Goal: Task Accomplishment & Management: Complete application form

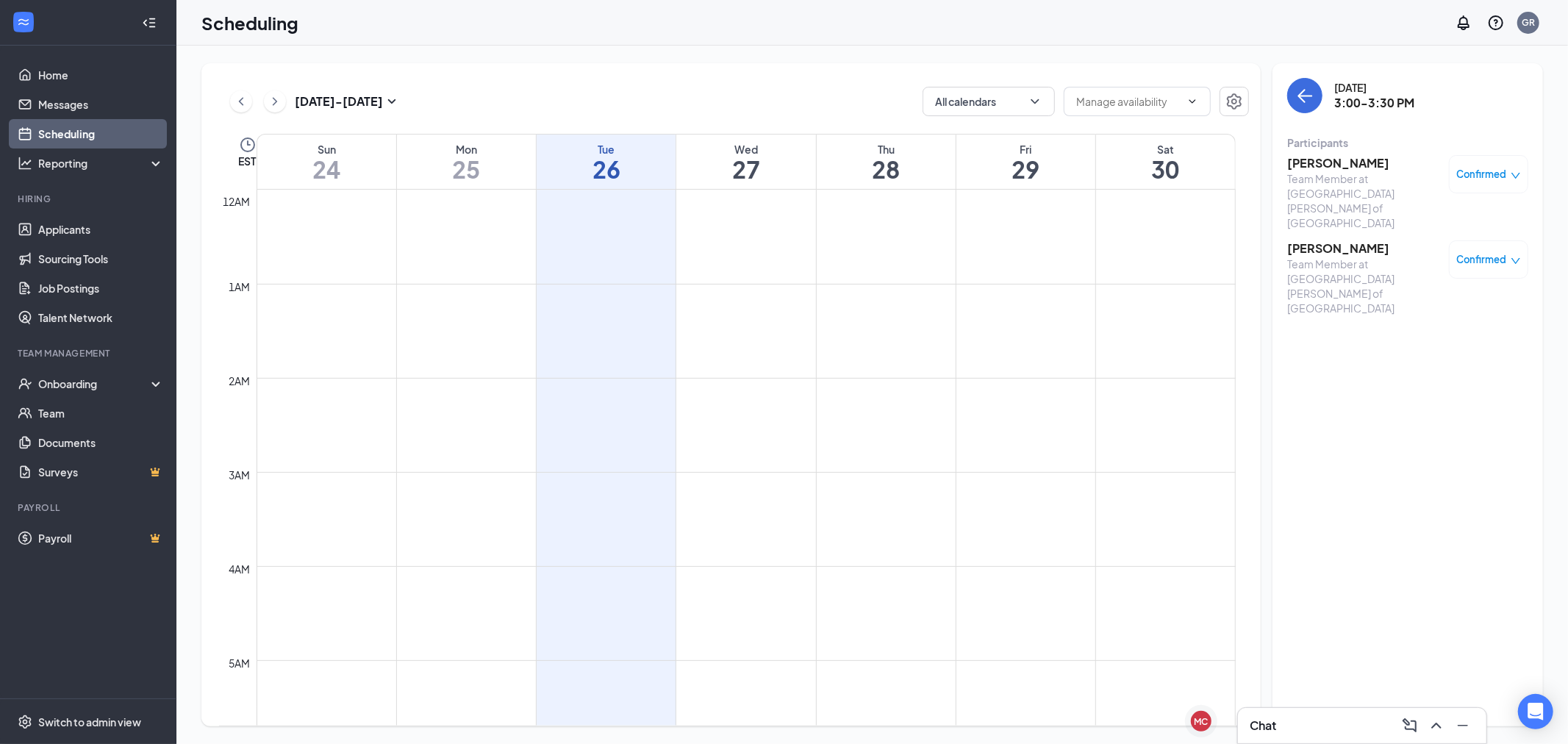
scroll to position [1376, 0]
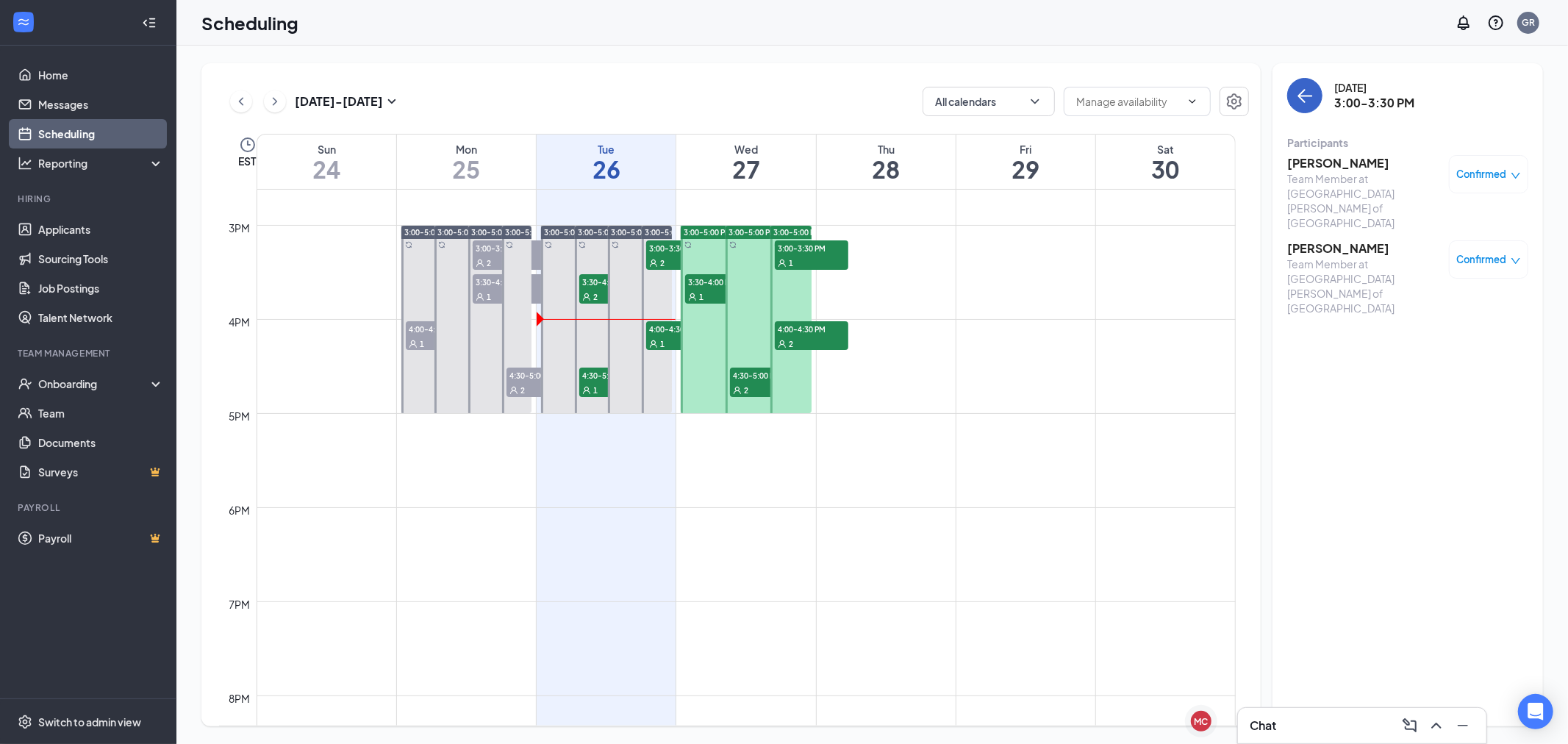
click at [1309, 104] on icon "ArrowLeft" at bounding box center [1305, 95] width 18 height 18
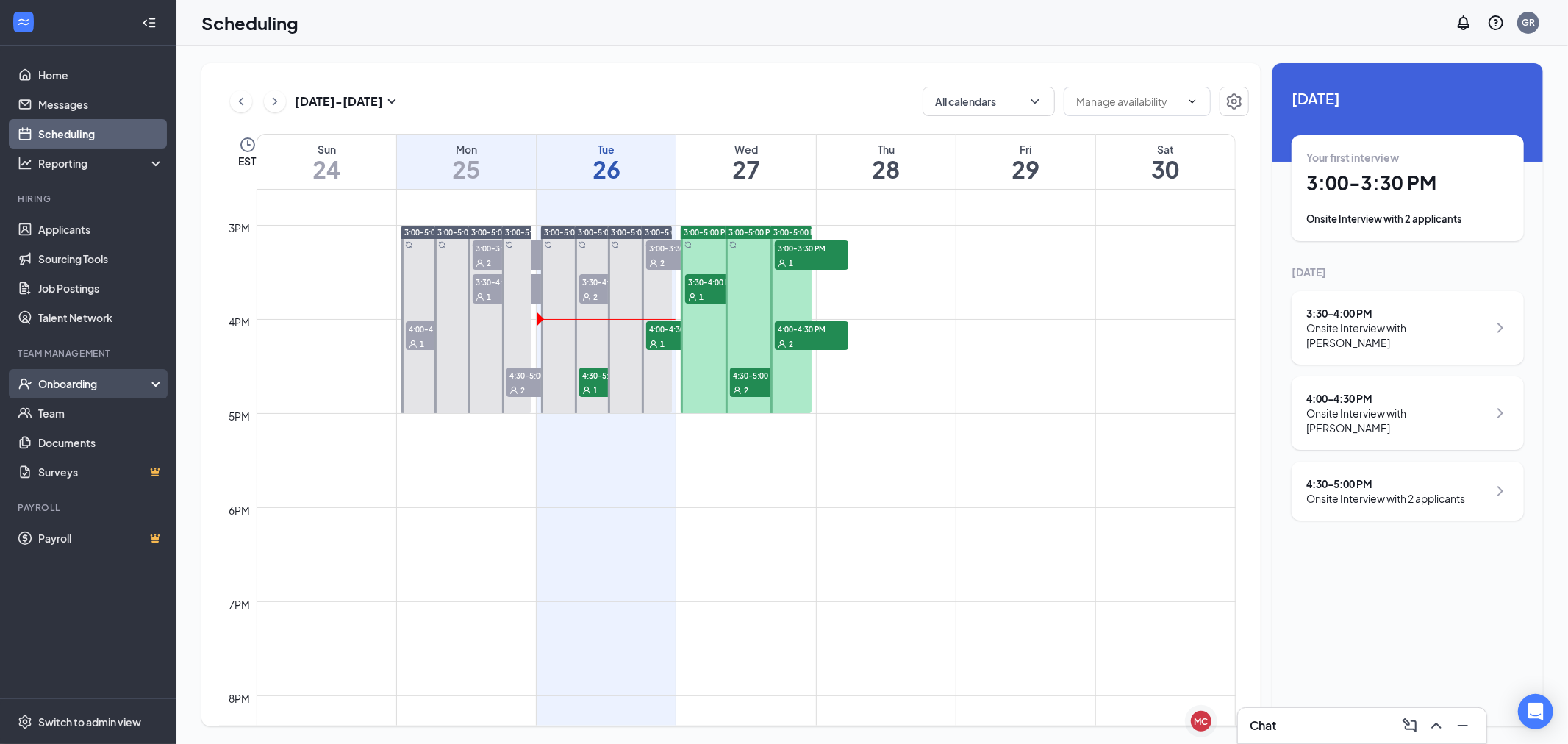
click at [111, 386] on div "Onboarding" at bounding box center [94, 383] width 113 height 14
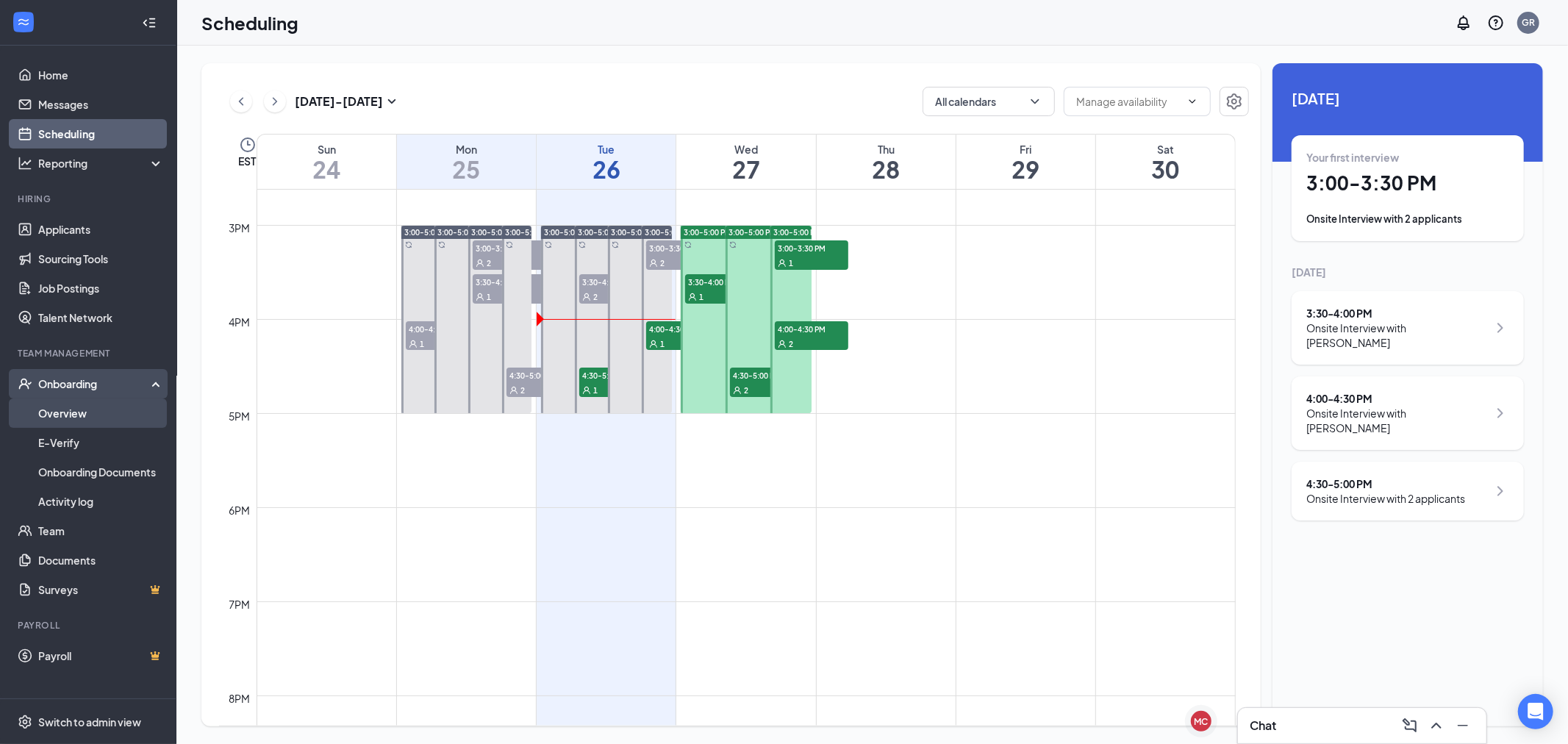
click at [107, 409] on link "Overview" at bounding box center [101, 413] width 126 height 30
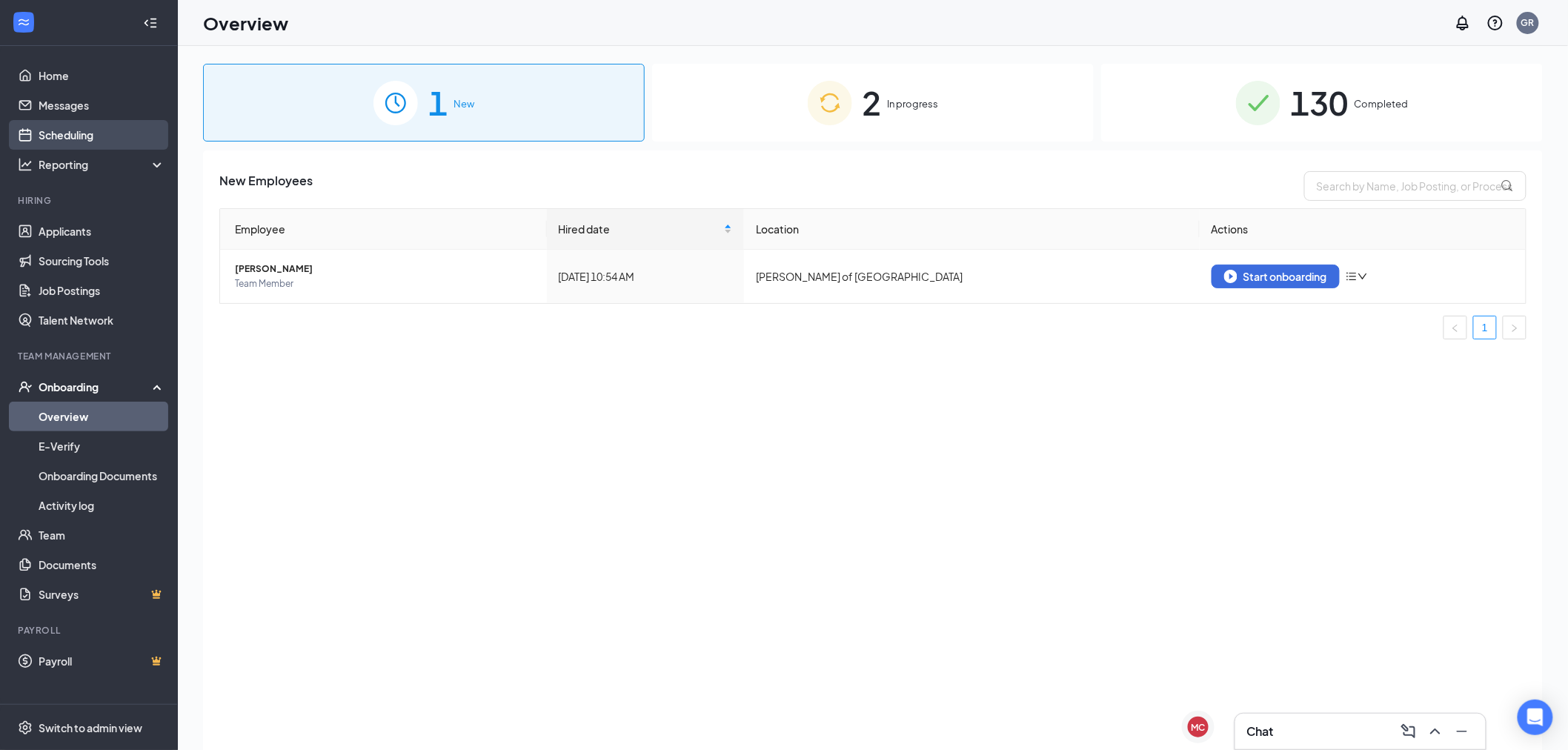
click at [106, 137] on link "Scheduling" at bounding box center [102, 135] width 127 height 30
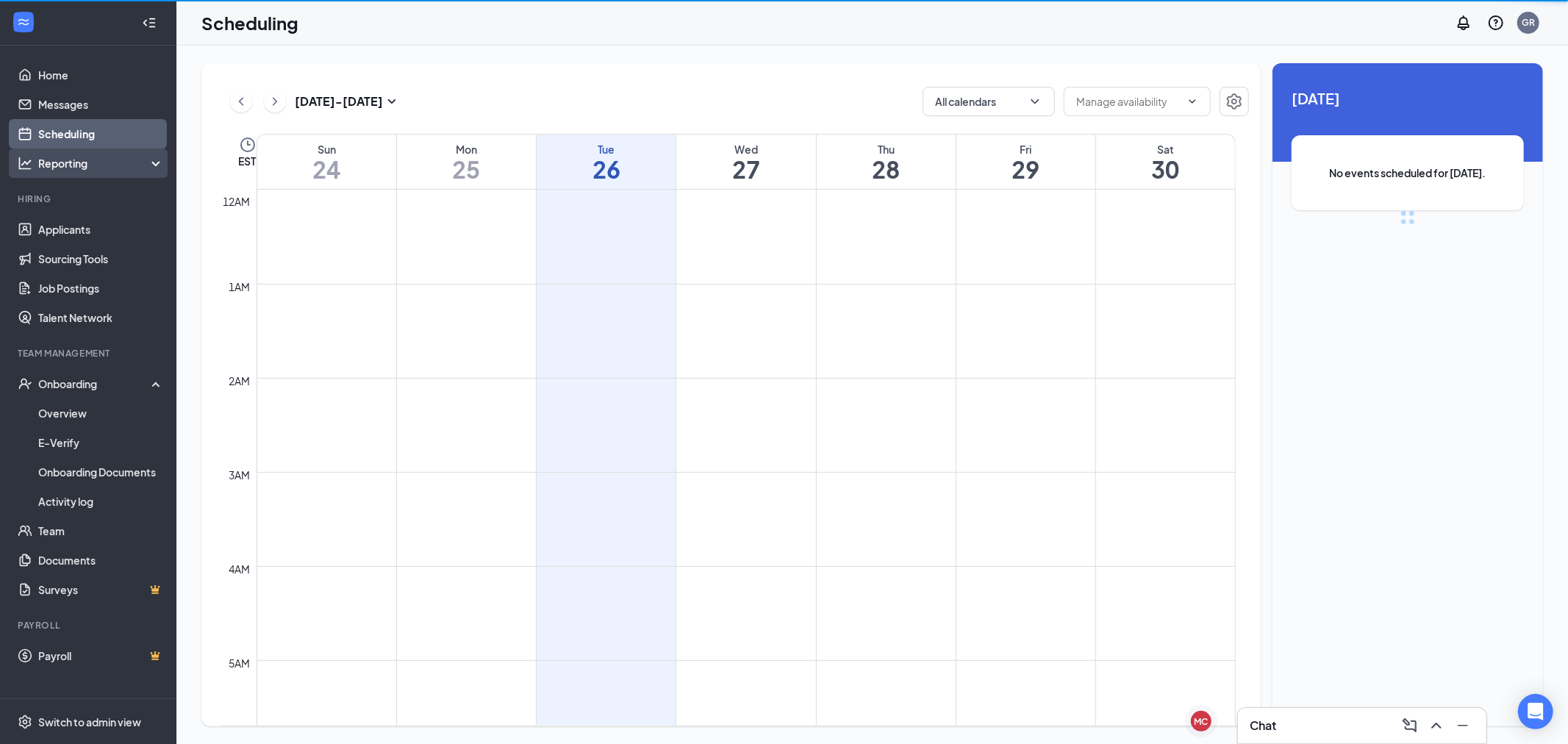
scroll to position [723, 0]
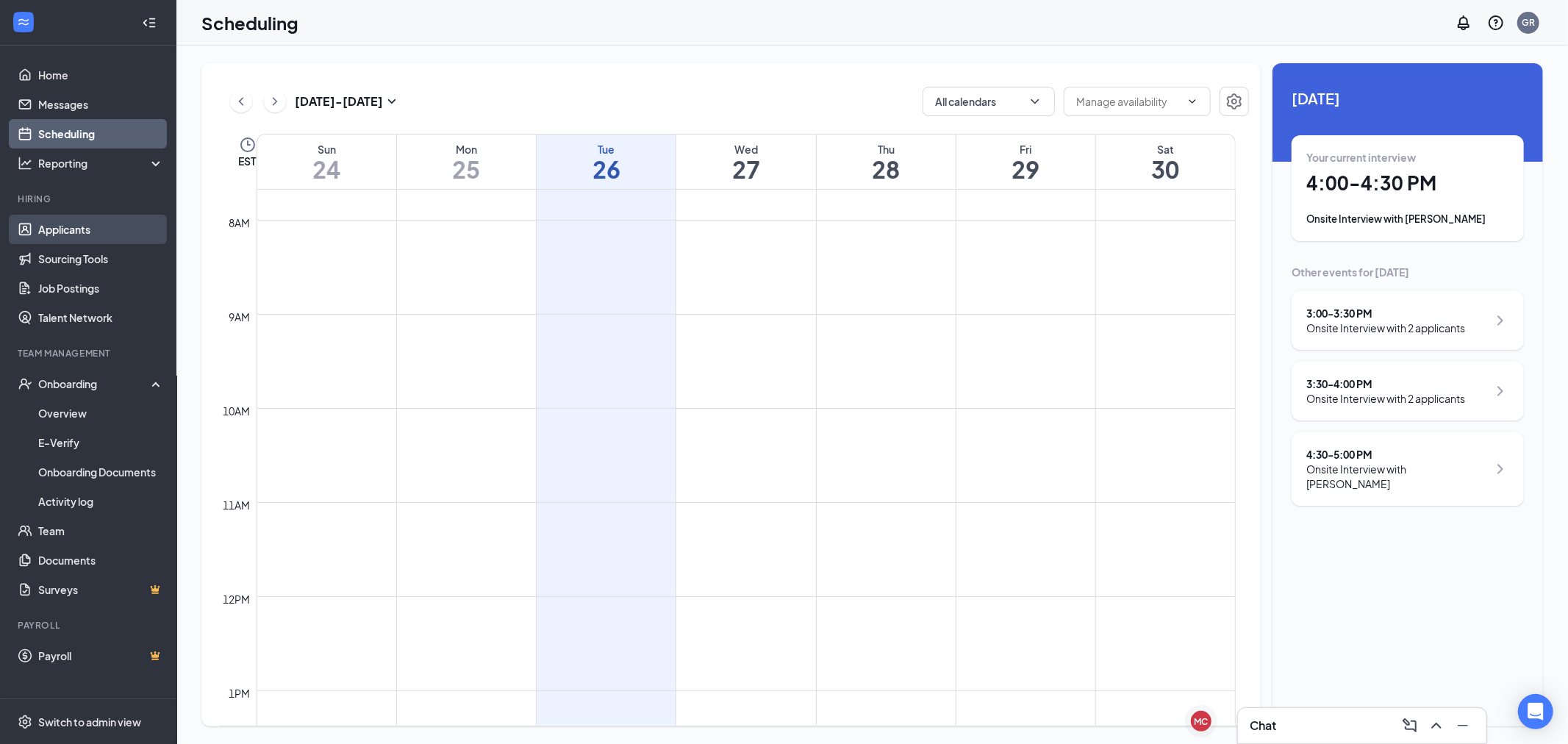
click at [97, 218] on link "Applicants" at bounding box center [101, 229] width 126 height 30
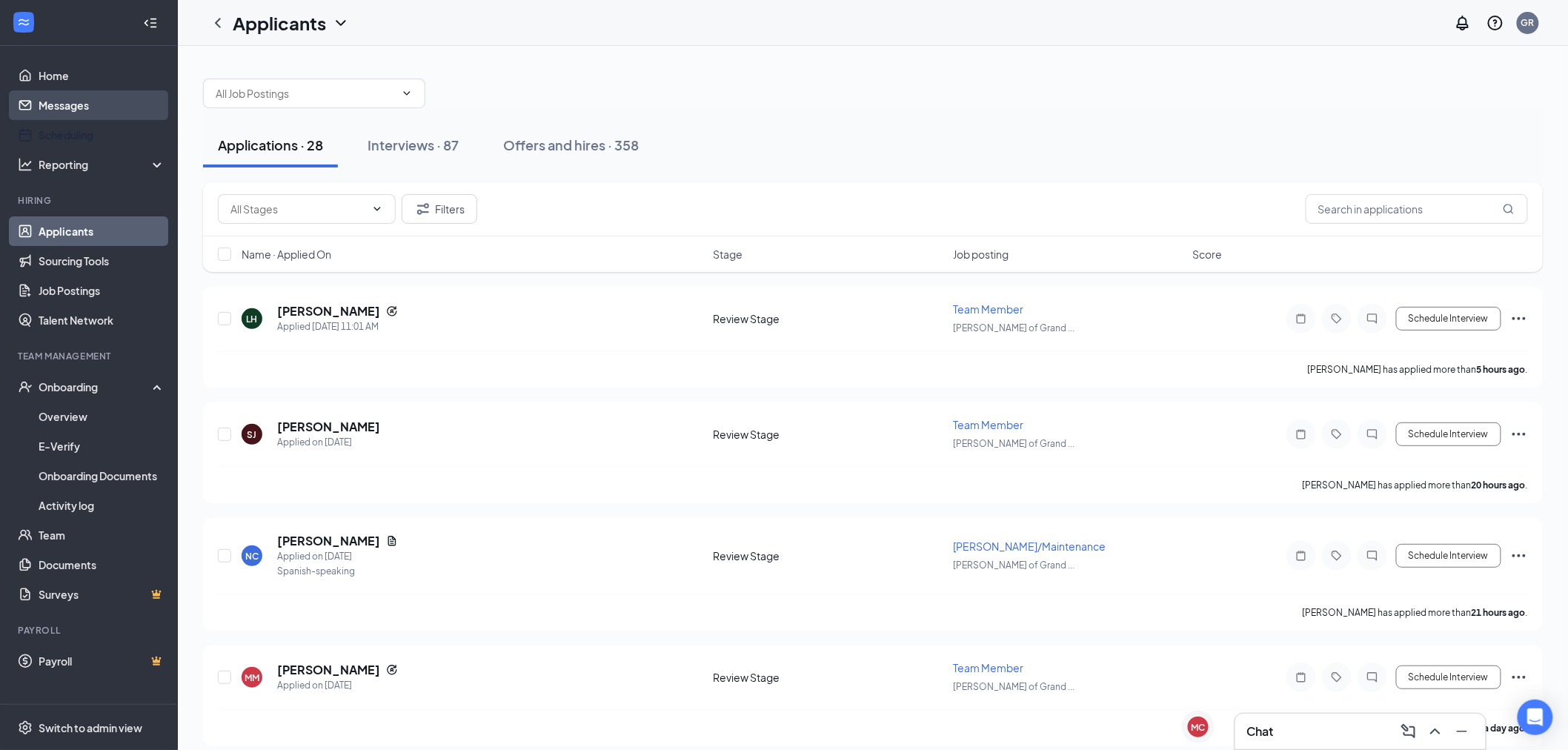
click at [123, 118] on link "Messages" at bounding box center [102, 105] width 127 height 30
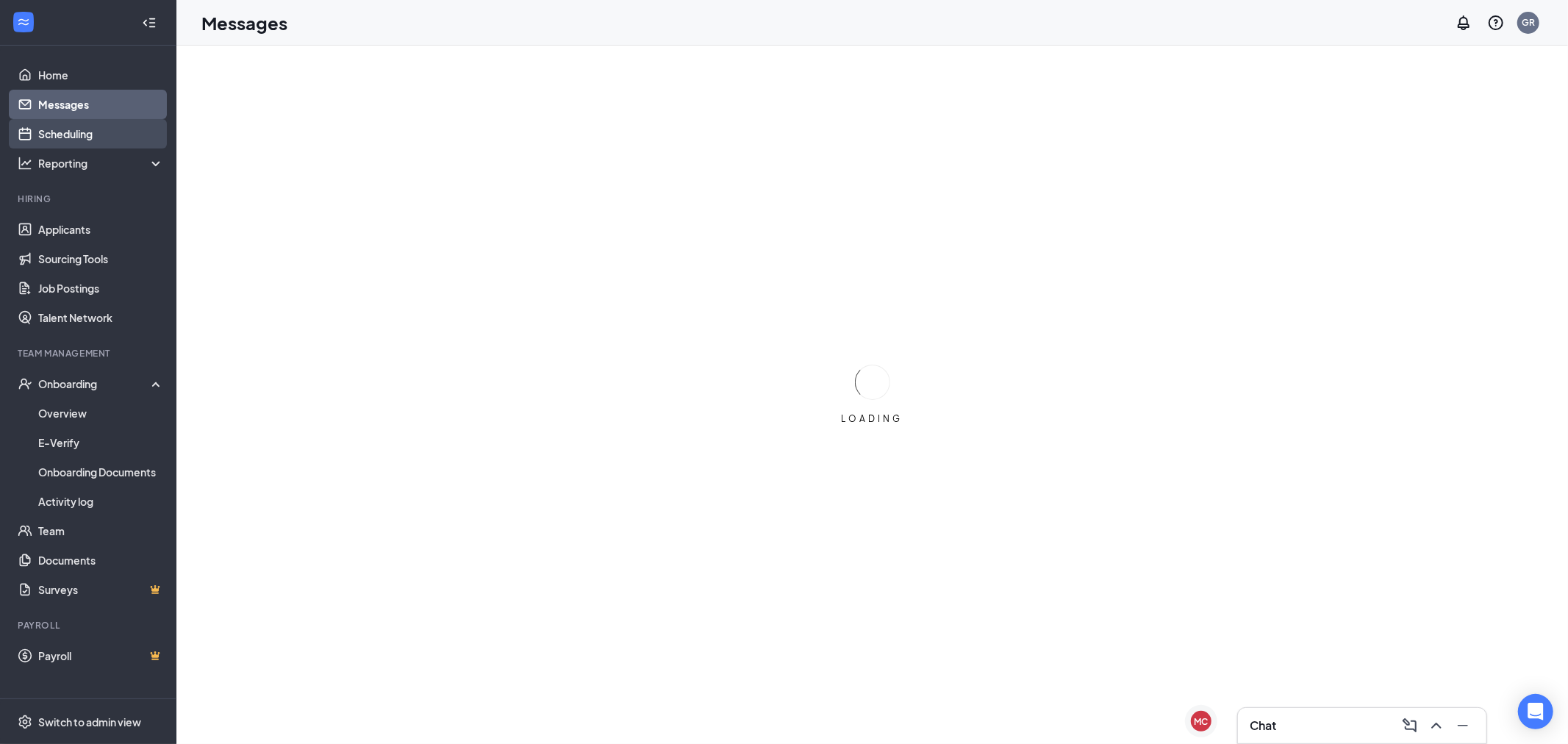
click at [119, 128] on link "Scheduling" at bounding box center [101, 134] width 126 height 30
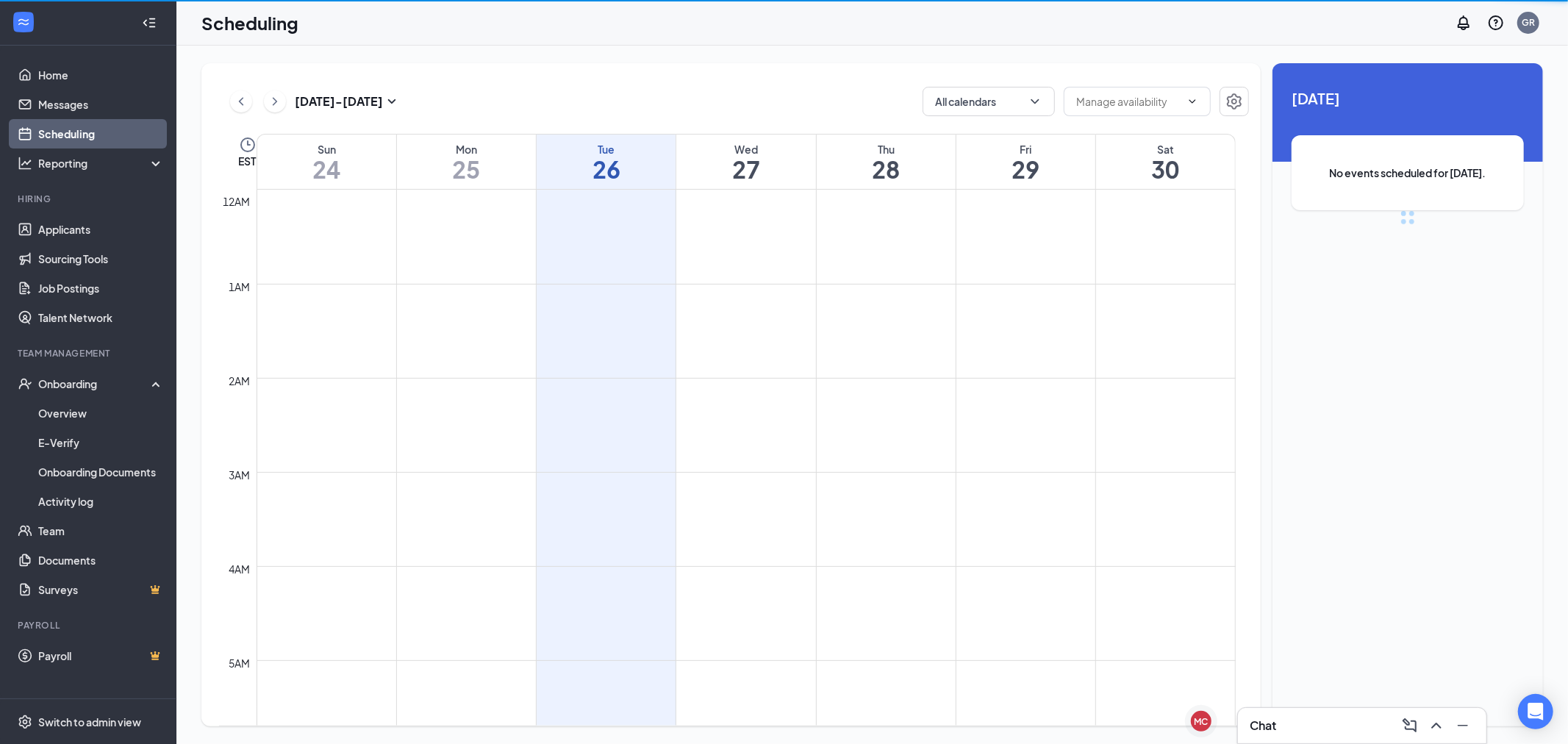
scroll to position [723, 0]
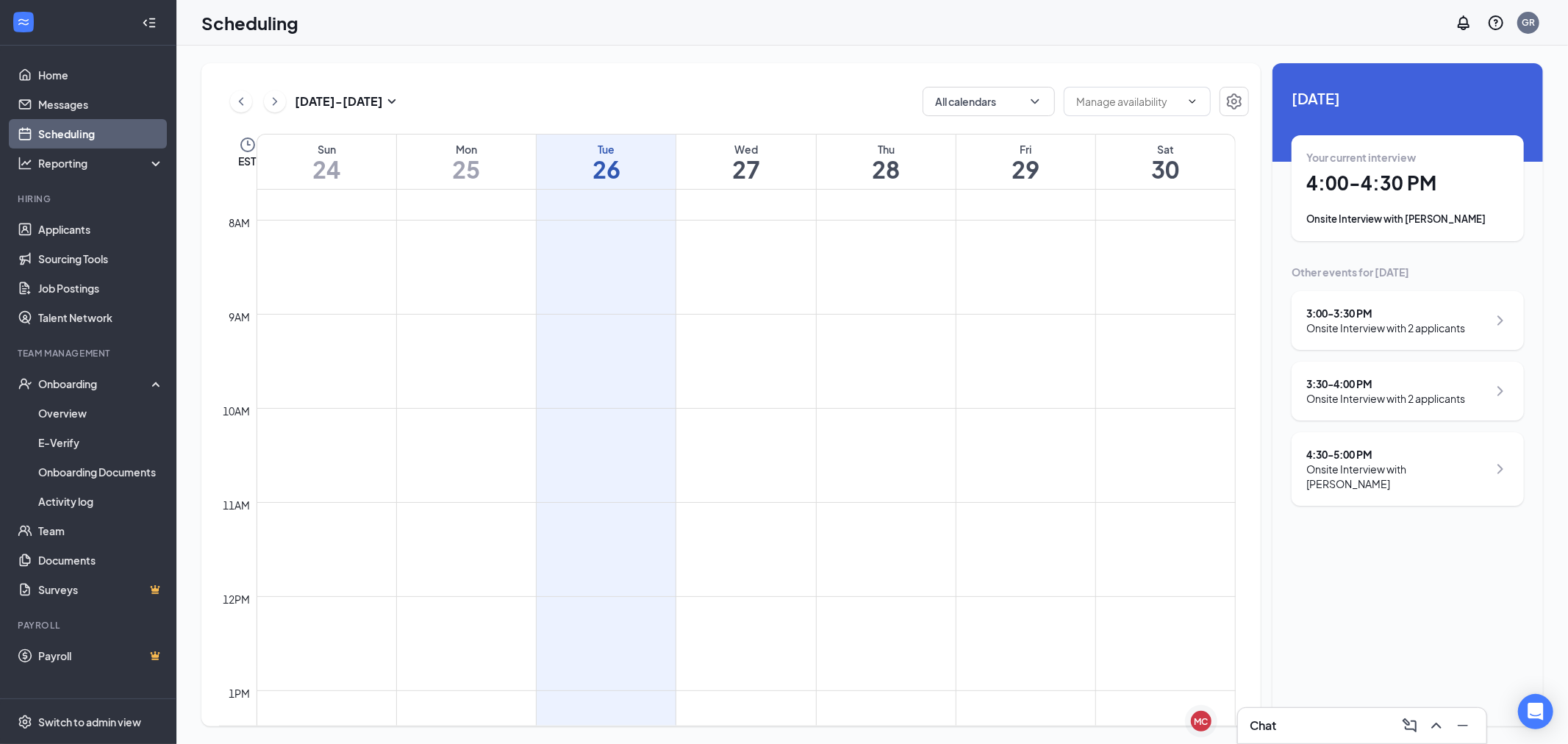
click at [1471, 329] on div "3:00 - 3:30 PM Onsite Interview with 2 applicants" at bounding box center [1408, 320] width 203 height 30
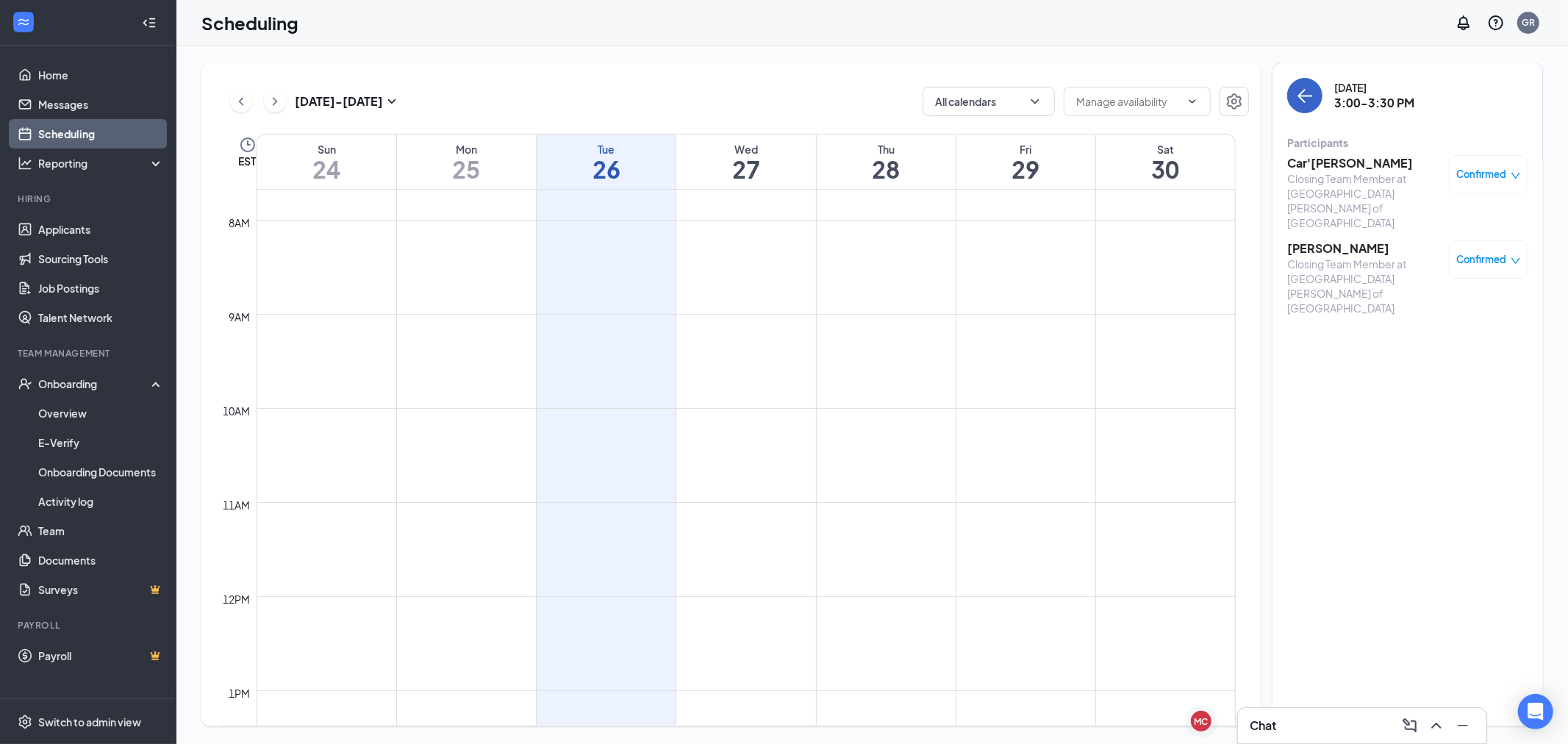
click at [1312, 97] on icon "ArrowLeft" at bounding box center [1305, 95] width 18 height 18
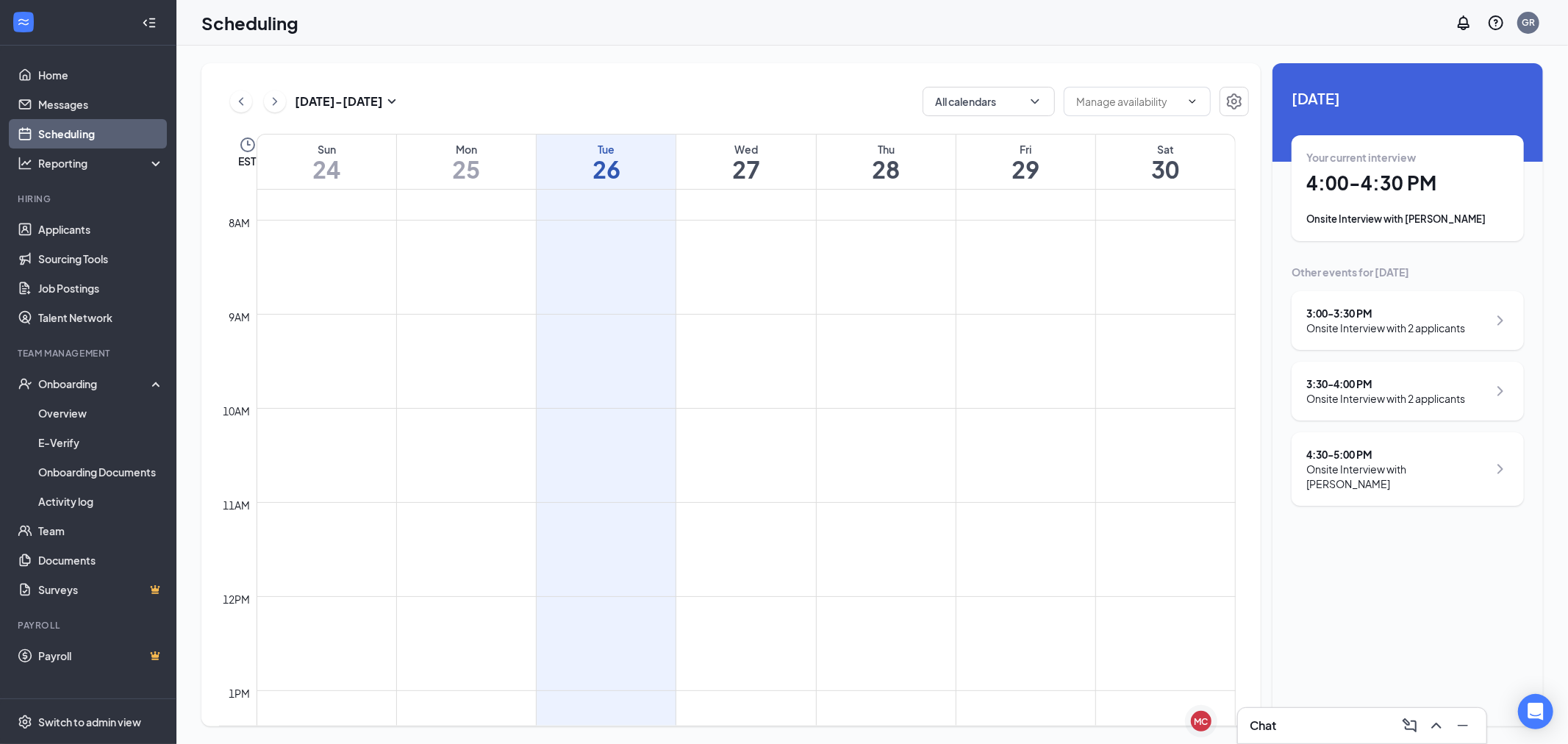
click at [1445, 379] on div "3:30 - 4:00 PM" at bounding box center [1386, 383] width 159 height 14
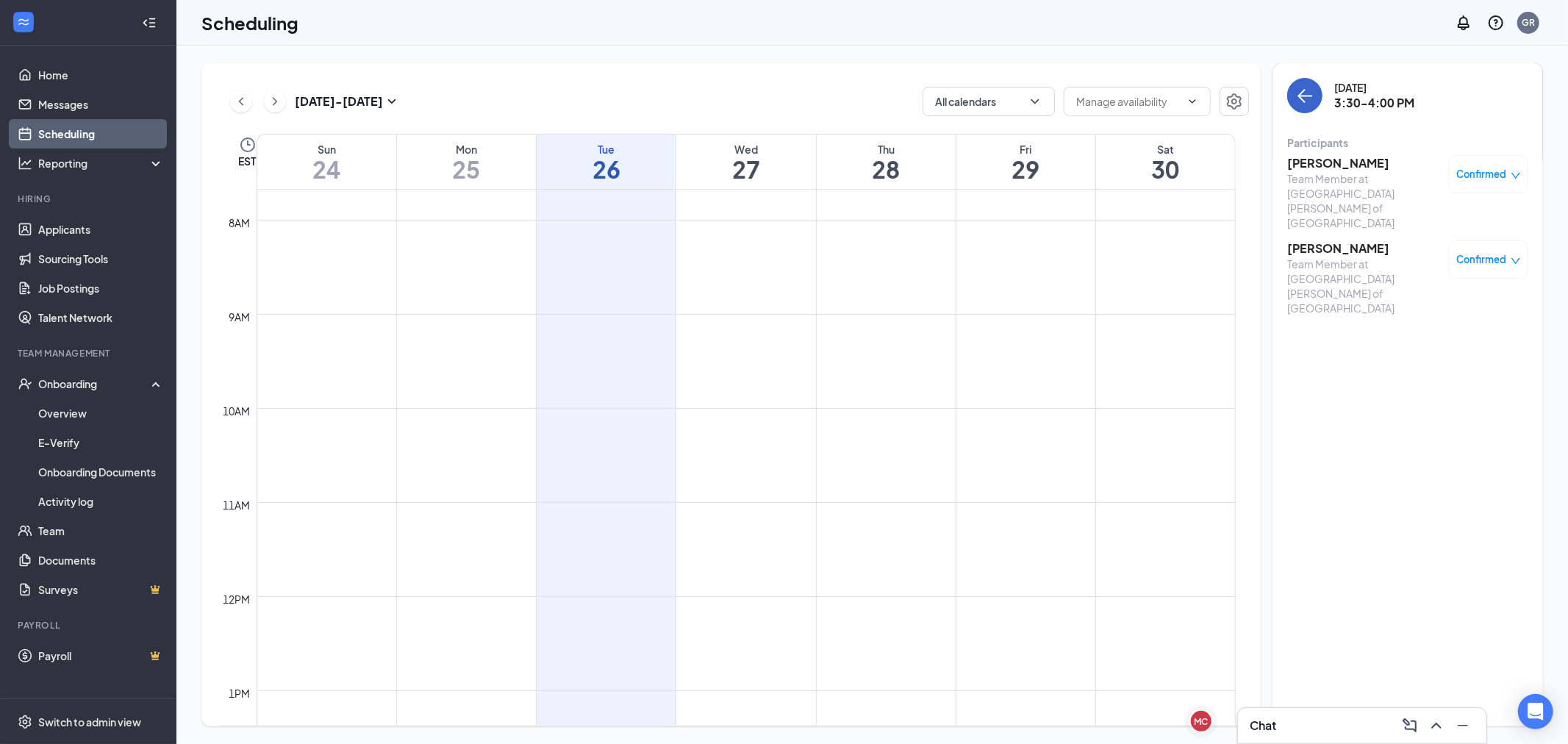
click at [1320, 103] on button "back-button" at bounding box center [1305, 95] width 35 height 35
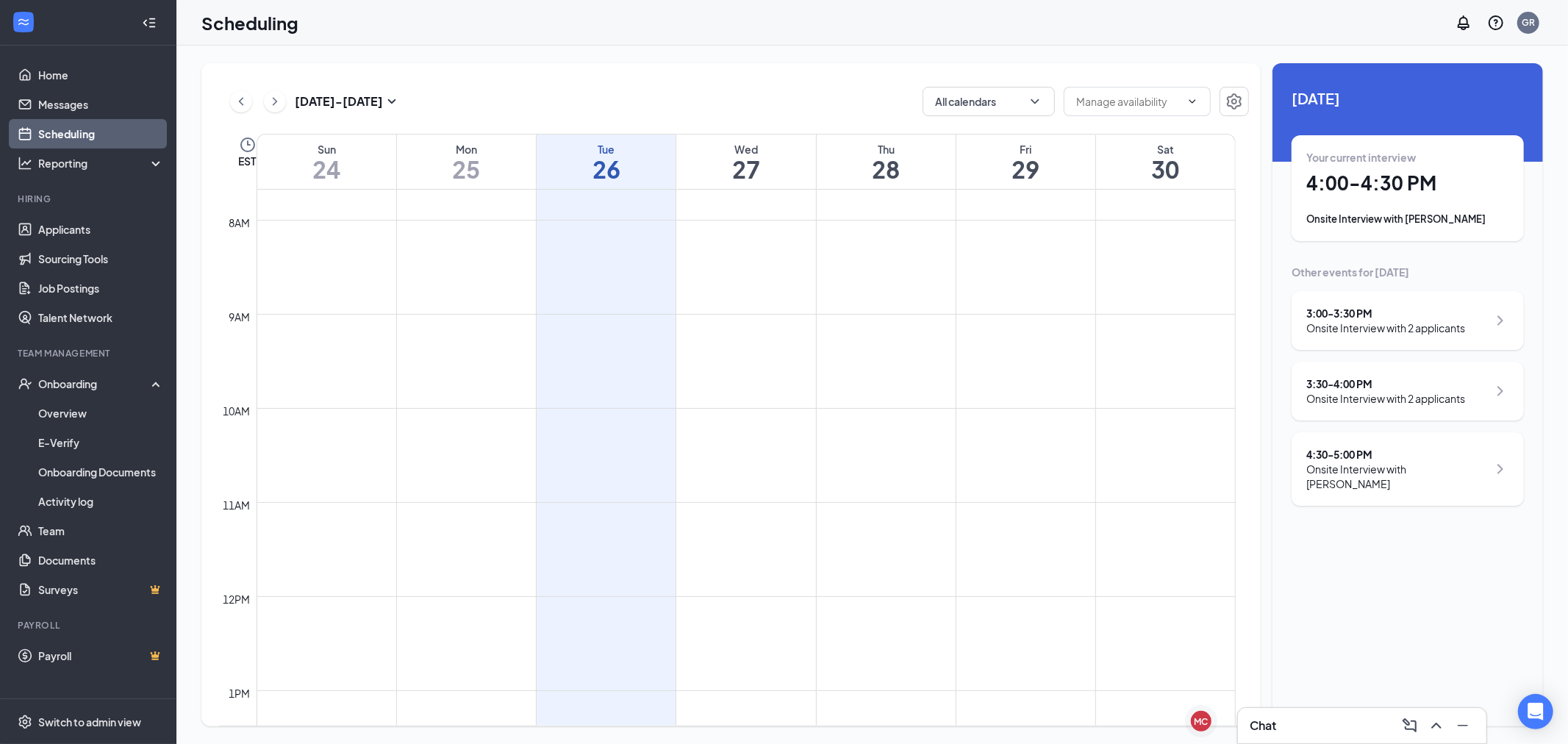
click at [1390, 404] on div "3:30 - 4:00 PM Onsite Interview with 2 applicants" at bounding box center [1408, 391] width 232 height 59
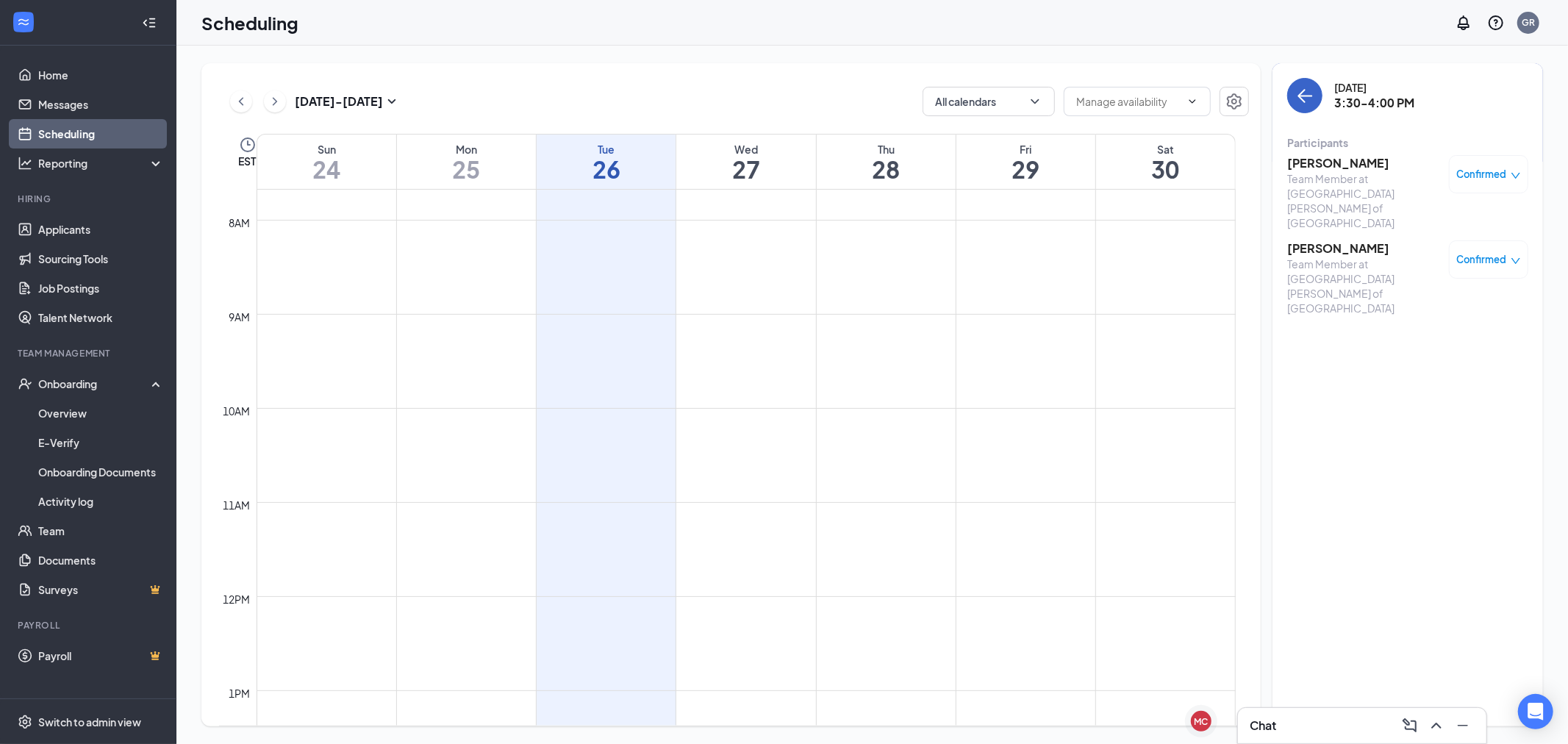
click at [1314, 98] on button "back-button" at bounding box center [1305, 95] width 35 height 35
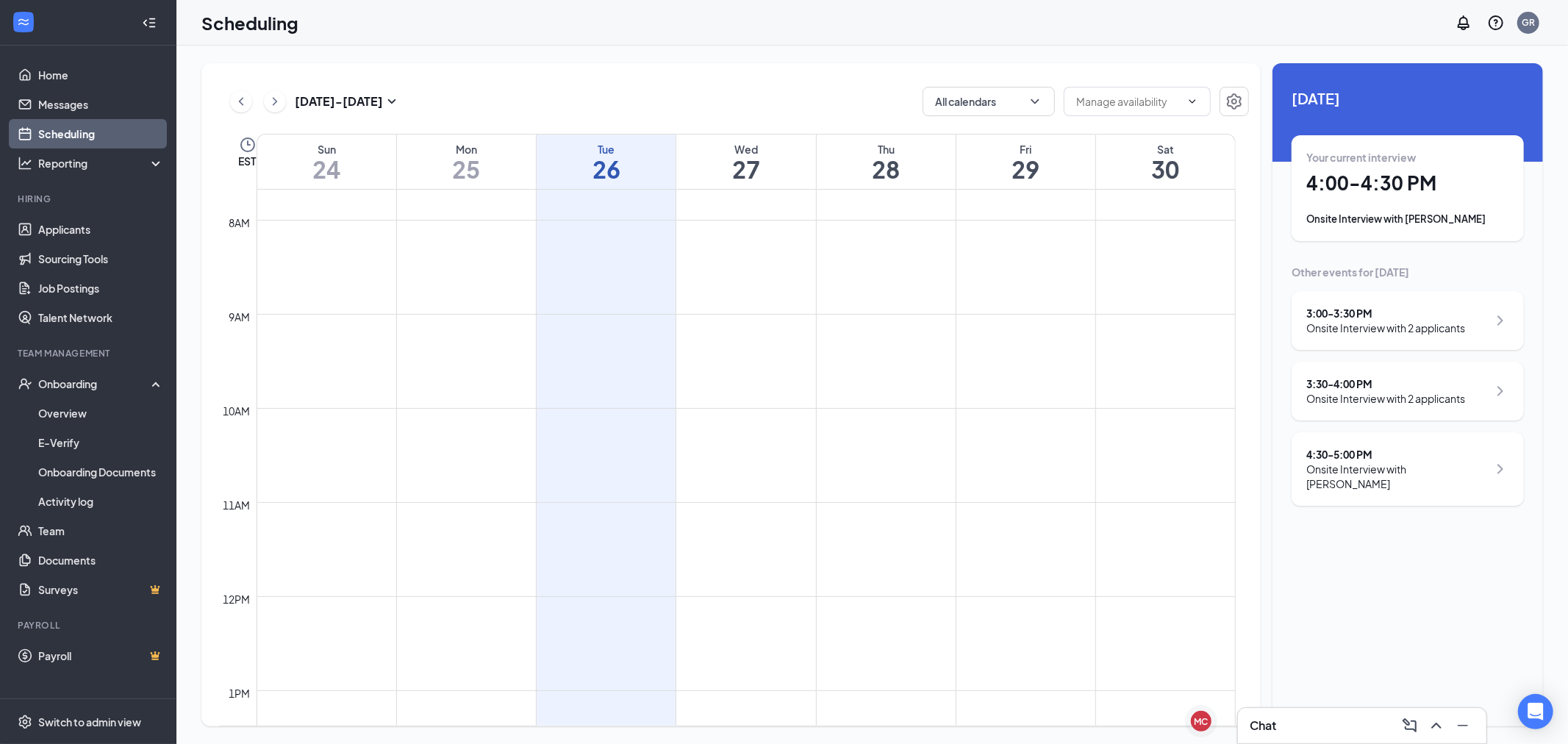
click at [1376, 447] on div "4:30 - 5:00 PM" at bounding box center [1397, 454] width 181 height 14
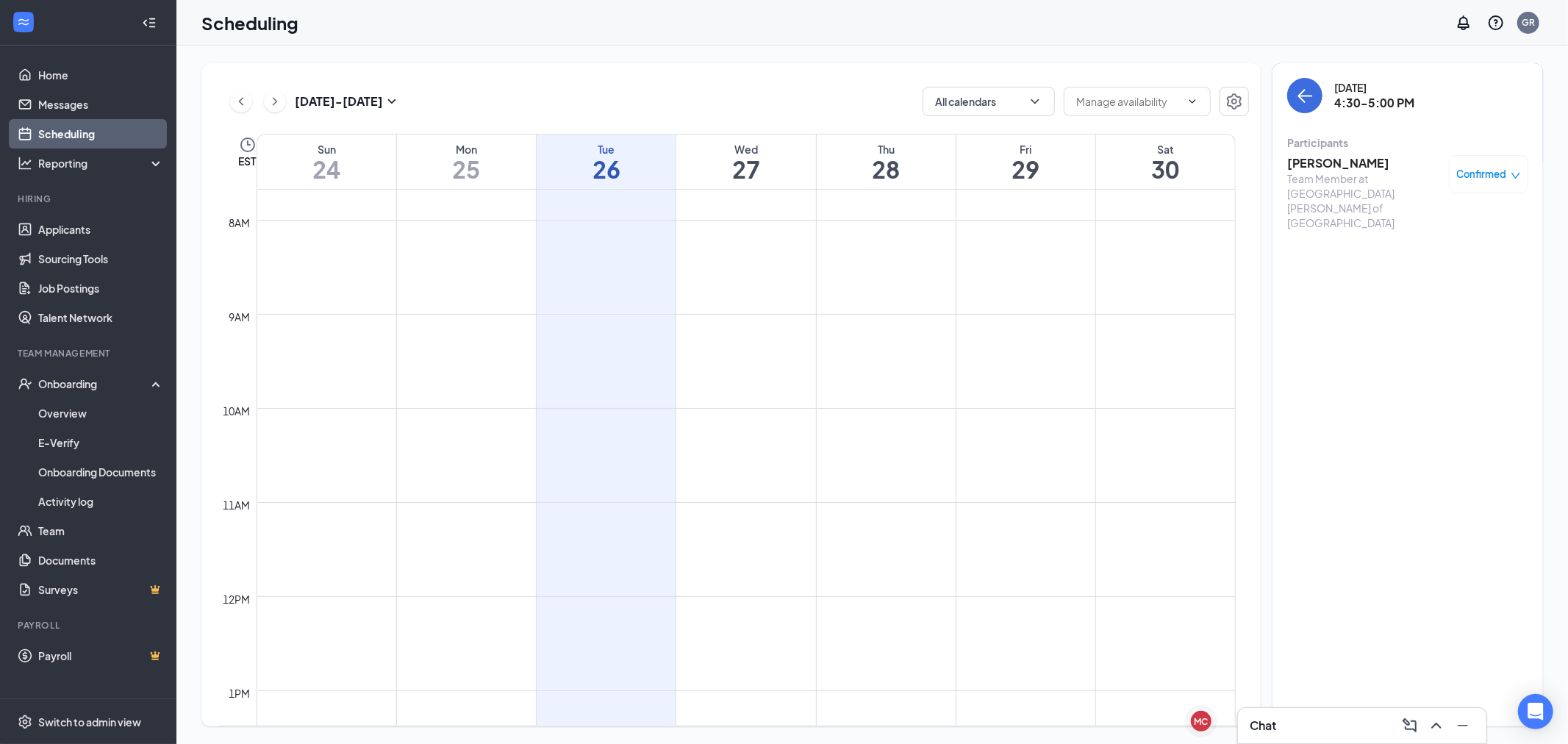
drag, startPoint x: 1320, startPoint y: 106, endPoint x: 1321, endPoint y: 118, distance: 12.0
click at [1321, 118] on div "[DATE] 4:30-5:00 PM Participants [PERSON_NAME] Team Member at [GEOGRAPHIC_DATA]…" at bounding box center [1408, 158] width 241 height 161
click at [1295, 96] on button "back-button" at bounding box center [1305, 95] width 35 height 35
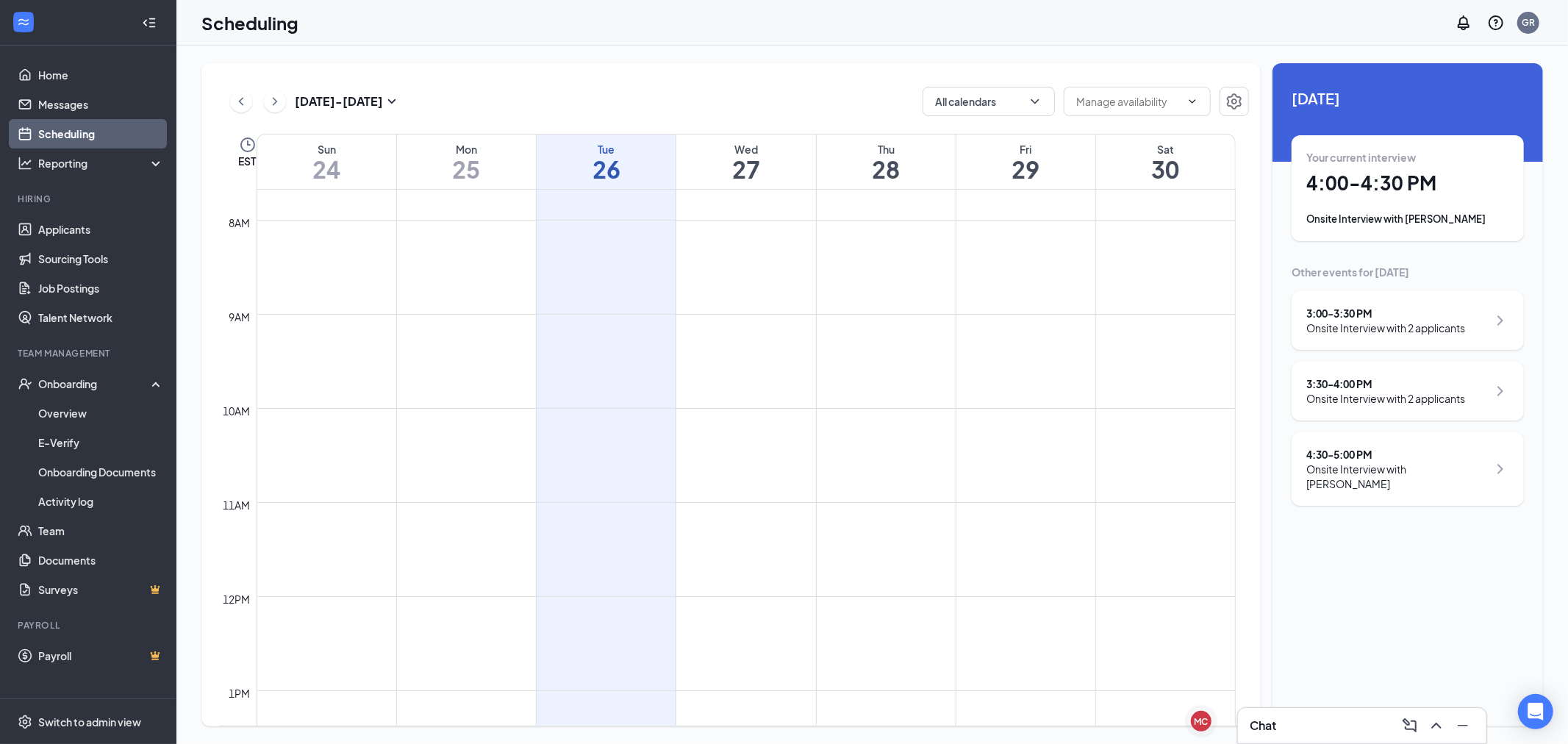
drag, startPoint x: 1386, startPoint y: 301, endPoint x: 1391, endPoint y: 266, distance: 35.4
click at [1387, 299] on div "3:00 - 3:30 PM Onsite Interview with 2 applicants" at bounding box center [1408, 320] width 232 height 59
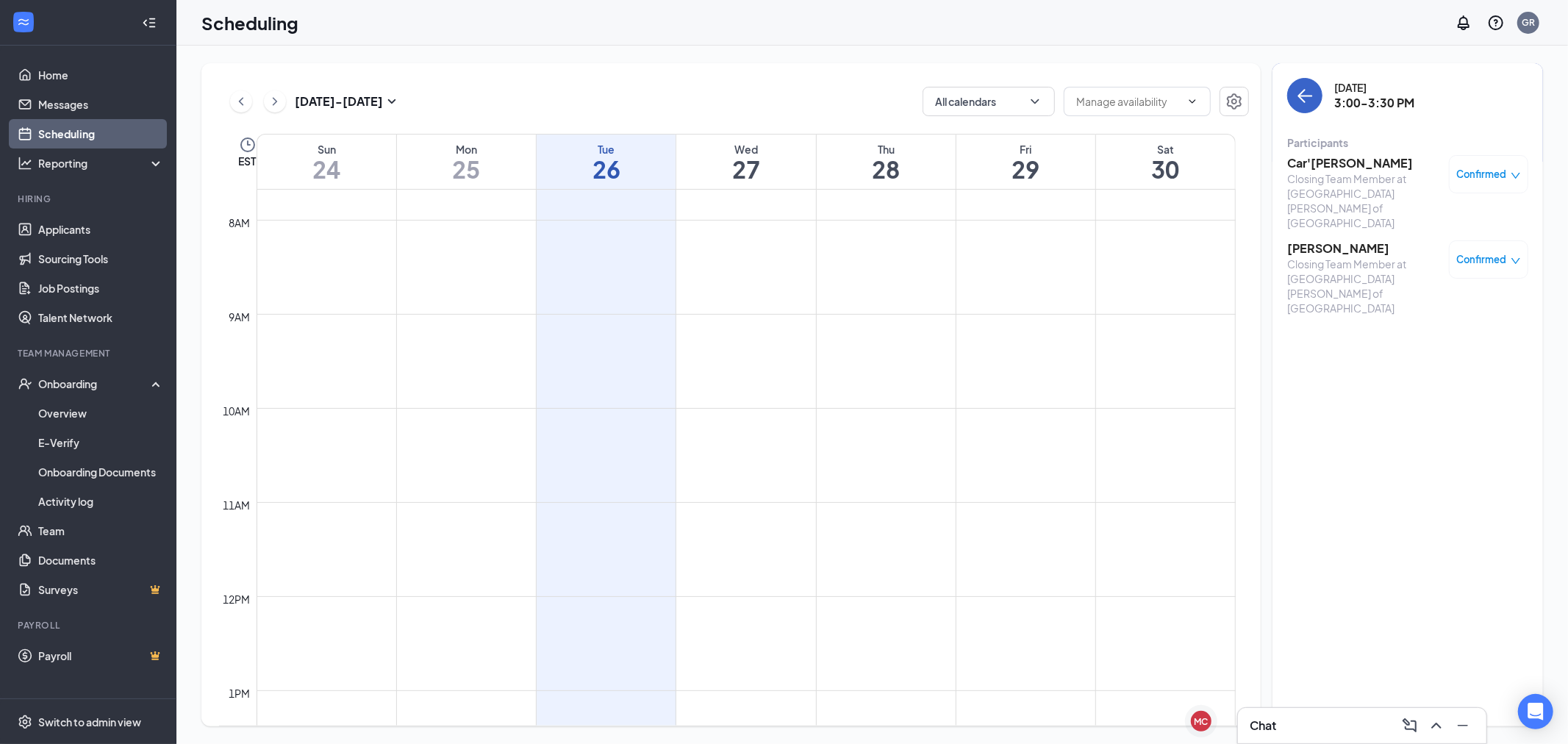
click at [1313, 100] on icon "ArrowLeft" at bounding box center [1305, 95] width 18 height 18
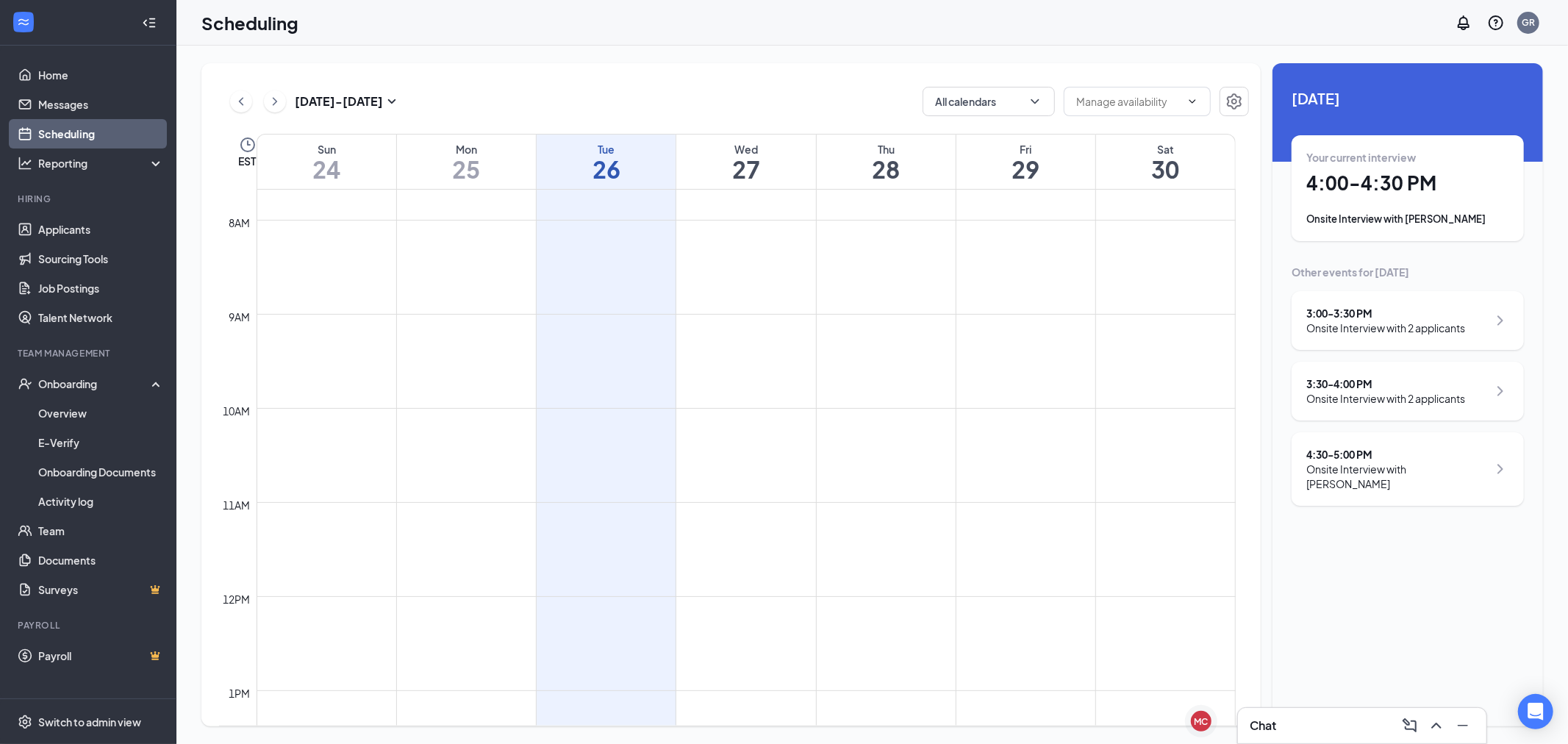
click at [1373, 180] on h1 "4:00 - 4:30 PM" at bounding box center [1408, 182] width 203 height 25
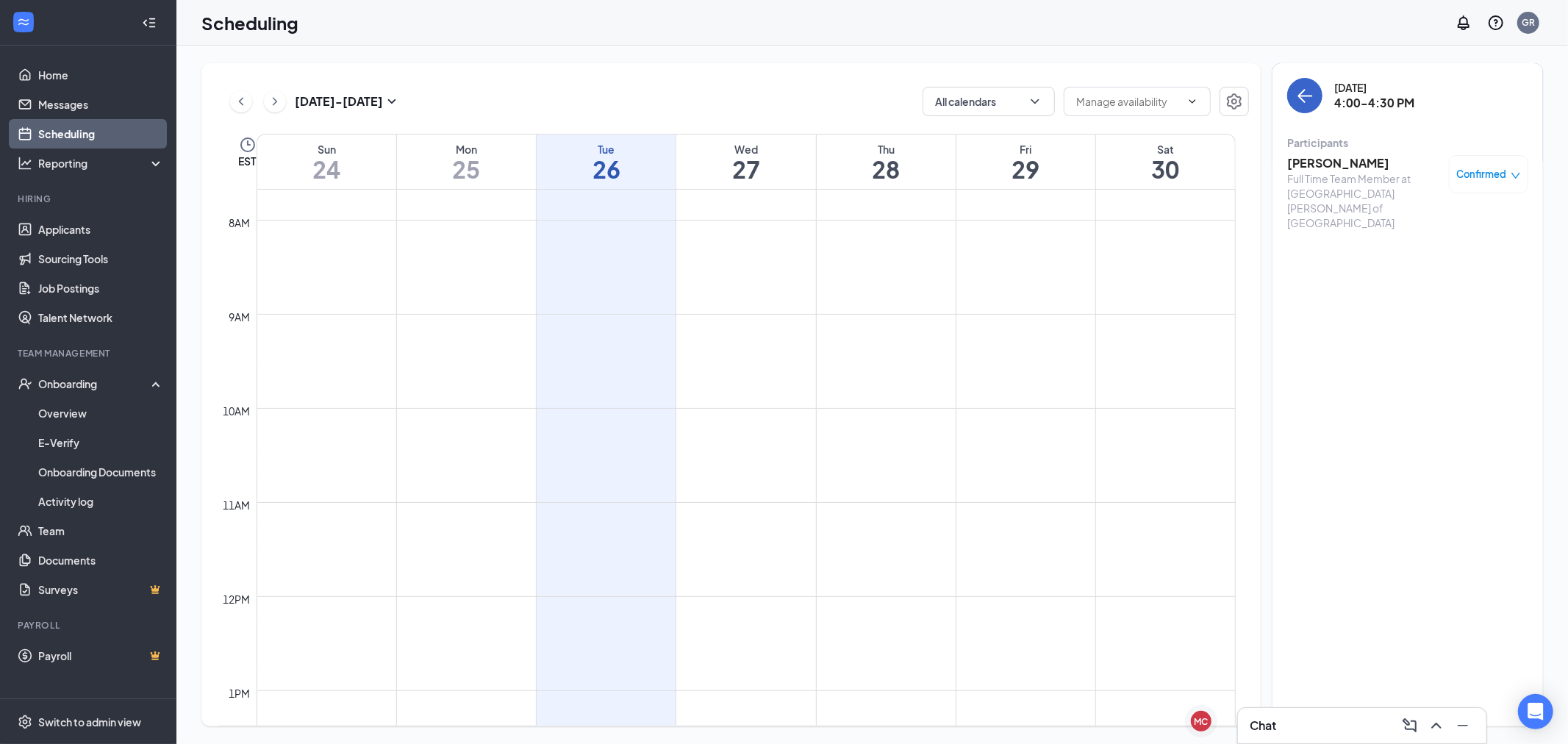
click at [1310, 99] on icon "ArrowLeft" at bounding box center [1305, 95] width 18 height 18
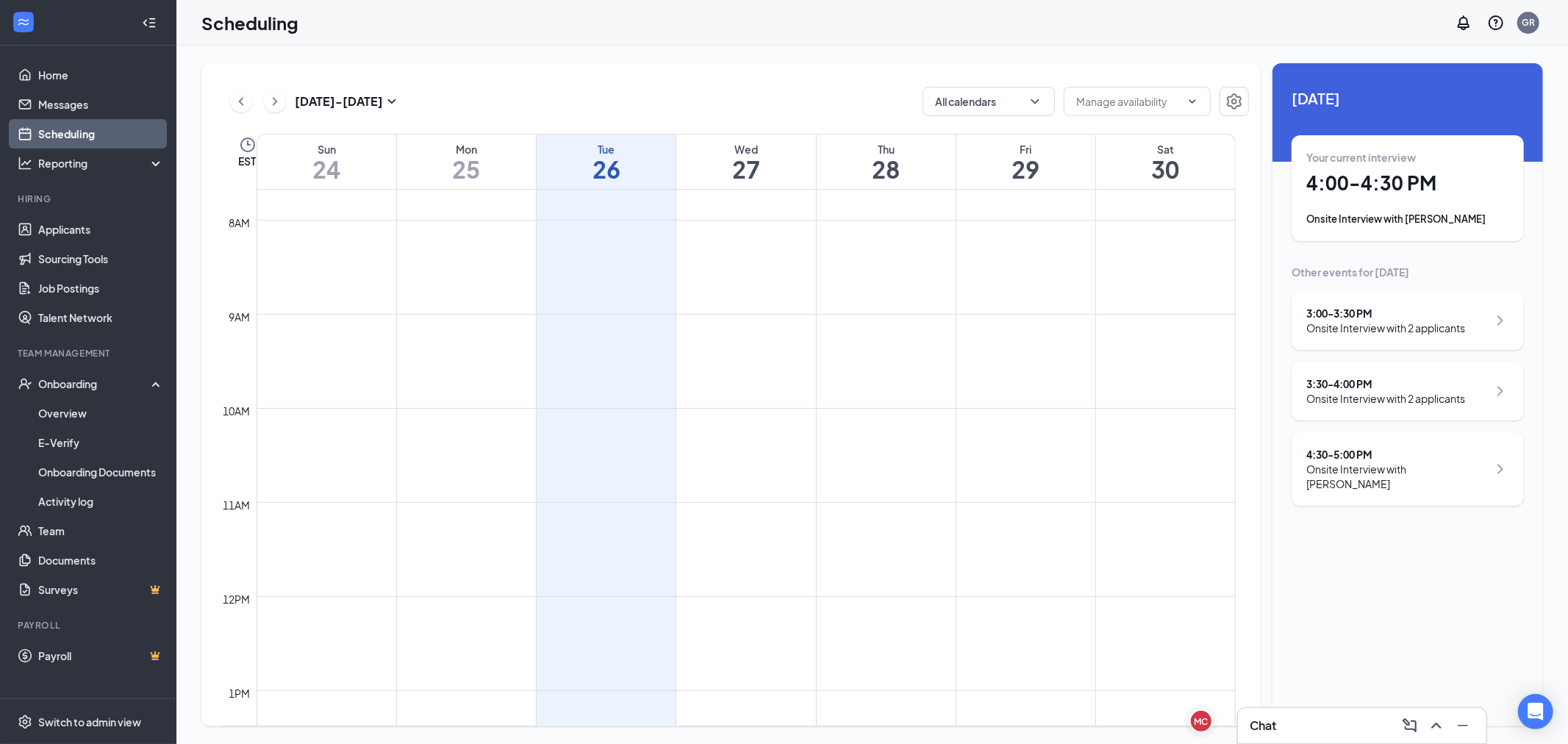
click at [1333, 391] on div "3:30 - 4:00 PM" at bounding box center [1386, 383] width 159 height 14
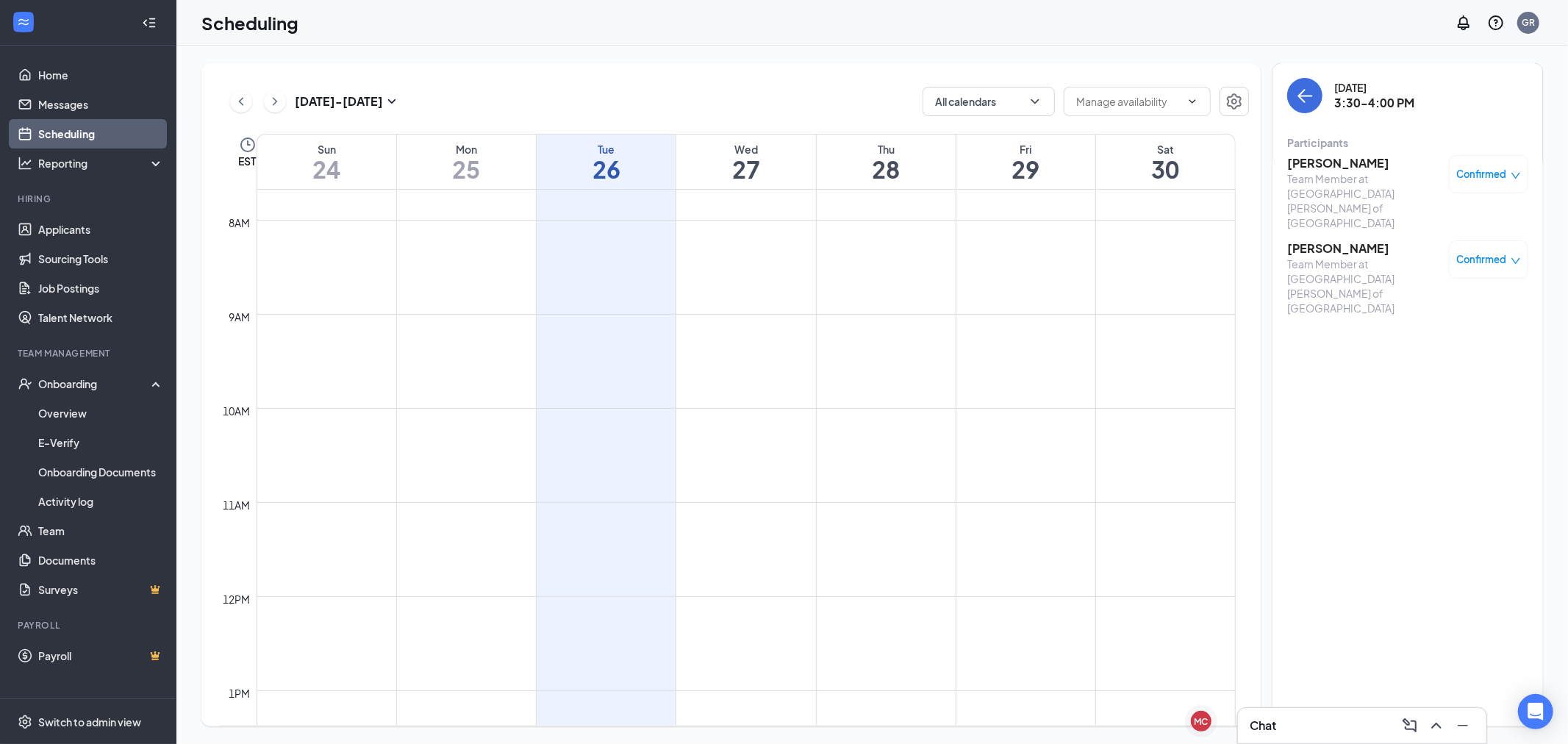
click at [1327, 214] on div "[PERSON_NAME] Team Member at [GEOGRAPHIC_DATA][PERSON_NAME] of [GEOGRAPHIC_DATA…" at bounding box center [1408, 235] width 241 height 170
click at [1327, 240] on h3 "[PERSON_NAME]" at bounding box center [1365, 248] width 154 height 16
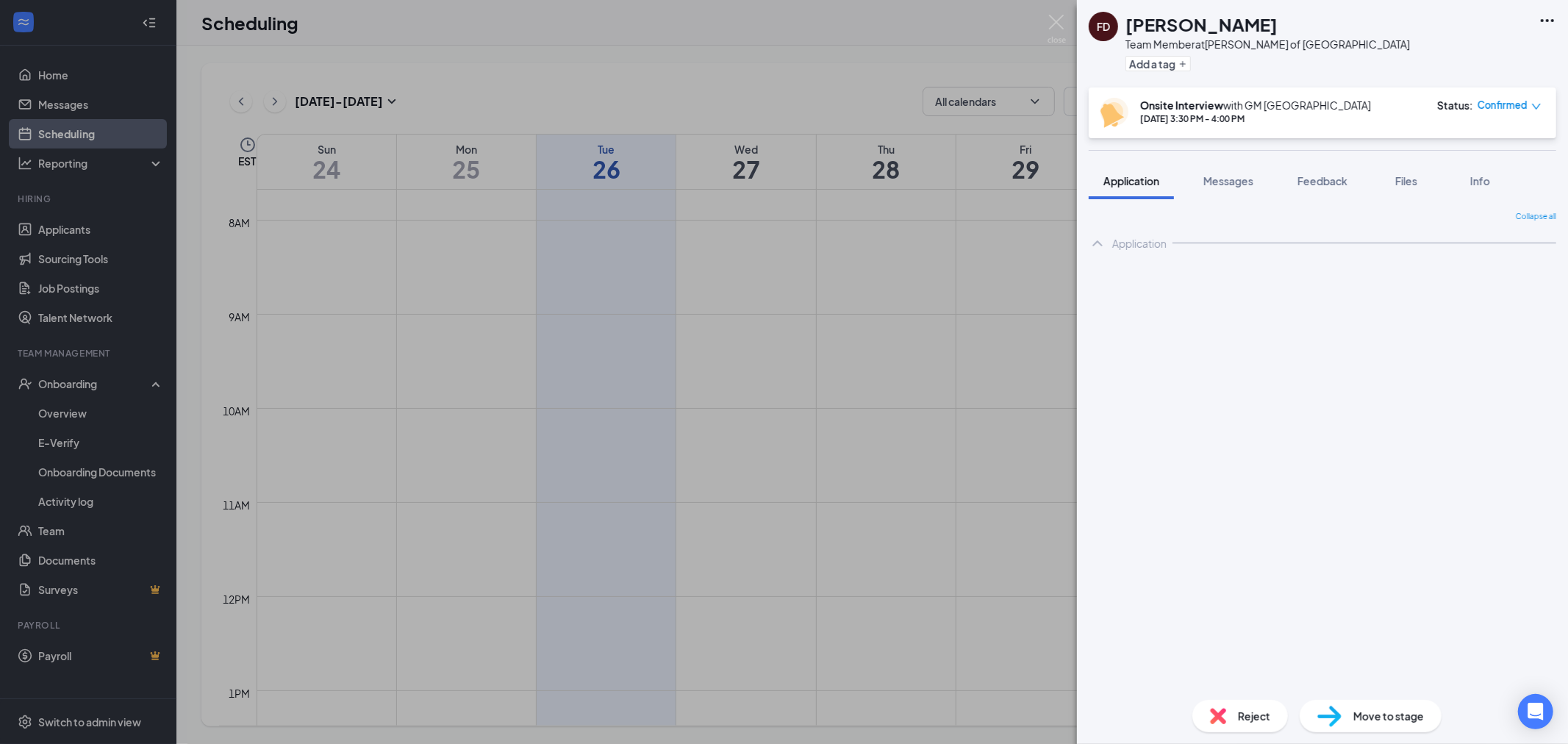
drag, startPoint x: 1290, startPoint y: 194, endPoint x: 1295, endPoint y: 206, distance: 13.0
click at [1290, 194] on button "Feedback" at bounding box center [1322, 180] width 79 height 37
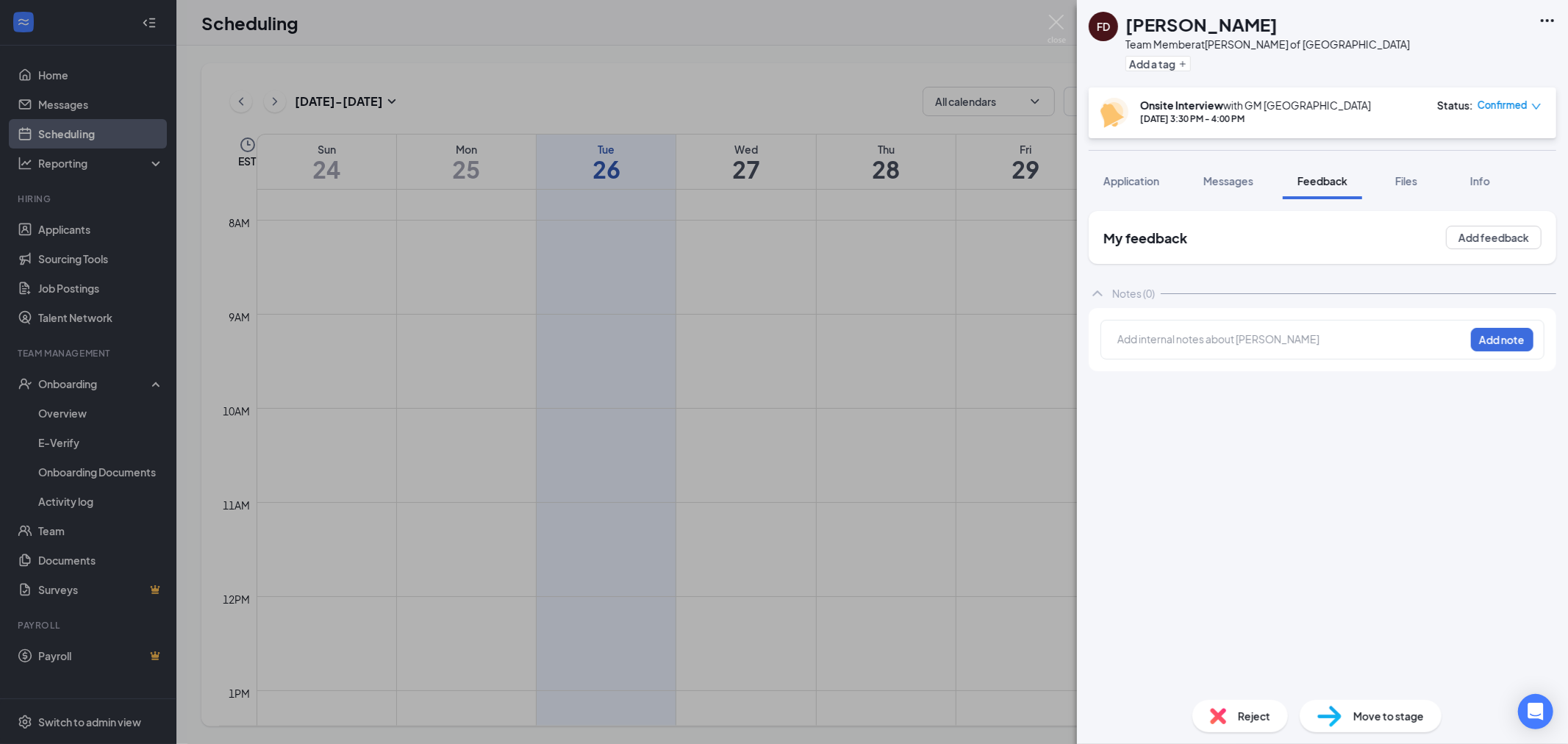
drag, startPoint x: 1363, startPoint y: 318, endPoint x: 1353, endPoint y: 322, distance: 10.8
click at [1359, 321] on div "Add internal notes about [PERSON_NAME] Add note" at bounding box center [1323, 340] width 444 height 40
drag, startPoint x: 1353, startPoint y: 322, endPoint x: 1342, endPoint y: 306, distance: 19.4
click at [1353, 322] on div "Add internal notes about [PERSON_NAME] Add note" at bounding box center [1323, 340] width 444 height 40
click at [1130, 339] on div at bounding box center [1124, 339] width 12 height 15
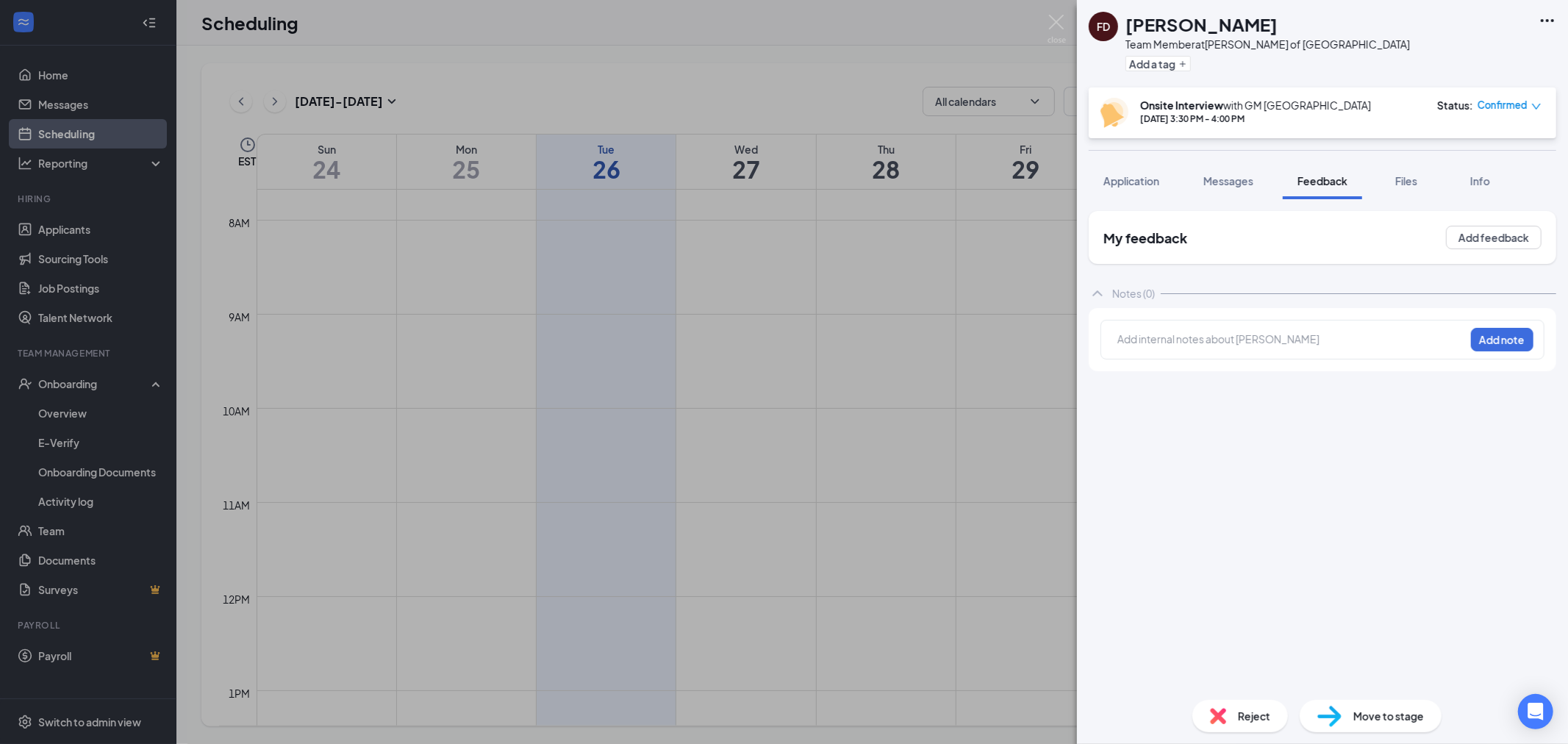
click at [1305, 397] on div "My feedback Add feedback Notes (0) Add internal notes about [PERSON_NAME] Add n…" at bounding box center [1322, 449] width 467 height 478
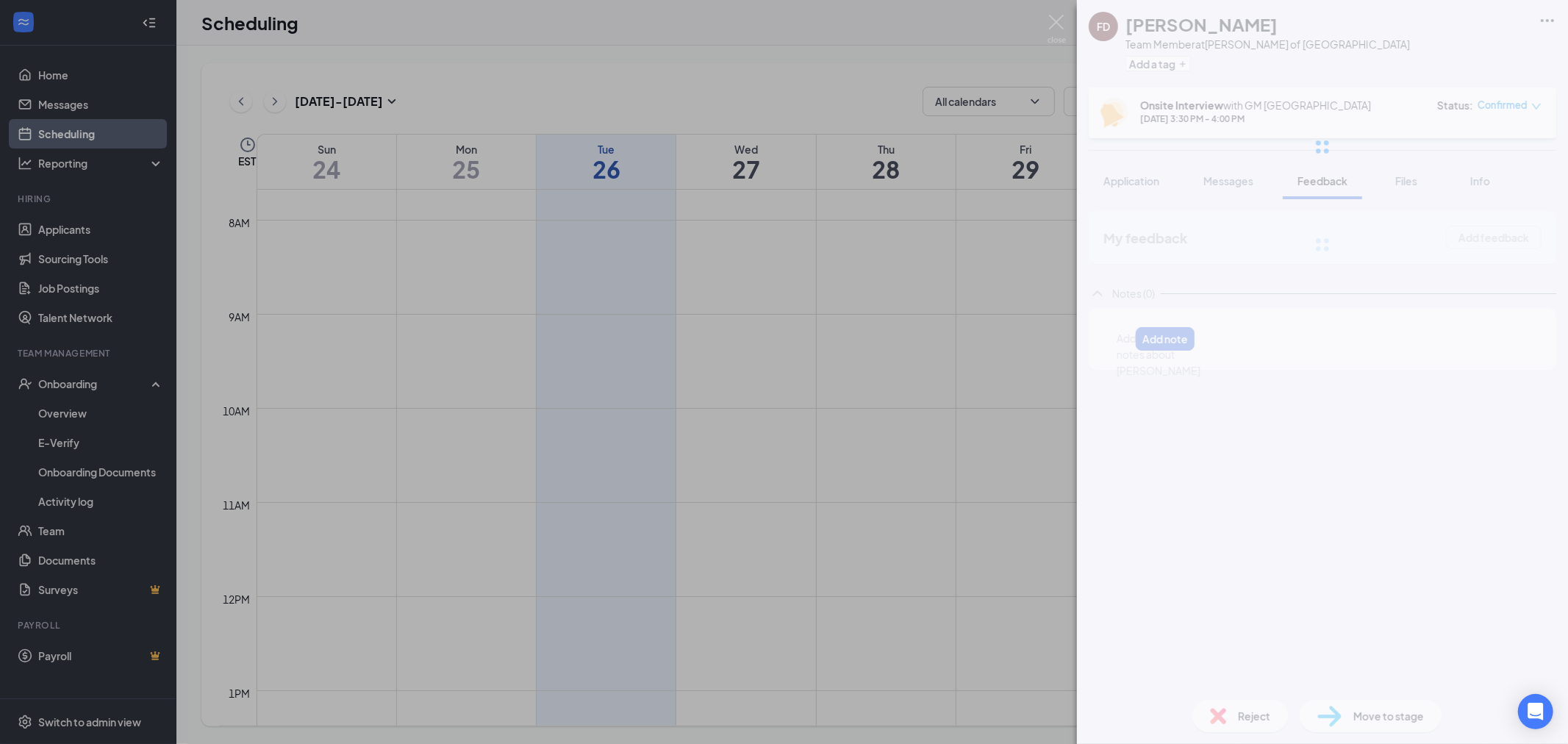
click at [1277, 326] on div "FD [PERSON_NAME] Team Member at [GEOGRAPHIC_DATA][PERSON_NAME] of [GEOGRAPHIC_D…" at bounding box center [1322, 372] width 491 height 744
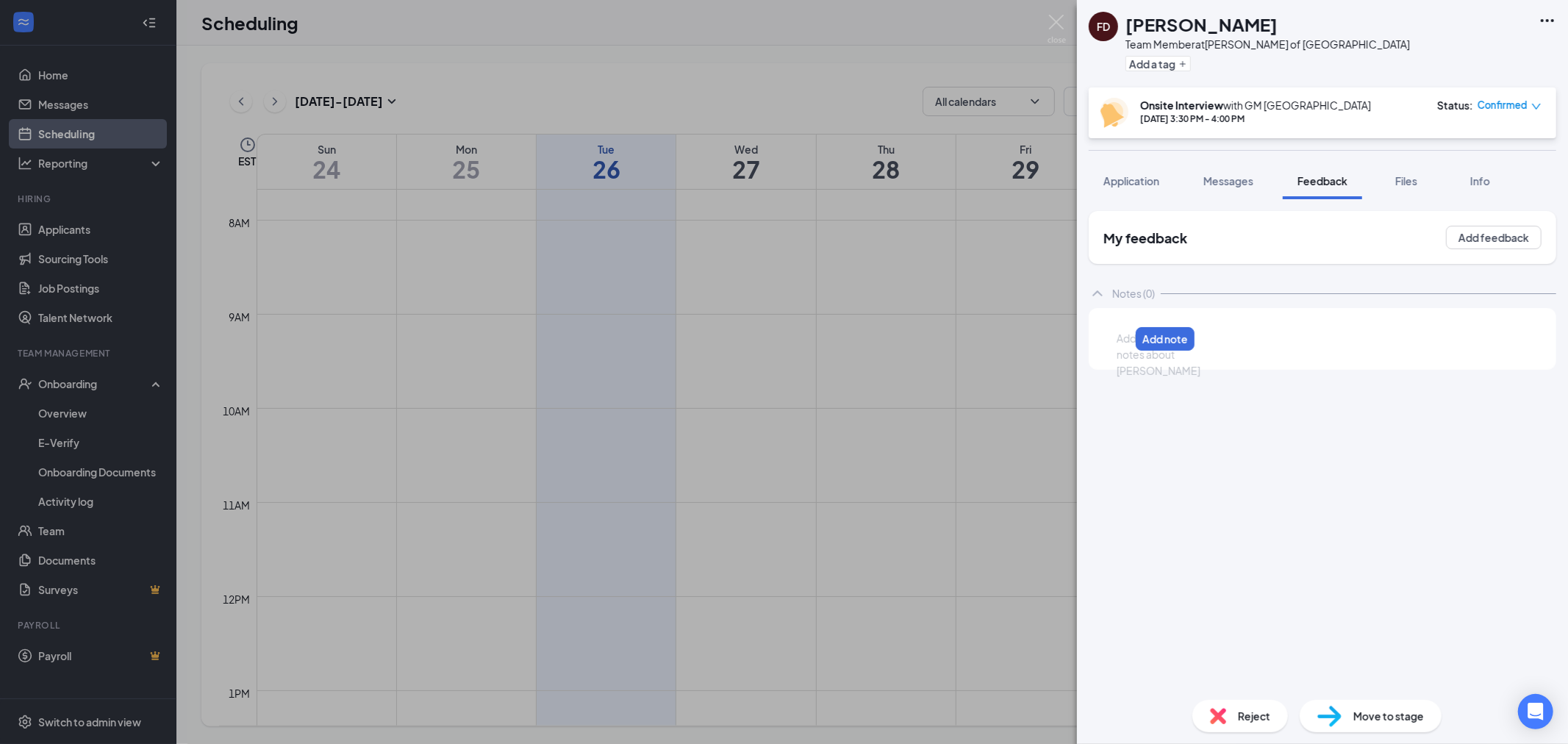
click at [1130, 346] on div at bounding box center [1124, 339] width 12 height 15
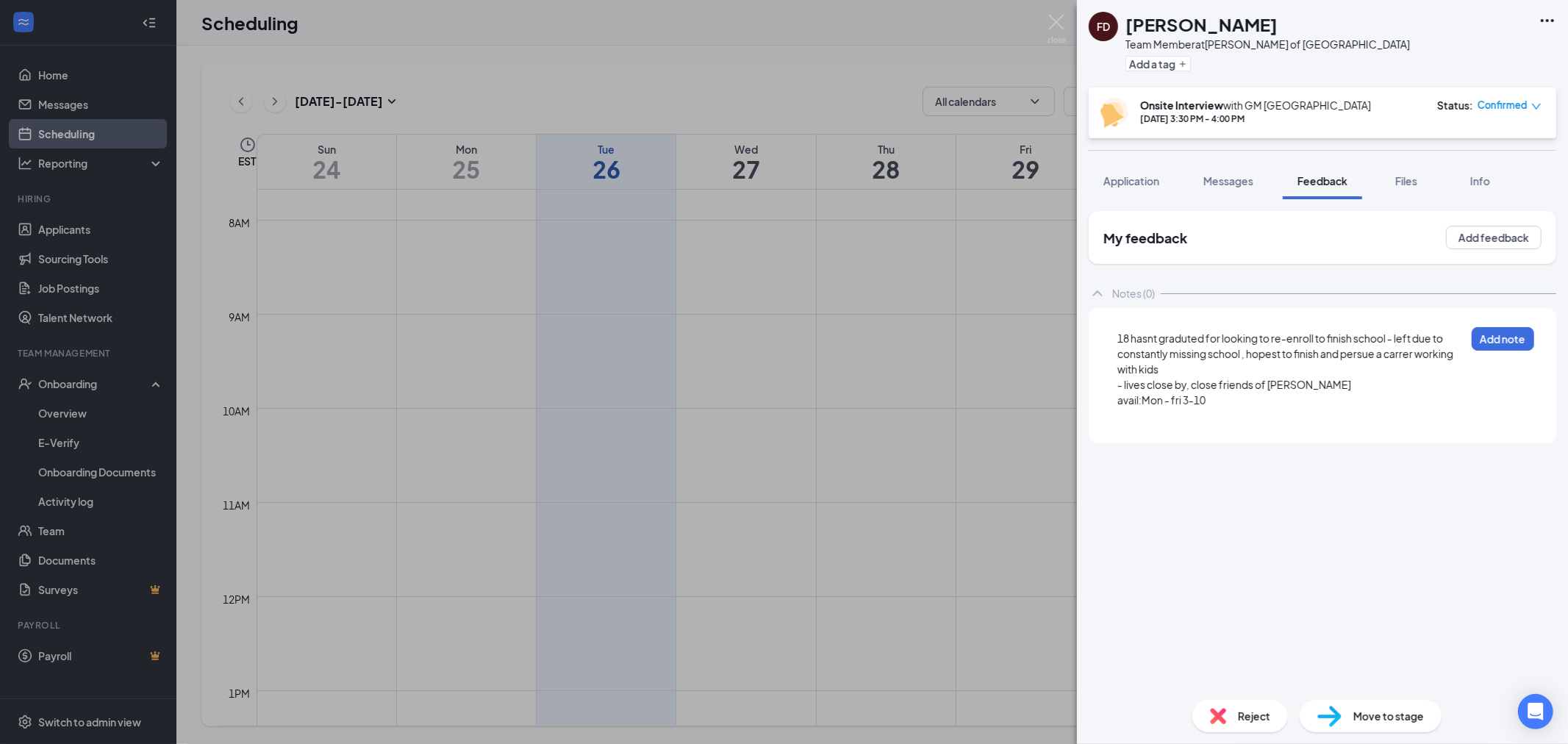
click at [1319, 408] on div at bounding box center [1291, 415] width 348 height 15
click at [1169, 414] on span "Sat-sun 10" at bounding box center [1143, 415] width 51 height 14
click at [1222, 418] on div "Sat-sun 10" at bounding box center [1291, 415] width 348 height 15
click at [1184, 370] on div "18 hasnt graduted for looking to re-enroll to finish school - left due to const…" at bounding box center [1291, 354] width 348 height 46
click at [1214, 340] on span "18 hasnt graduted for looking to re-enroll to finish school - left due to const…" at bounding box center [1286, 354] width 337 height 44
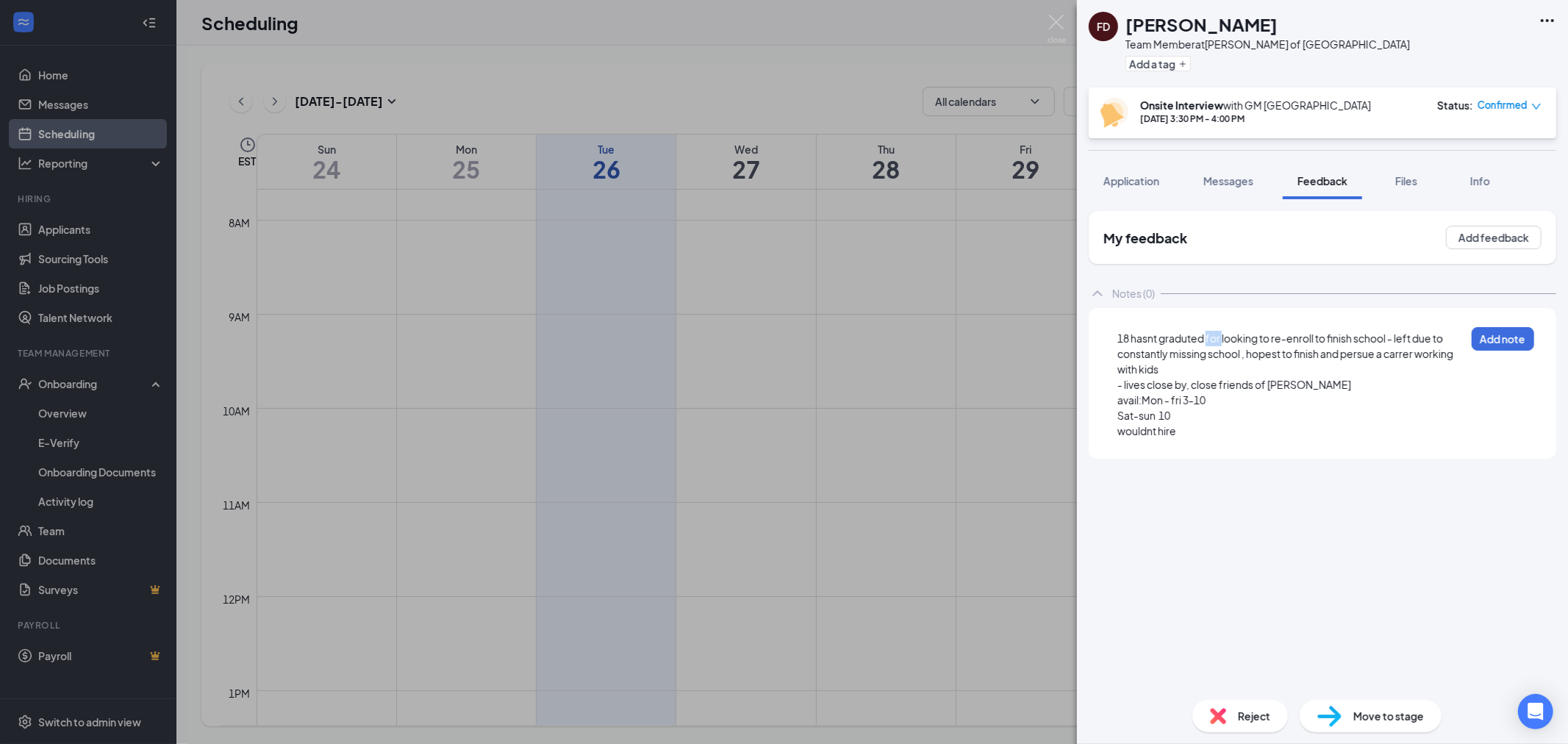
click at [1214, 340] on span "18 hasnt graduted for looking to re-enroll to finish school - left due to const…" at bounding box center [1286, 354] width 337 height 44
click at [1236, 364] on div "18 hasnt graduted but looking to re-enroll to finish school - left due to const…" at bounding box center [1291, 354] width 348 height 46
click at [1271, 353] on span "18 hasnt graduted but looking to re-enroll to finish school - left due to const…" at bounding box center [1286, 354] width 337 height 44
click at [1260, 364] on div "18 hasnt graduted but looking to re-enroll to finish school - left due to const…" at bounding box center [1291, 354] width 348 height 46
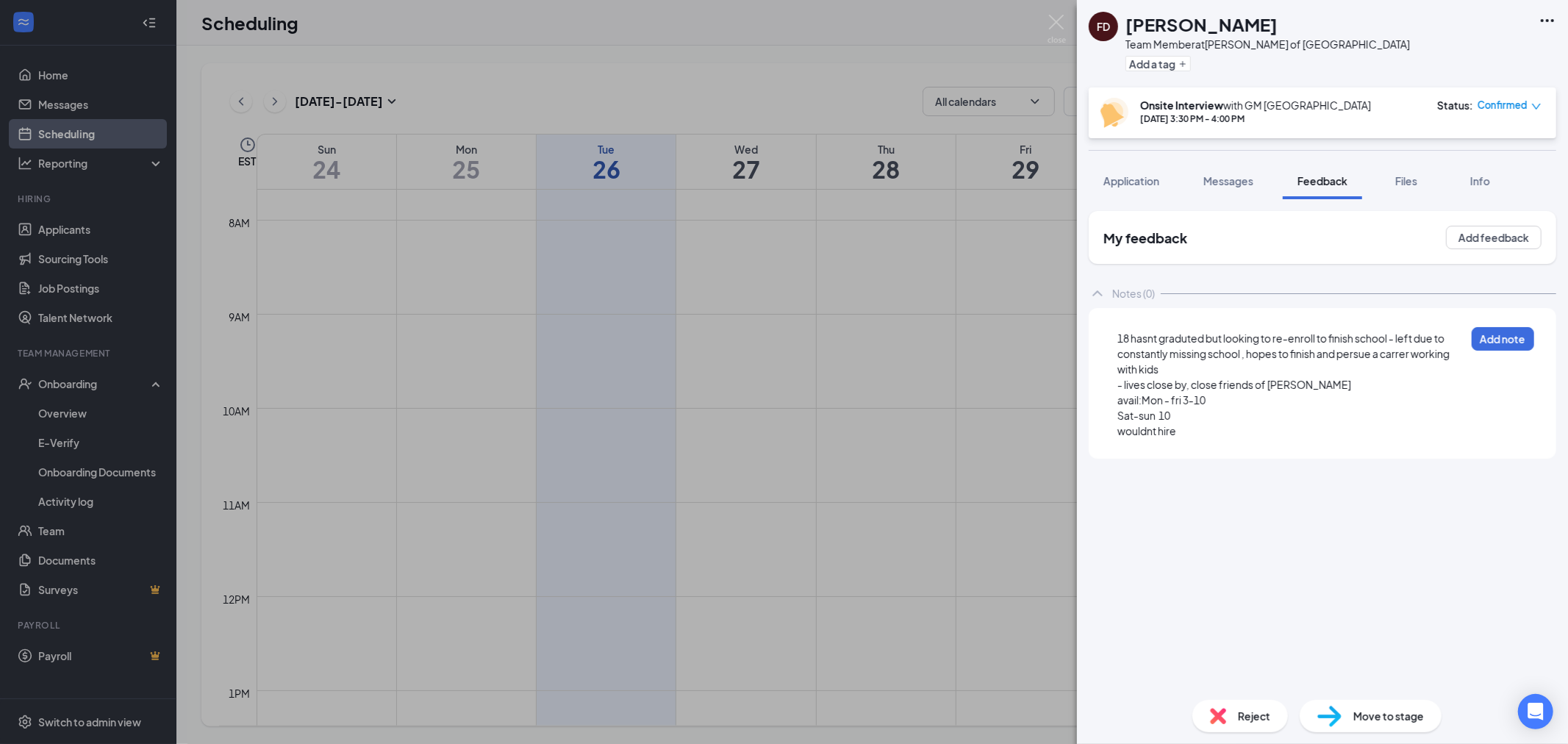
click at [1236, 427] on div "wouldnt hire" at bounding box center [1291, 432] width 348 height 15
click at [1380, 373] on div "18 hasnt graduted but looking to re-enroll to finish school - left due to const…" at bounding box center [1291, 354] width 348 height 46
click at [1273, 404] on div "avail:Mon - fri 3-10" at bounding box center [1291, 400] width 348 height 15
click at [1254, 428] on div "wouldnt hire" at bounding box center [1291, 432] width 348 height 15
click at [1245, 429] on div "wouldnt hire" at bounding box center [1291, 432] width 348 height 15
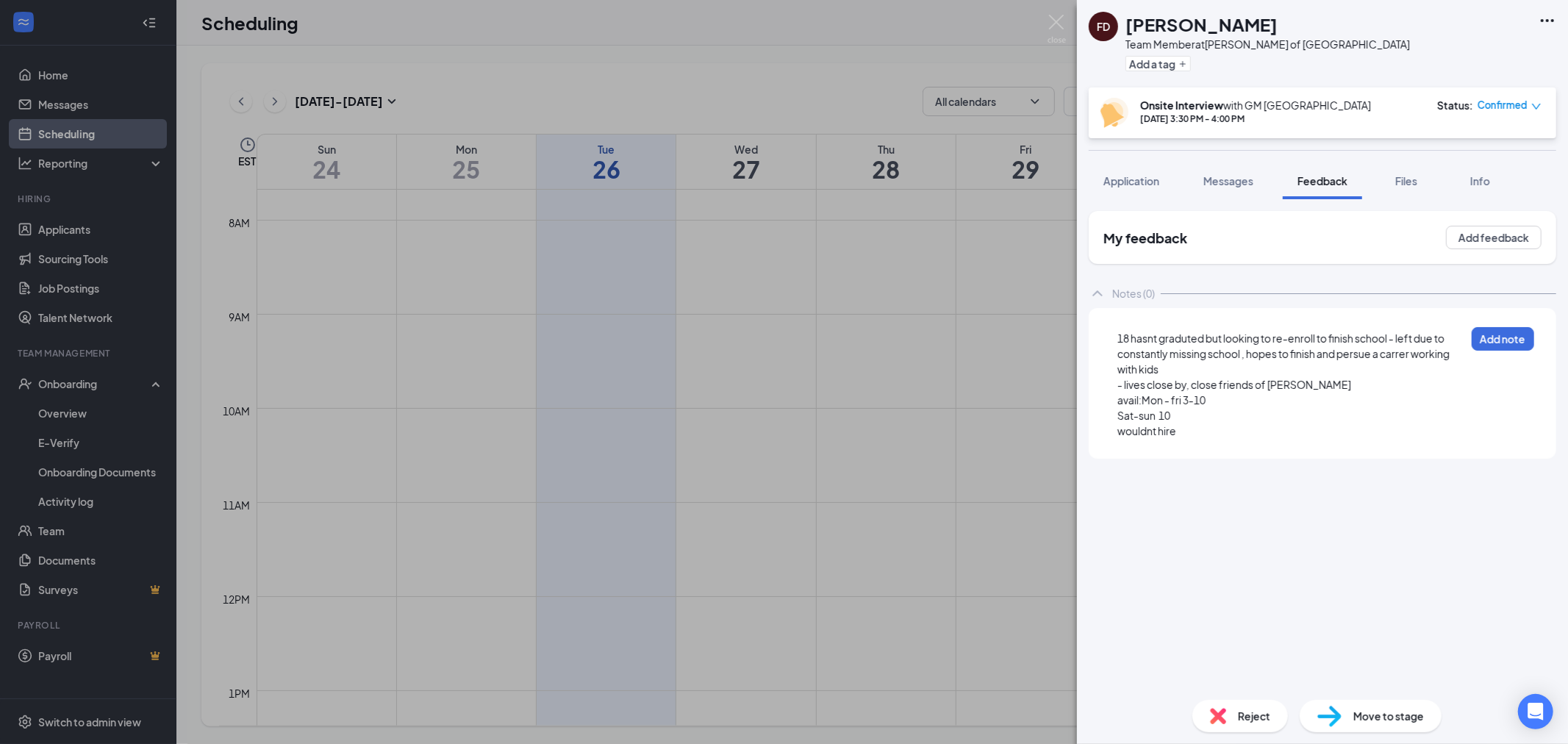
click at [1247, 424] on div "wouldnt hire" at bounding box center [1291, 432] width 348 height 15
click at [1243, 408] on div "Sat-sun 10" at bounding box center [1291, 415] width 348 height 15
click at [1221, 424] on div "wouldnt hire" at bounding box center [1291, 432] width 348 height 15
click at [1493, 342] on button "Add note" at bounding box center [1502, 339] width 62 height 24
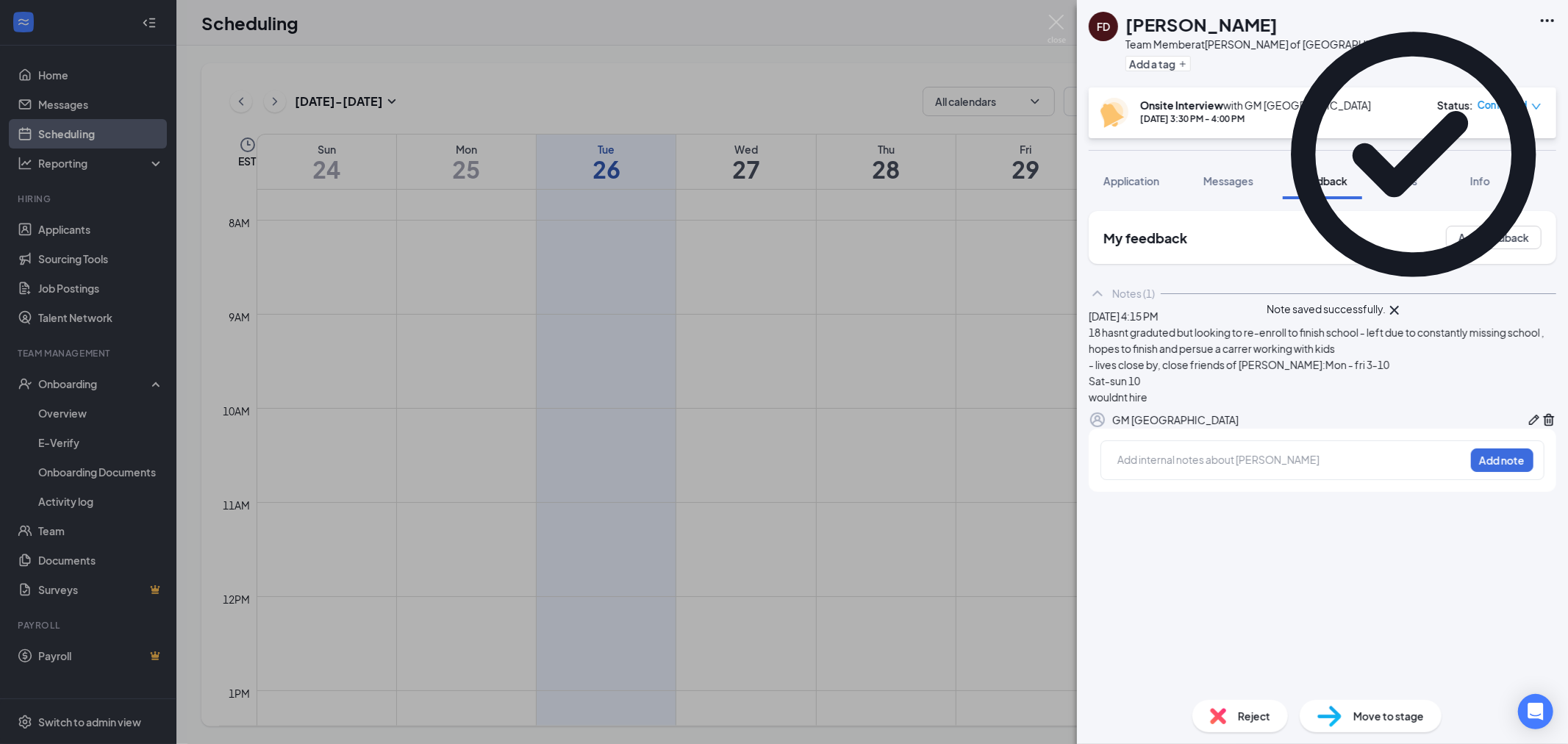
click at [1064, 37] on img at bounding box center [1057, 29] width 19 height 29
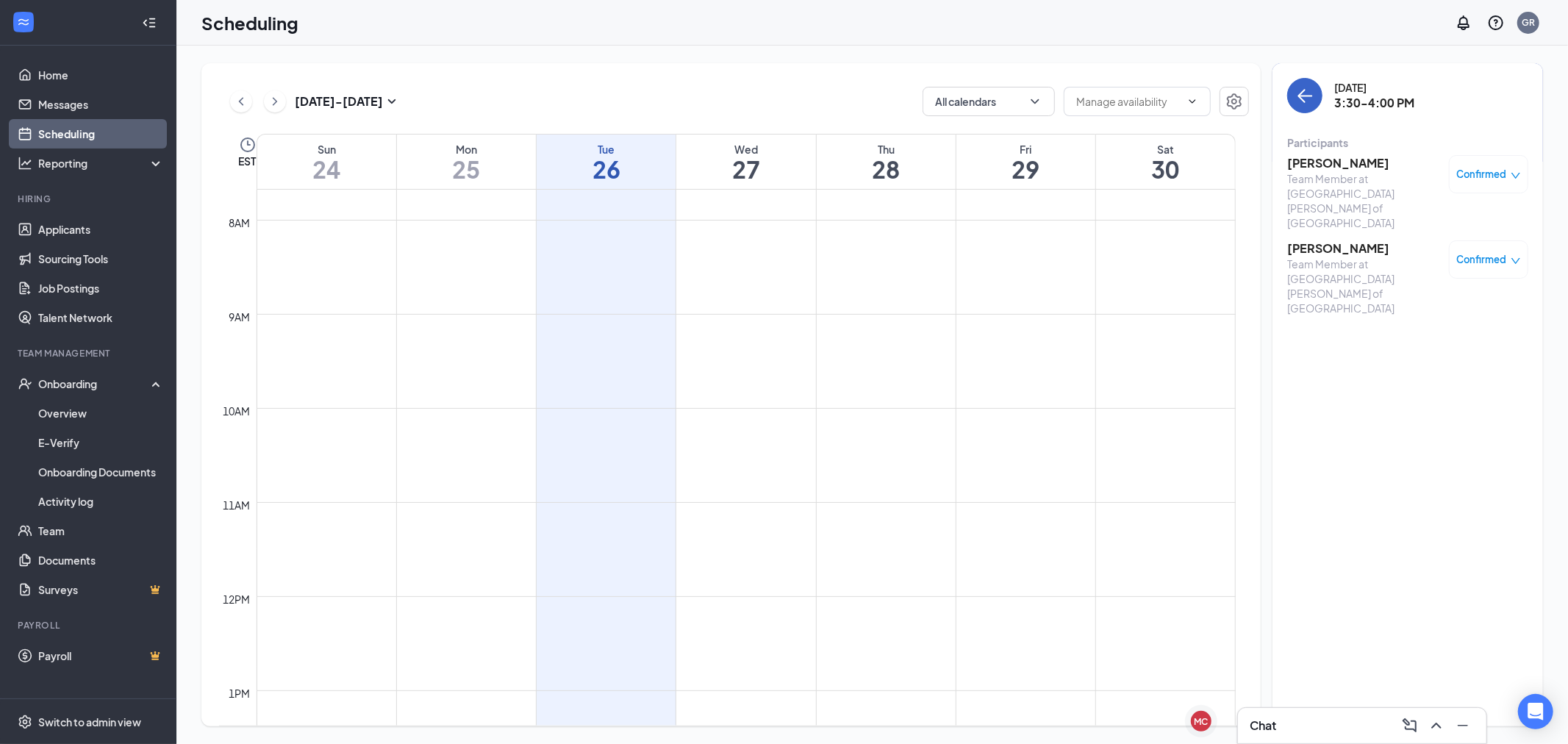
drag, startPoint x: 1303, startPoint y: 104, endPoint x: 1298, endPoint y: 97, distance: 8.6
click at [1299, 97] on icon "ArrowLeft" at bounding box center [1305, 95] width 18 height 18
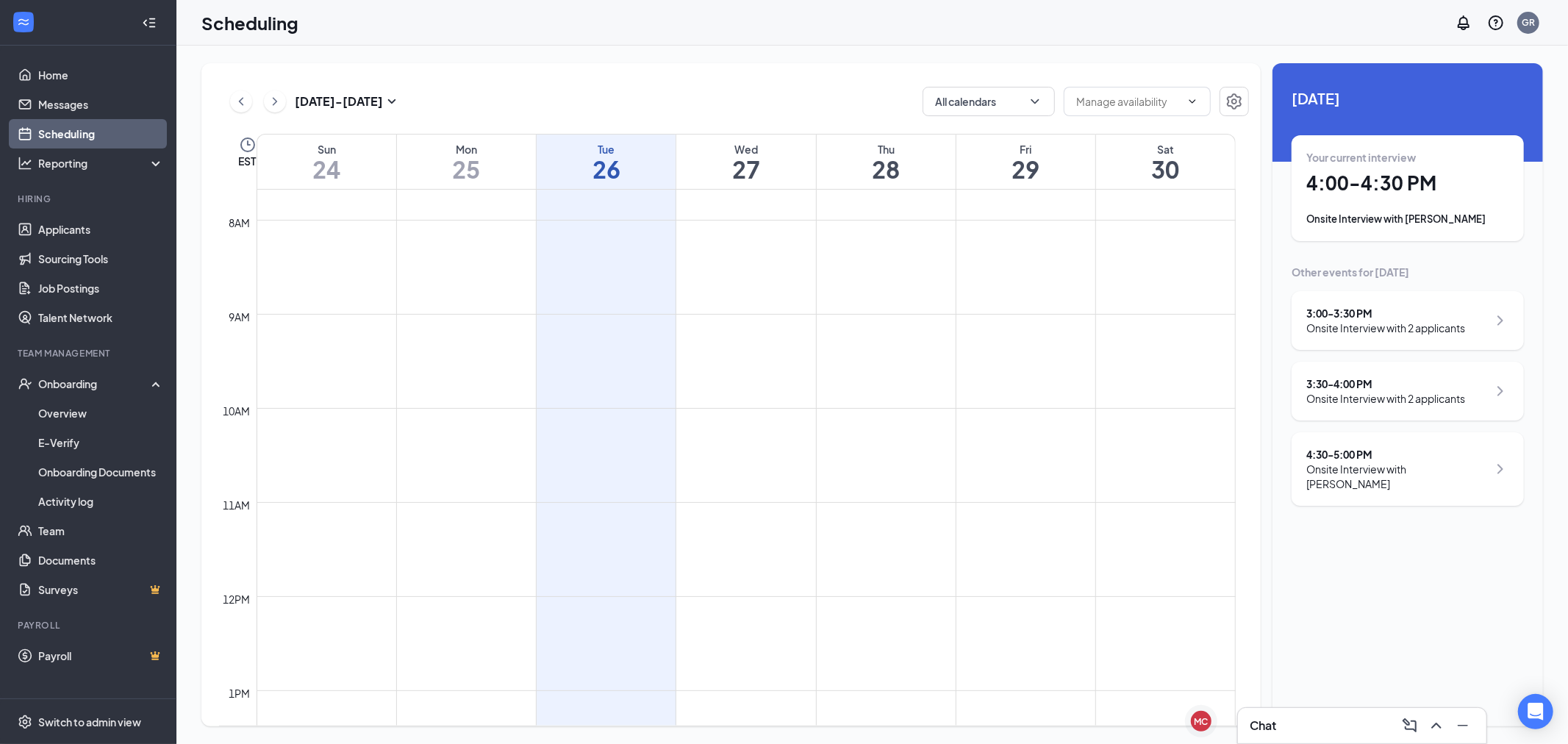
click at [1354, 214] on div "Onsite Interview with [PERSON_NAME]" at bounding box center [1408, 219] width 203 height 14
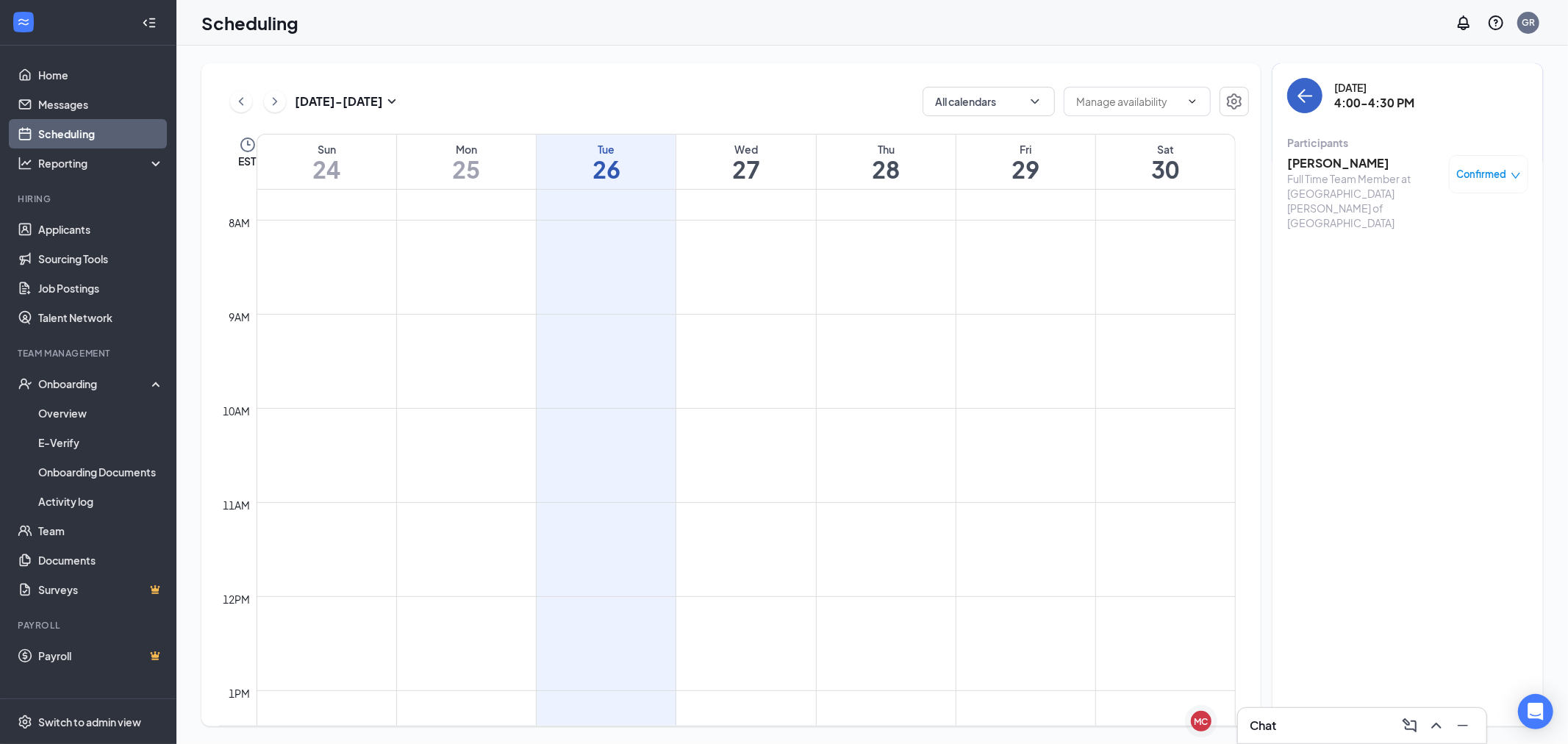
drag, startPoint x: 1309, startPoint y: 101, endPoint x: 1303, endPoint y: 106, distance: 7.8
click at [1309, 101] on icon "ArrowLeft" at bounding box center [1305, 95] width 18 height 18
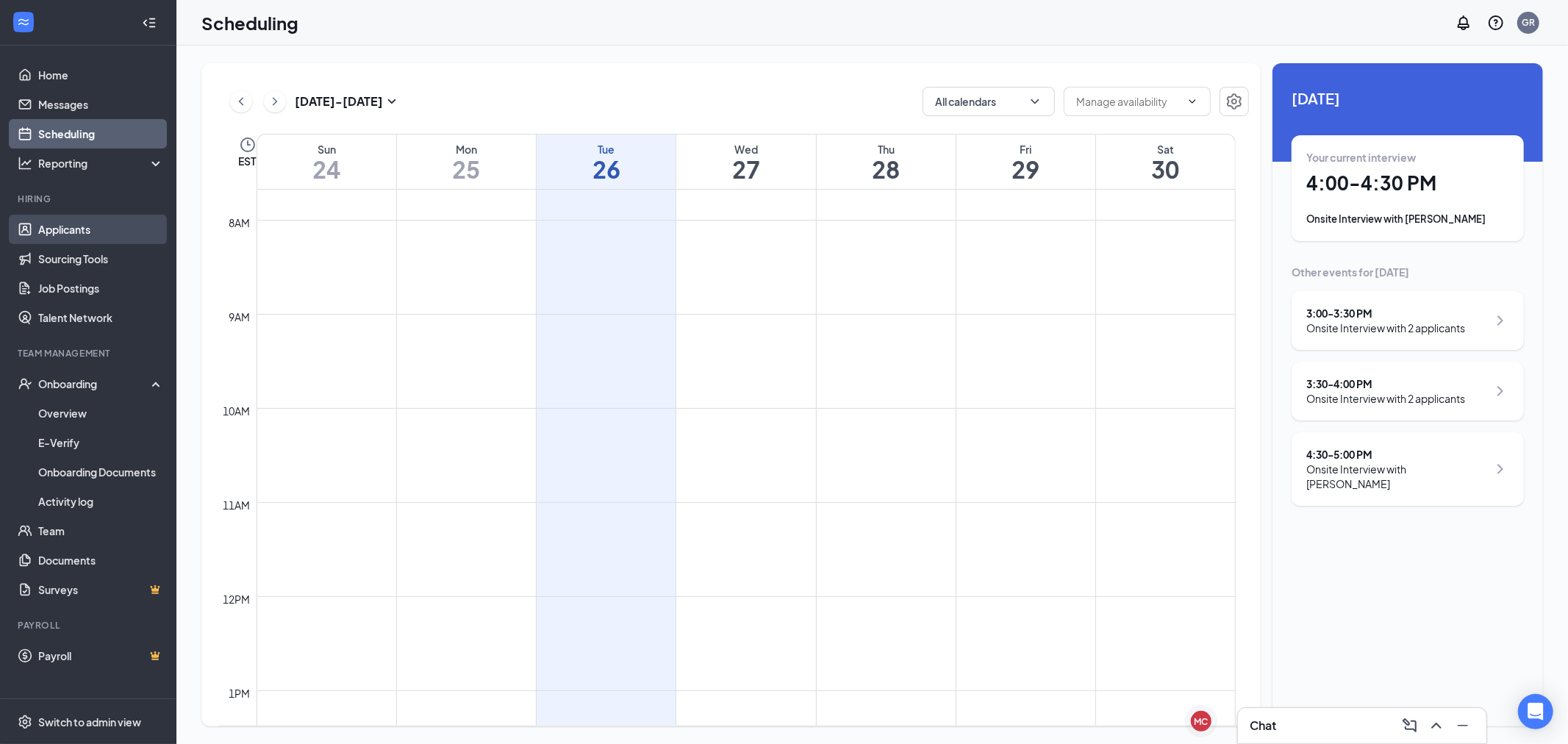
click at [96, 224] on link "Applicants" at bounding box center [101, 229] width 126 height 30
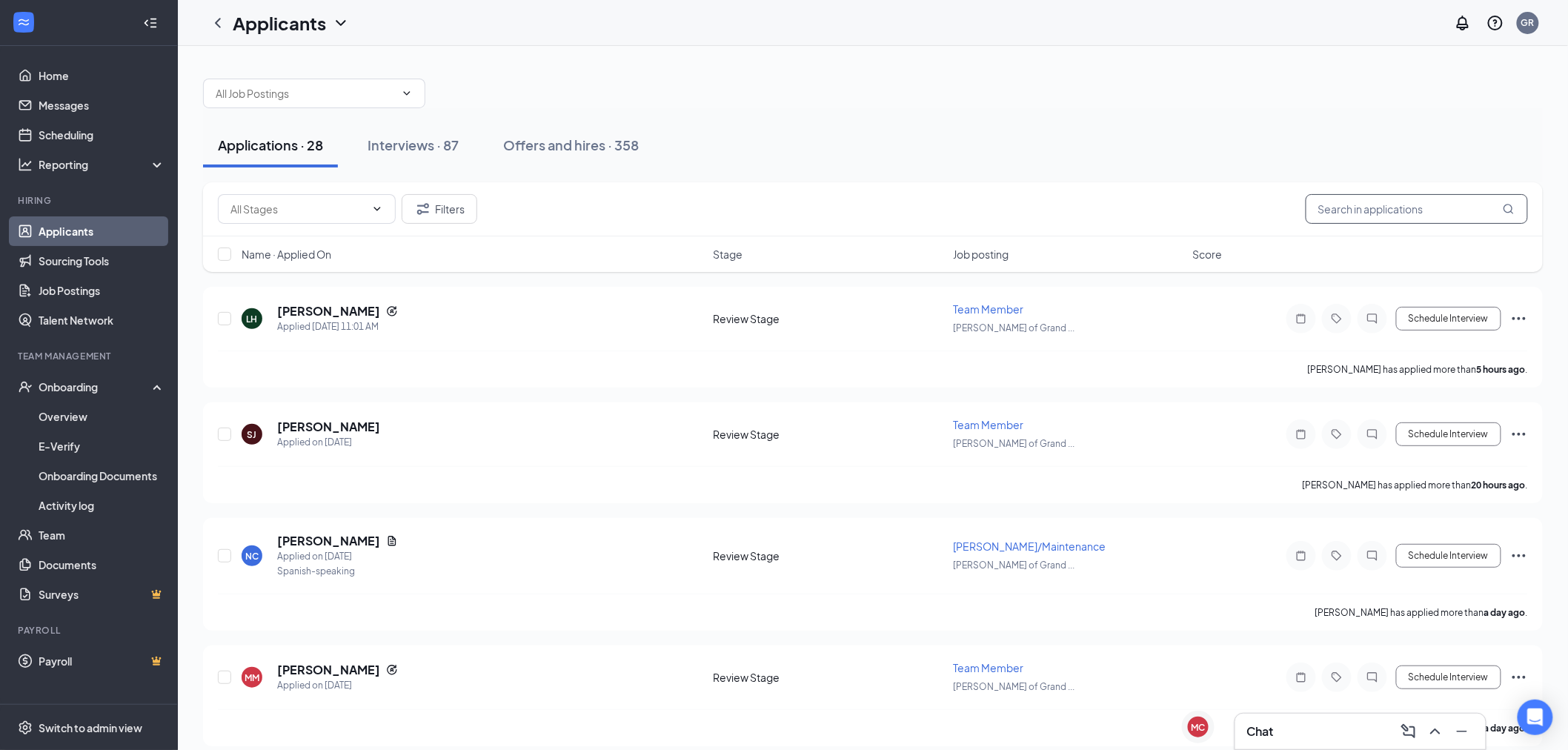
click at [1360, 206] on input "text" at bounding box center [1416, 209] width 222 height 30
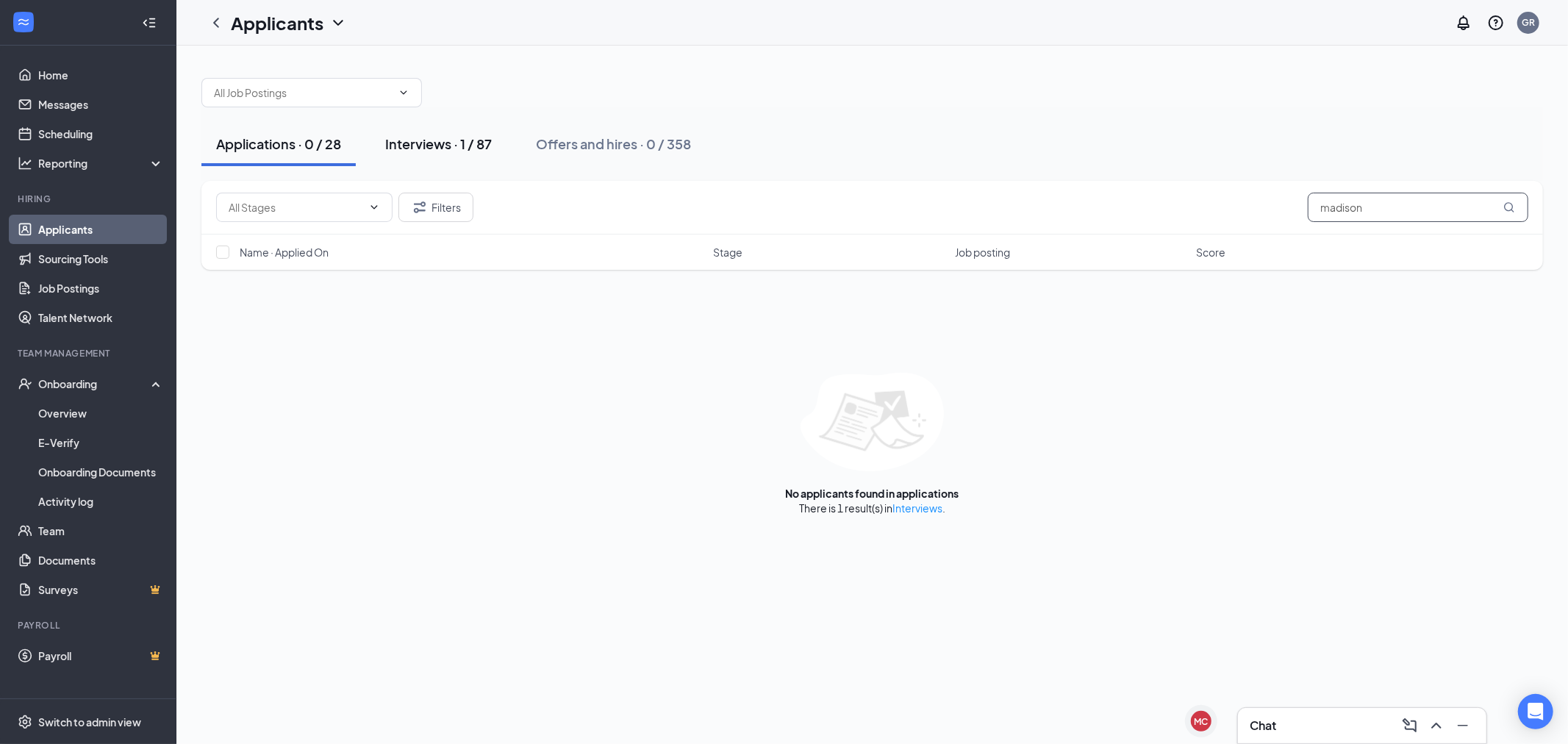
type input "madison"
click at [444, 140] on div "Interviews · 1 / 87" at bounding box center [438, 144] width 106 height 19
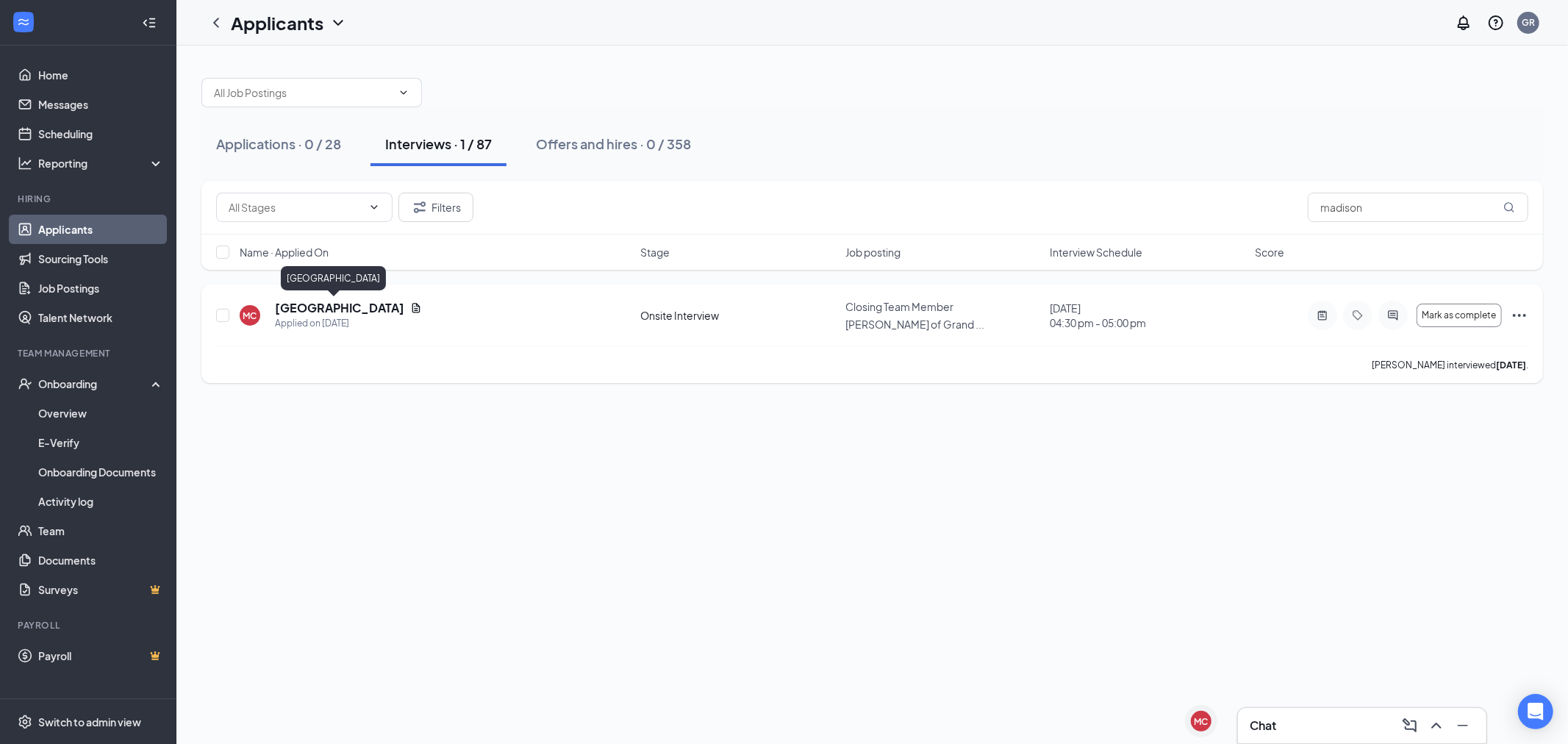
click at [295, 300] on h5 "[GEOGRAPHIC_DATA]" at bounding box center [340, 307] width 129 height 16
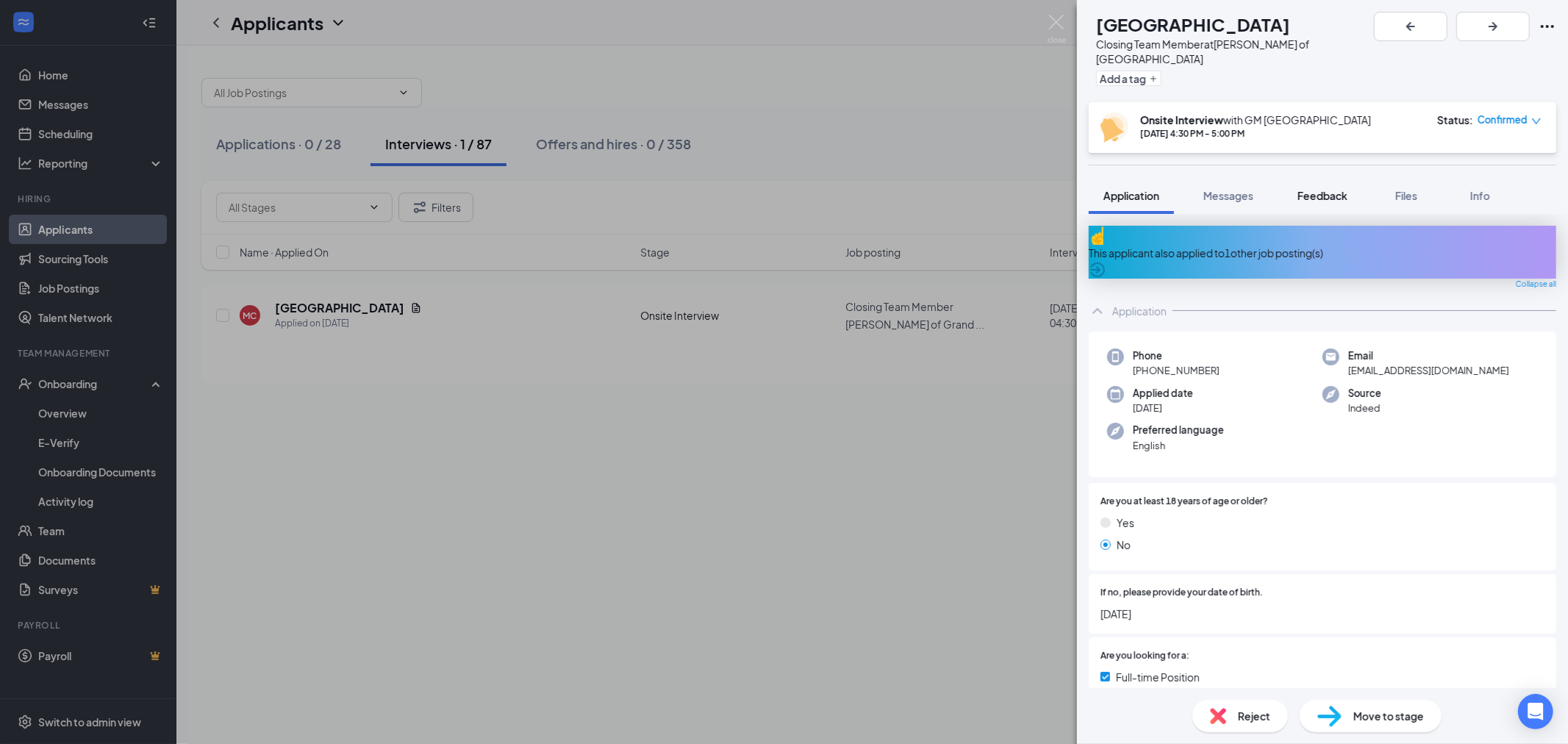
click at [1336, 189] on button "Feedback" at bounding box center [1322, 195] width 79 height 37
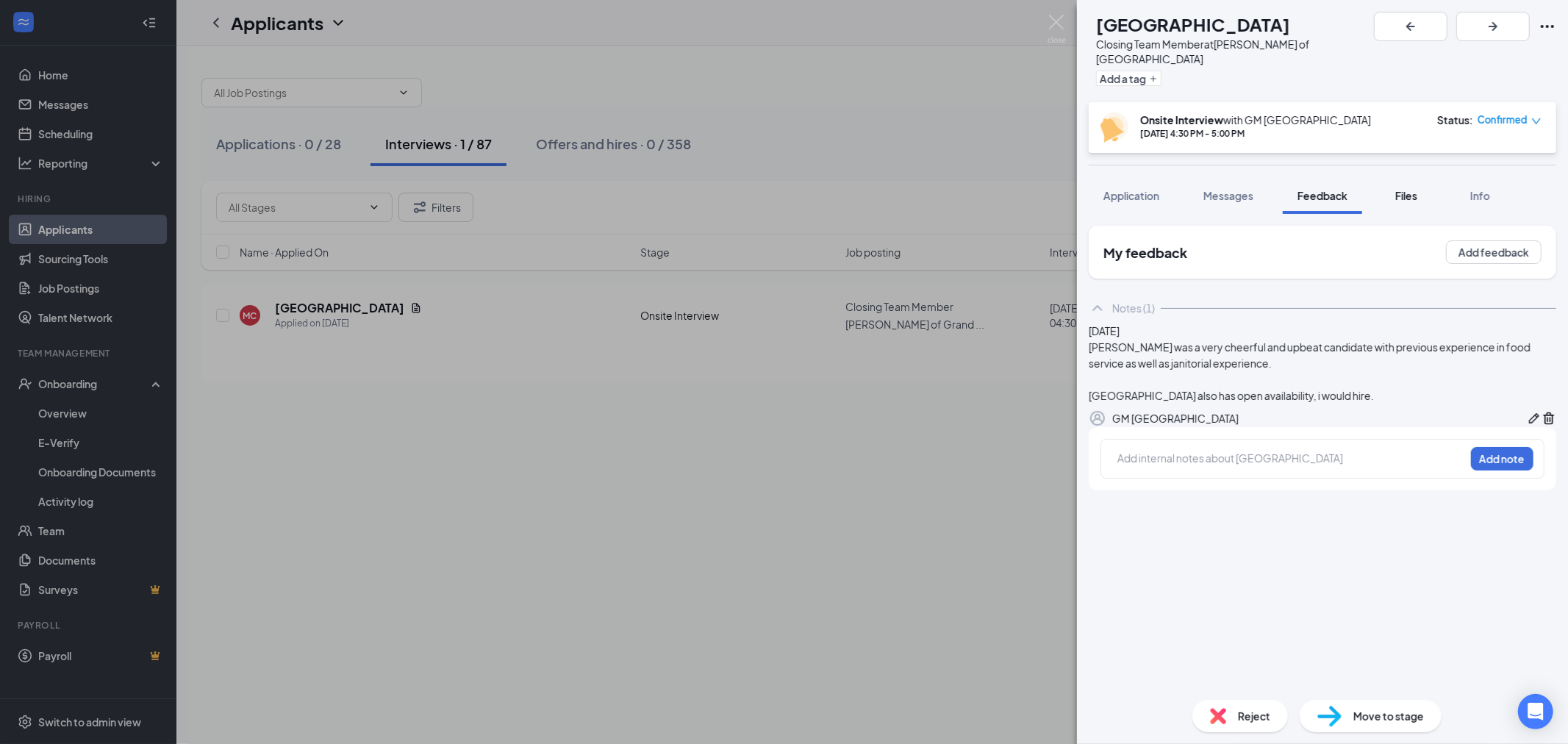
click at [1423, 186] on button "Files" at bounding box center [1406, 195] width 59 height 37
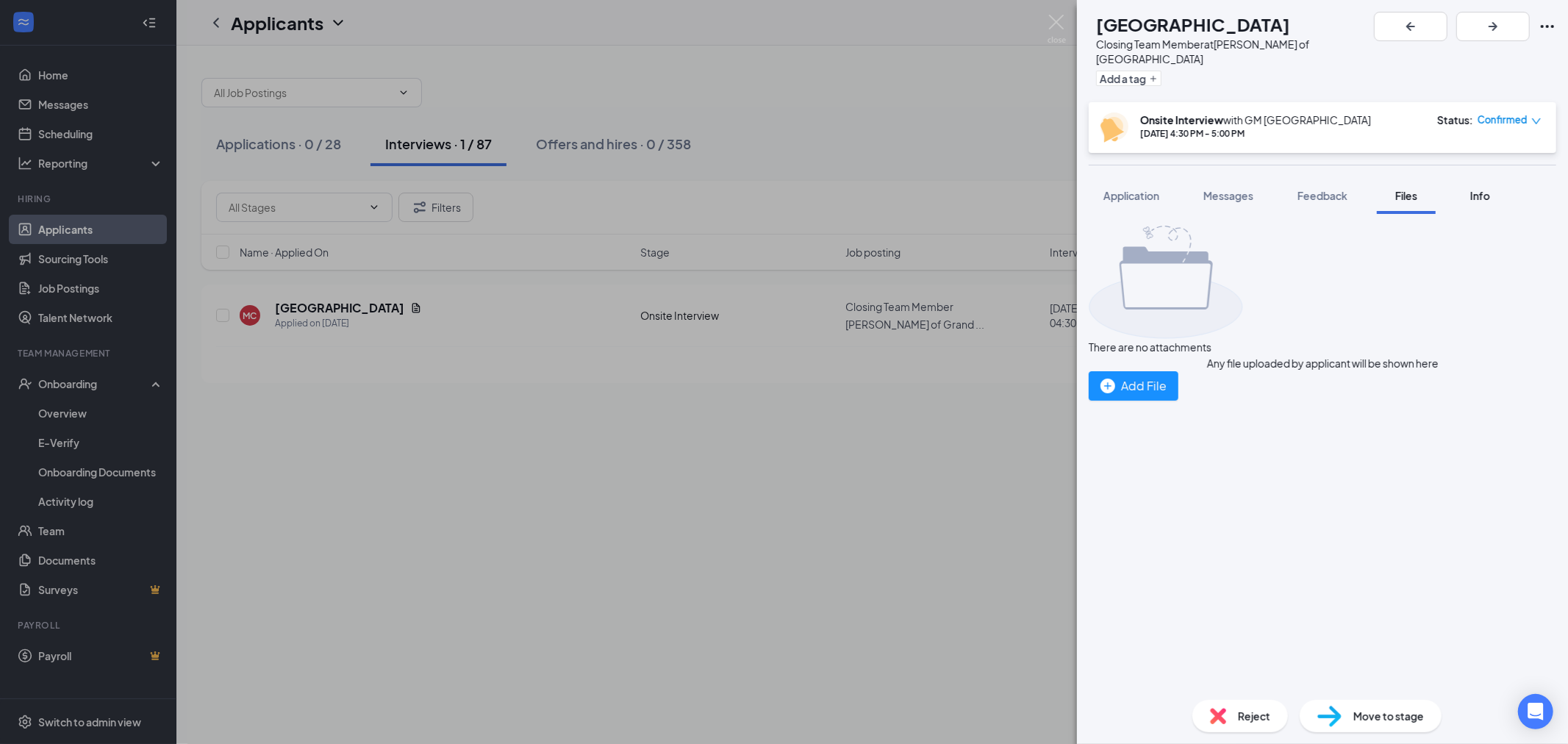
click at [1461, 179] on button "Info" at bounding box center [1479, 195] width 59 height 37
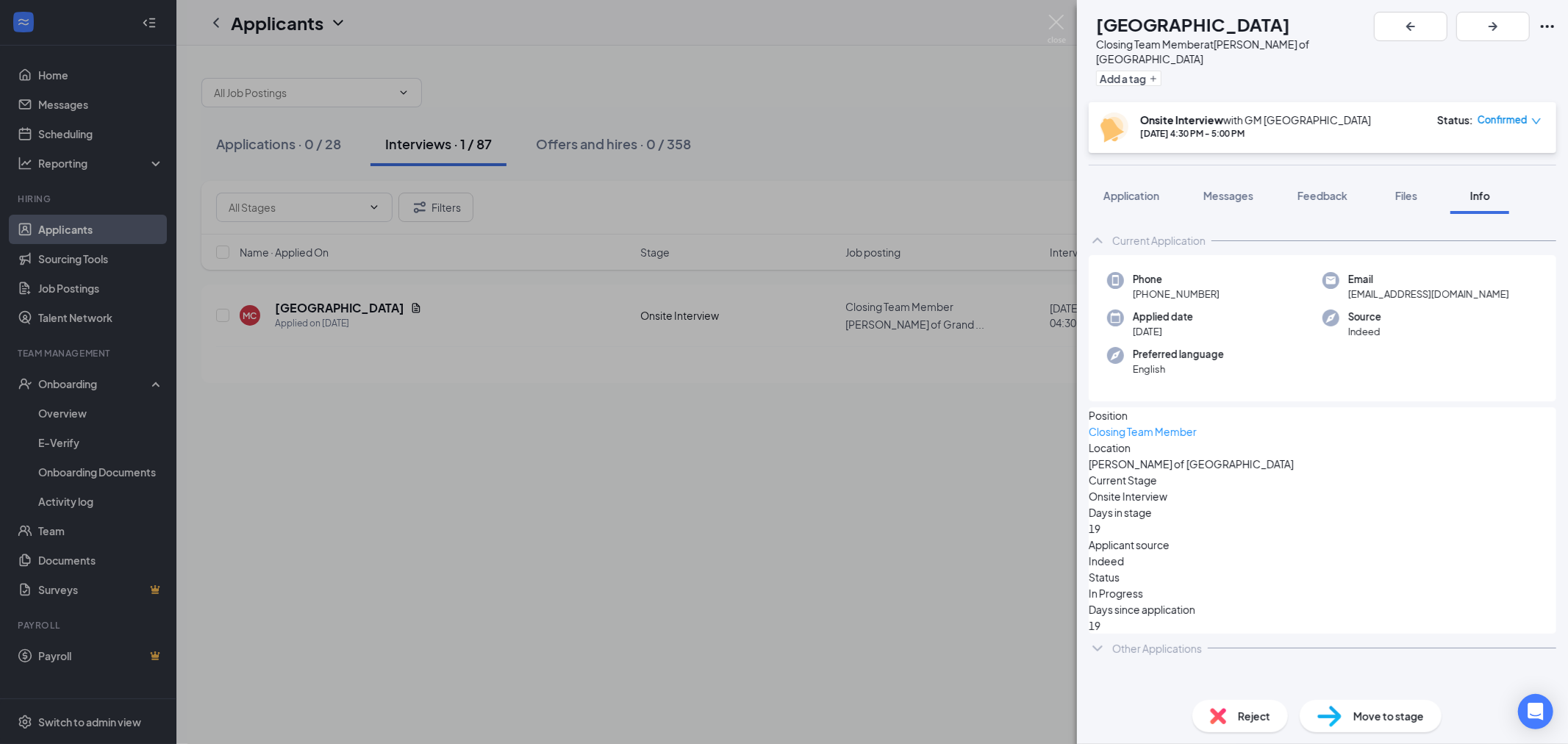
drag, startPoint x: 1143, startPoint y: 269, endPoint x: 1206, endPoint y: 284, distance: 64.8
click at [1206, 284] on div "Phone [PHONE_NUMBER]" at bounding box center [1176, 287] width 87 height 30
click at [1341, 177] on button "Feedback" at bounding box center [1322, 195] width 79 height 37
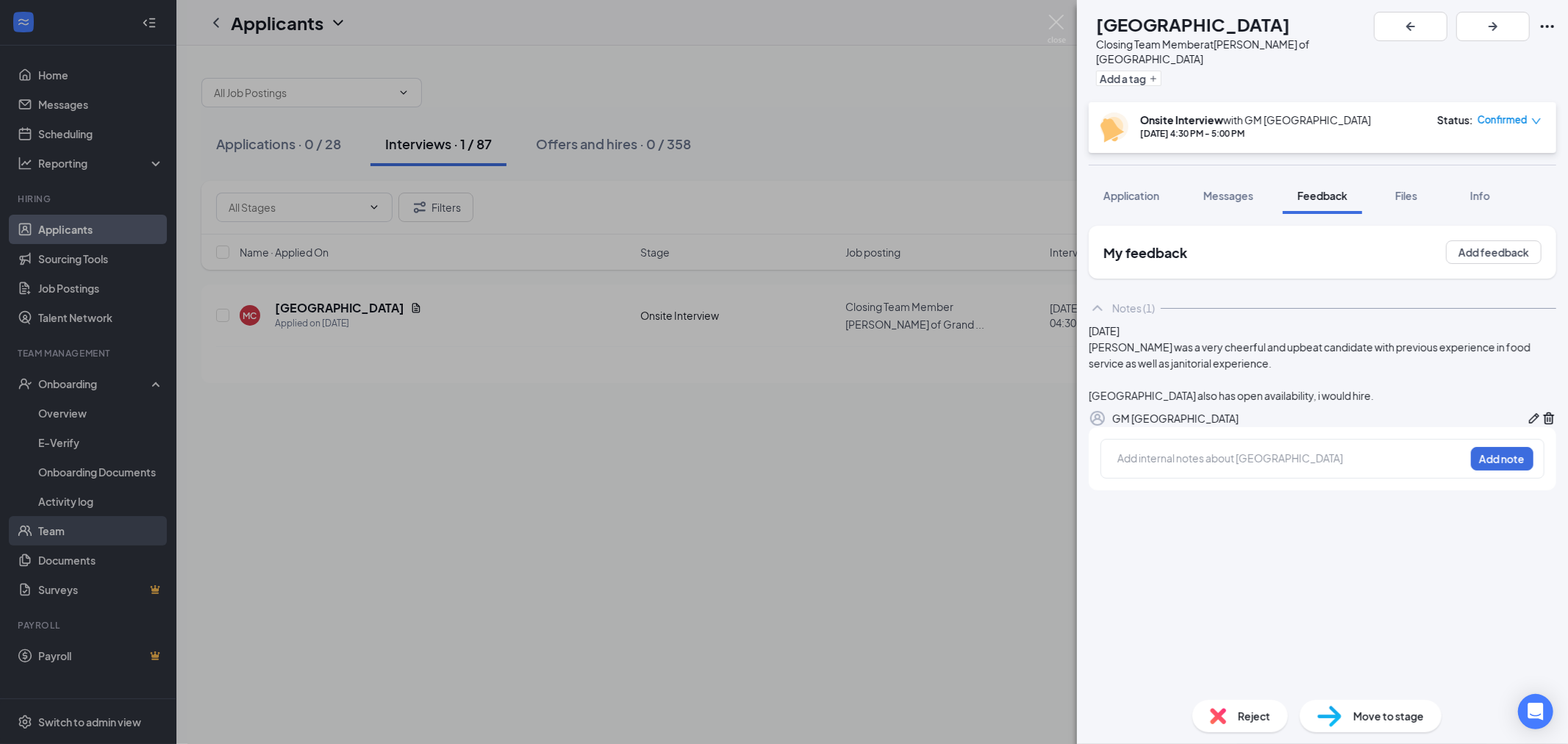
drag, startPoint x: 8, startPoint y: 520, endPoint x: 22, endPoint y: 517, distance: 14.3
click at [9, 520] on div "MC Madison Corner Closing Team Member at [PERSON_NAME] of [GEOGRAPHIC_DATA] Eas…" at bounding box center [784, 372] width 1568 height 744
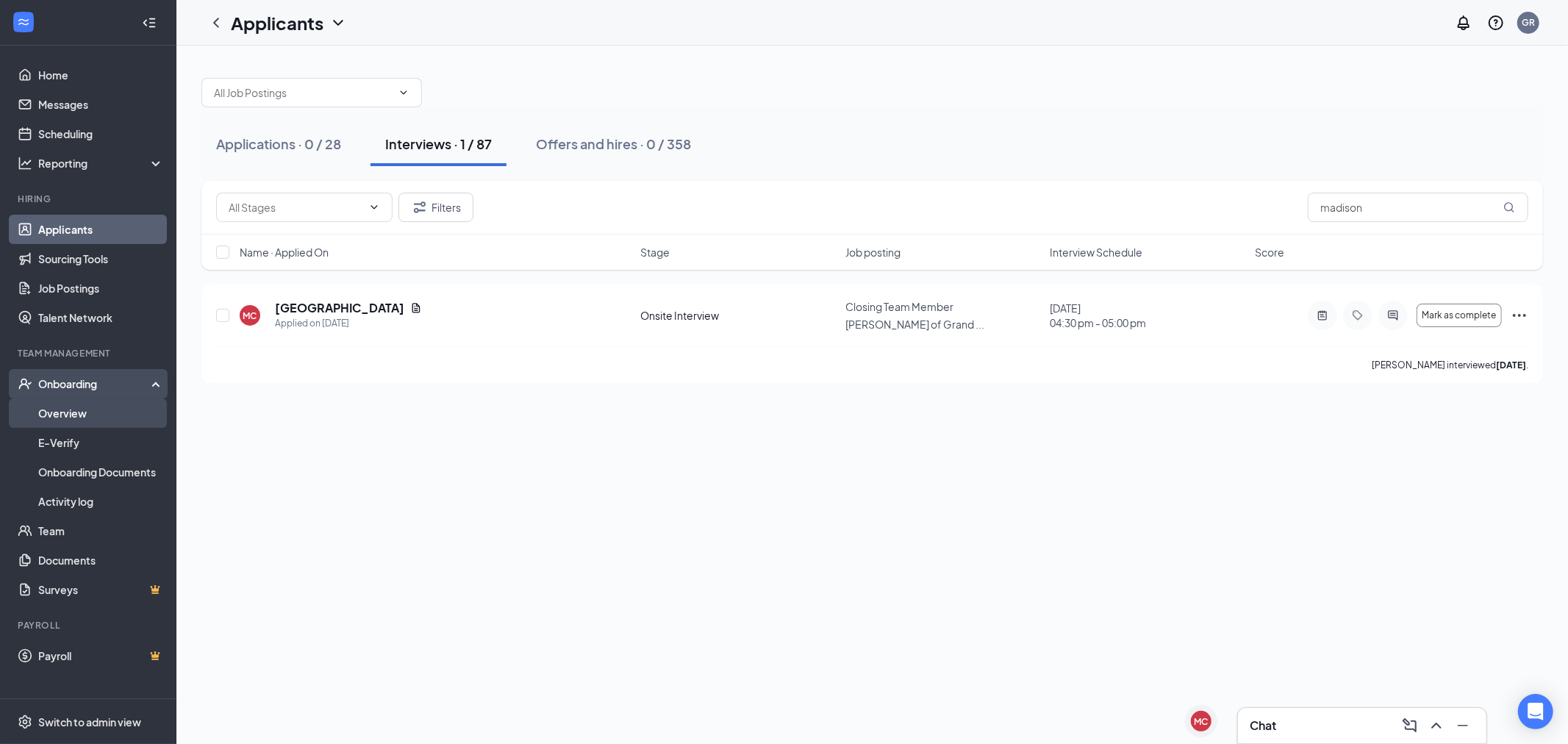
click at [83, 426] on link "Overview" at bounding box center [101, 413] width 126 height 30
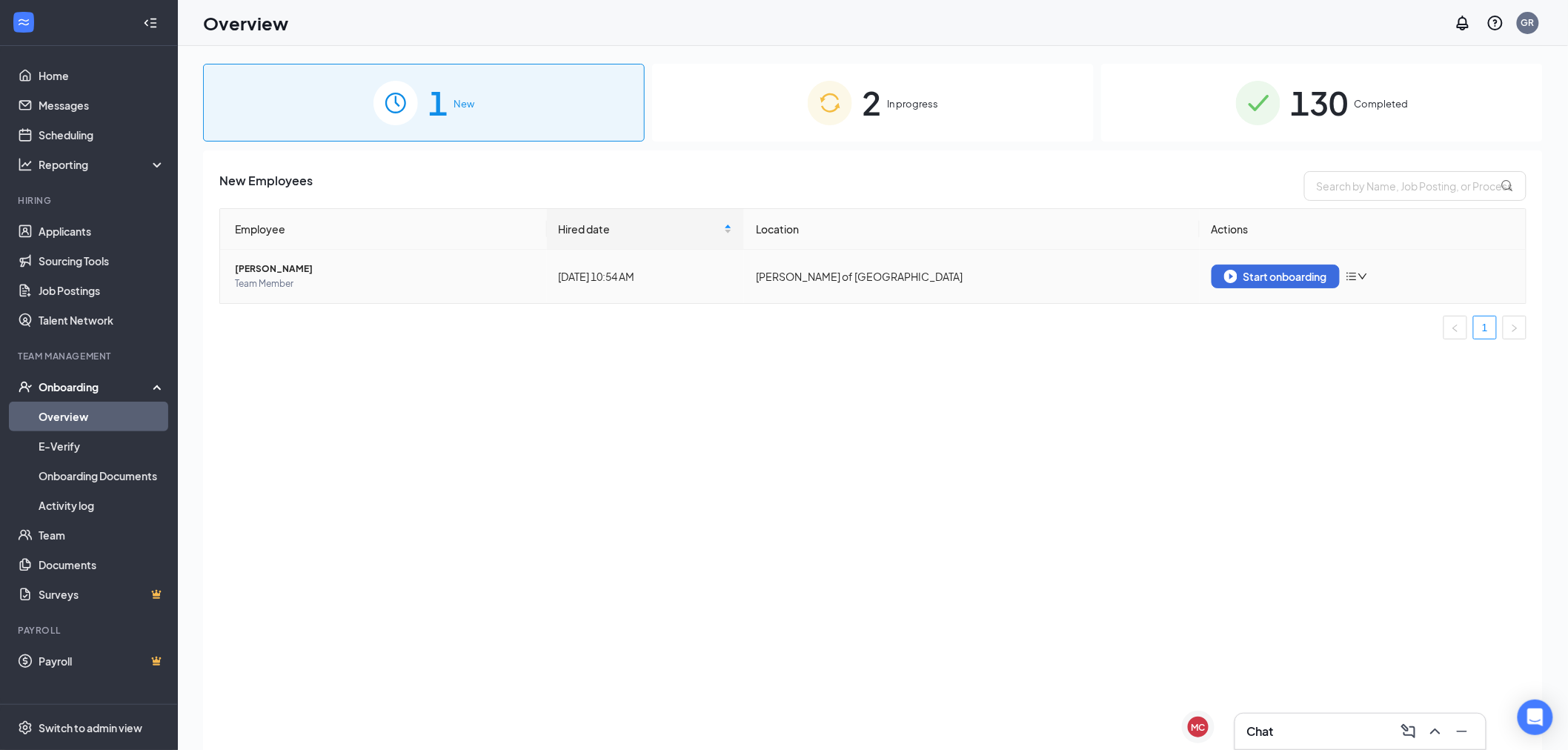
click at [238, 273] on span "[PERSON_NAME]" at bounding box center [385, 269] width 300 height 15
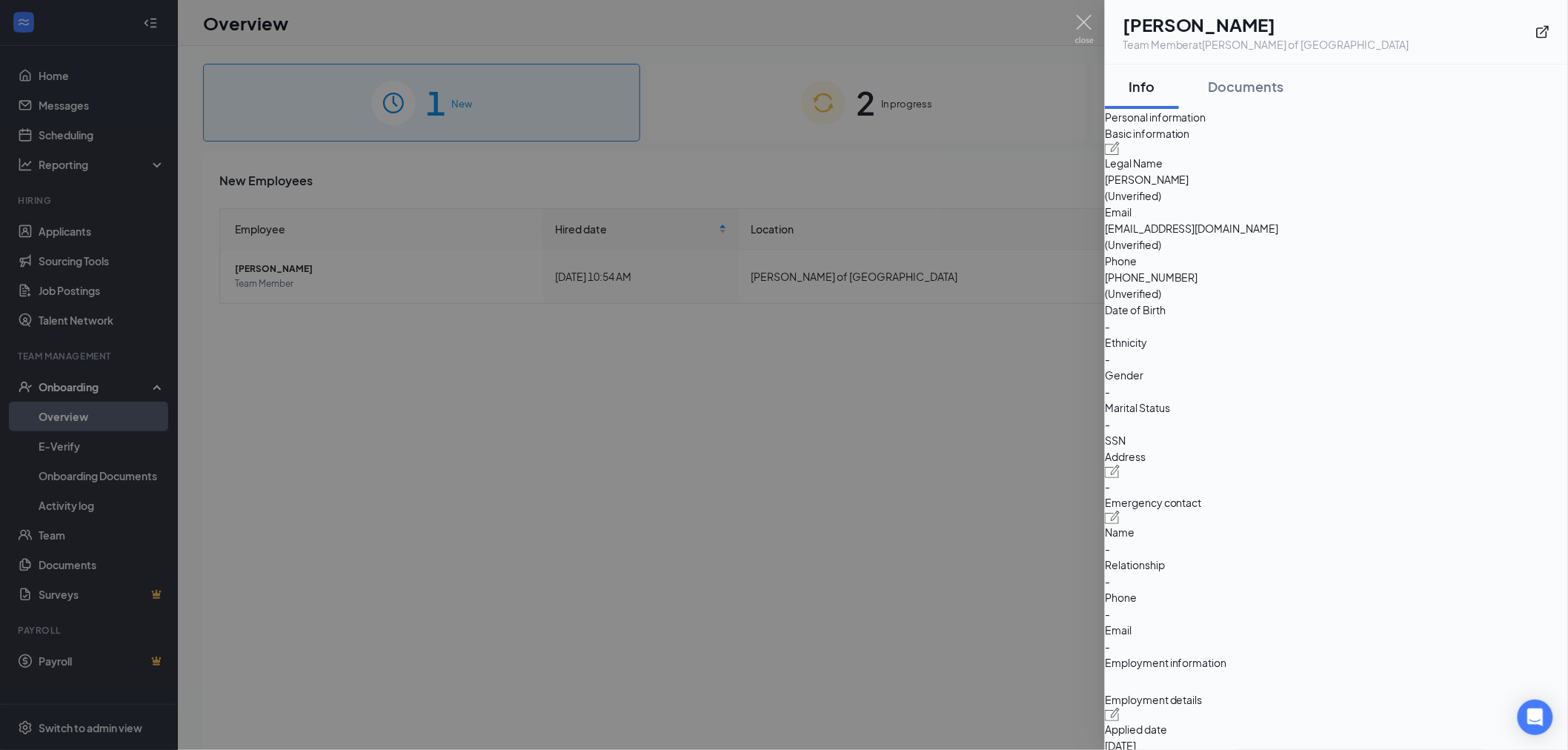
click at [1095, 17] on div at bounding box center [784, 375] width 1568 height 750
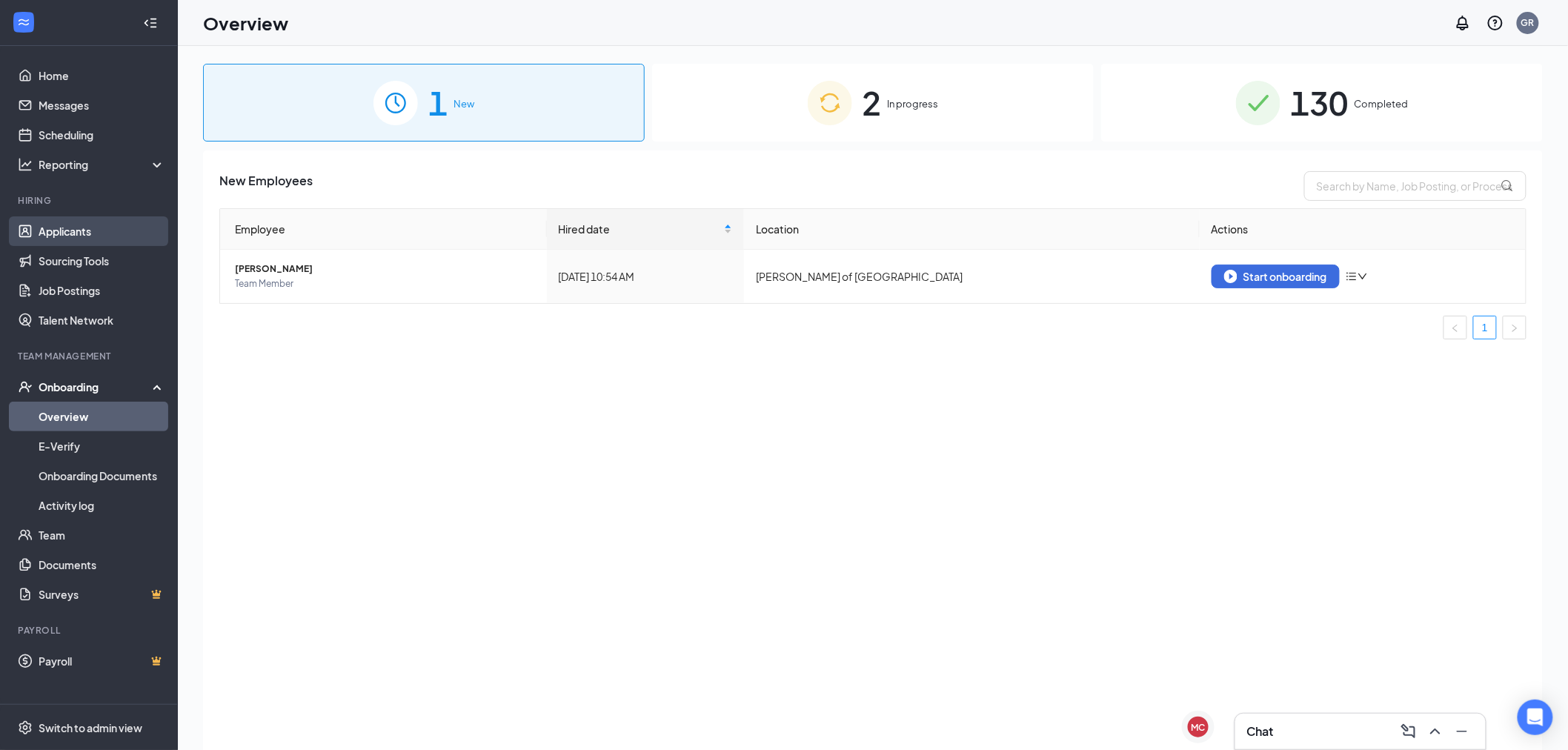
click at [39, 232] on link "Applicants" at bounding box center [102, 231] width 127 height 30
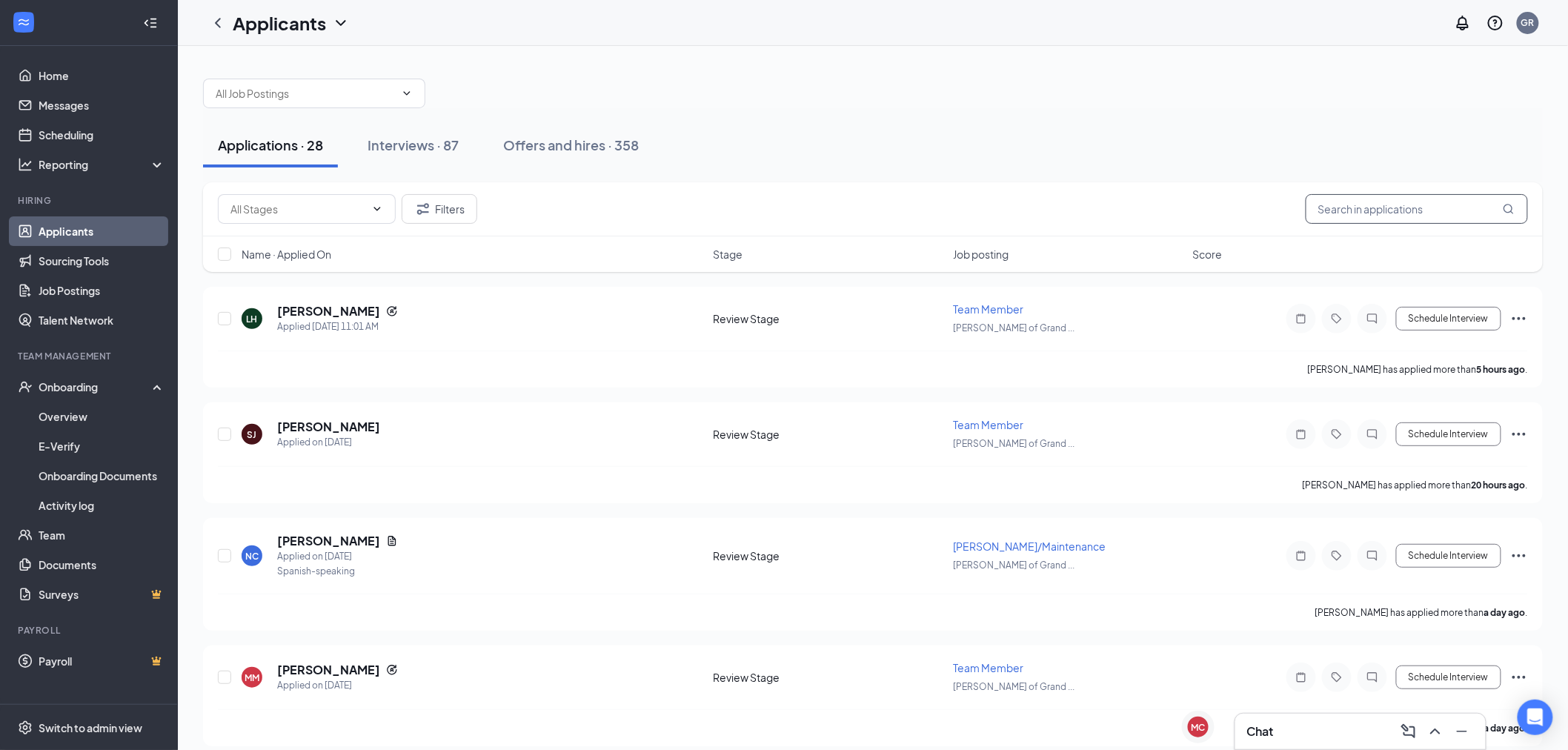
click at [1444, 209] on input "text" at bounding box center [1416, 209] width 222 height 30
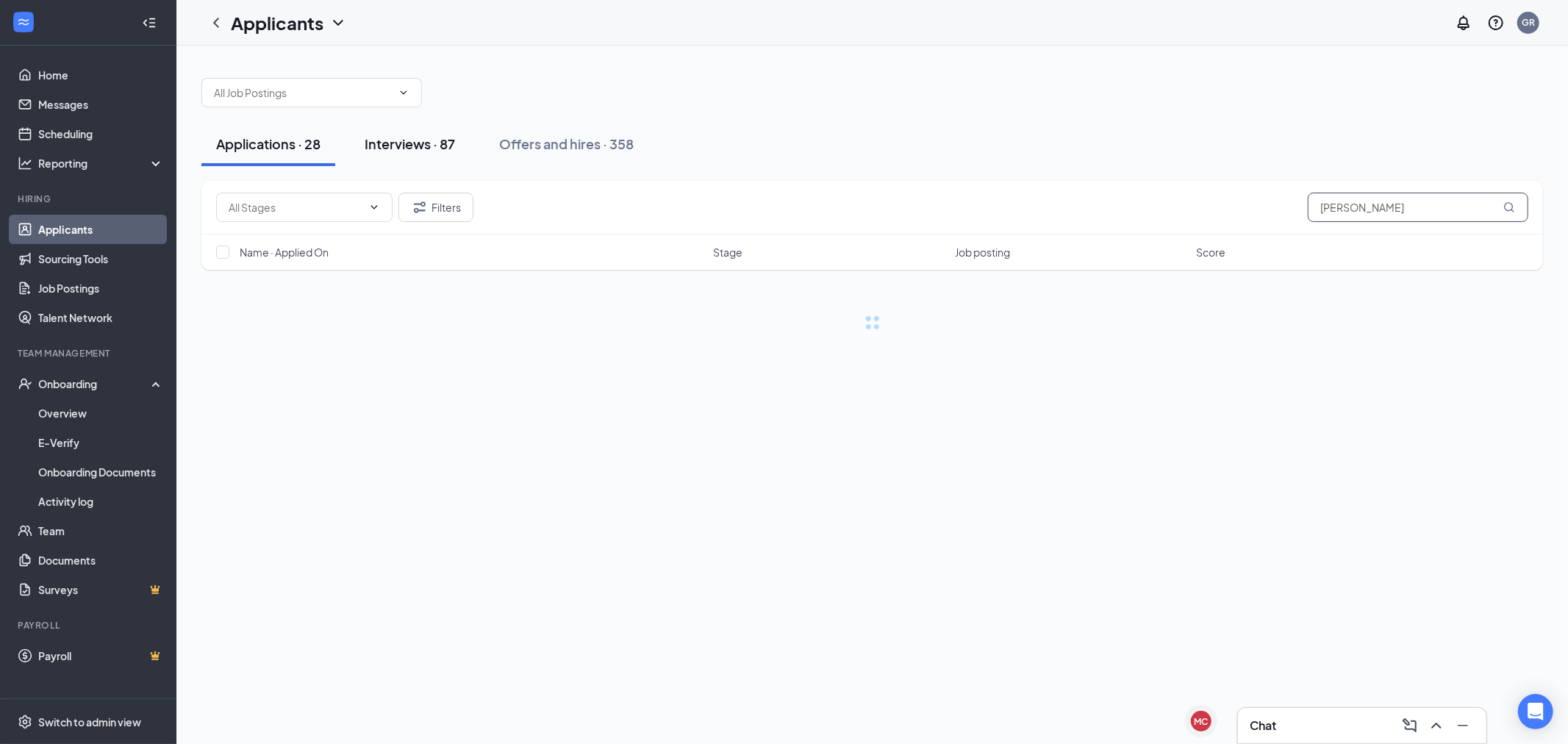
type input "[PERSON_NAME]"
click at [447, 132] on button "Interviews · 87" at bounding box center [409, 144] width 120 height 44
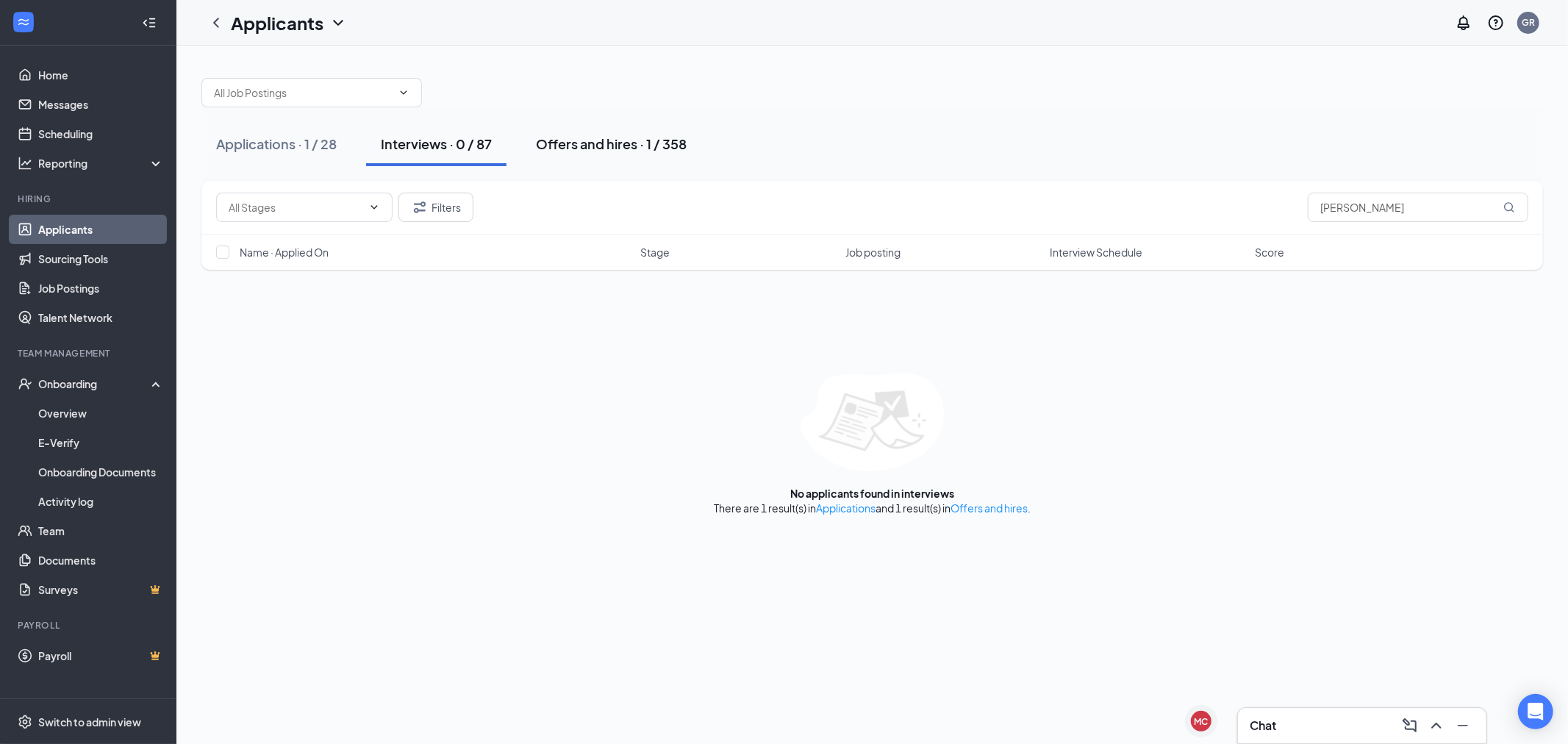
click at [644, 153] on button "Offers and hires · 1 / 358" at bounding box center [611, 144] width 180 height 44
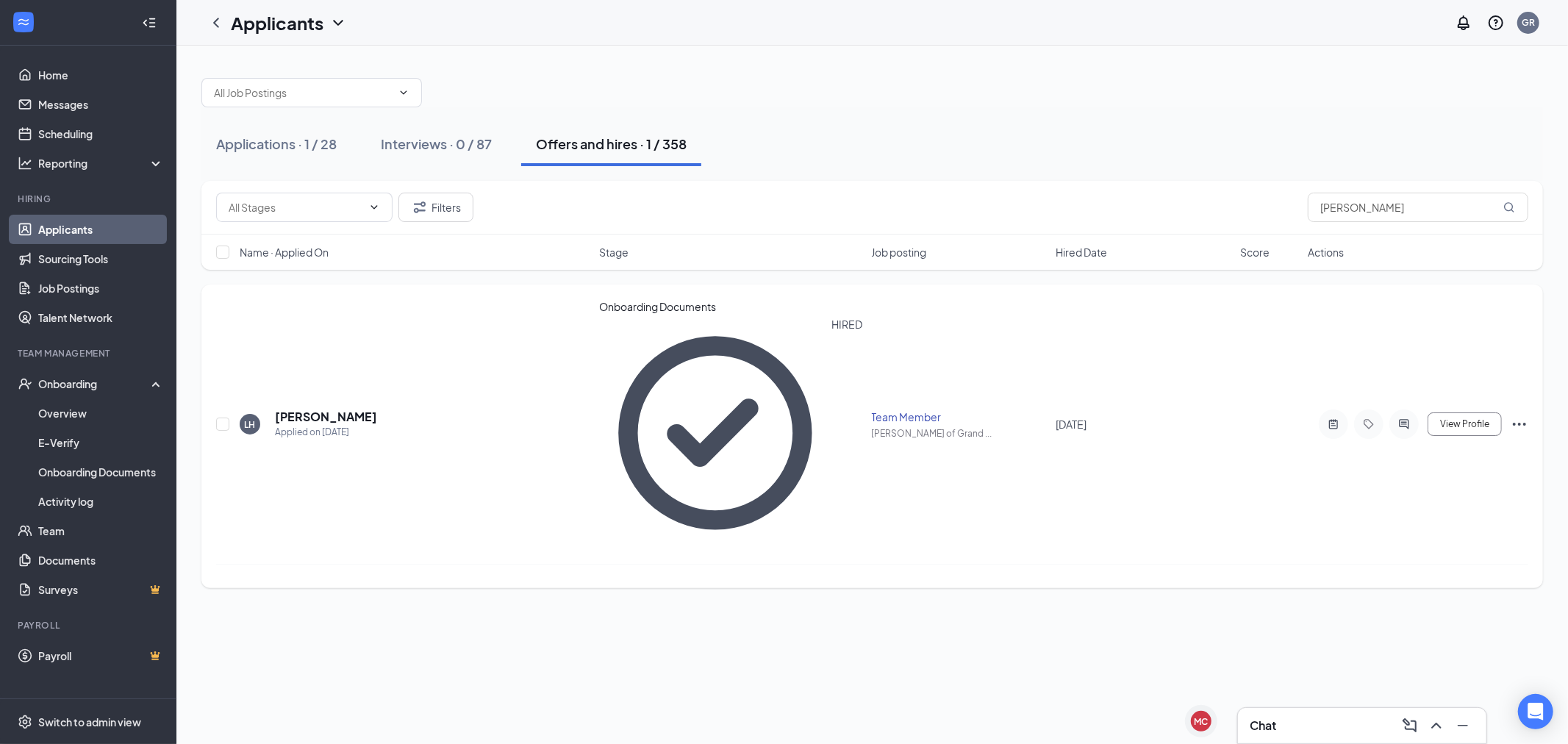
click at [407, 409] on div "LH [PERSON_NAME] Applied on [DATE]" at bounding box center [415, 424] width 351 height 31
drag, startPoint x: 370, startPoint y: 296, endPoint x: 362, endPoint y: 300, distance: 8.9
click at [369, 297] on div "LH [PERSON_NAME] Applied on [DATE] Onboarding Documents HIRED Team Member [PERS…" at bounding box center [873, 436] width 1342 height 304
click at [353, 409] on h5 "[PERSON_NAME]" at bounding box center [326, 416] width 102 height 16
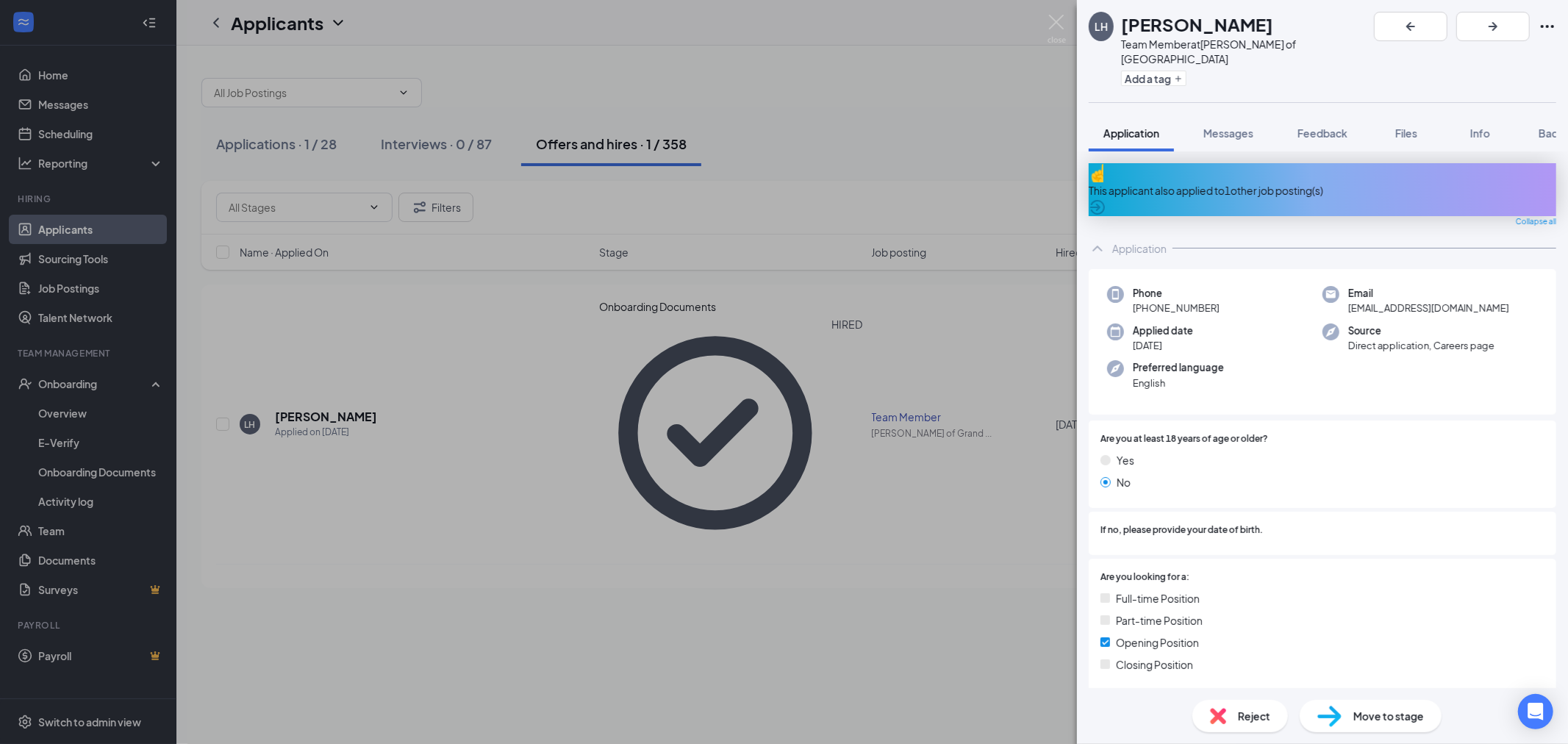
click at [1300, 712] on div "Move to stage" at bounding box center [1371, 716] width 142 height 32
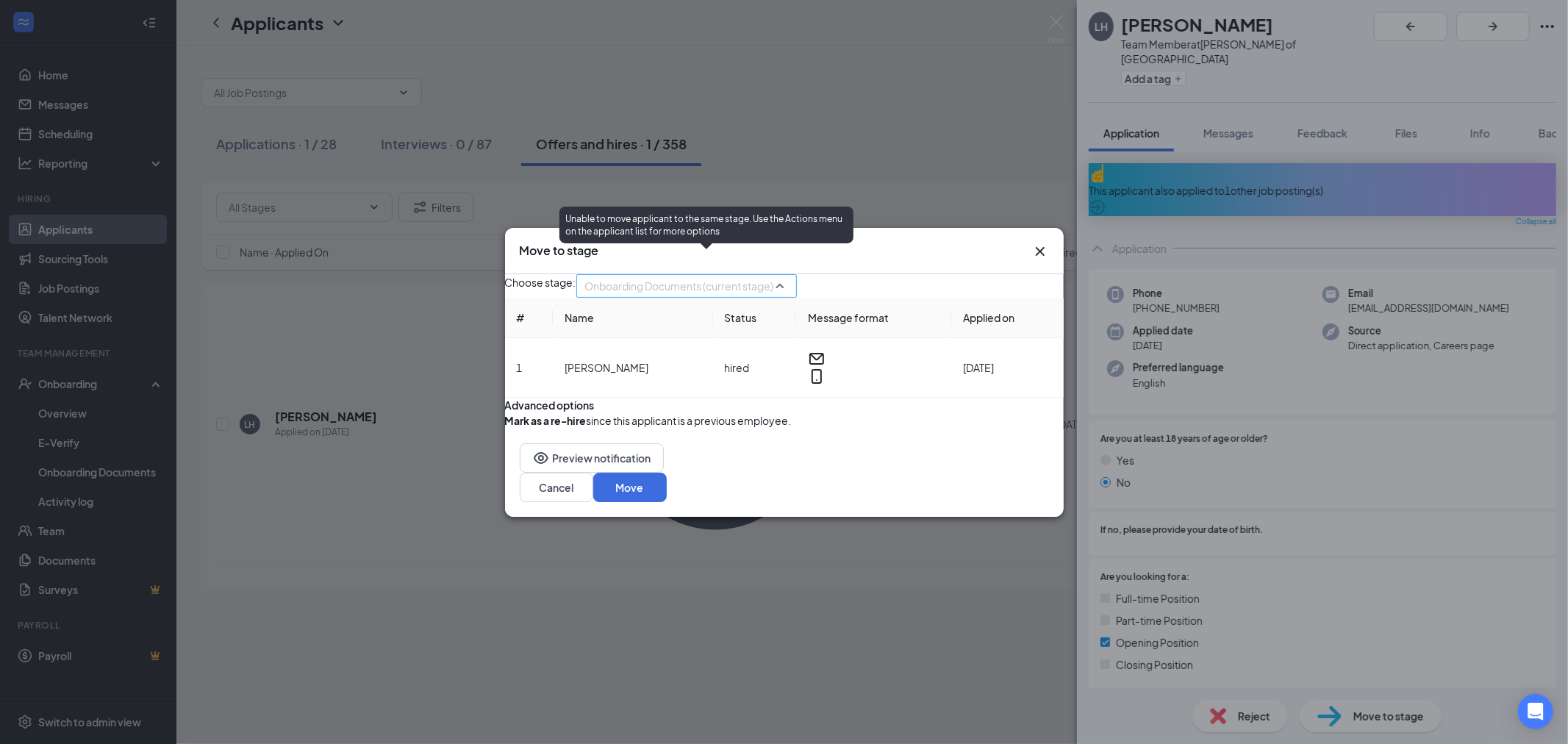
click at [731, 275] on span "Onboarding Documents (current stage)" at bounding box center [680, 286] width 189 height 22
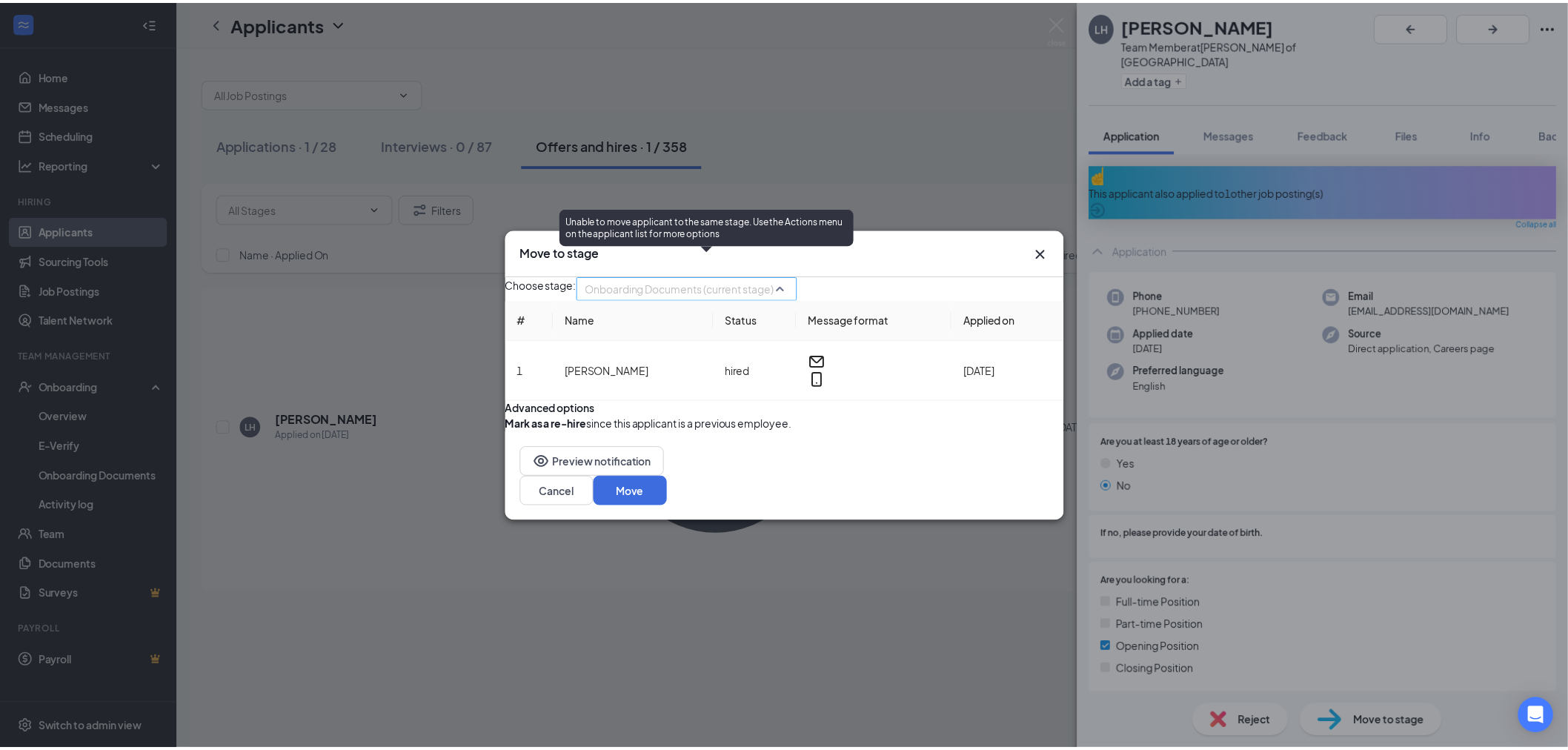
scroll to position [16, 0]
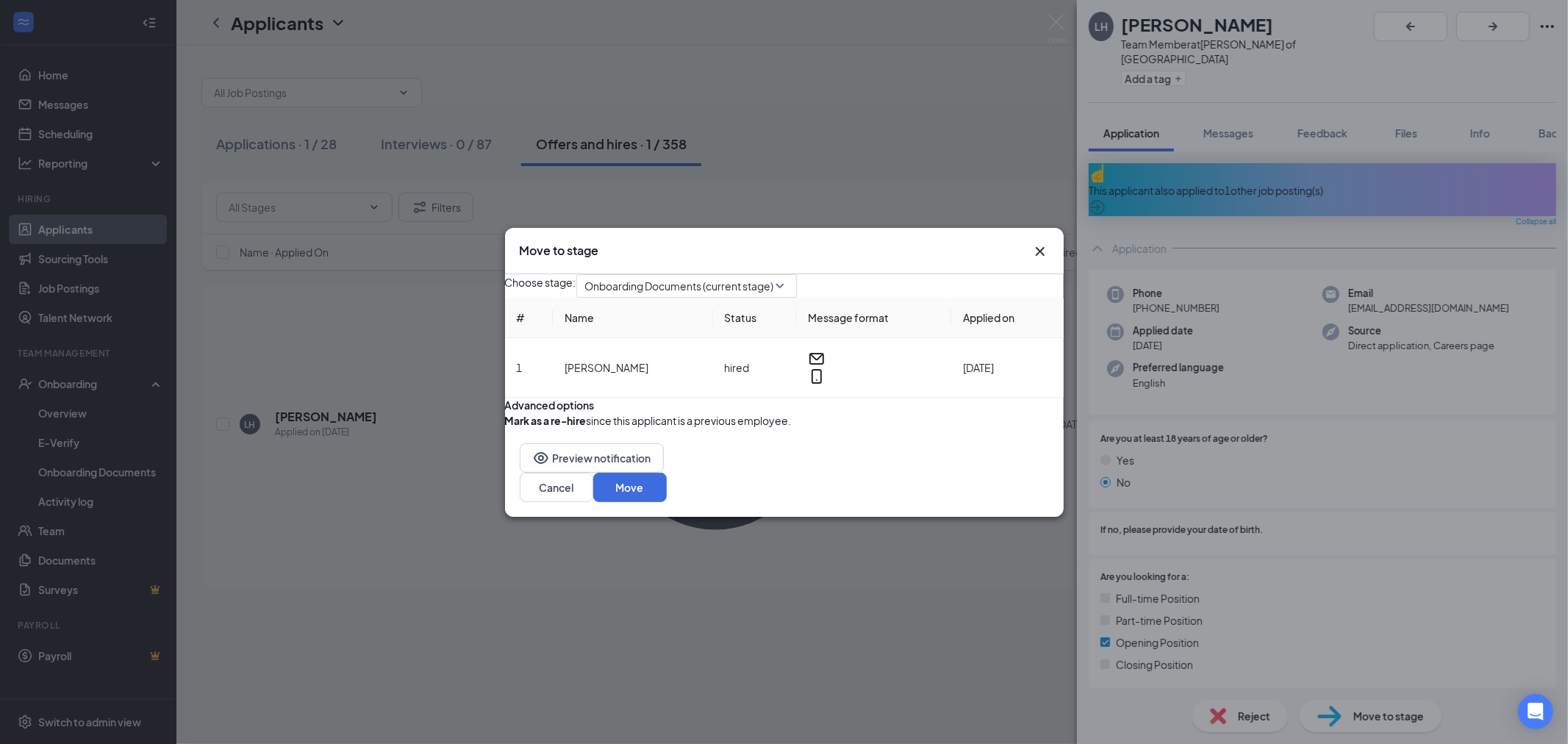
click at [1044, 243] on icon "Cross" at bounding box center [1040, 251] width 18 height 18
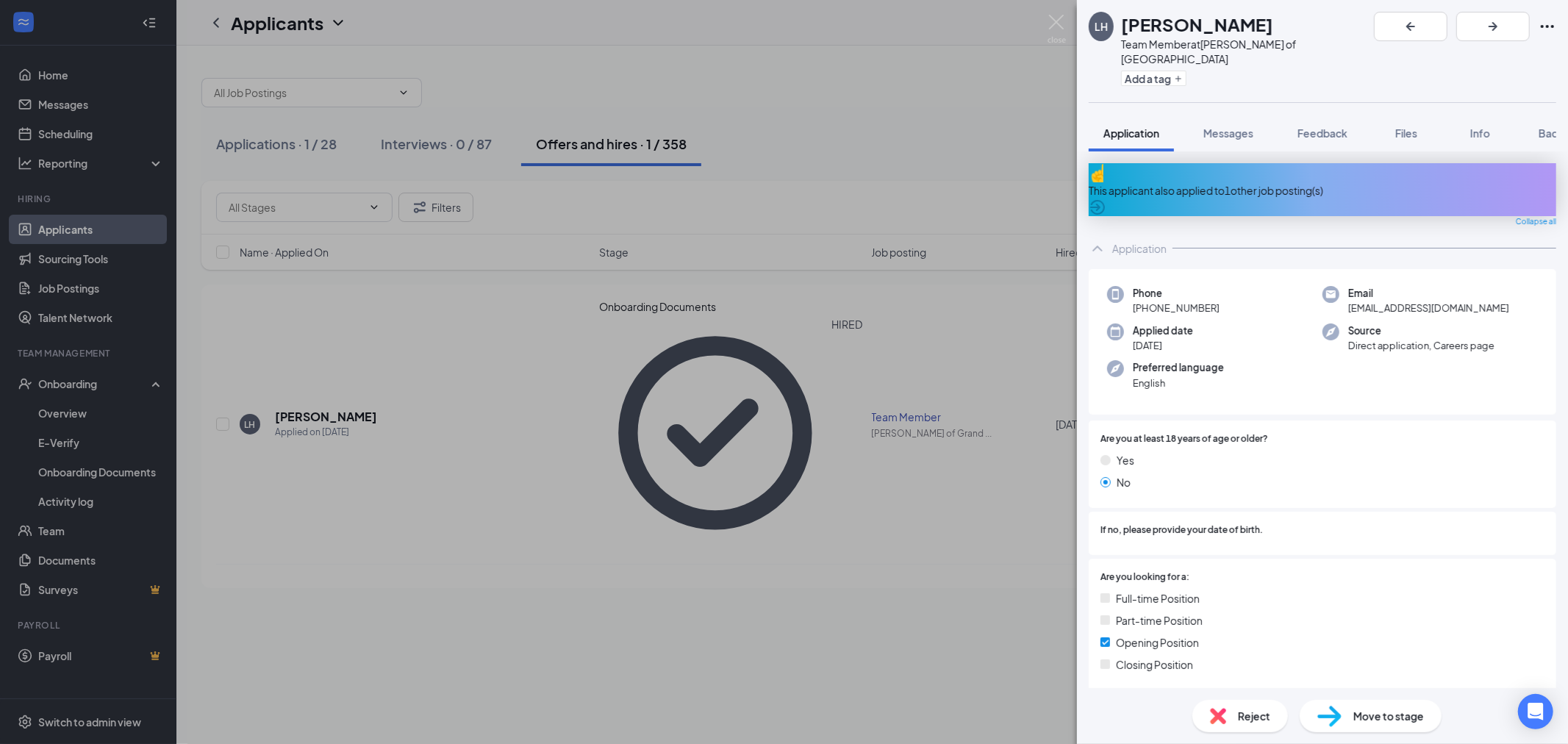
click at [5, 524] on div "LH [PERSON_NAME] Team Member at [PERSON_NAME] of [GEOGRAPHIC_DATA] East Add a t…" at bounding box center [784, 372] width 1568 height 744
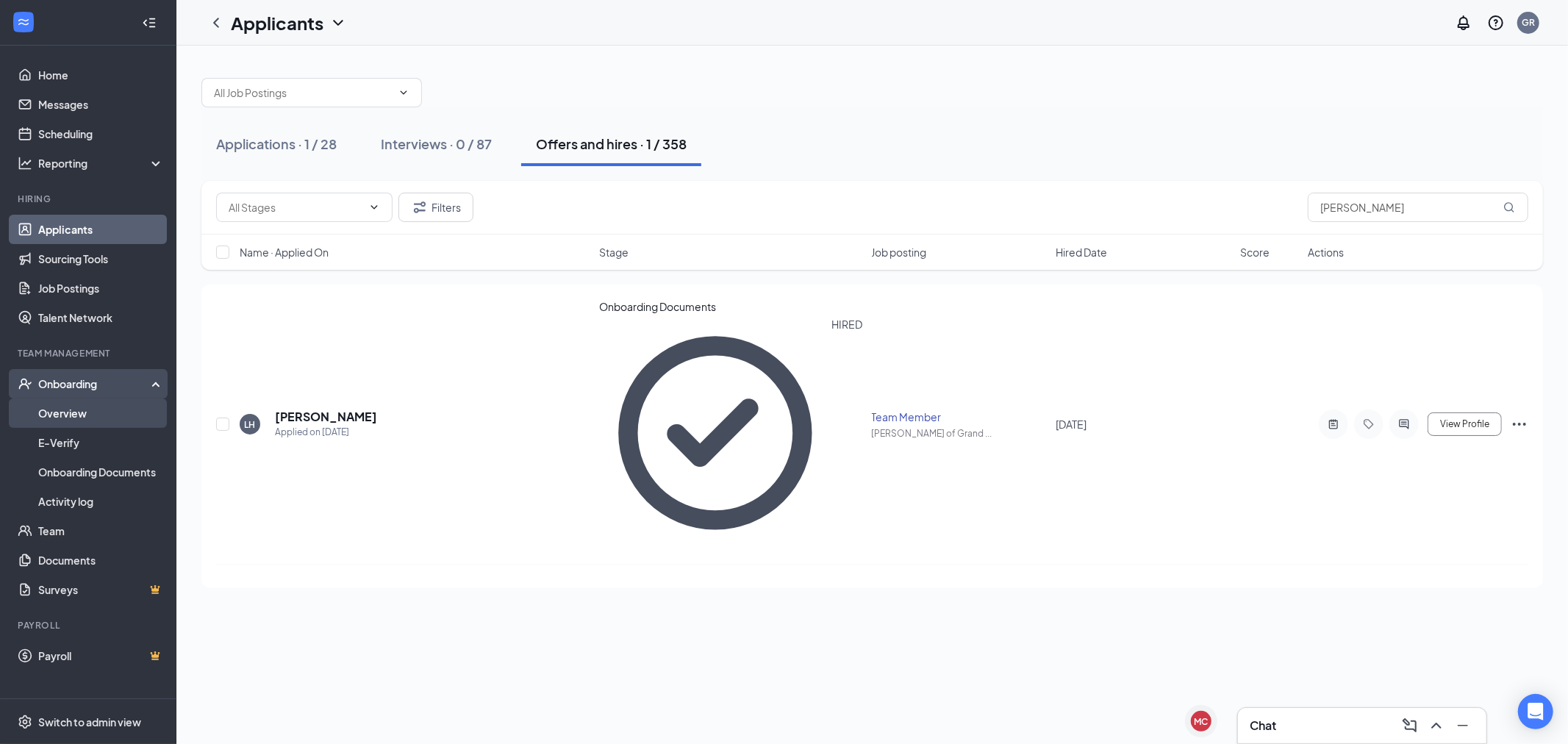
click at [136, 421] on link "Overview" at bounding box center [101, 413] width 126 height 30
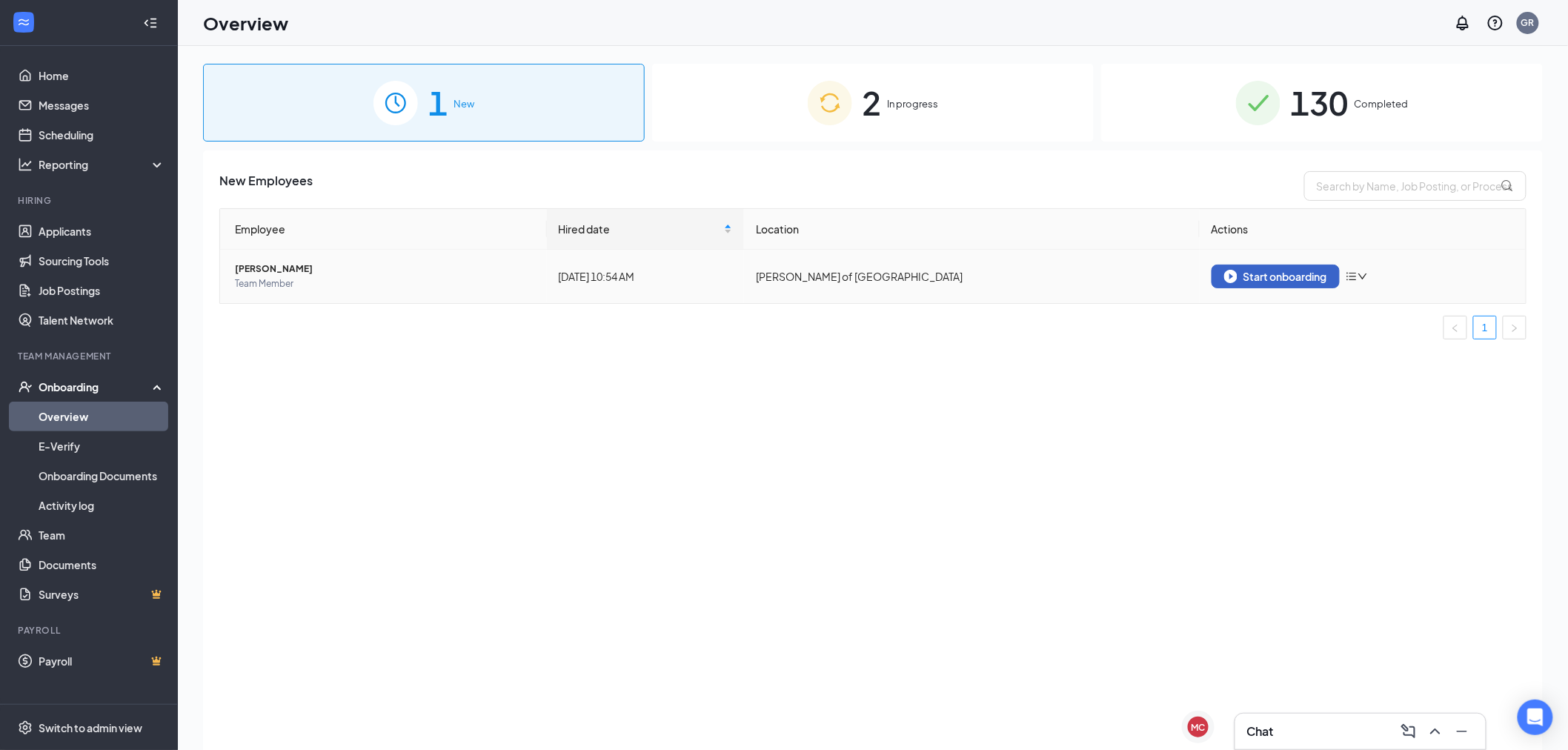
click at [1287, 278] on div "Start onboarding" at bounding box center [1276, 276] width 103 height 14
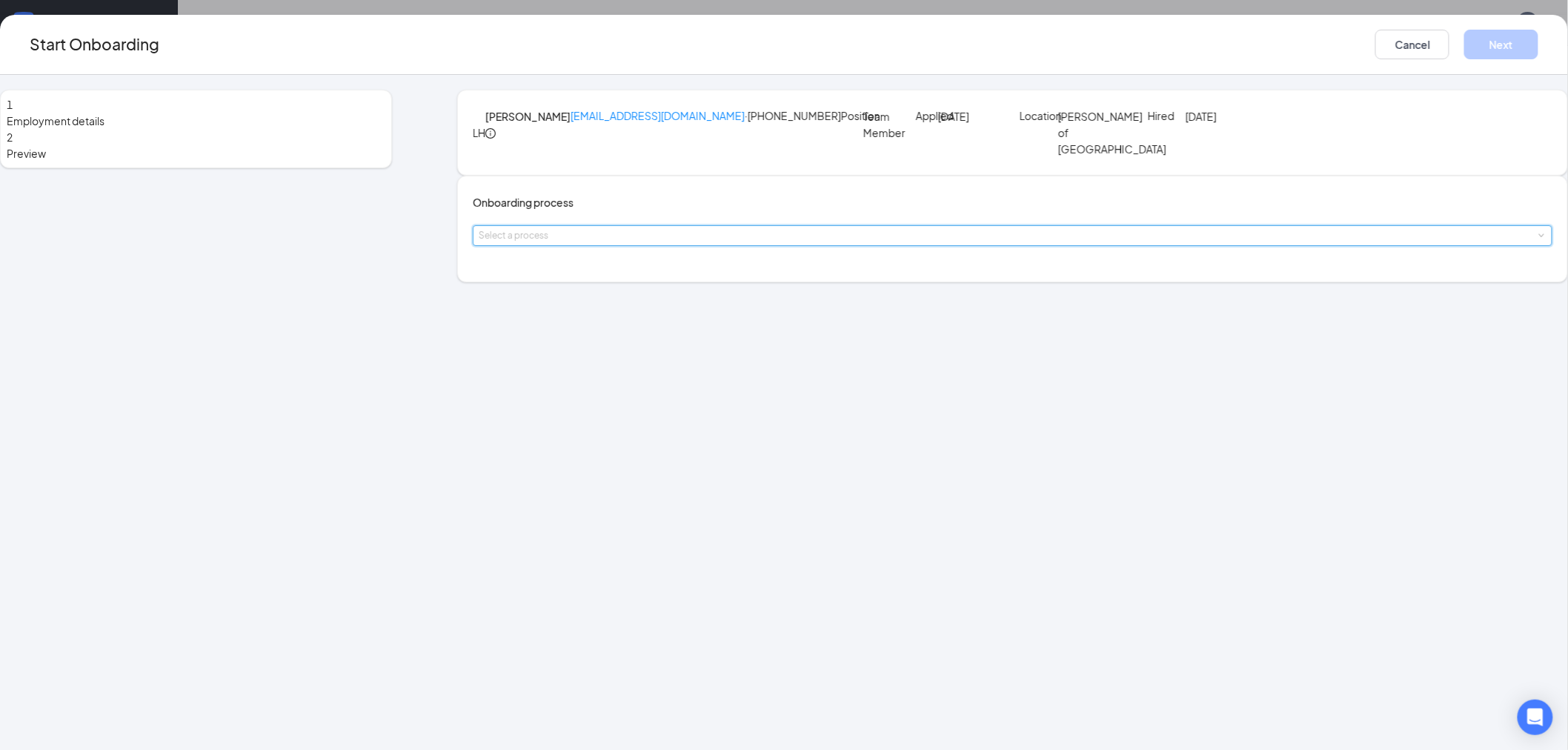
click at [802, 245] on div "Select a process" at bounding box center [1012, 235] width 1068 height 19
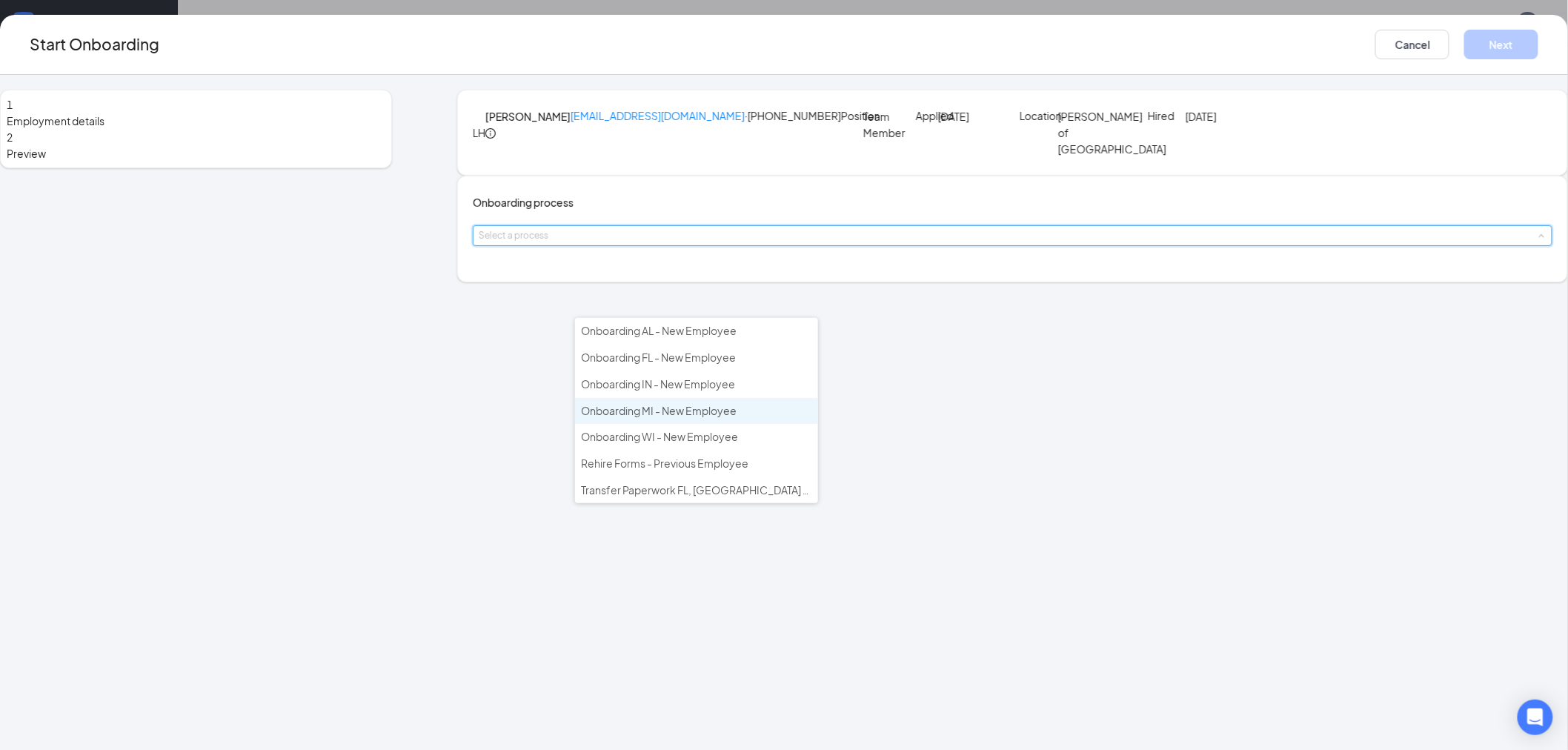
click at [736, 410] on span "Onboarding MI - New Employee" at bounding box center [658, 411] width 155 height 14
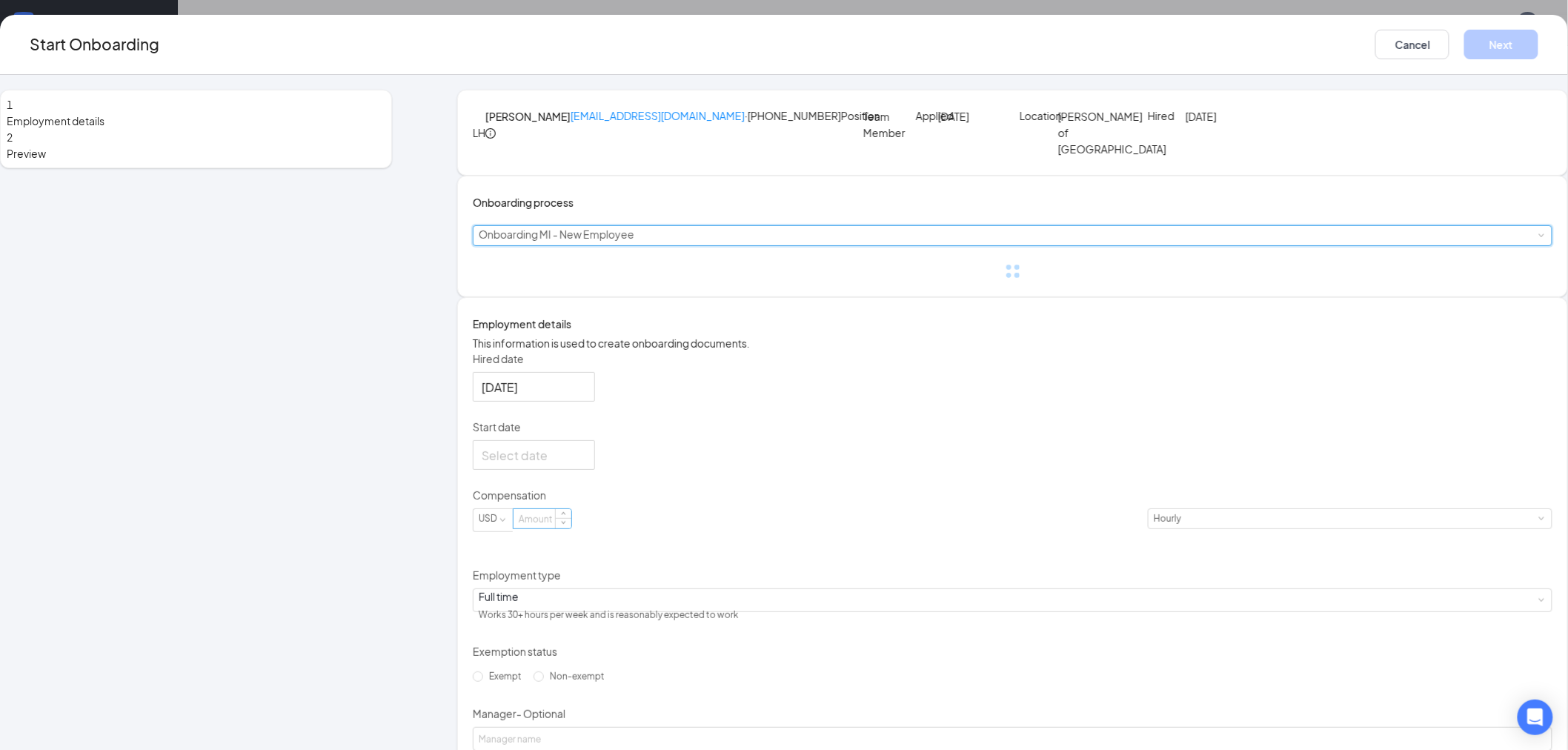
click at [571, 529] on input at bounding box center [542, 518] width 57 height 19
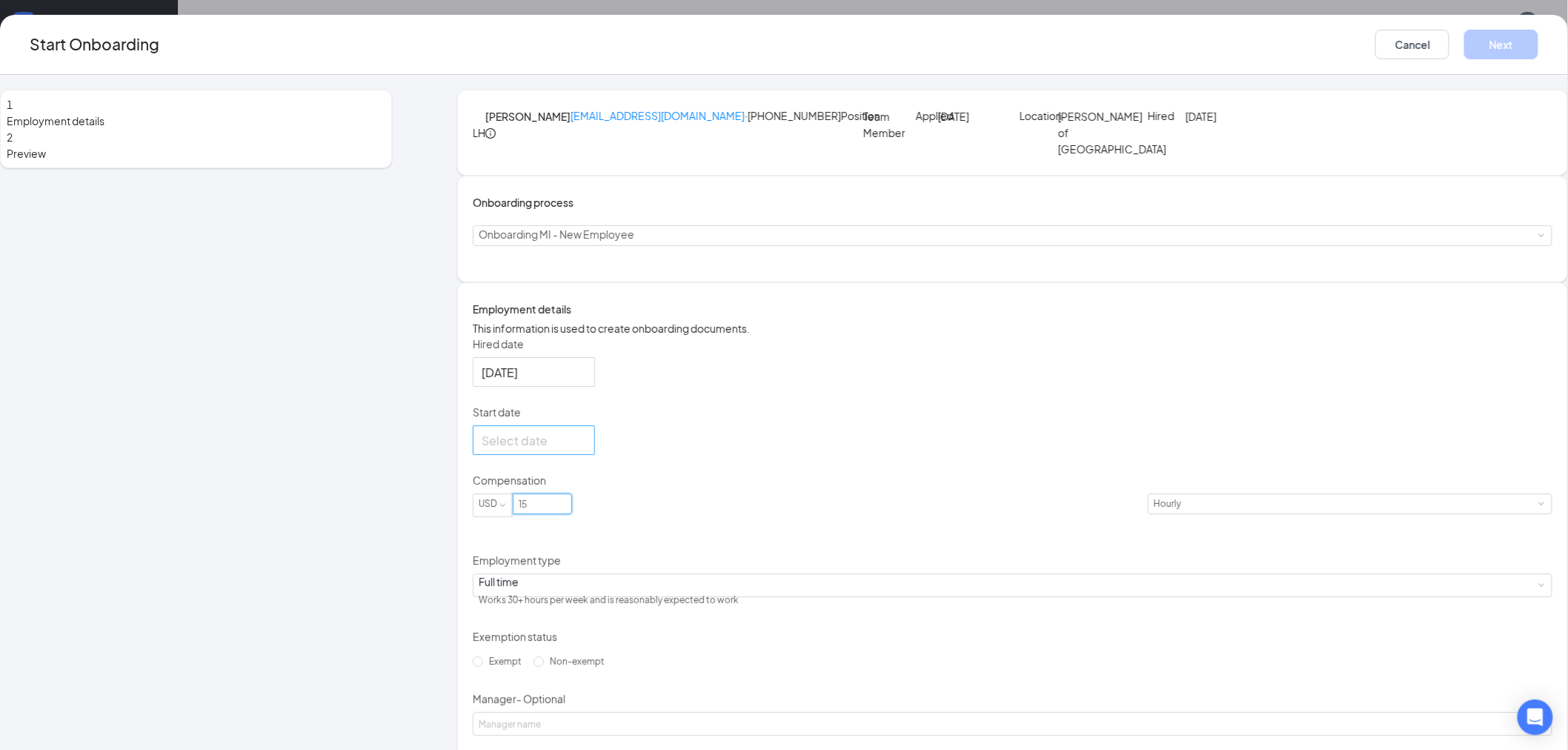
type input "15"
click at [586, 450] on div at bounding box center [534, 441] width 105 height 19
type input "[DATE]"
click at [558, 362] on div "26" at bounding box center [548, 353] width 18 height 18
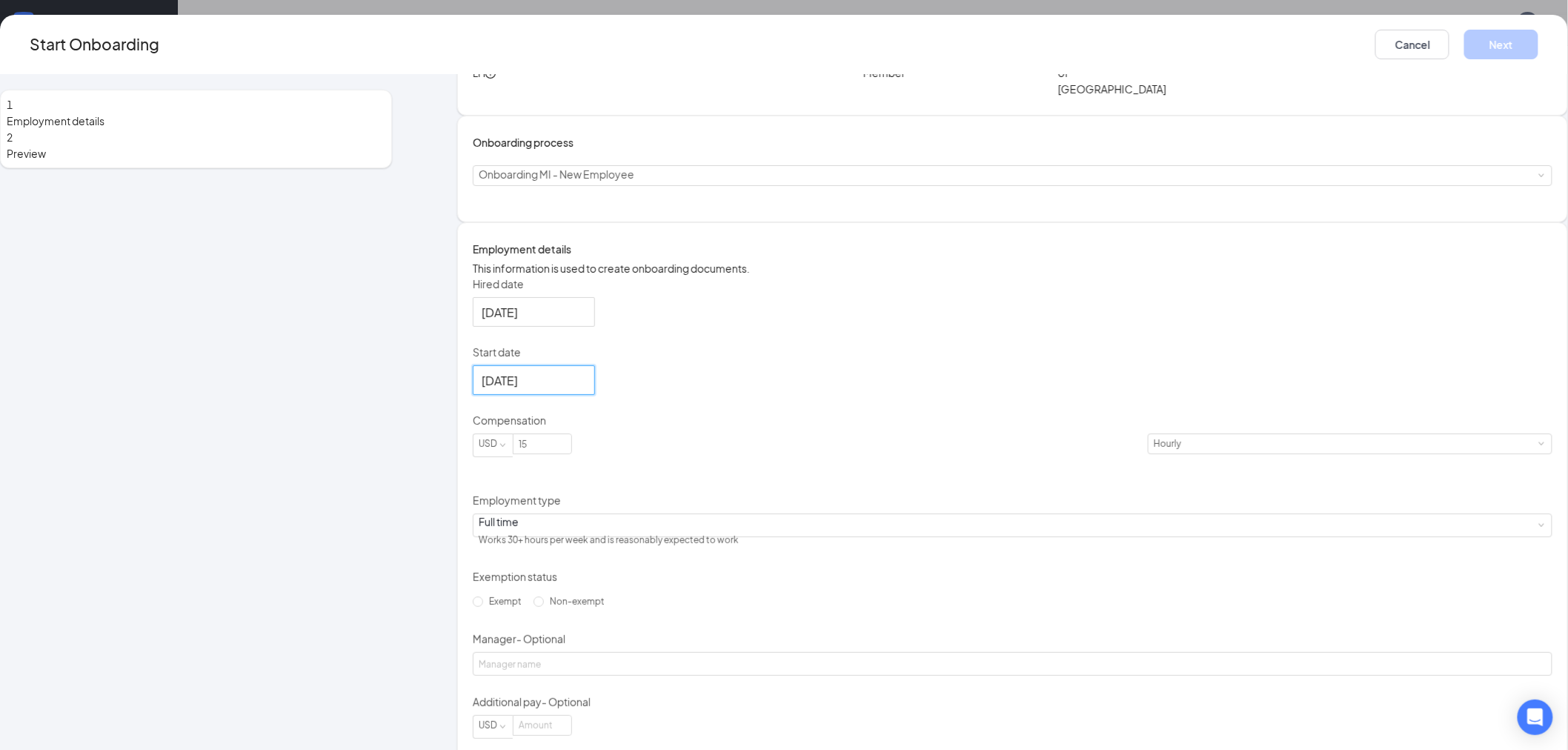
scroll to position [189, 0]
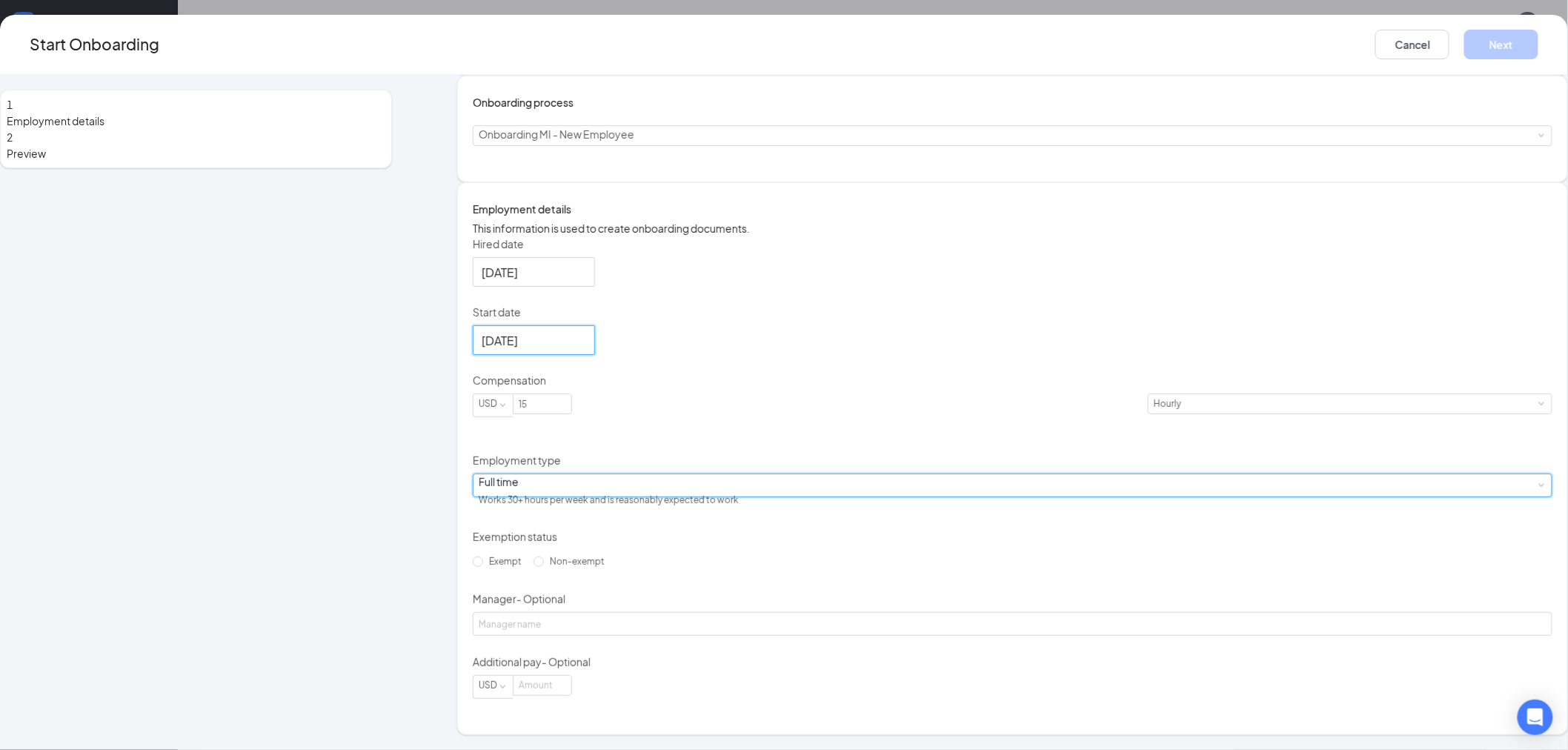
drag, startPoint x: 752, startPoint y: 469, endPoint x: 760, endPoint y: 461, distance: 11.3
click at [753, 475] on div "Full time Works 30+ hours per week and is reasonably expected to work" at bounding box center [1012, 486] width 1068 height 22
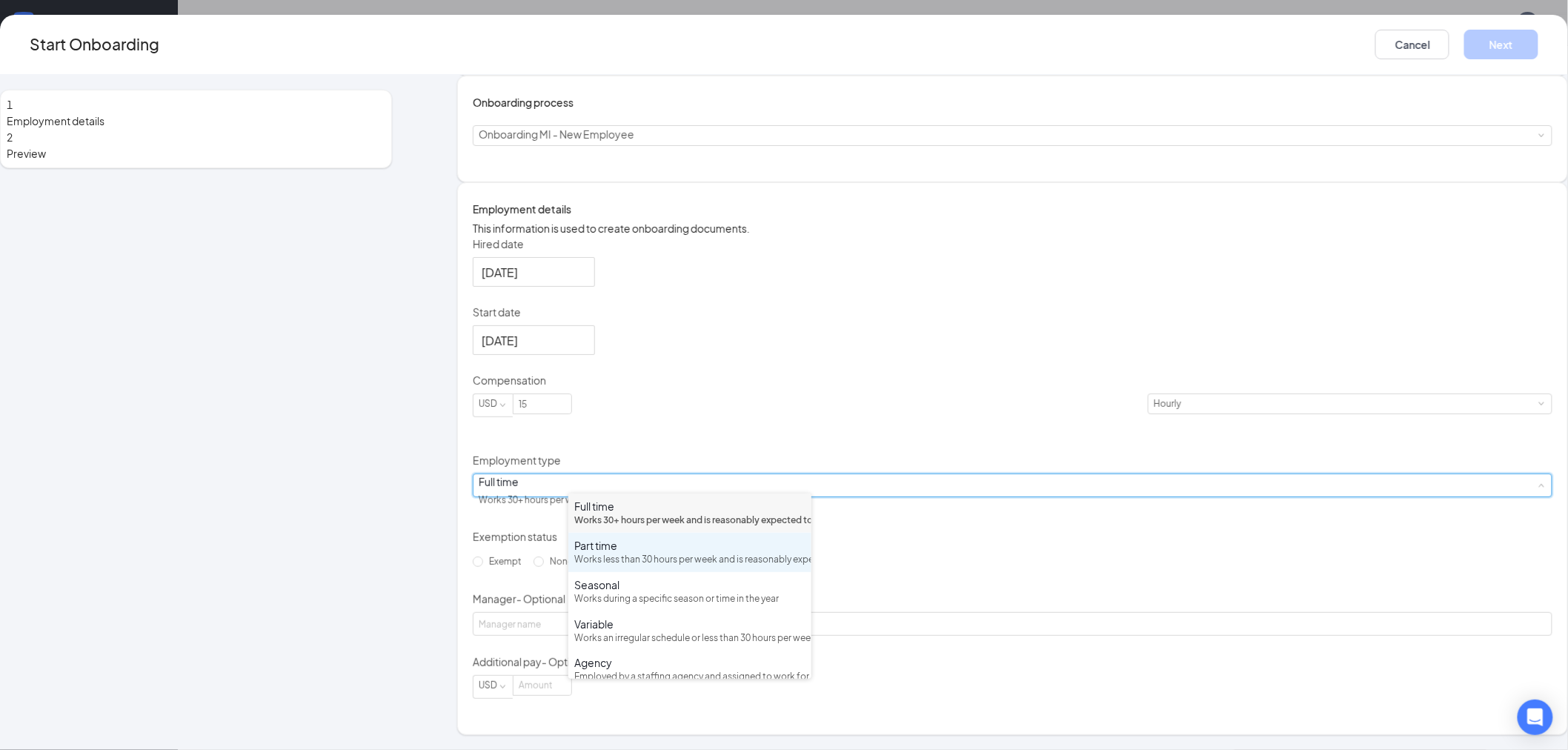
click at [712, 567] on div "Works less than 30 hours per week and is reasonably expected to work" at bounding box center [690, 559] width 232 height 14
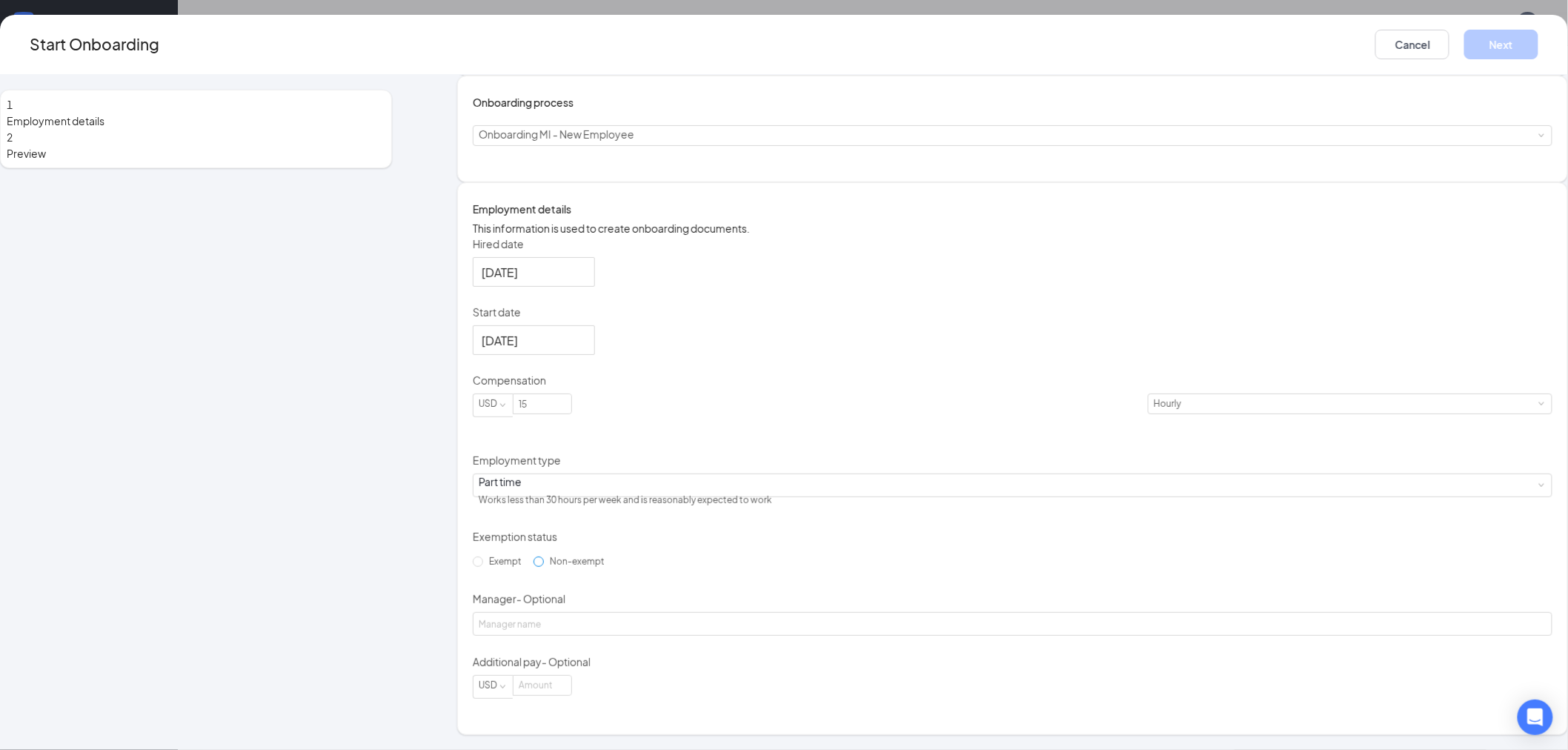
click at [611, 567] on span "Non-exempt" at bounding box center [577, 561] width 67 height 11
click at [544, 567] on input "Non-exempt" at bounding box center [539, 562] width 10 height 10
radio input "true"
click at [1464, 47] on button "Next" at bounding box center [1501, 45] width 74 height 30
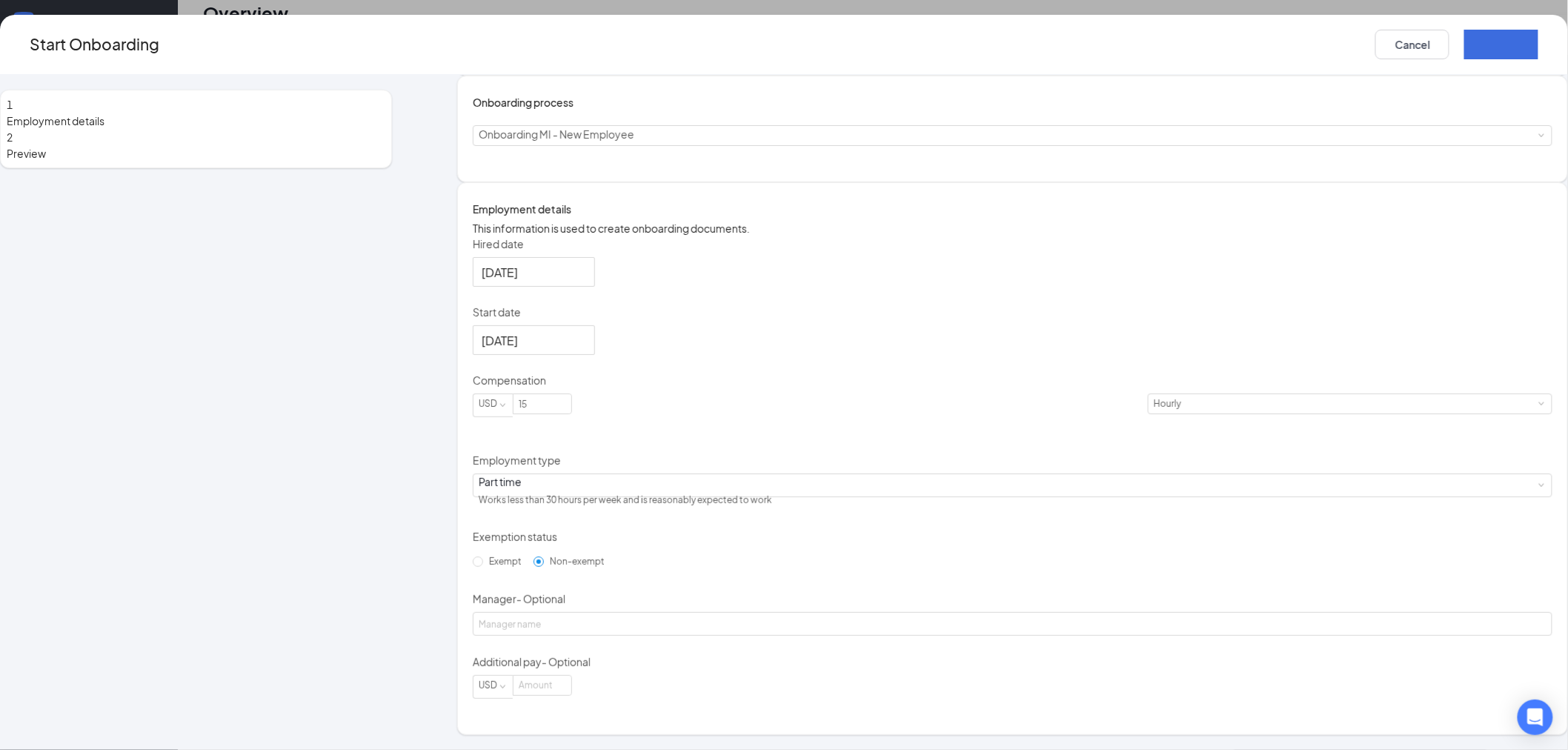
scroll to position [0, 0]
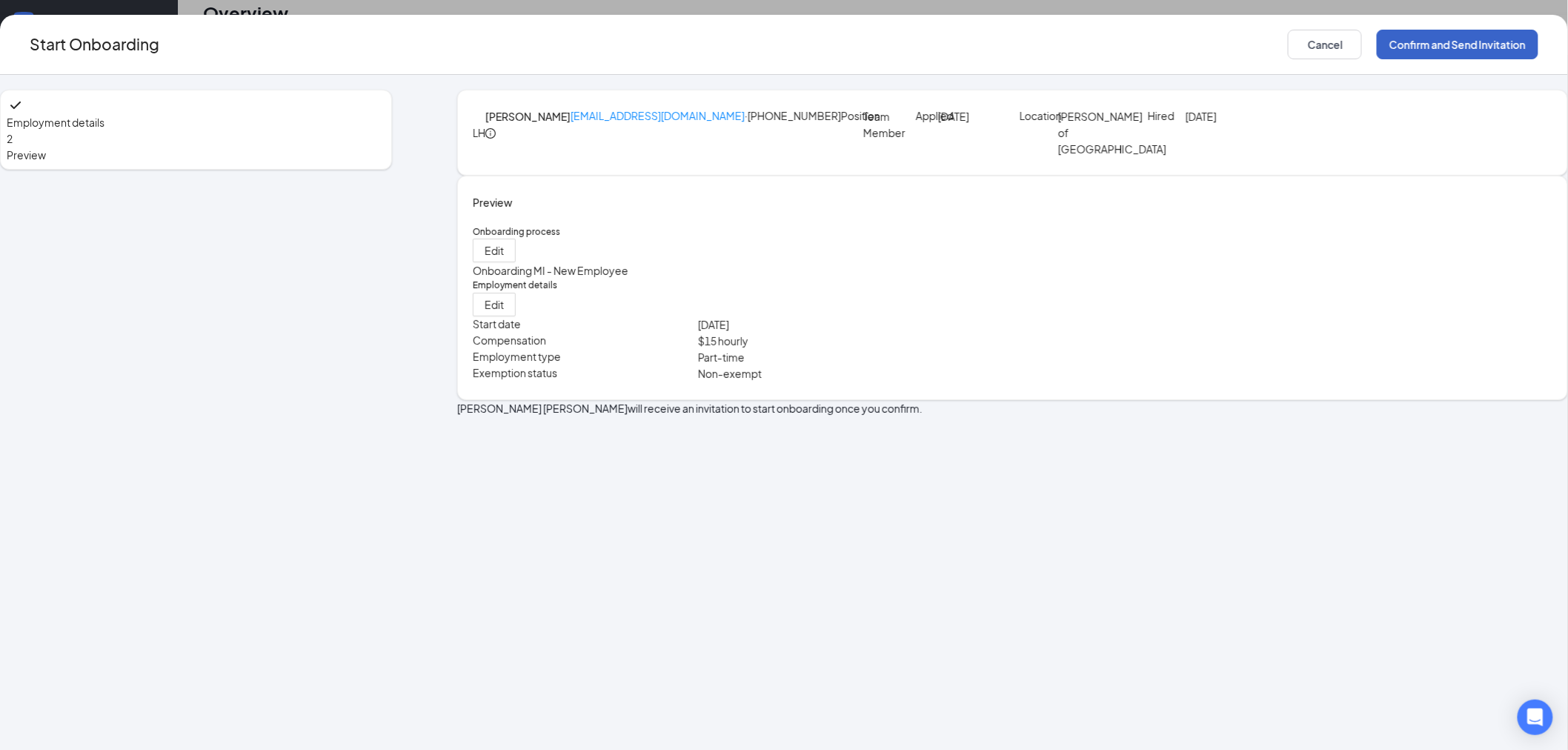
click at [1377, 31] on button "Confirm and Send Invitation" at bounding box center [1457, 45] width 161 height 30
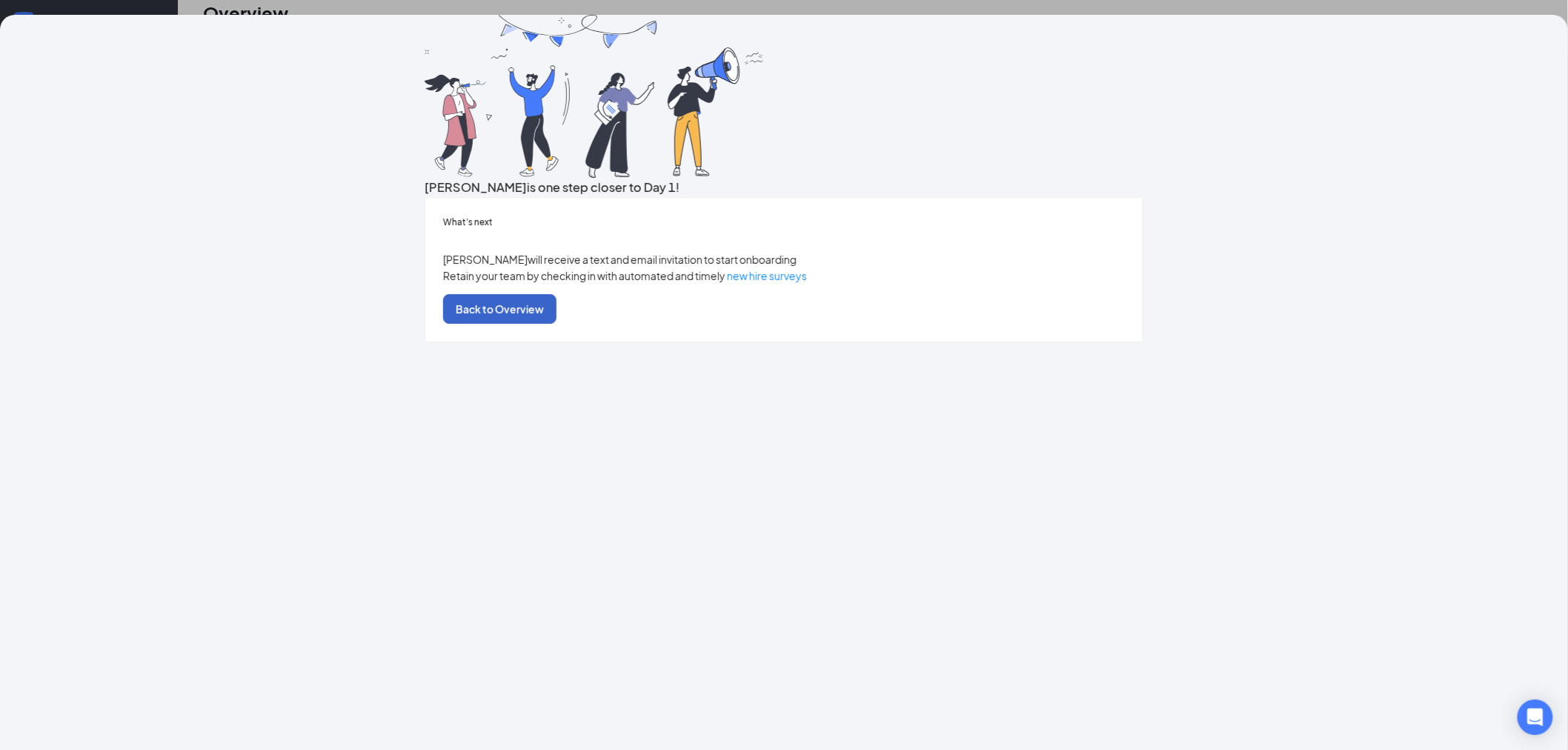
click at [557, 324] on button "Back to Overview" at bounding box center [500, 309] width 113 height 30
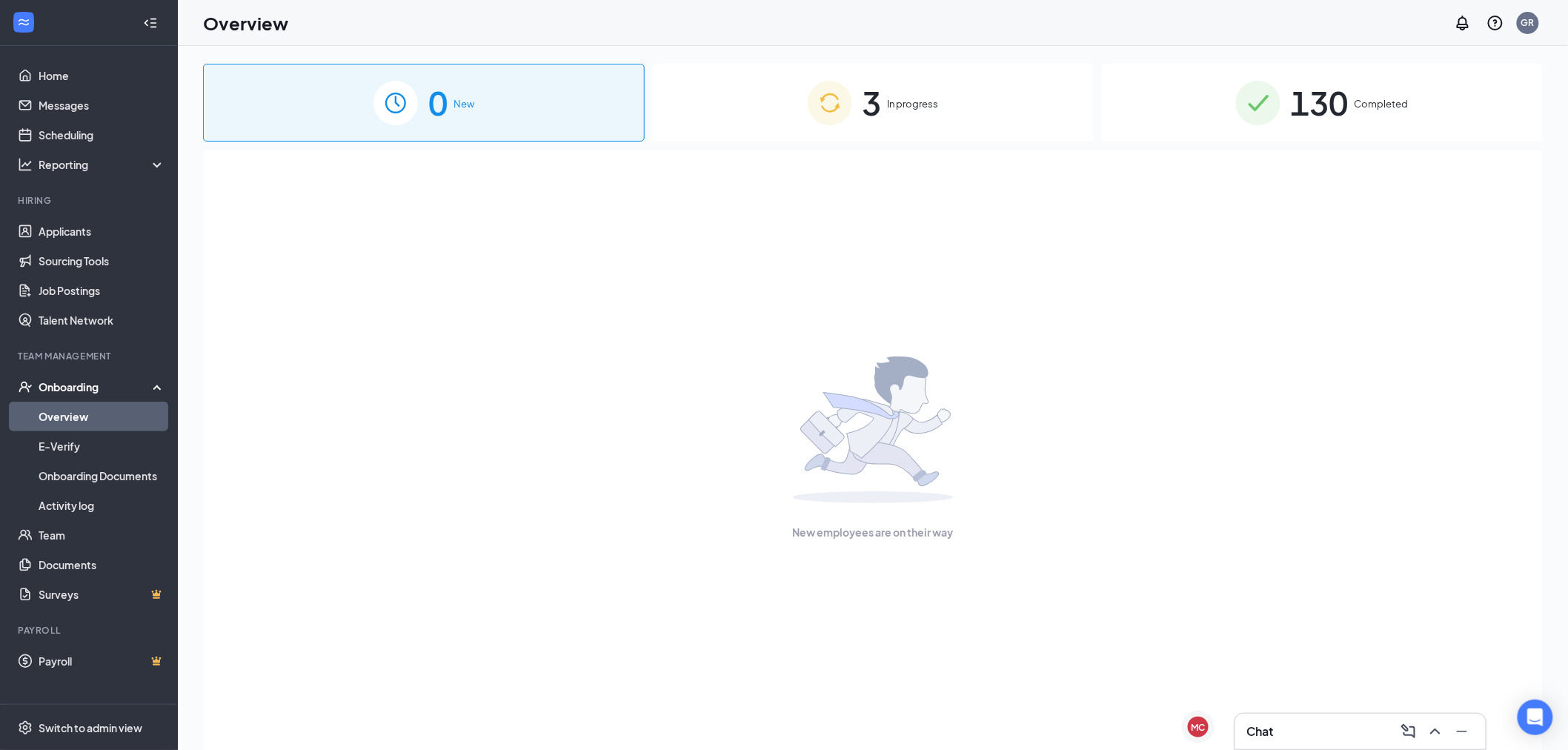
click at [768, 118] on div "3 In progress" at bounding box center [872, 102] width 442 height 78
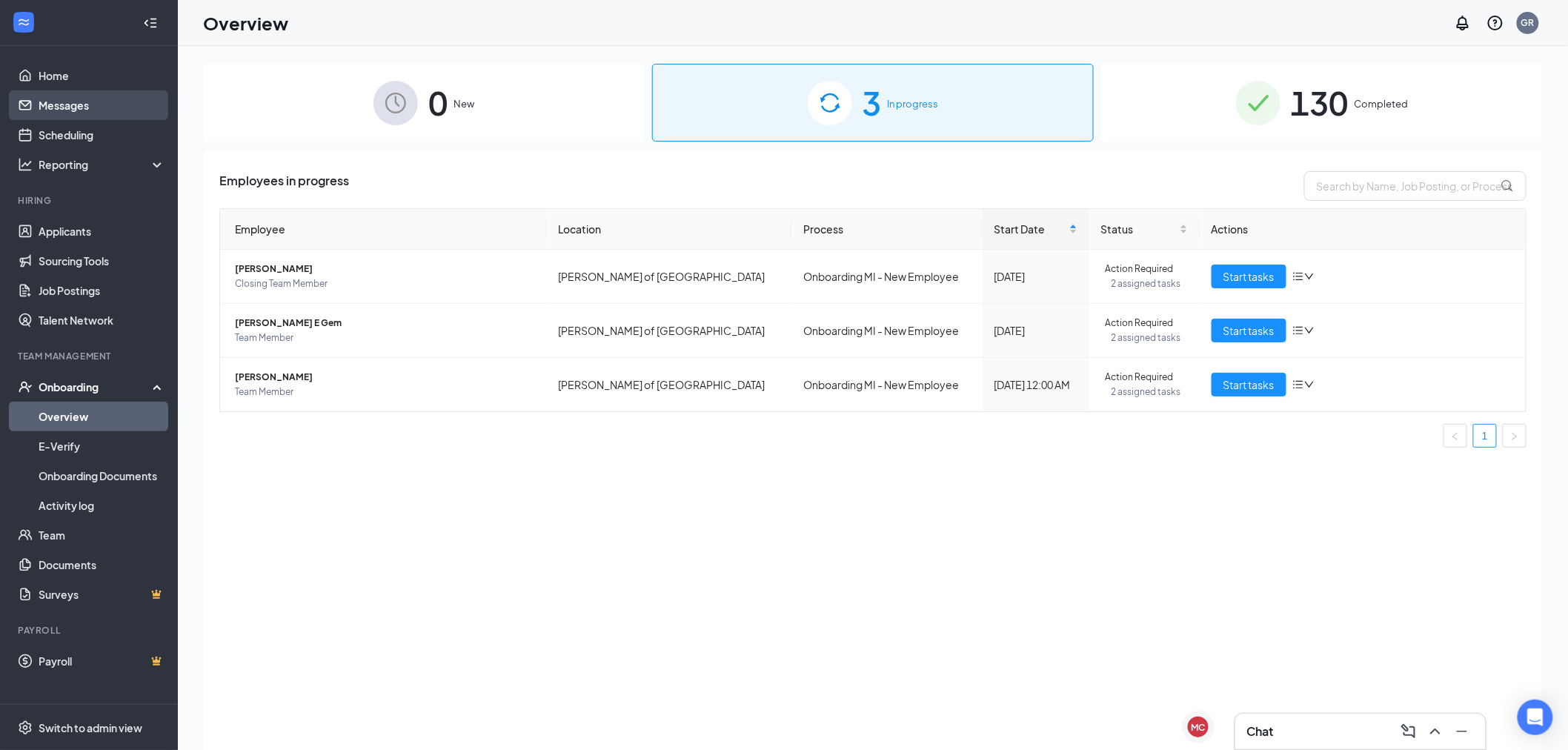
click at [64, 118] on link "Messages" at bounding box center [102, 105] width 127 height 30
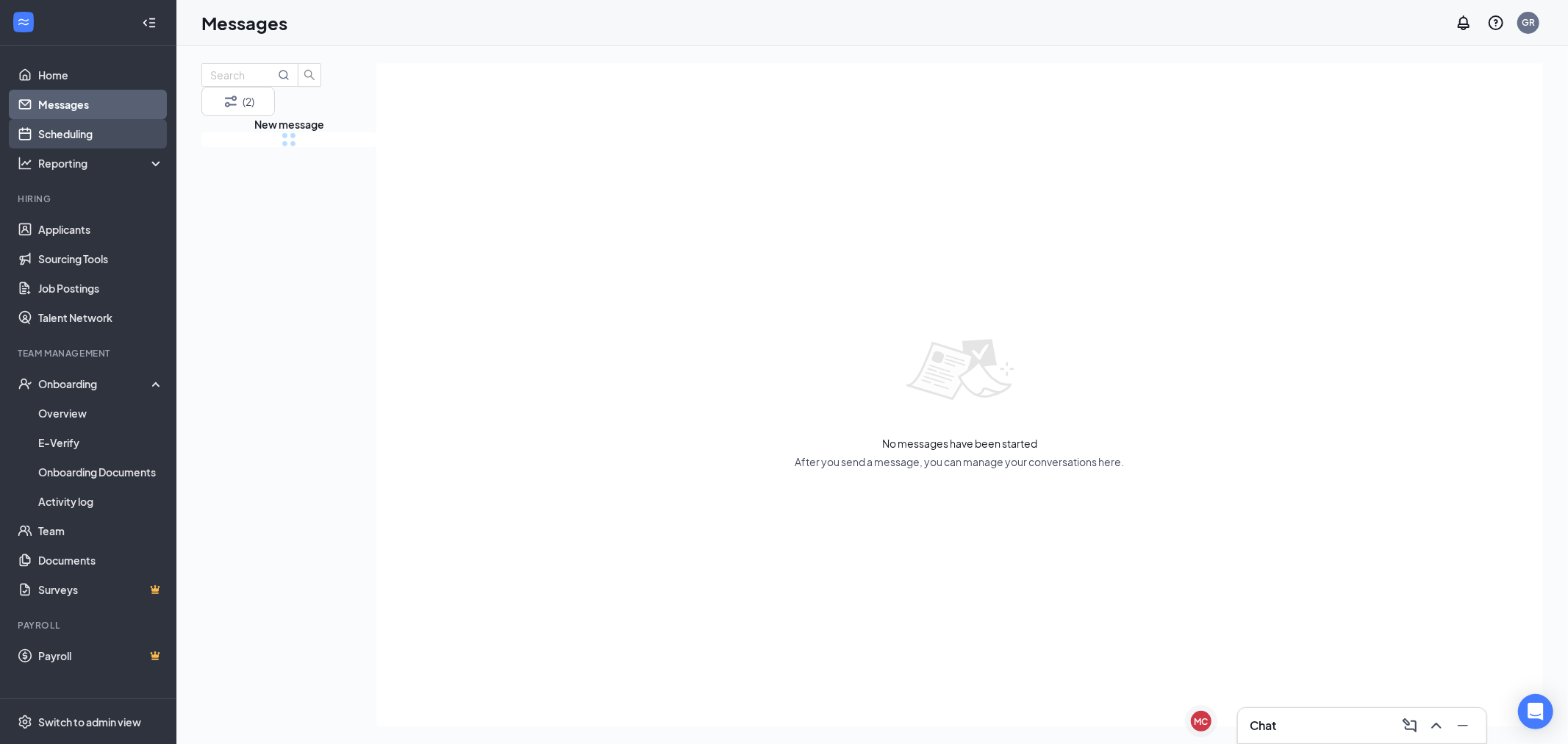
click at [64, 122] on link "Scheduling" at bounding box center [101, 134] width 126 height 30
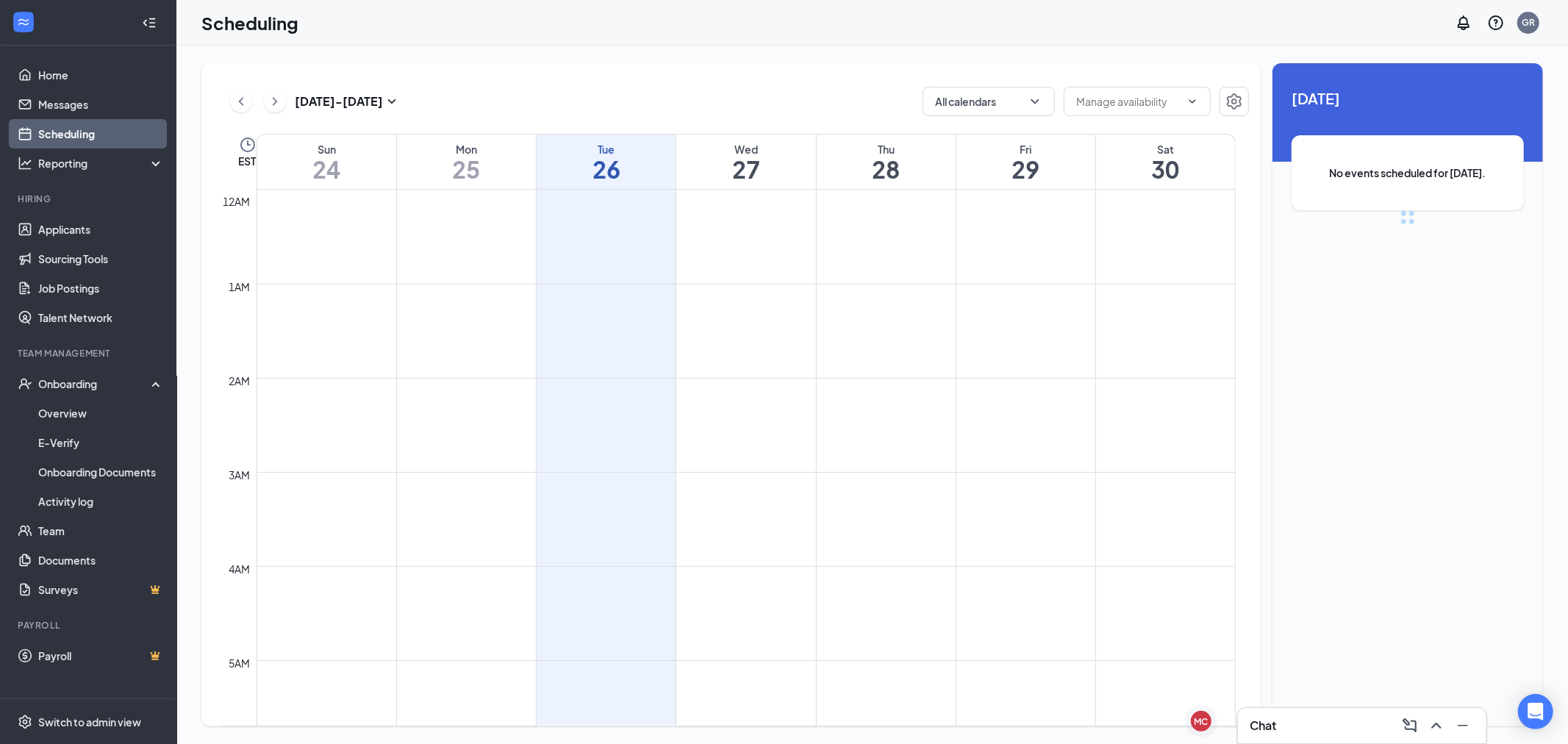
scroll to position [723, 0]
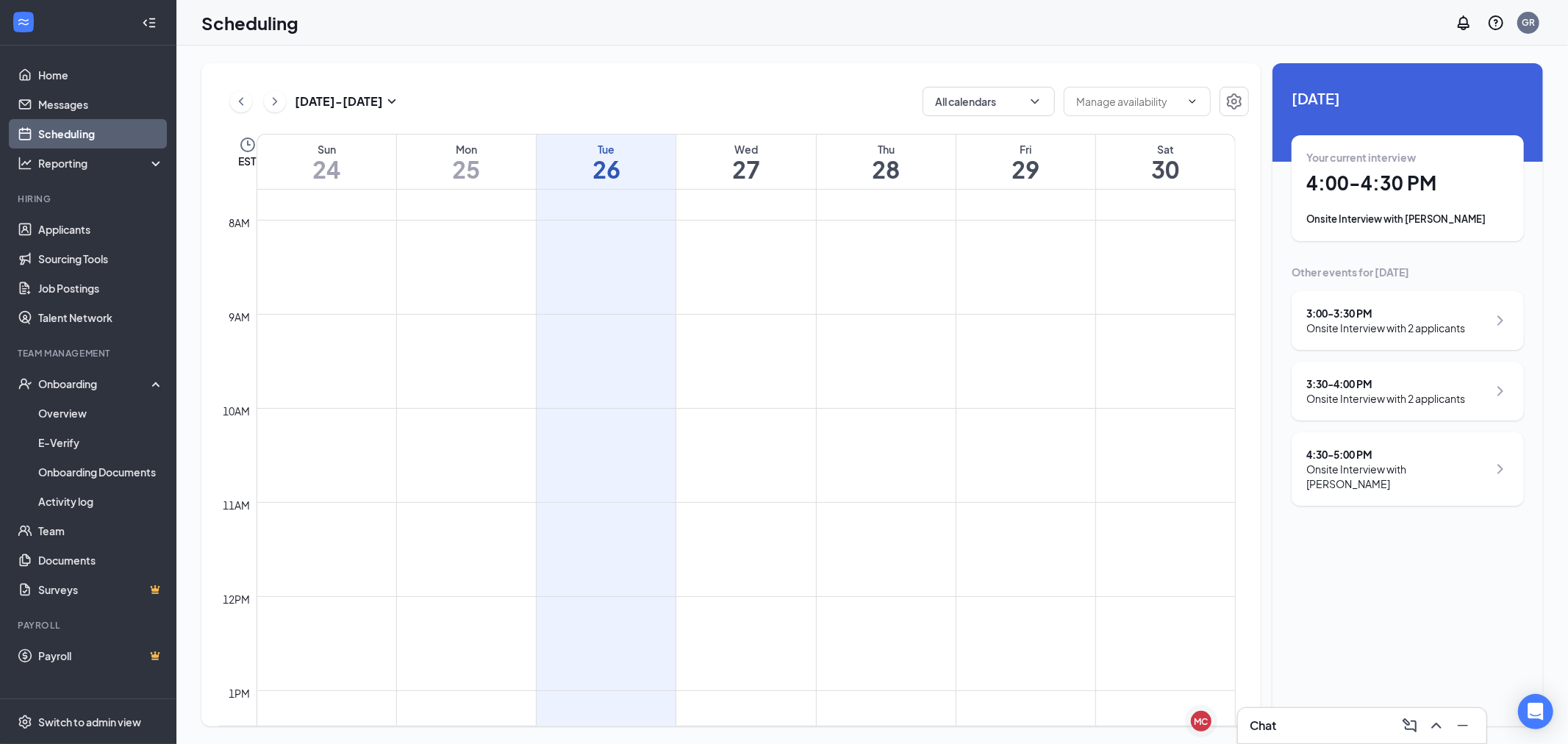
click at [1414, 203] on div "Your current interview 4:00 - 4:30 PM Onsite Interview with [PERSON_NAME]" at bounding box center [1408, 188] width 203 height 77
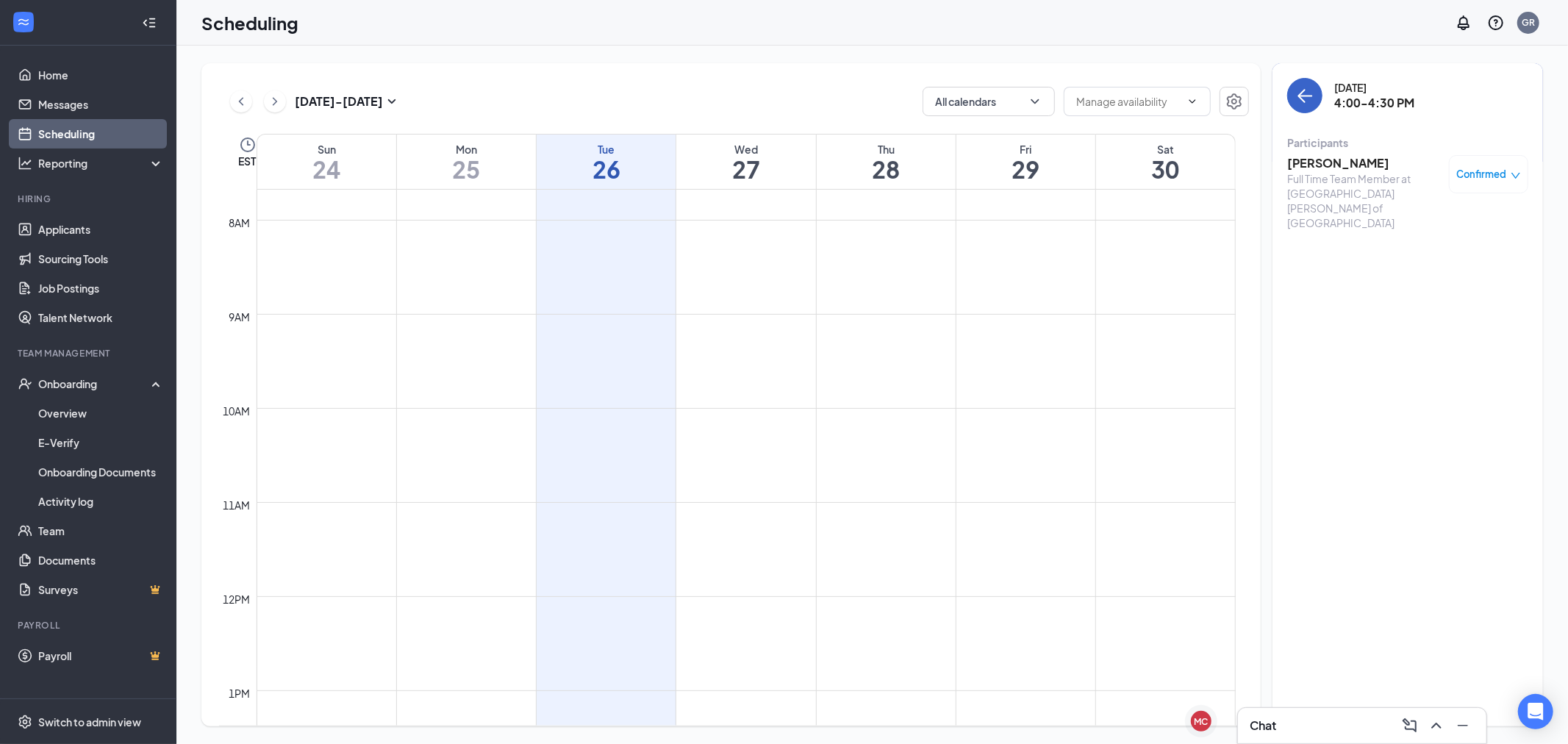
click at [1309, 101] on icon "ArrowLeft" at bounding box center [1305, 95] width 18 height 18
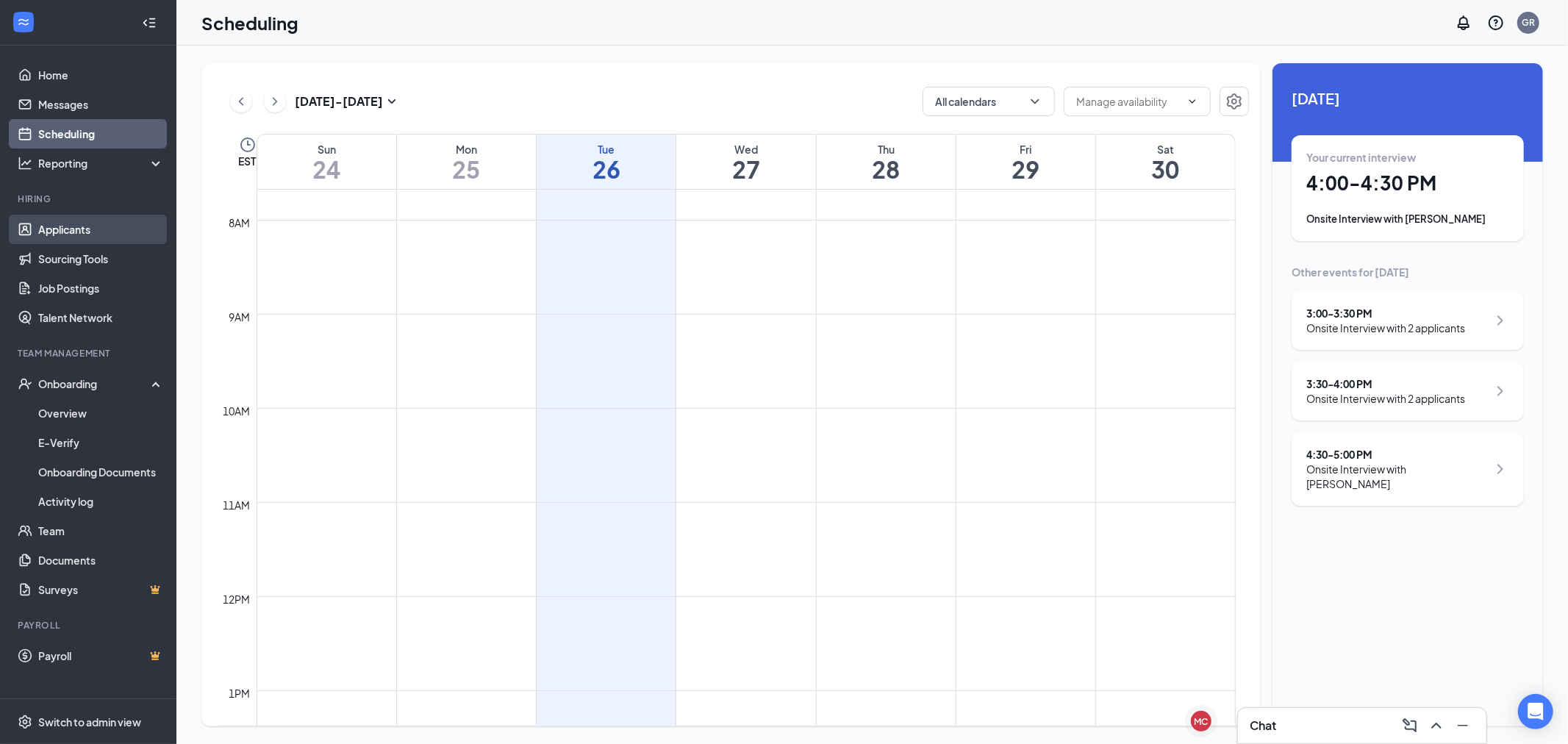
click at [82, 224] on link "Applicants" at bounding box center [101, 229] width 126 height 30
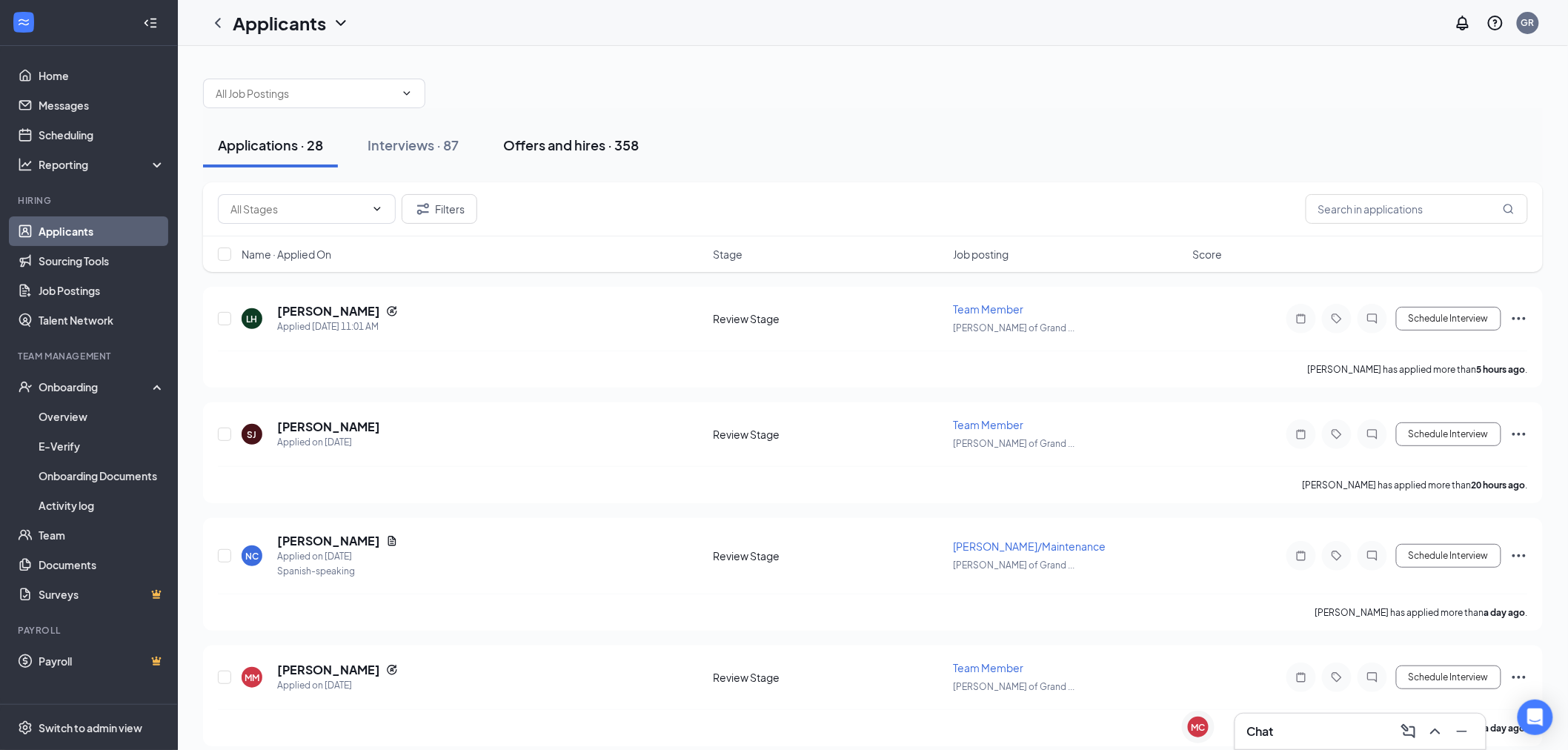
click at [508, 156] on button "Offers and hires · 358" at bounding box center [570, 145] width 166 height 45
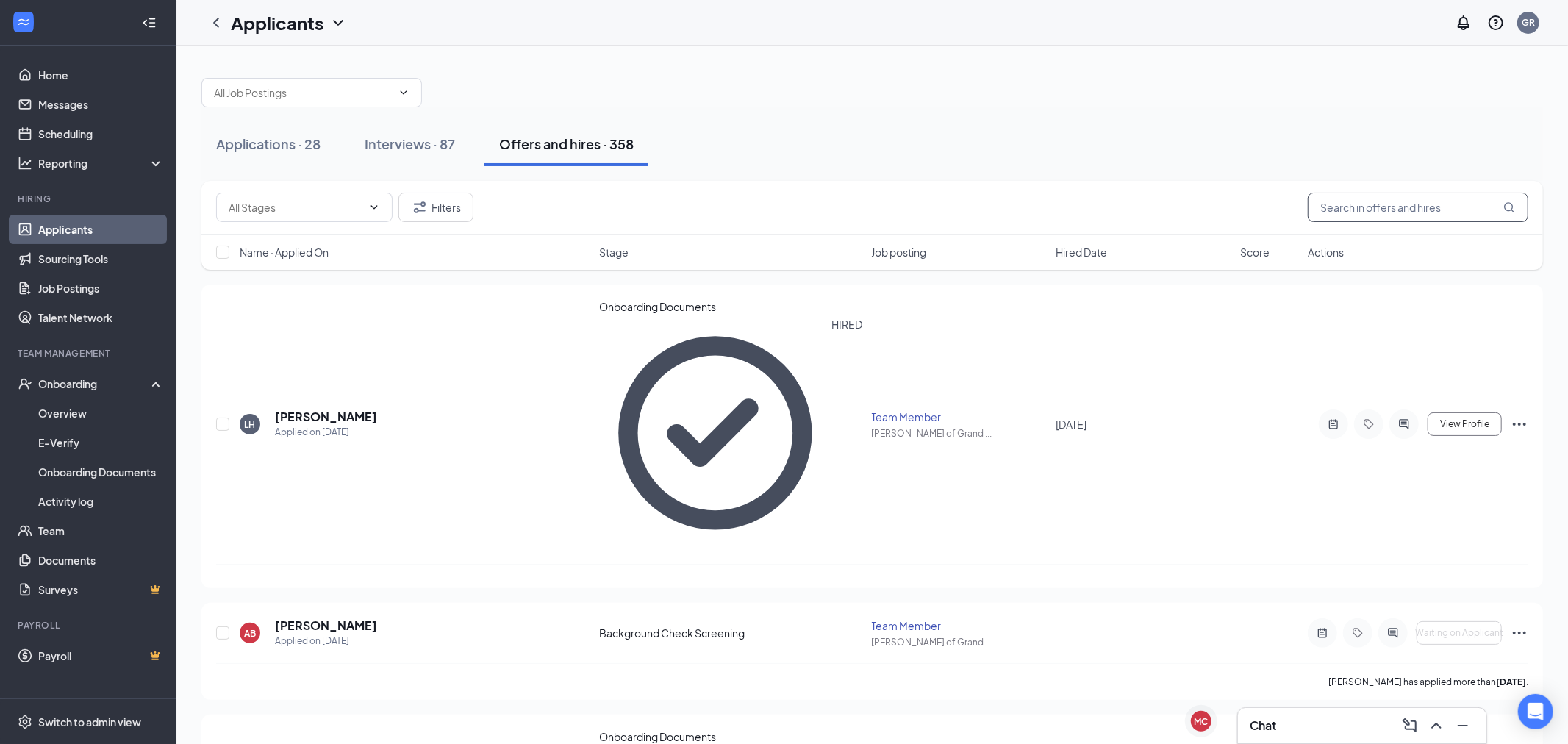
click at [1359, 211] on input "text" at bounding box center [1418, 207] width 220 height 30
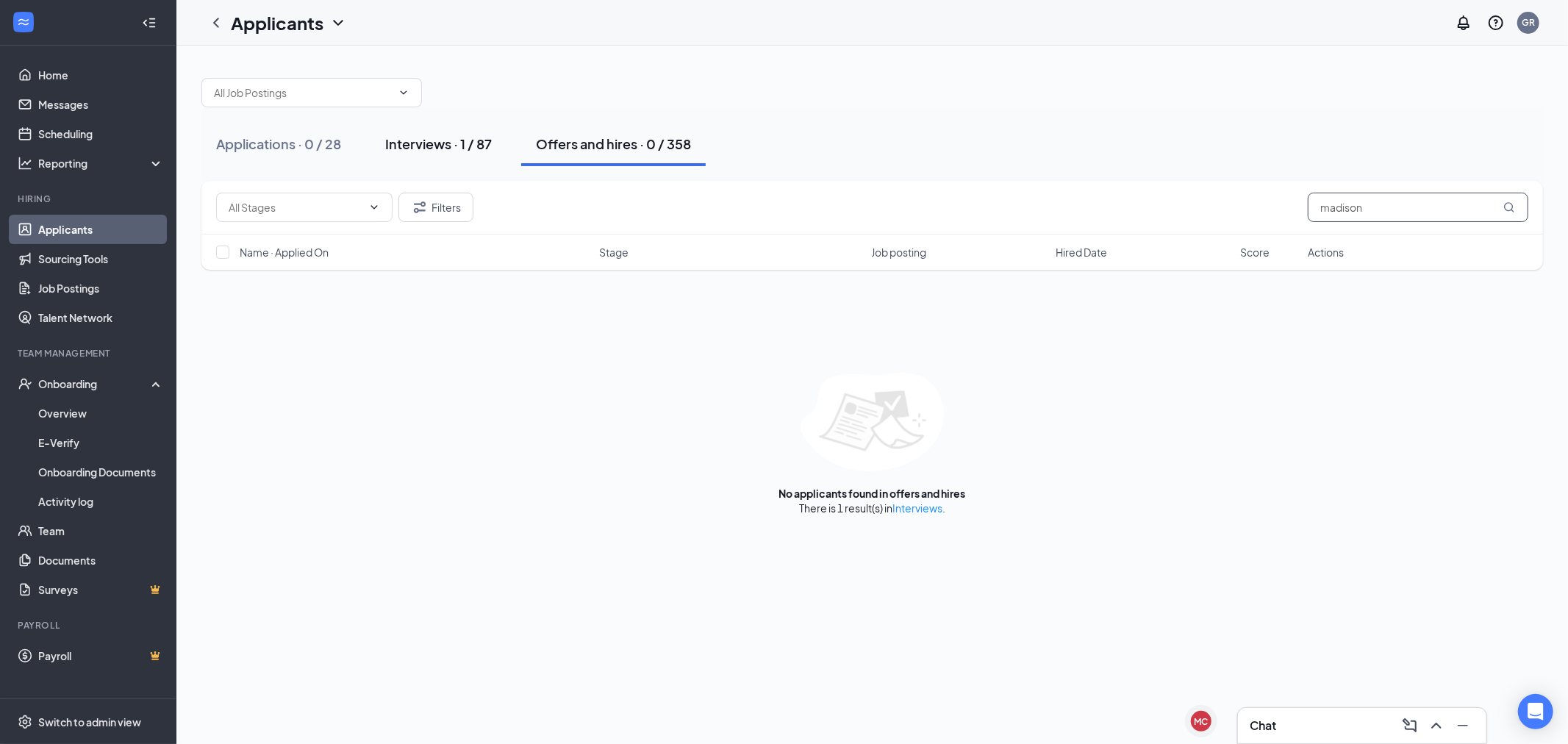
type input "madison"
click at [461, 144] on div "Interviews · 1 / 87" at bounding box center [438, 144] width 106 height 19
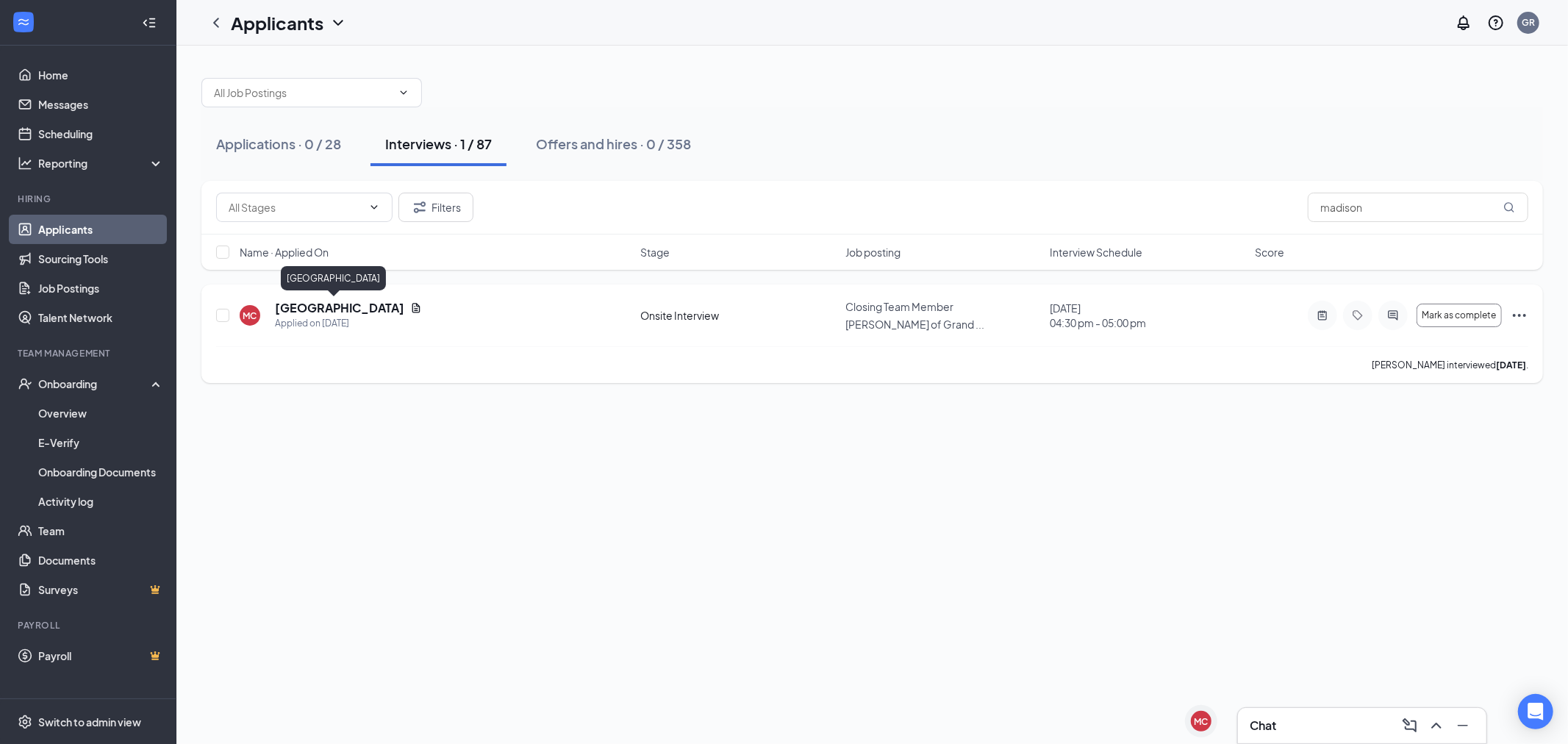
click at [306, 317] on div "Applied on [DATE]" at bounding box center [348, 323] width 147 height 14
click at [305, 312] on h5 "[GEOGRAPHIC_DATA]" at bounding box center [340, 307] width 129 height 16
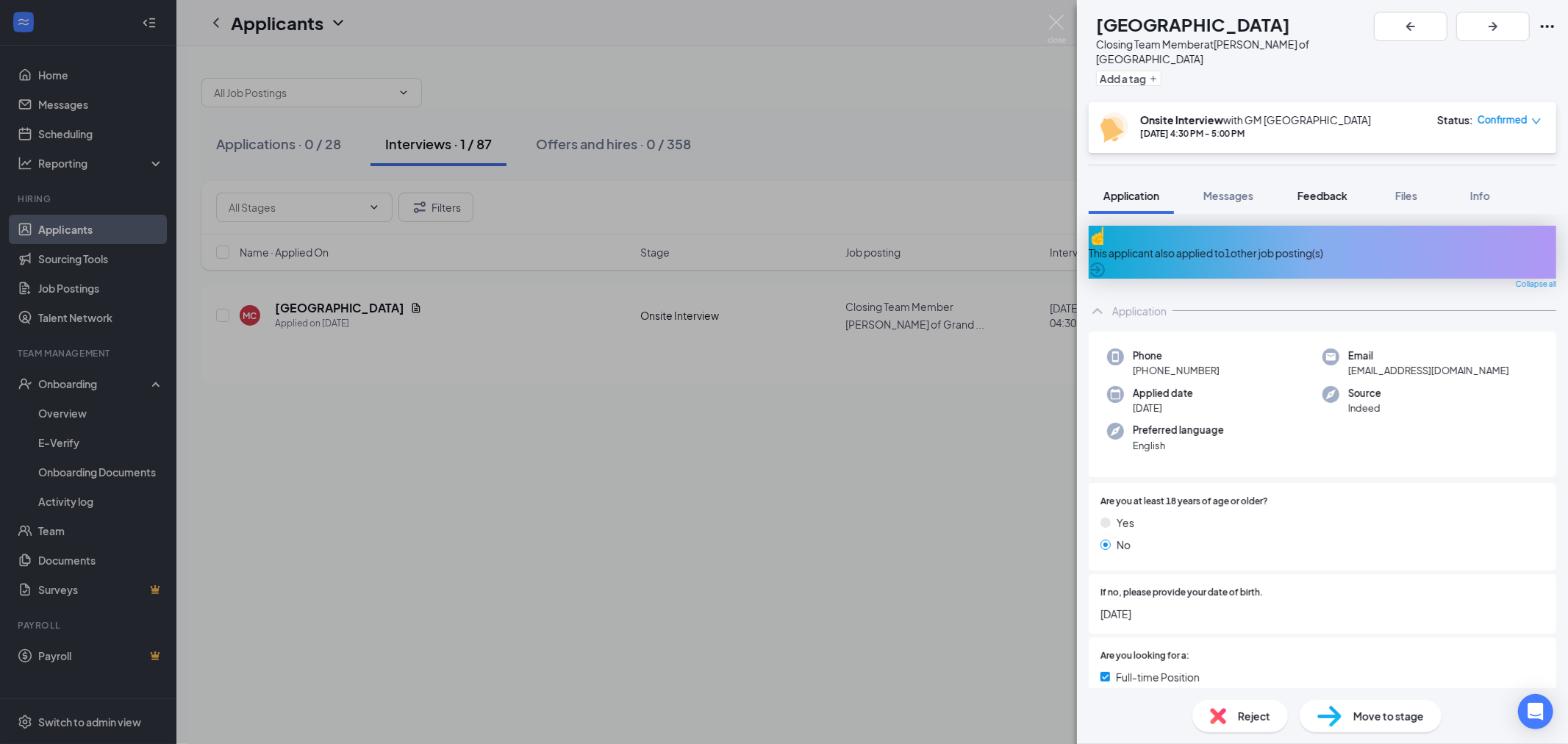
click at [1307, 192] on button "Feedback" at bounding box center [1322, 195] width 79 height 37
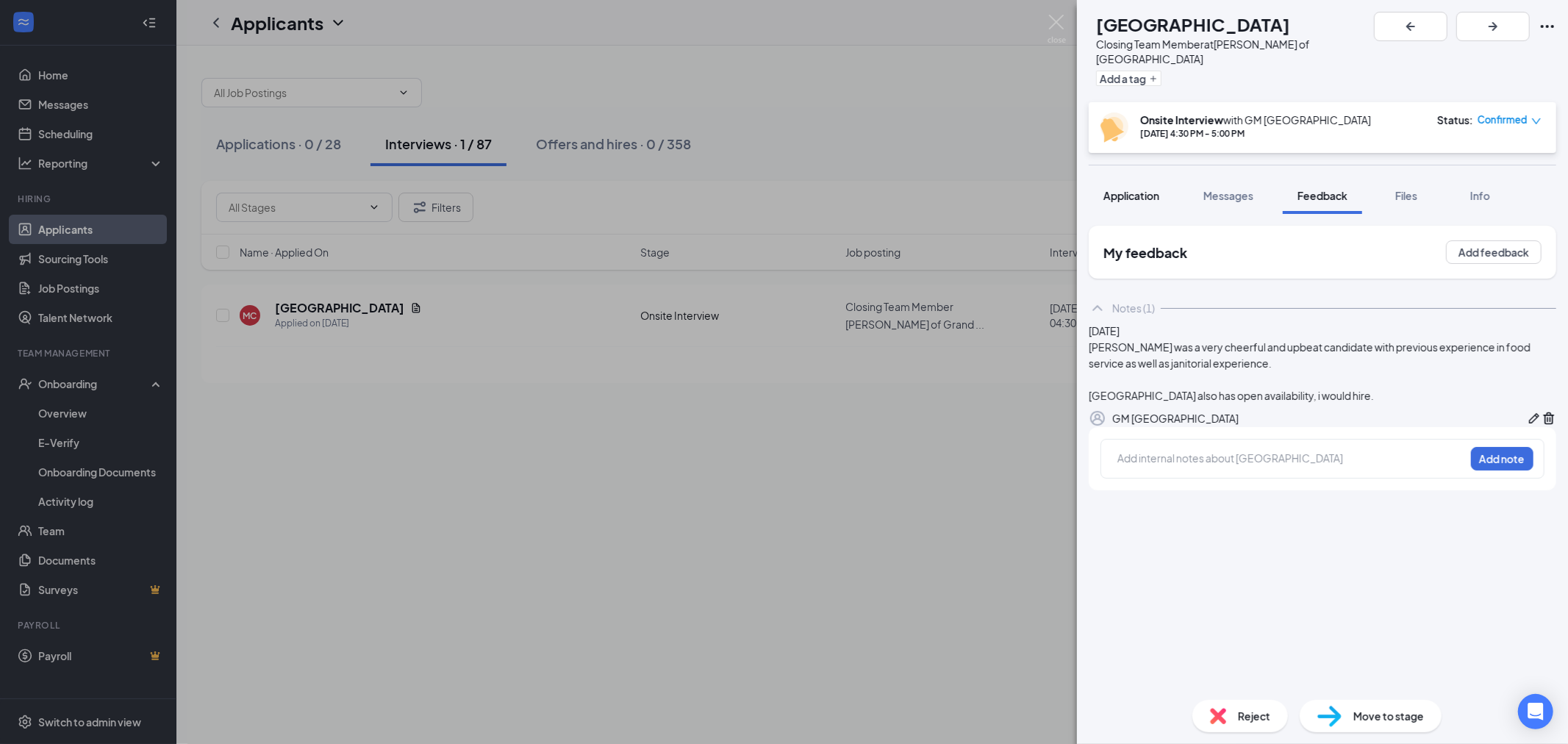
click at [1141, 189] on button "Application" at bounding box center [1131, 195] width 85 height 37
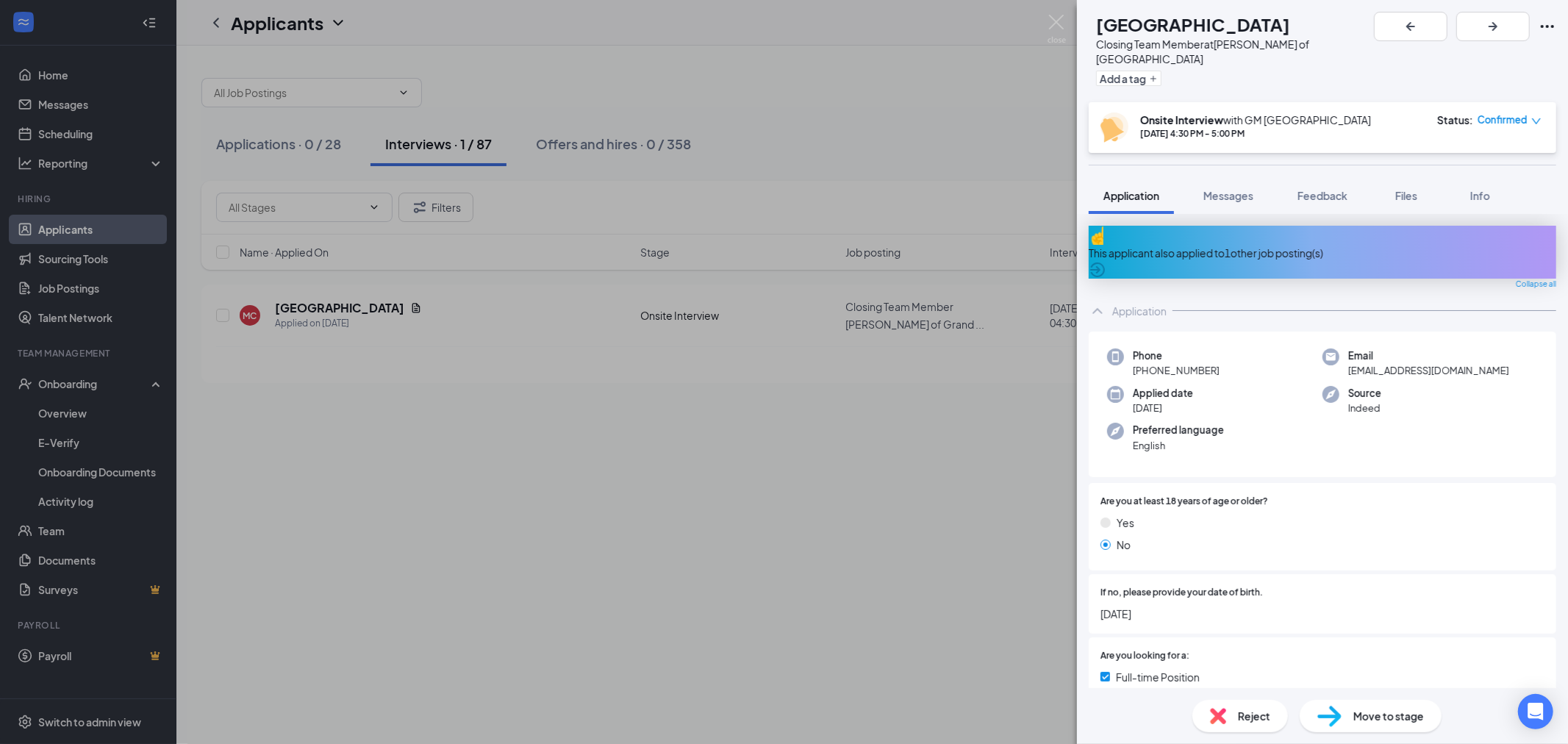
click at [1218, 249] on div "This applicant also applied to 1 other job posting(s) Collapse all Application …" at bounding box center [1322, 647] width 467 height 844
click at [1217, 240] on div "This applicant also applied to 1 other job posting(s)" at bounding box center [1322, 252] width 467 height 53
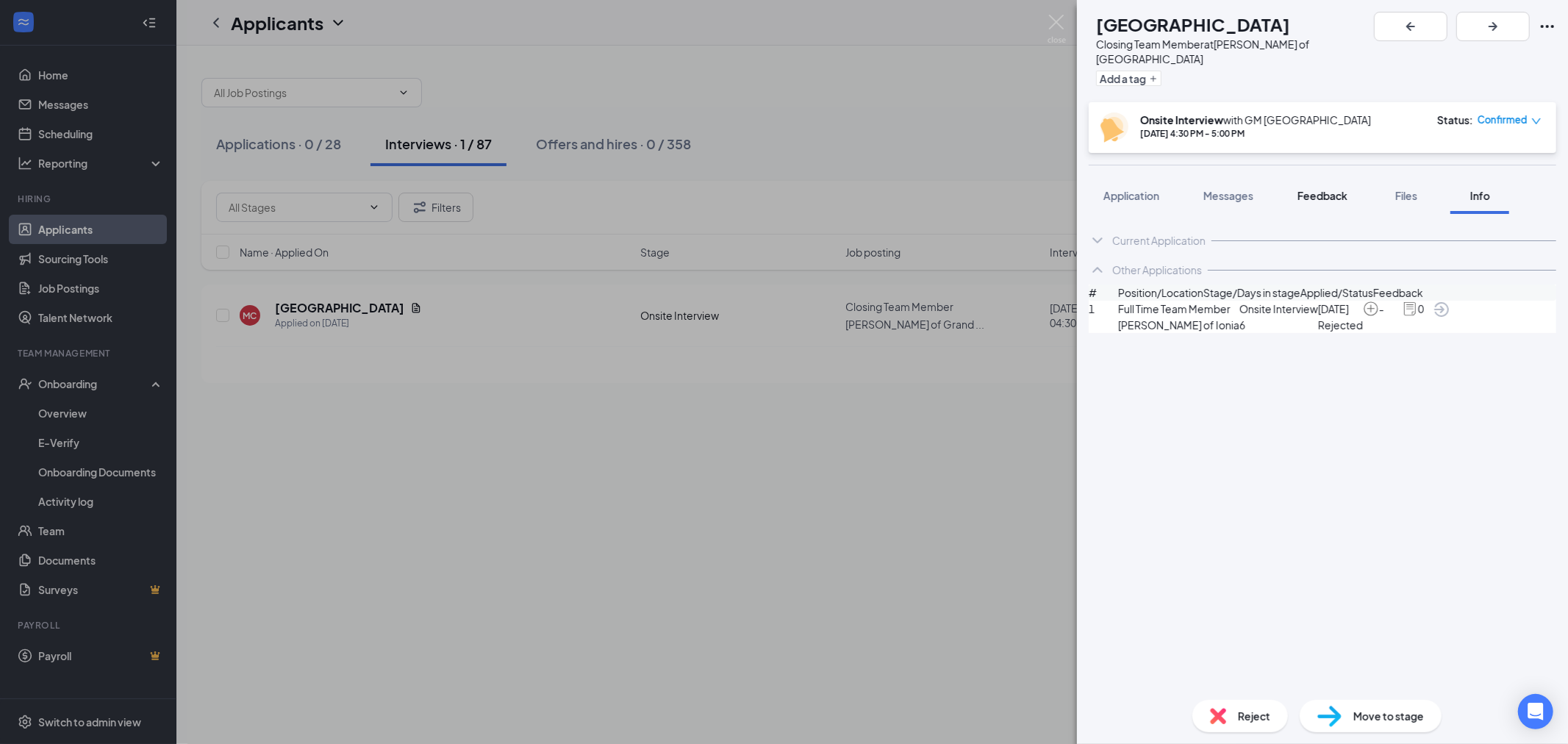
click at [1309, 189] on span "Feedback" at bounding box center [1323, 196] width 50 height 14
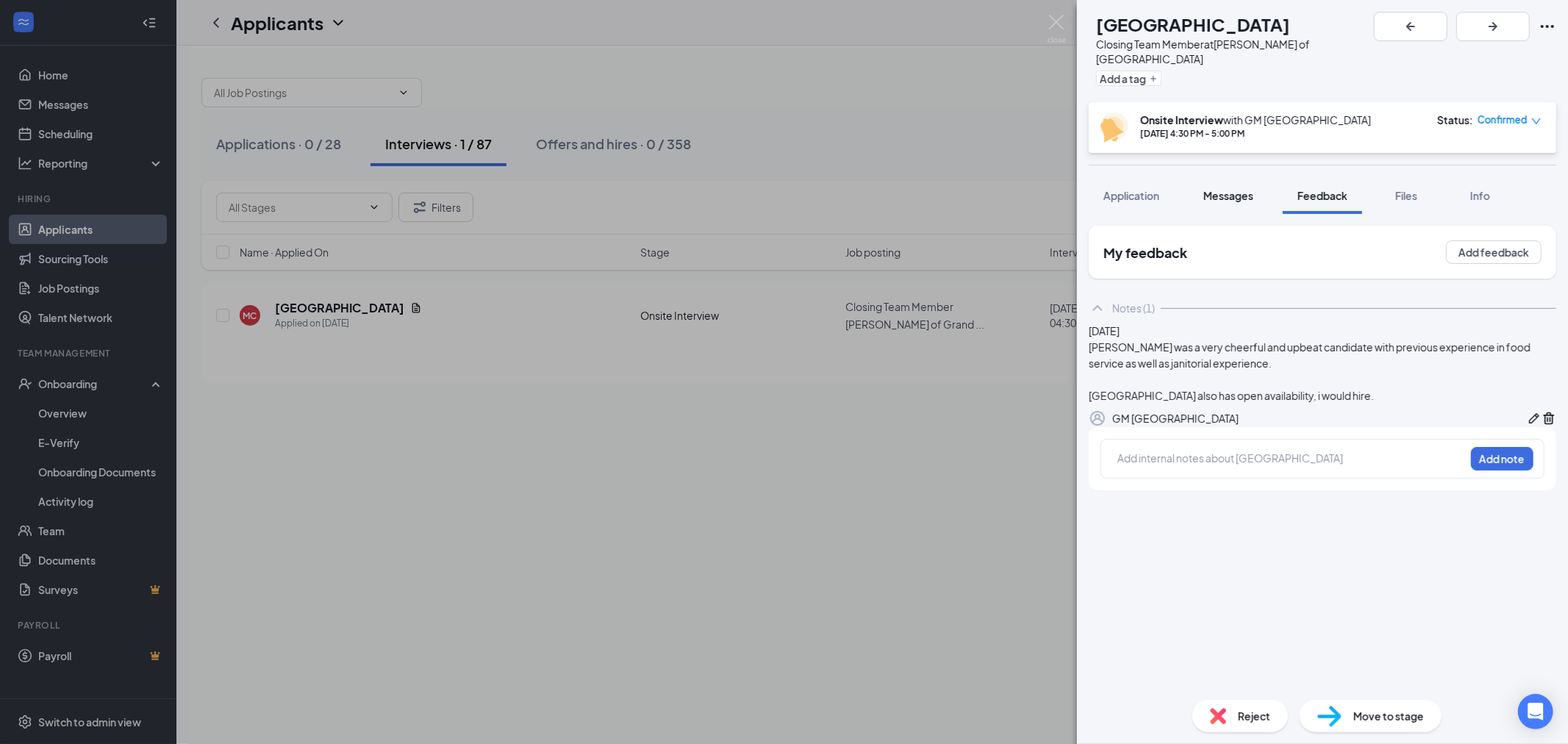
click at [1254, 189] on span "Messages" at bounding box center [1228, 196] width 50 height 14
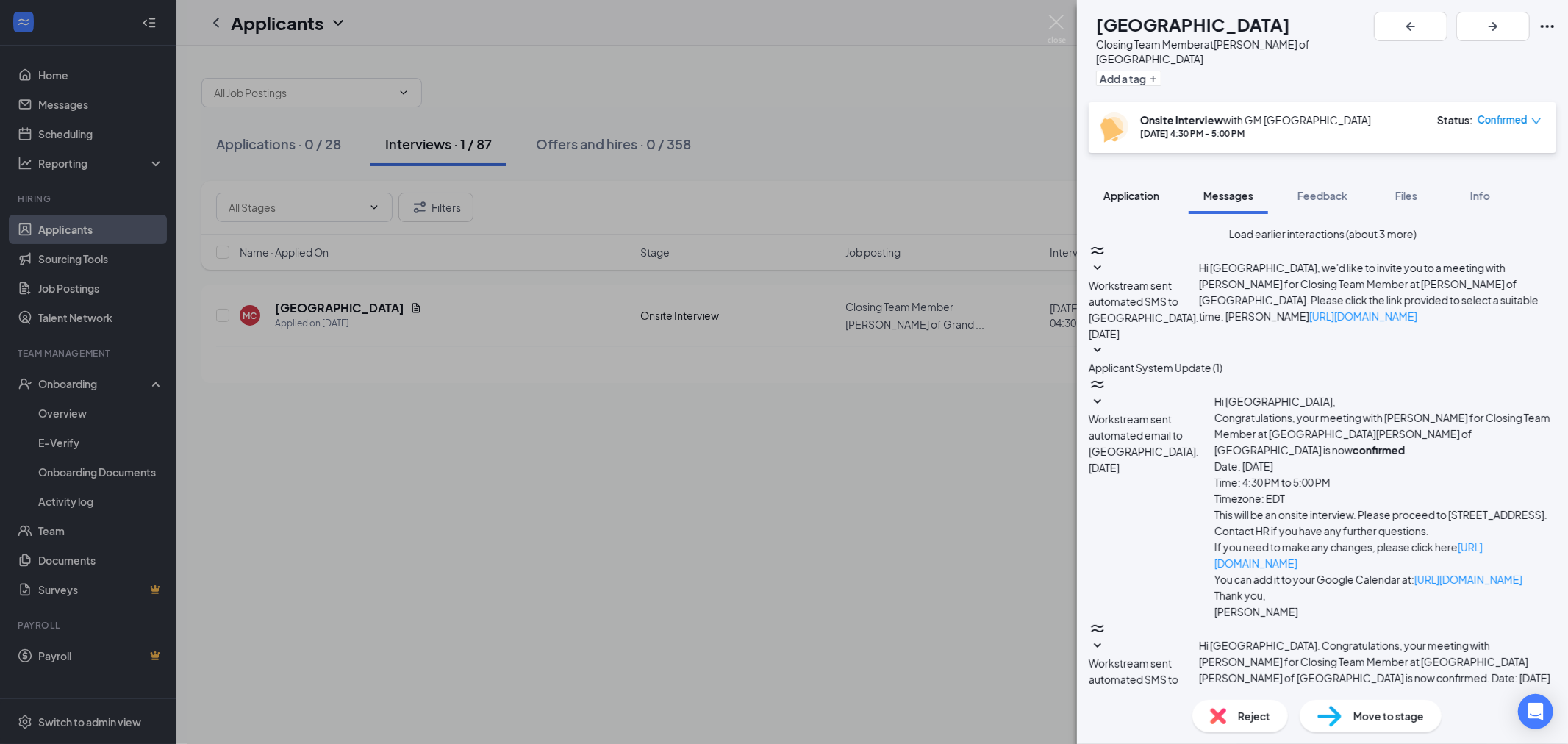
scroll to position [438, 0]
click at [1401, 189] on span "Files" at bounding box center [1407, 196] width 22 height 14
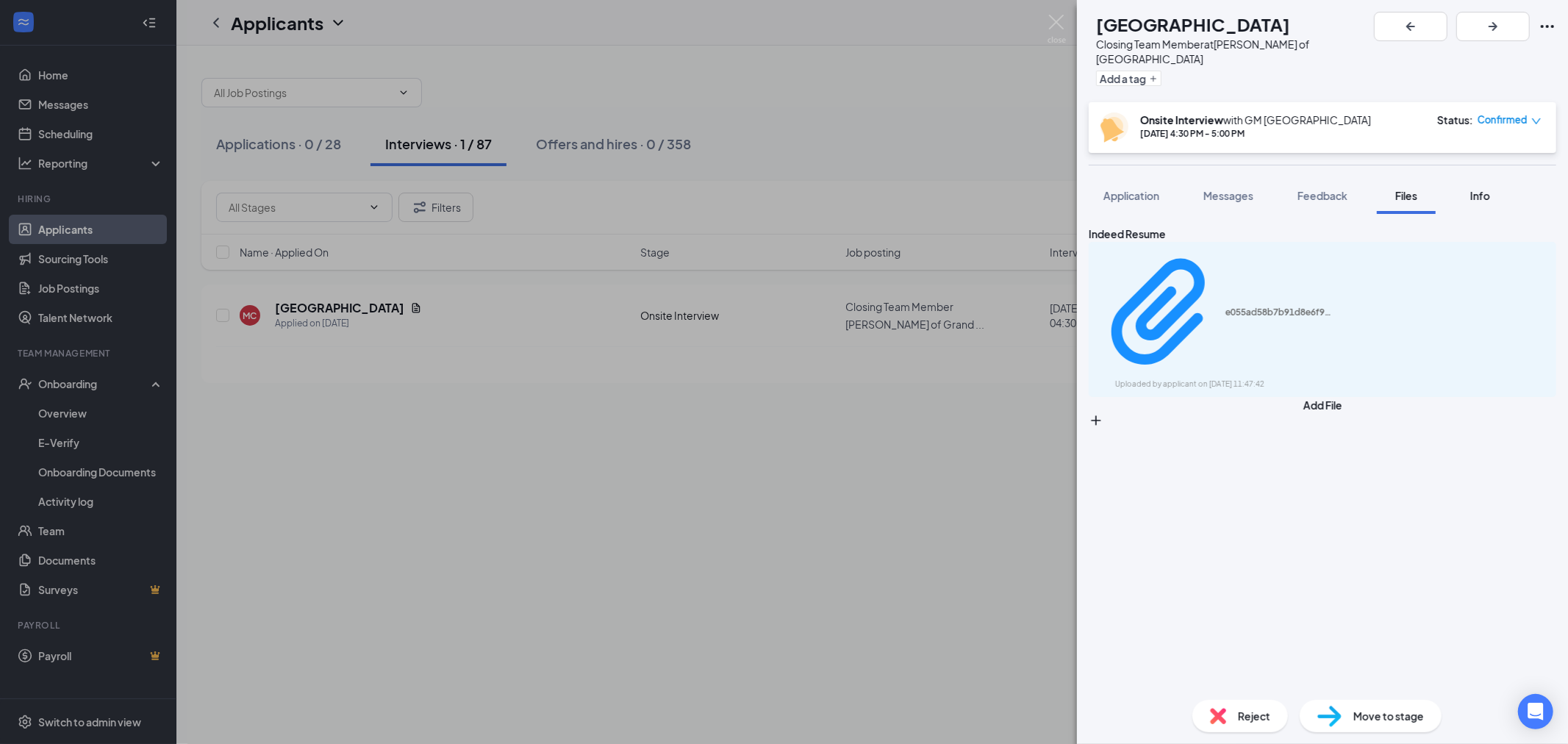
click at [1474, 189] on button "Info" at bounding box center [1479, 195] width 59 height 37
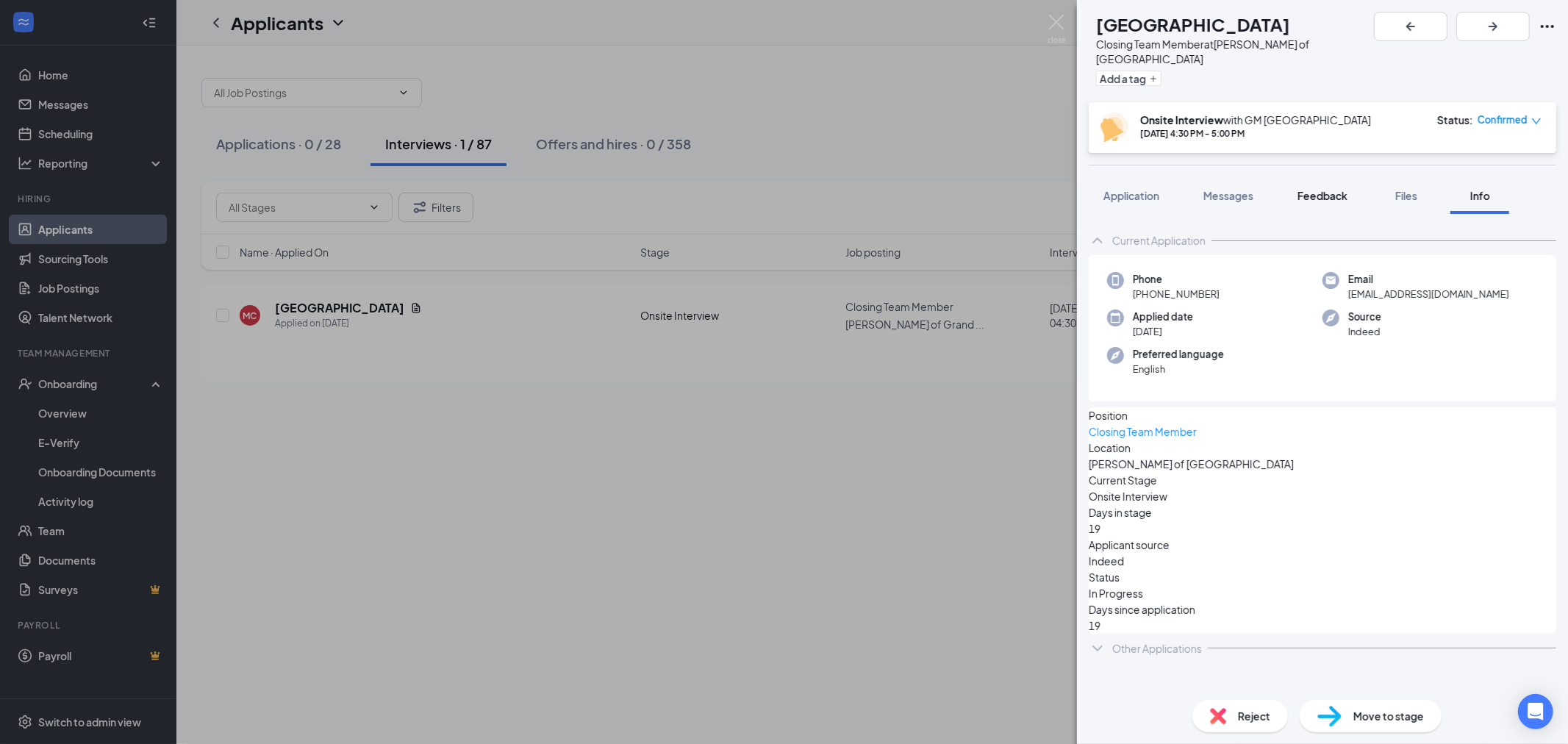
click at [1338, 189] on span "Feedback" at bounding box center [1323, 196] width 50 height 14
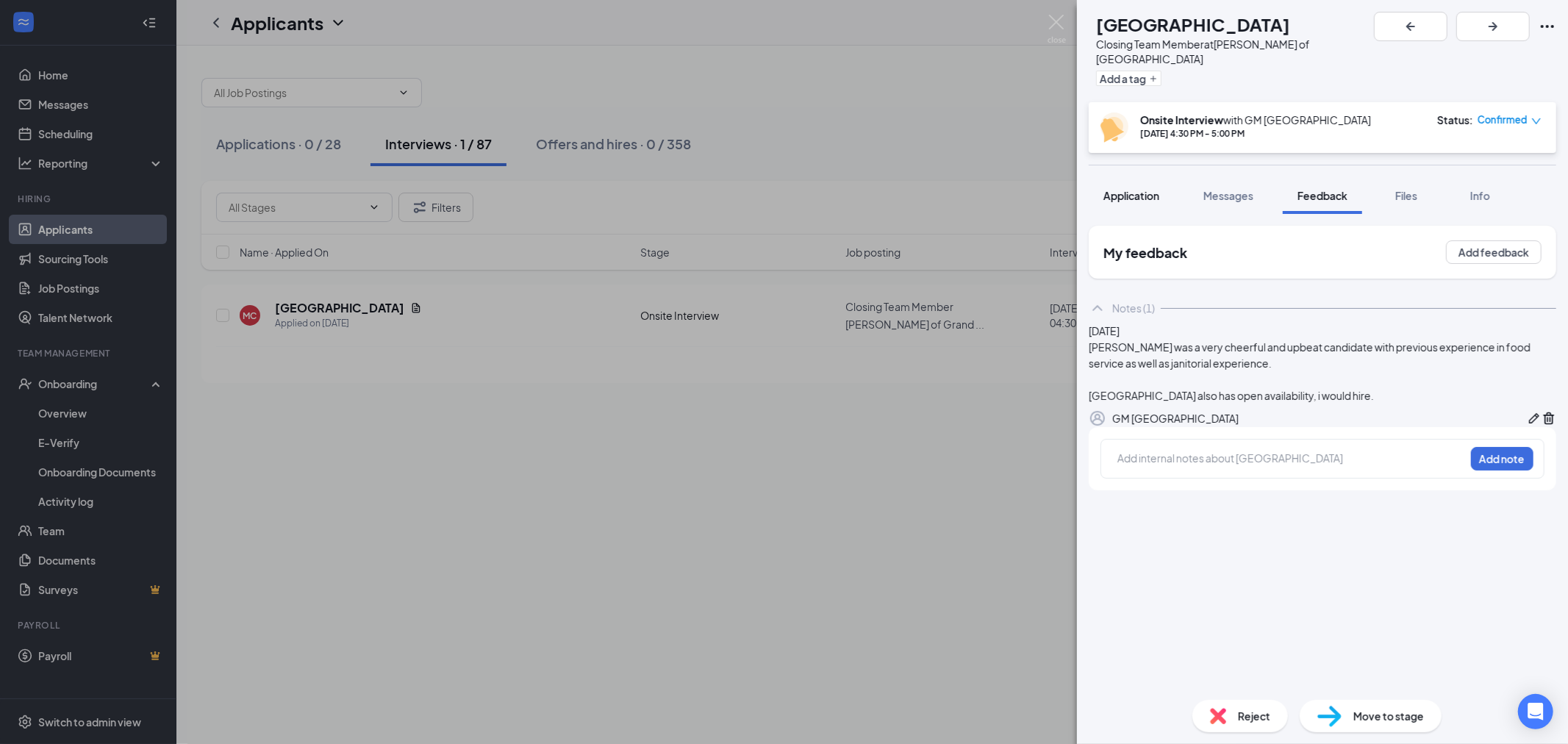
click at [1174, 180] on button "Application" at bounding box center [1131, 195] width 85 height 37
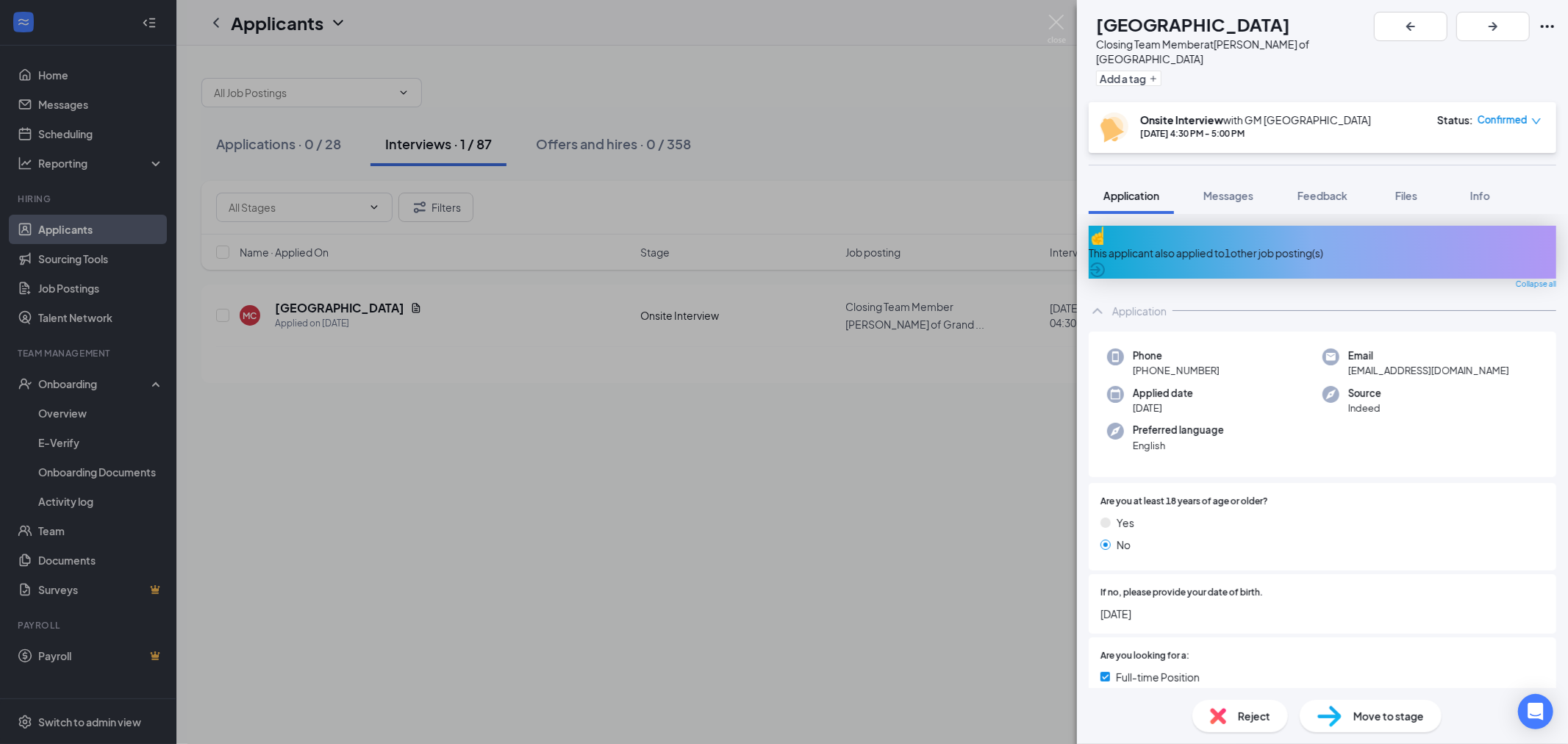
drag, startPoint x: 1390, startPoint y: 711, endPoint x: 1377, endPoint y: 719, distance: 15.3
click at [1386, 714] on span "Move to stage" at bounding box center [1388, 716] width 71 height 16
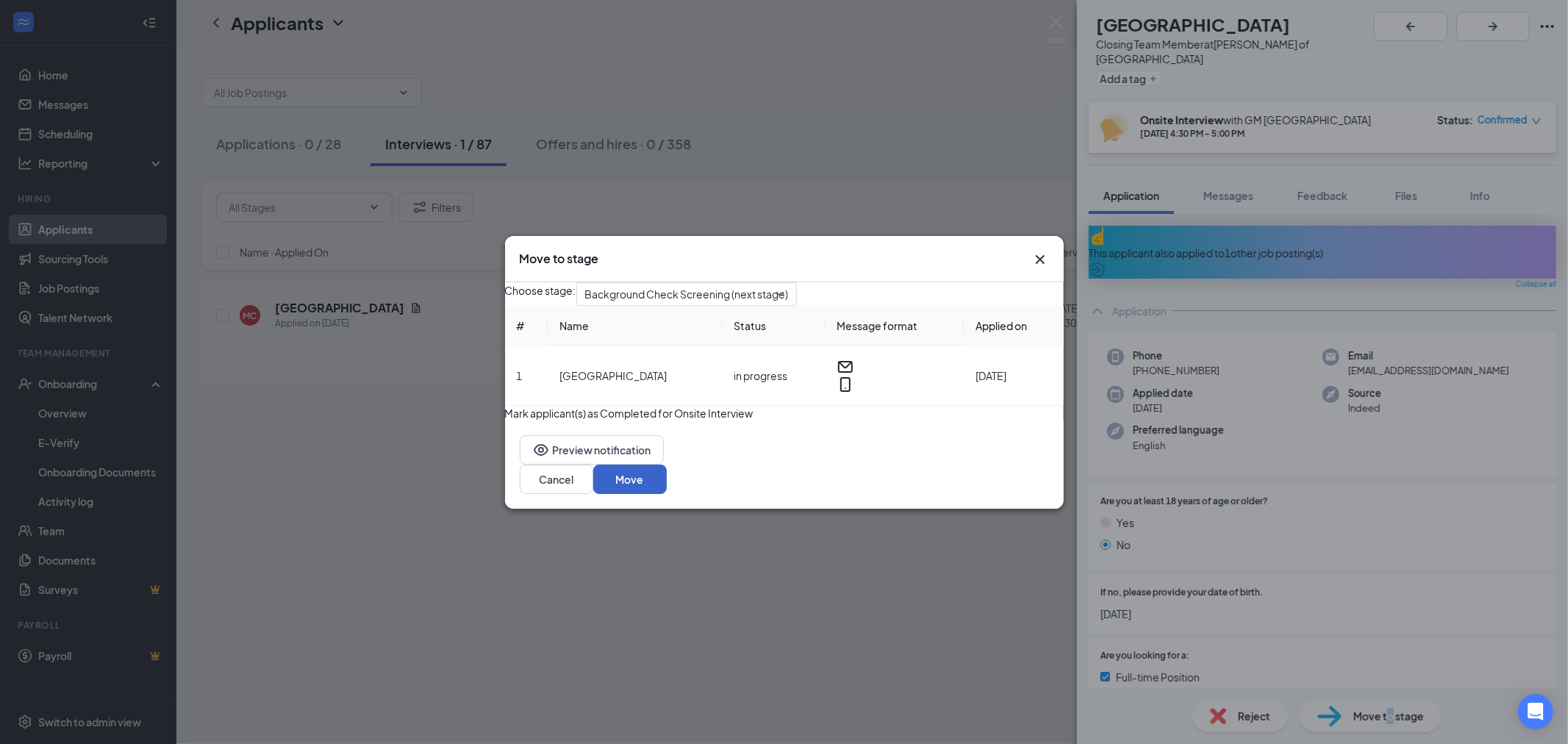
click at [667, 494] on button "Move" at bounding box center [630, 479] width 73 height 30
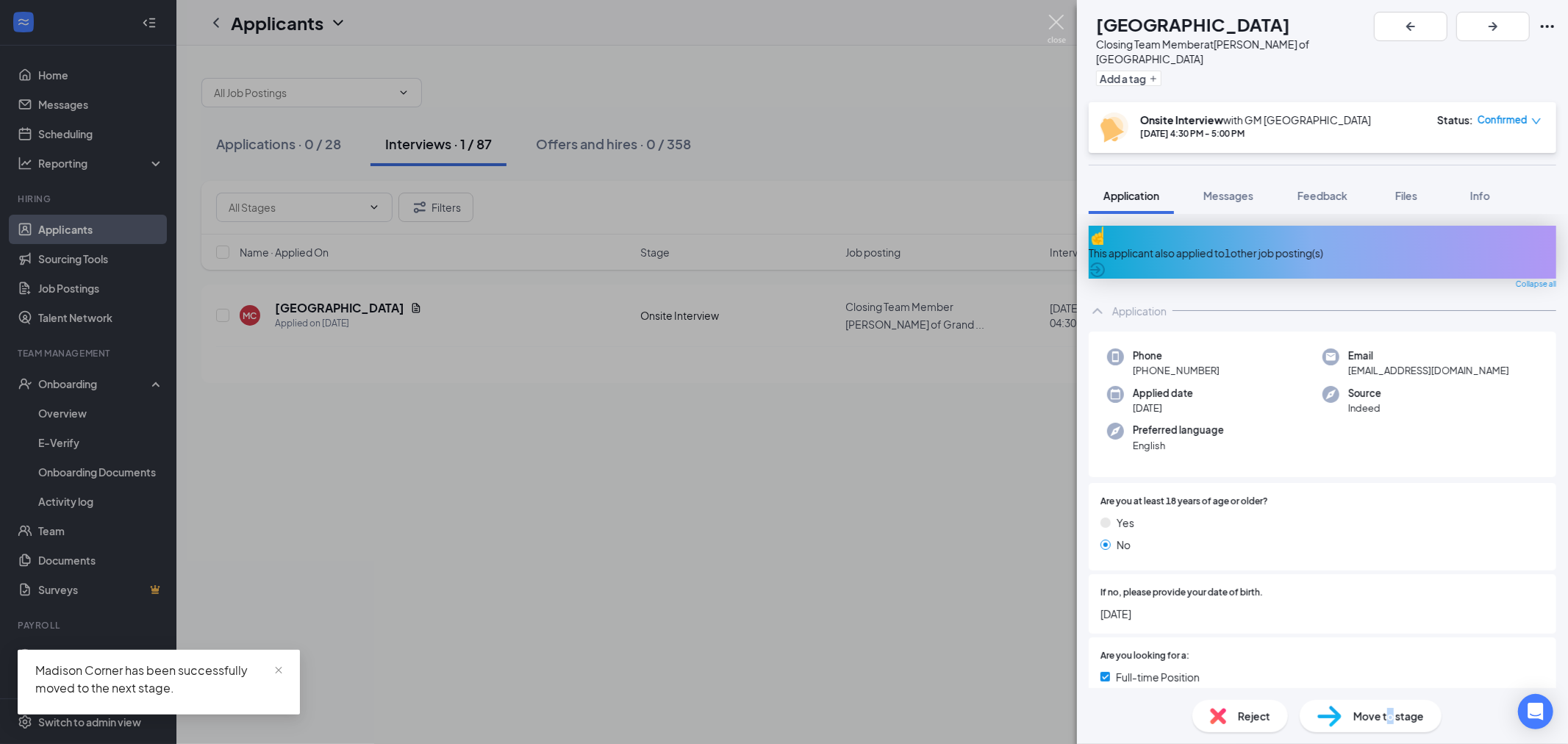
click at [1061, 33] on img at bounding box center [1057, 29] width 19 height 29
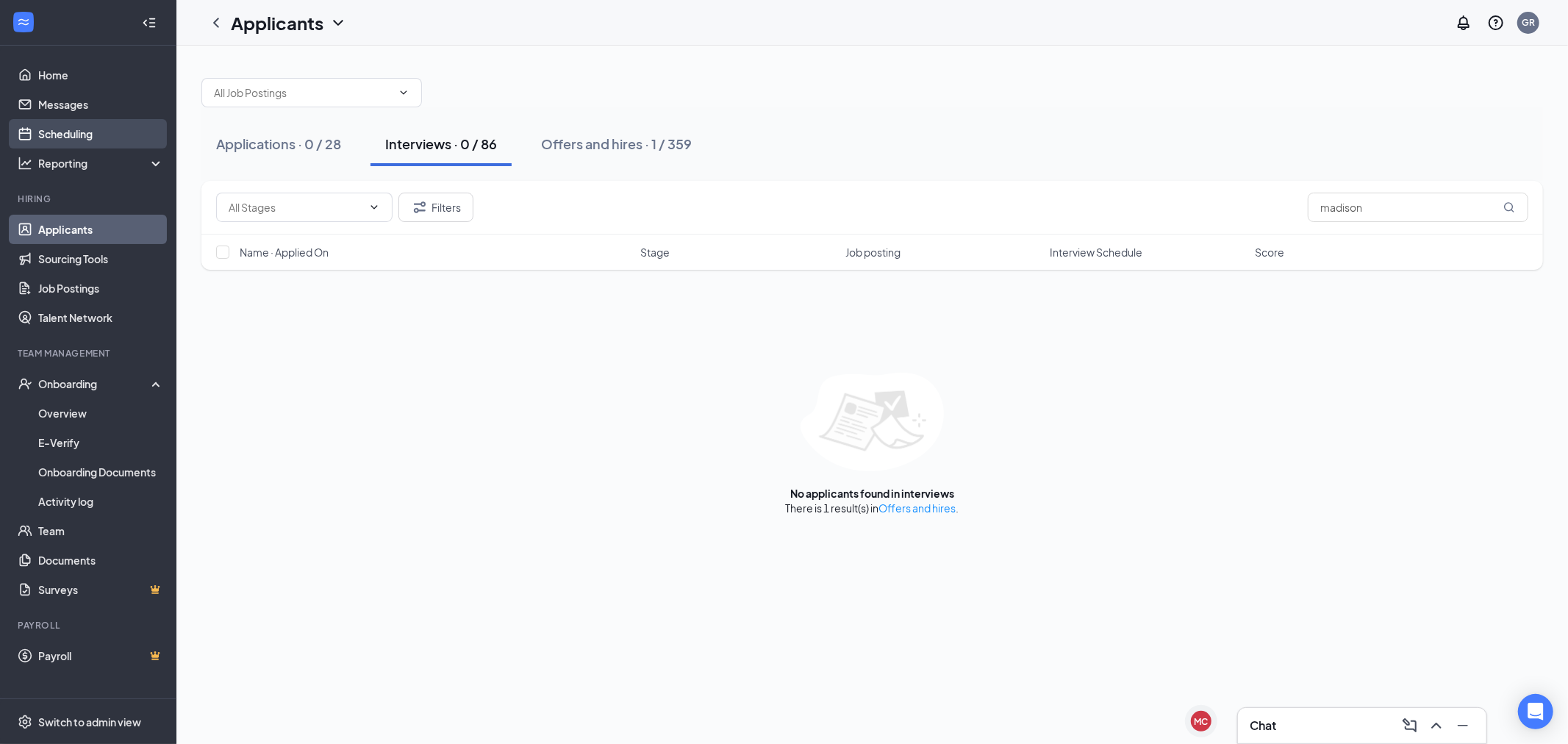
click at [122, 122] on link "Scheduling" at bounding box center [101, 134] width 126 height 30
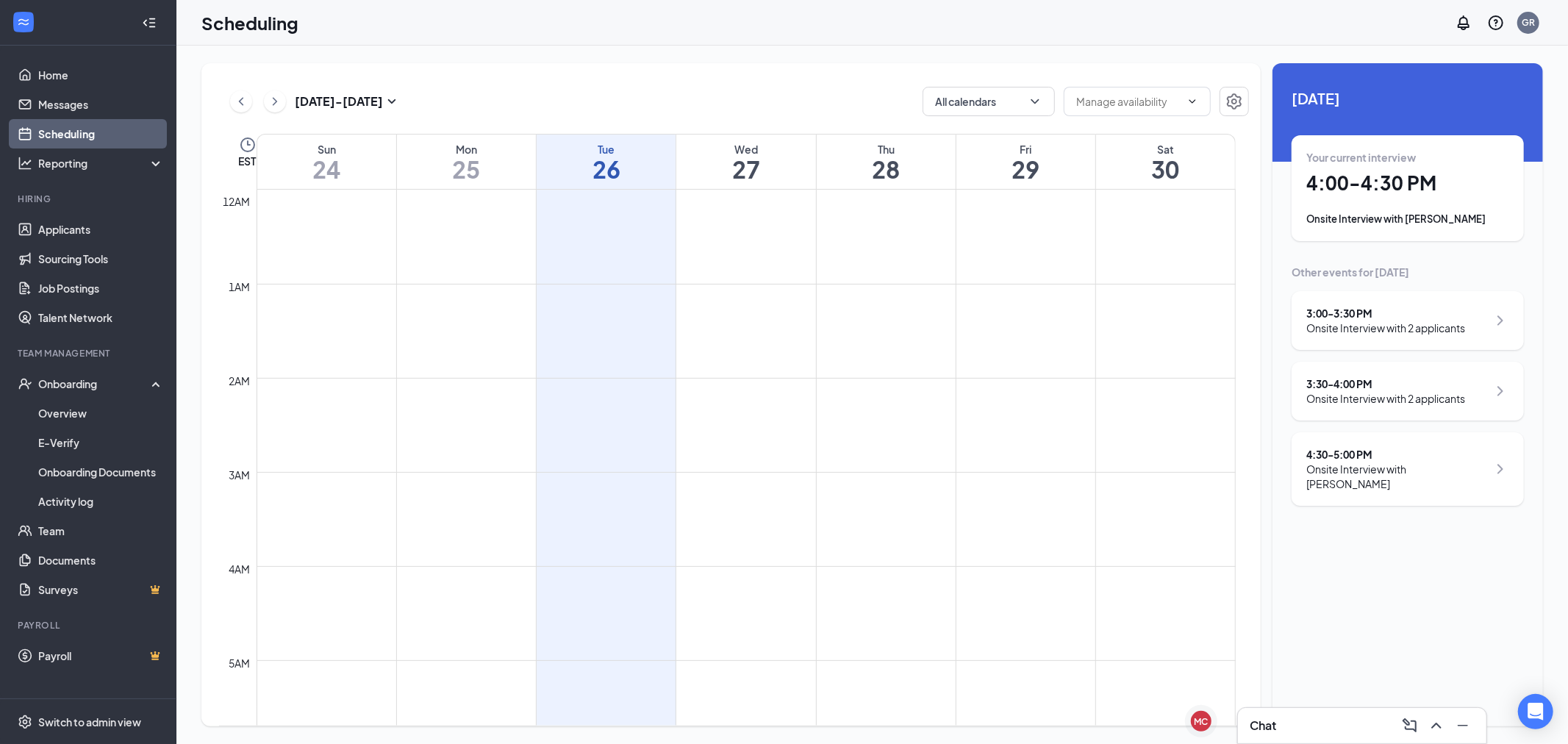
scroll to position [723, 0]
click at [1412, 314] on div "3:00 - 3:30 PM" at bounding box center [1386, 312] width 159 height 14
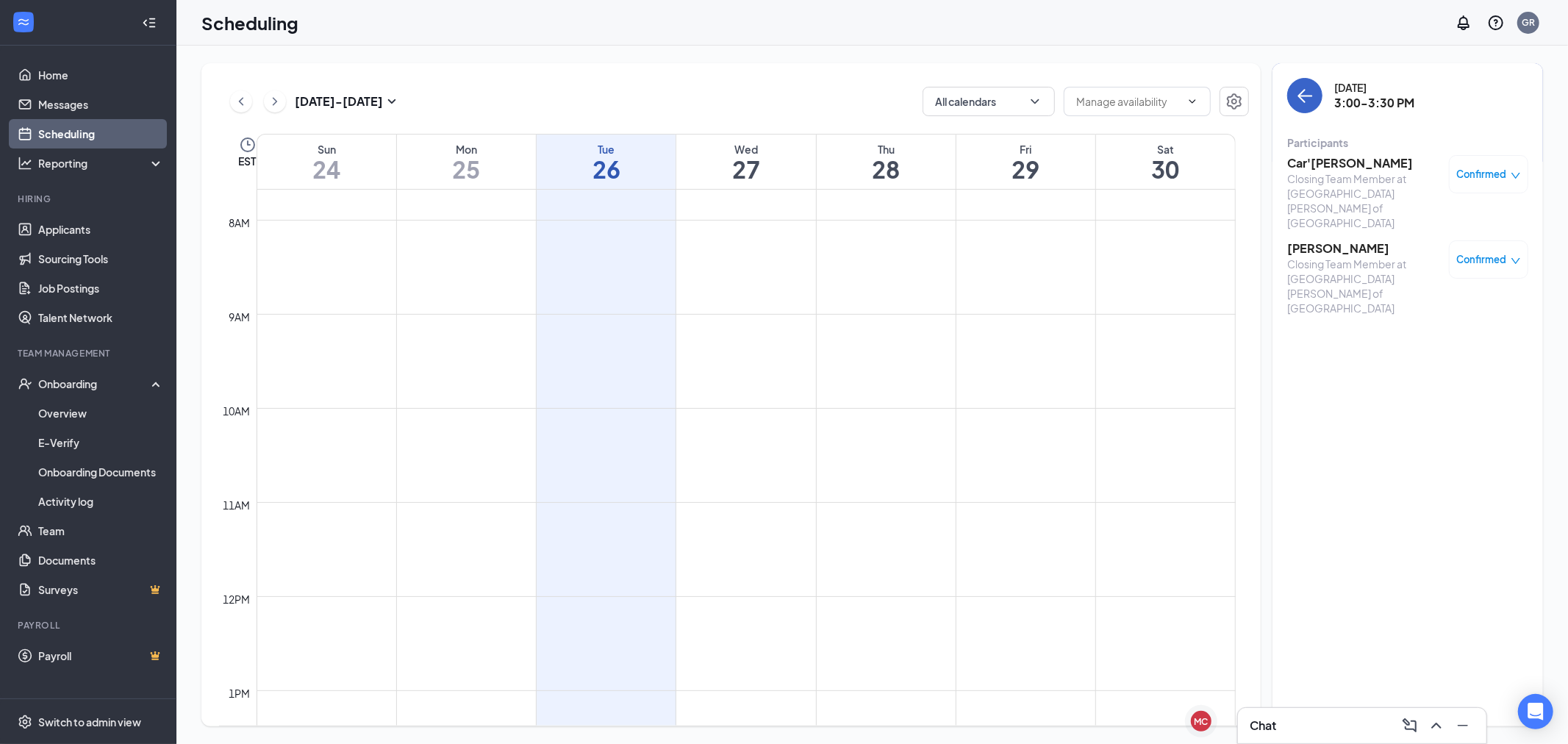
click at [1291, 87] on button "back-button" at bounding box center [1305, 95] width 35 height 35
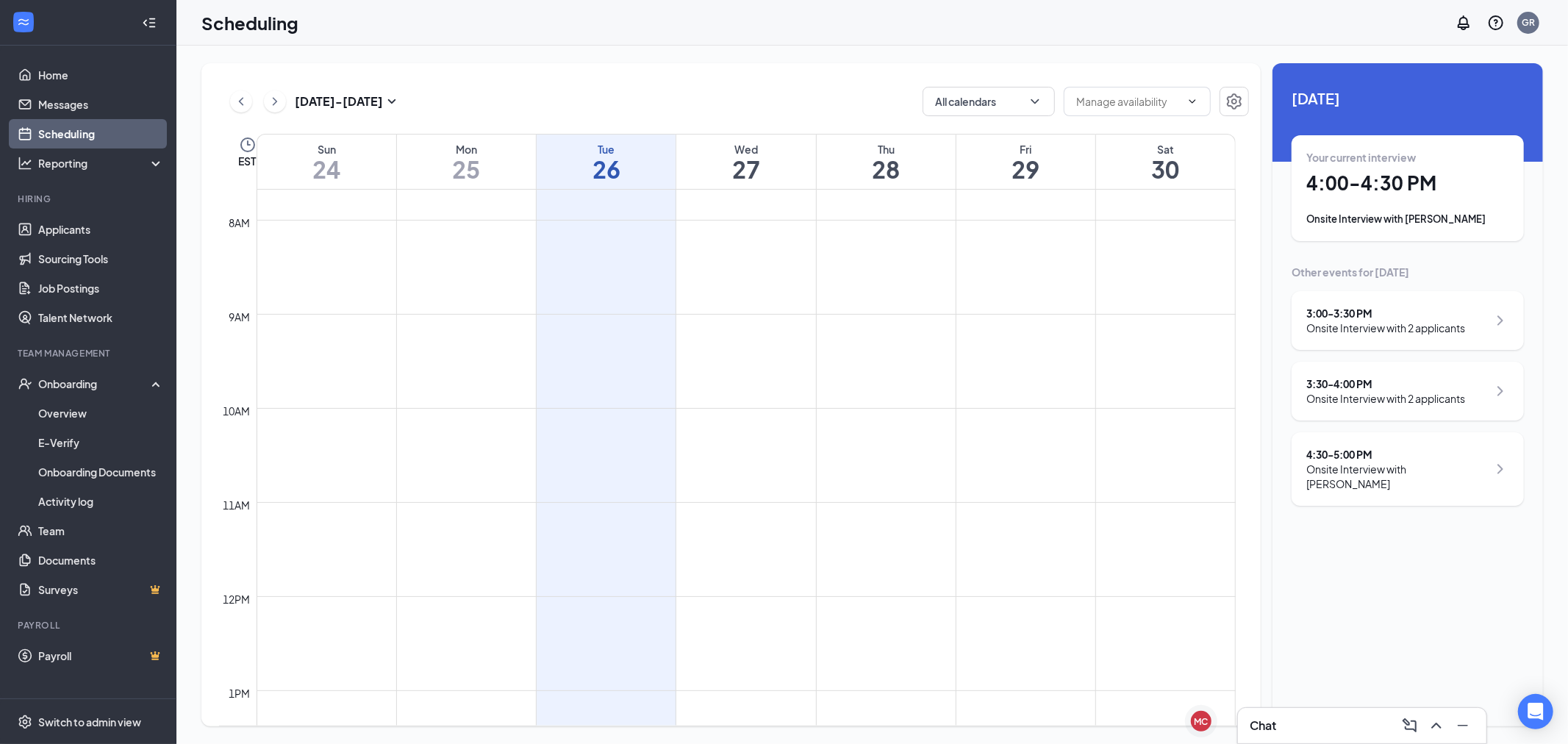
click at [1466, 384] on div "3:30 - 4:00 PM" at bounding box center [1386, 383] width 159 height 14
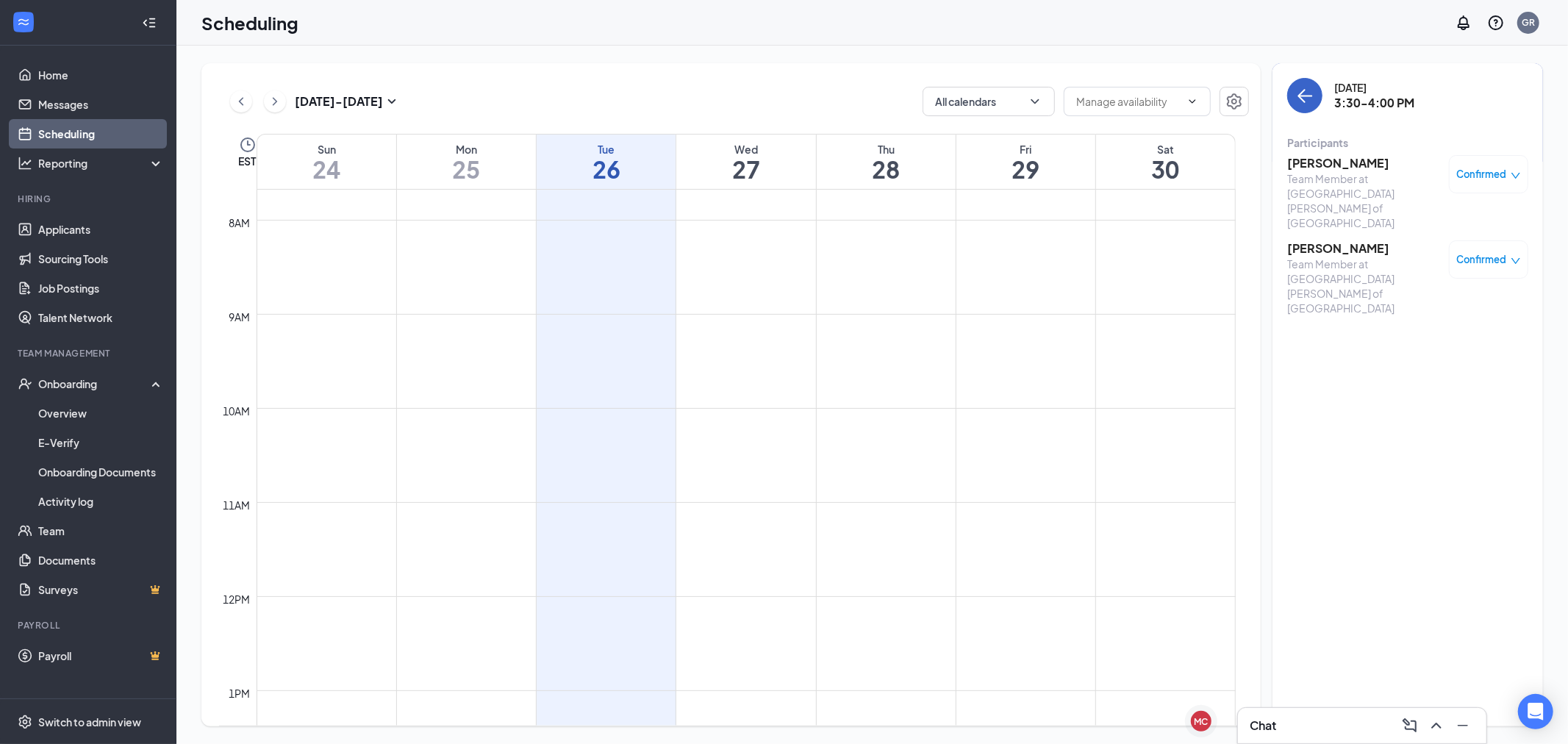
click at [1300, 91] on icon "ArrowLeft" at bounding box center [1305, 95] width 18 height 18
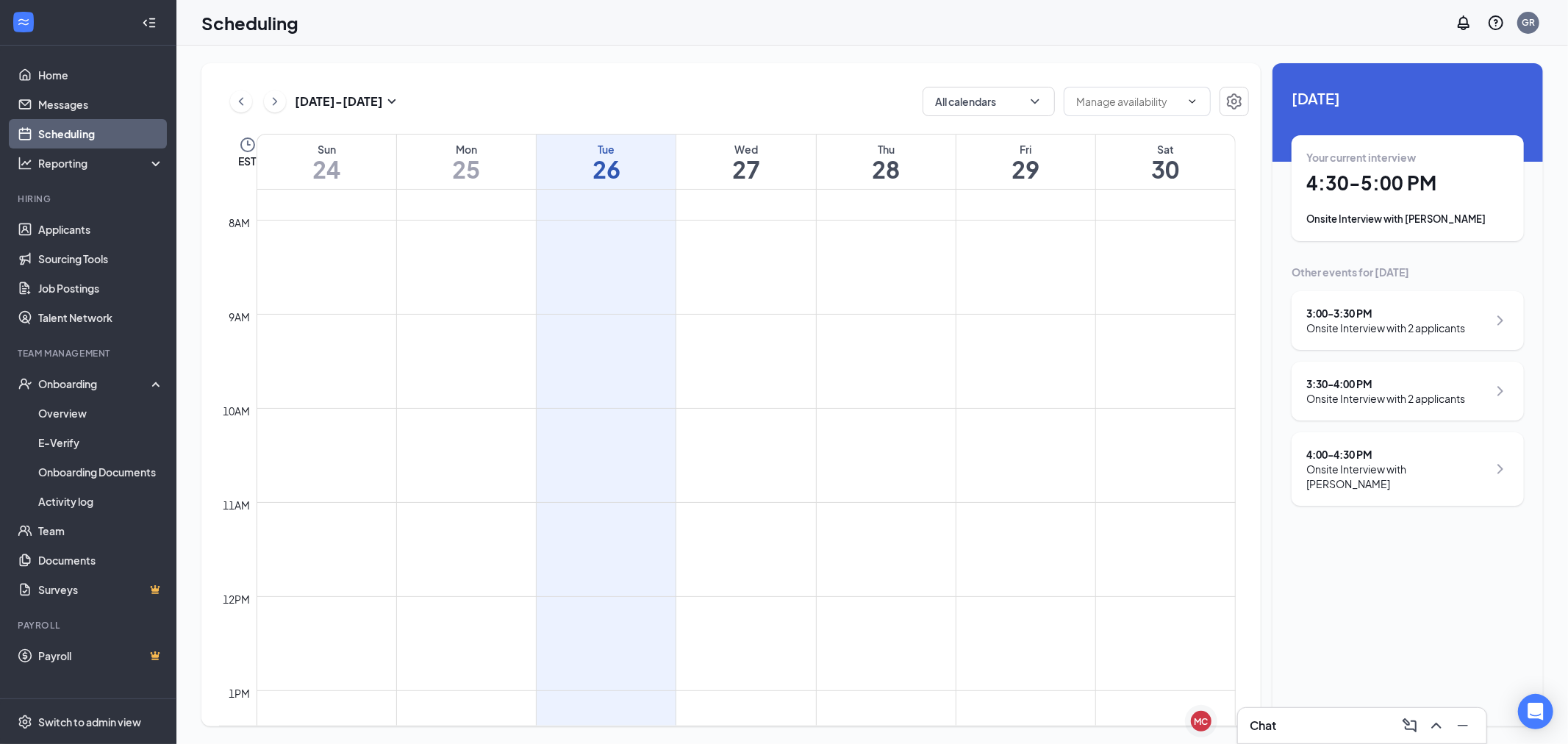
click at [1428, 321] on div "Onsite Interview with 2 applicants" at bounding box center [1386, 328] width 159 height 14
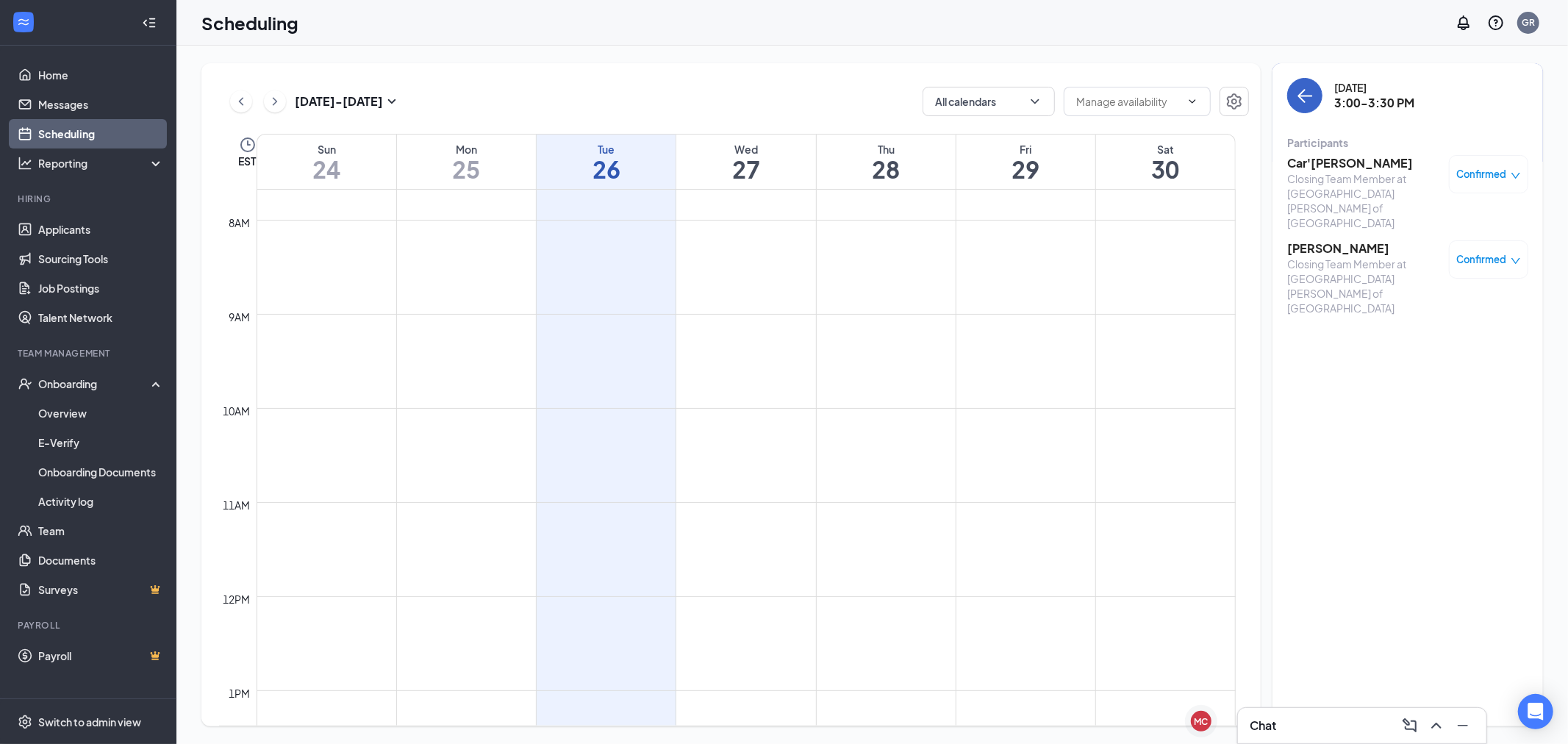
click at [1298, 111] on button "back-button" at bounding box center [1305, 95] width 35 height 35
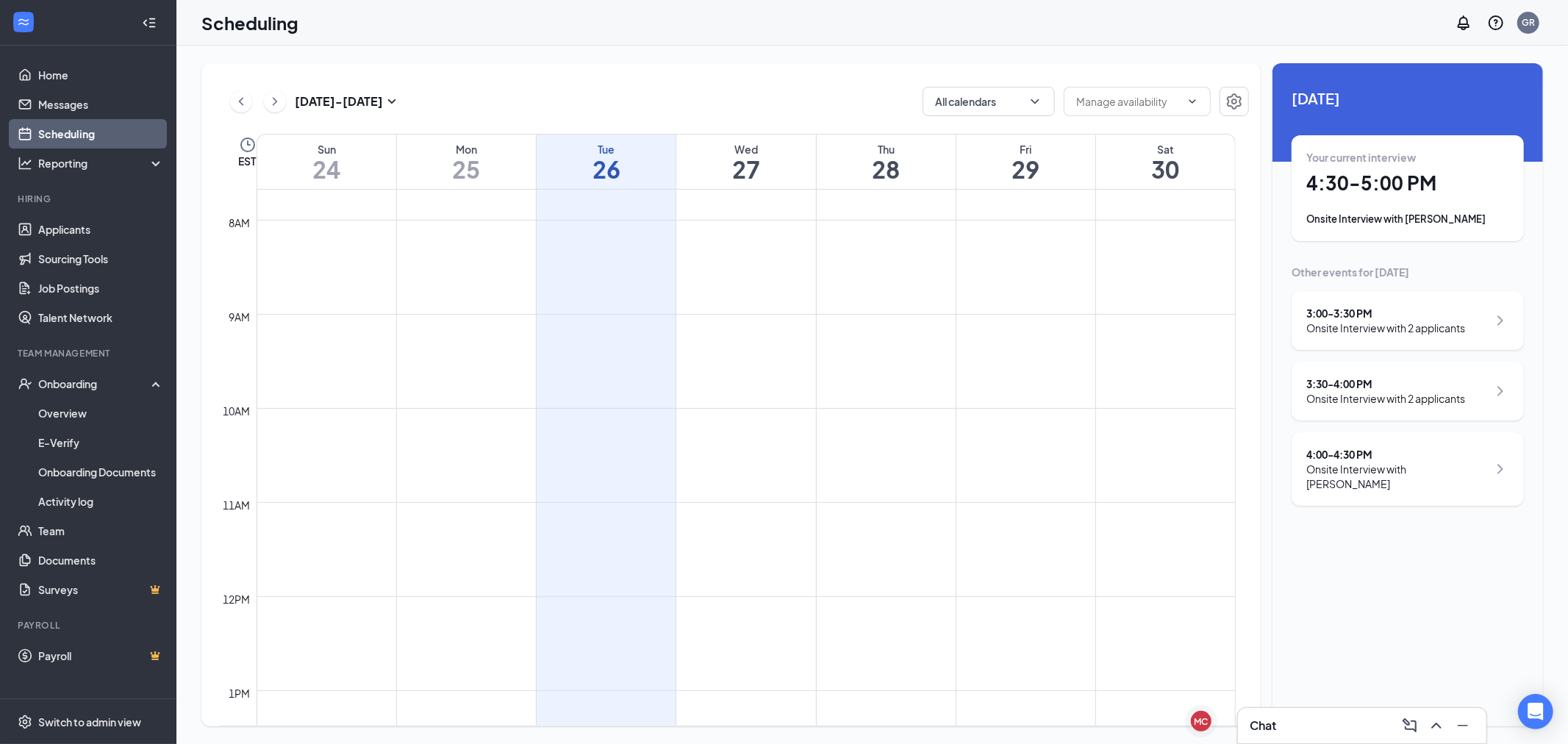
drag, startPoint x: 1468, startPoint y: 461, endPoint x: 1462, endPoint y: 453, distance: 10.0
click at [1466, 461] on div "4:00 - 4:30 PM Onsite Interview with [PERSON_NAME]" at bounding box center [1397, 469] width 181 height 44
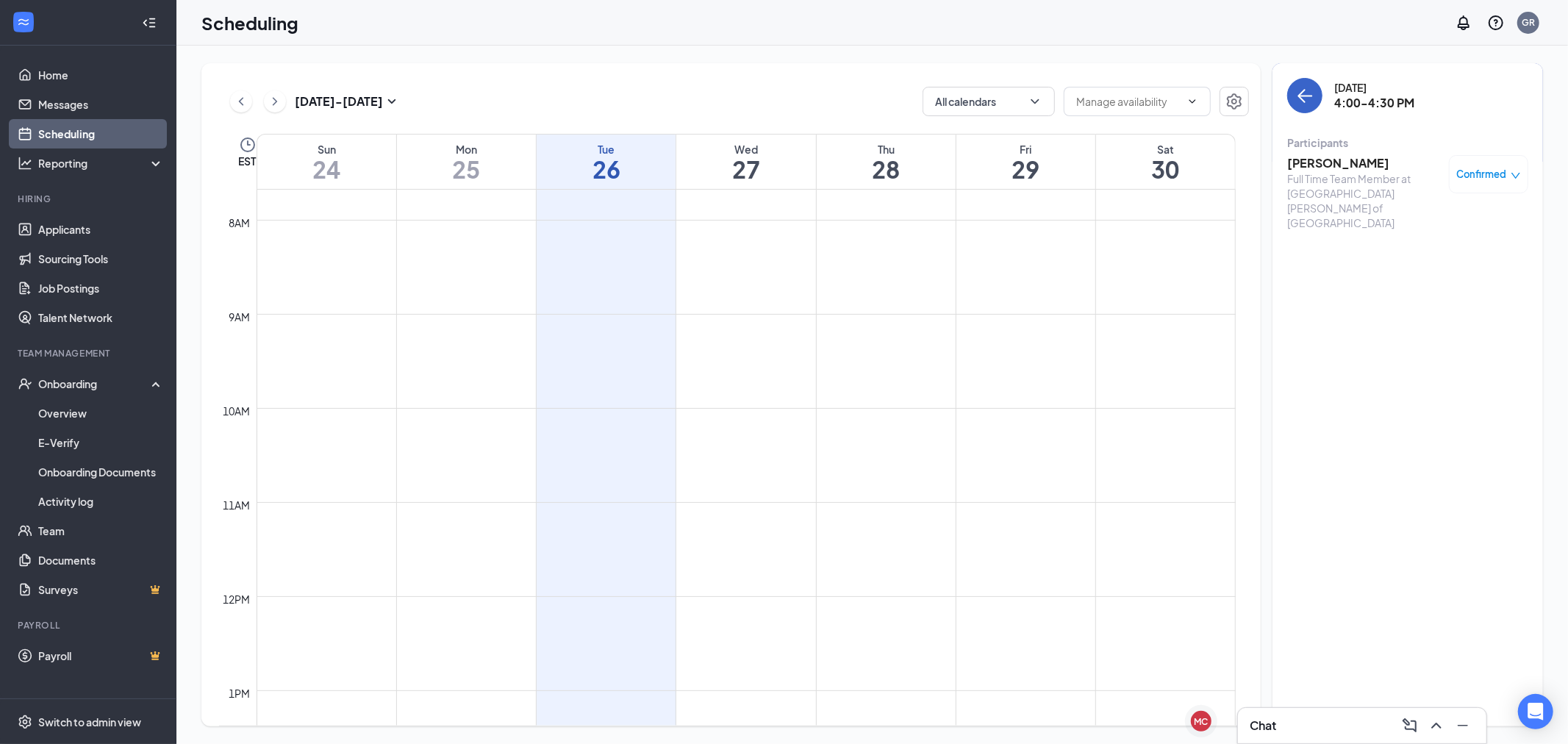
click at [1305, 111] on button "back-button" at bounding box center [1305, 95] width 35 height 35
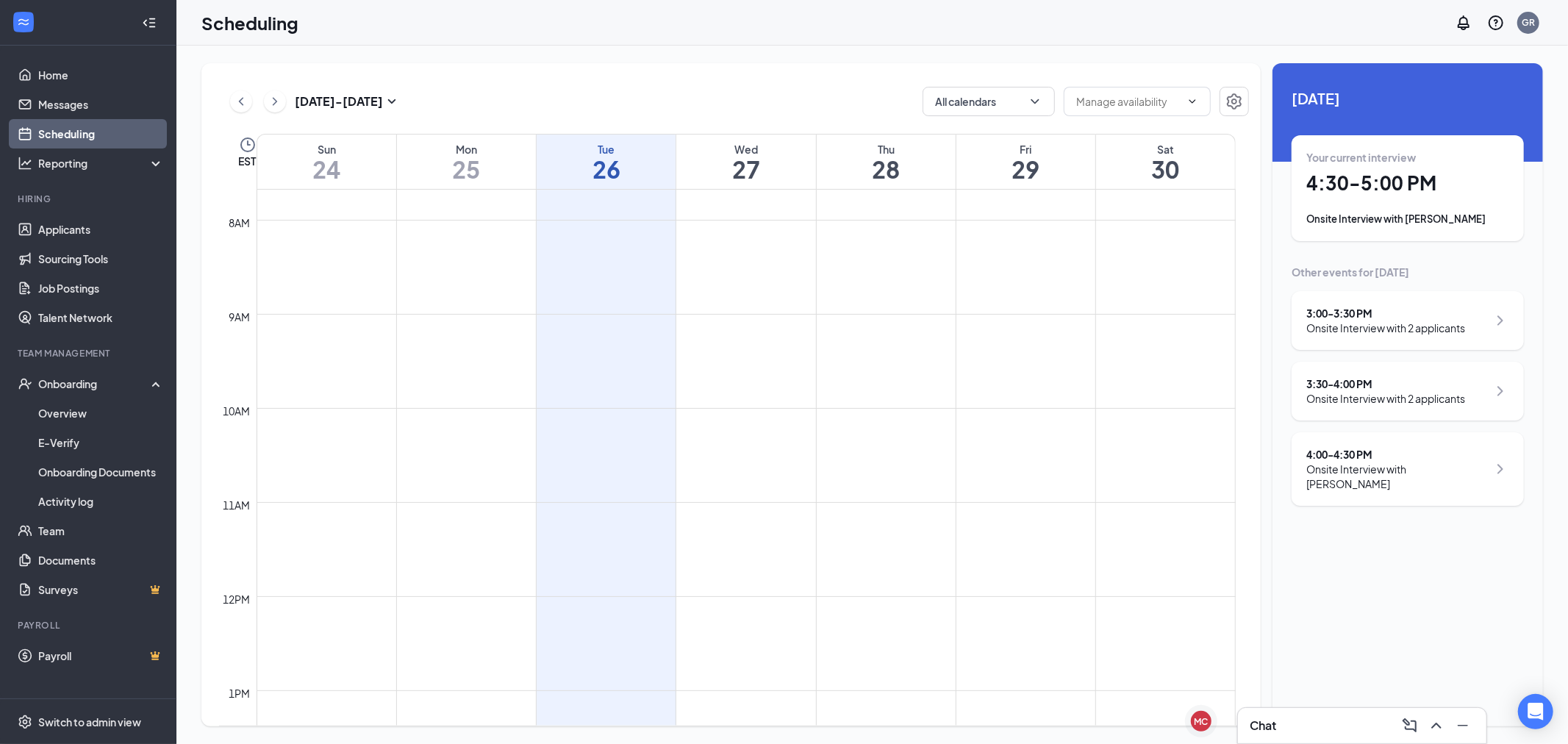
click at [1491, 392] on div "3:30 - 4:00 PM Onsite Interview with 2 applicants" at bounding box center [1408, 391] width 203 height 30
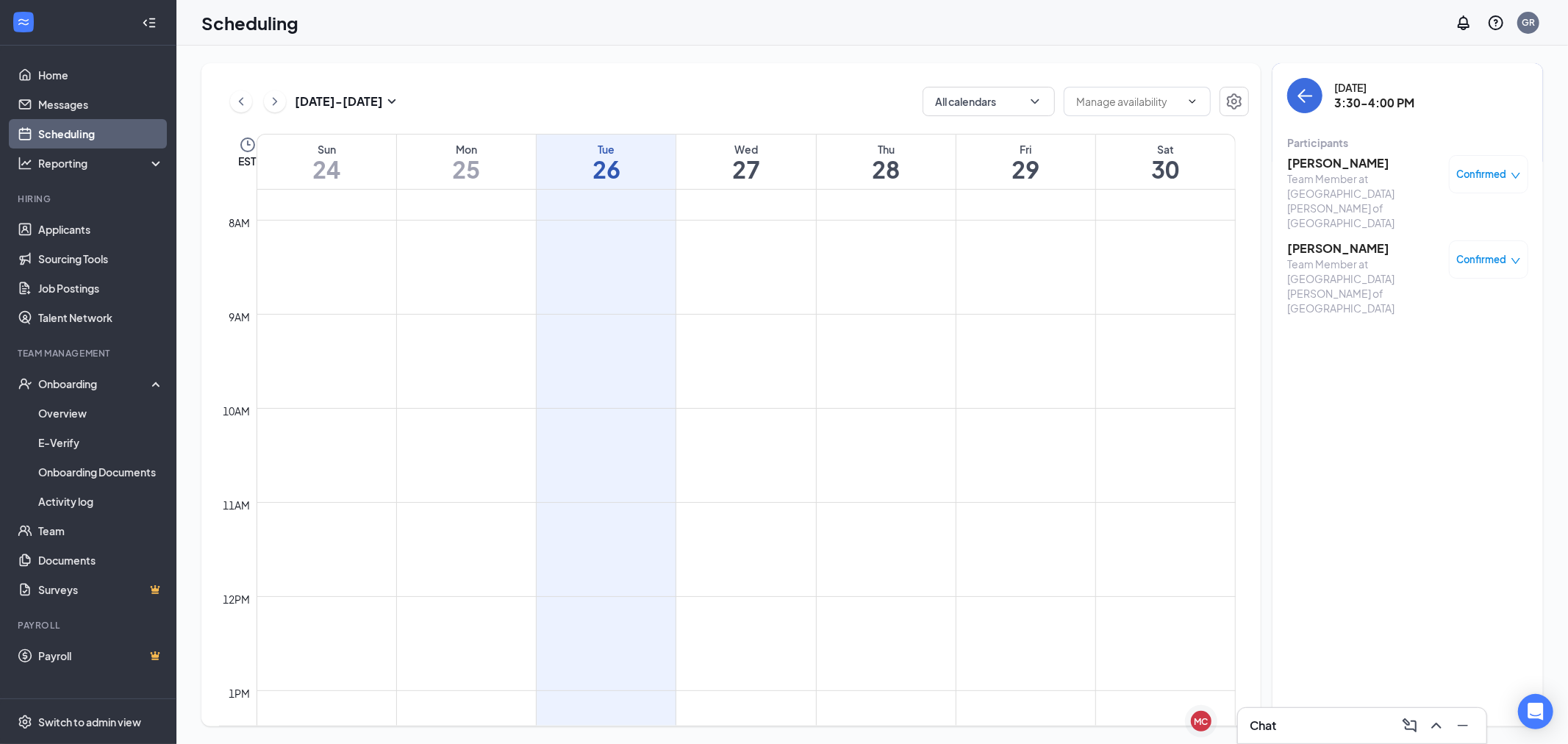
click at [1519, 163] on div "Confirmed" at bounding box center [1489, 174] width 79 height 38
click at [1517, 177] on icon "down" at bounding box center [1516, 175] width 10 height 10
click at [1422, 286] on span "Mark as no-show" at bounding box center [1434, 294] width 100 height 16
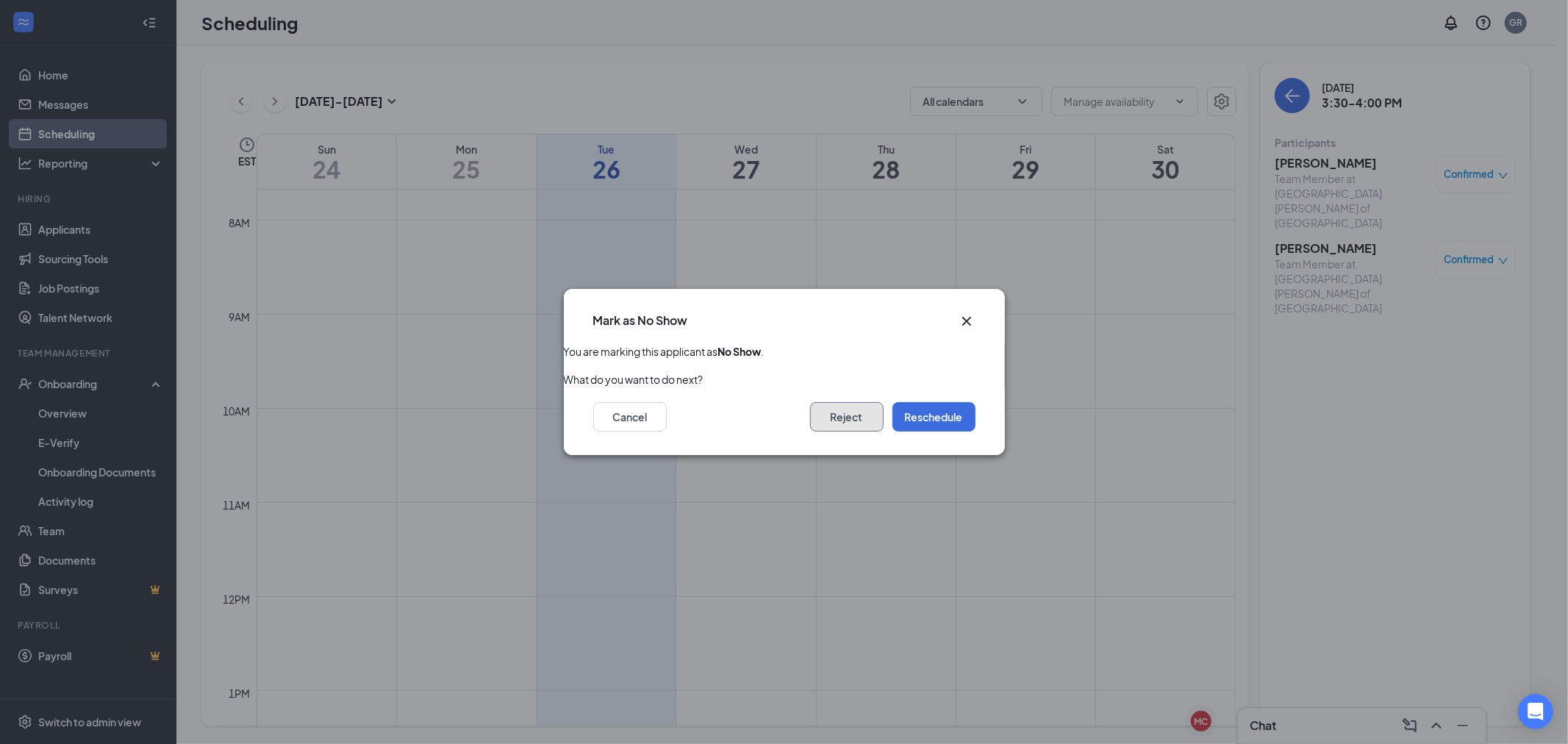
click at [864, 413] on button "Reject" at bounding box center [847, 417] width 73 height 30
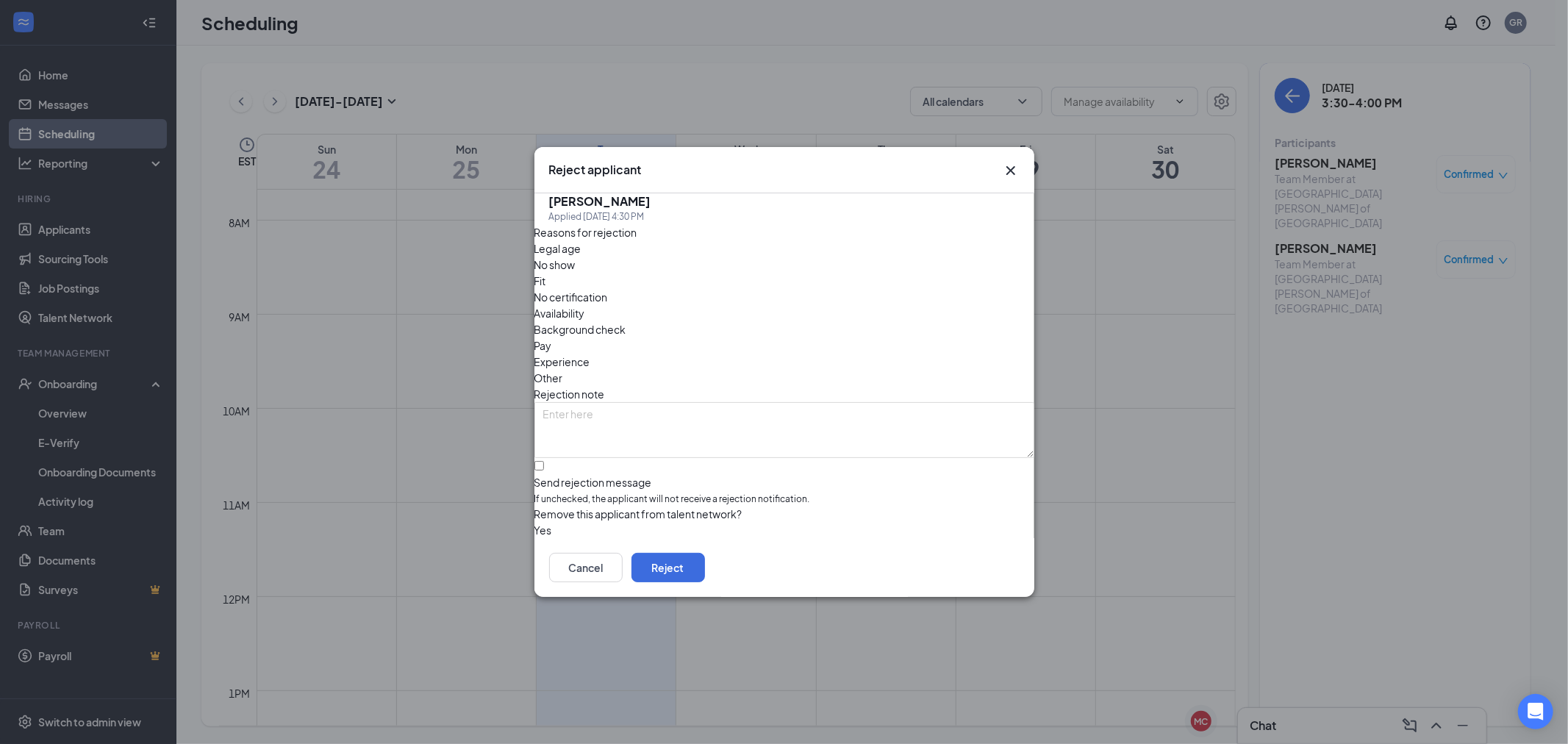
click at [575, 272] on span "No show" at bounding box center [555, 264] width 41 height 16
drag, startPoint x: 633, startPoint y: 453, endPoint x: 675, endPoint y: 461, distance: 42.8
click at [544, 461] on input "Send rejection message If unchecked, the applicant will not receive a rejection…" at bounding box center [539, 466] width 9 height 9
checkbox input "true"
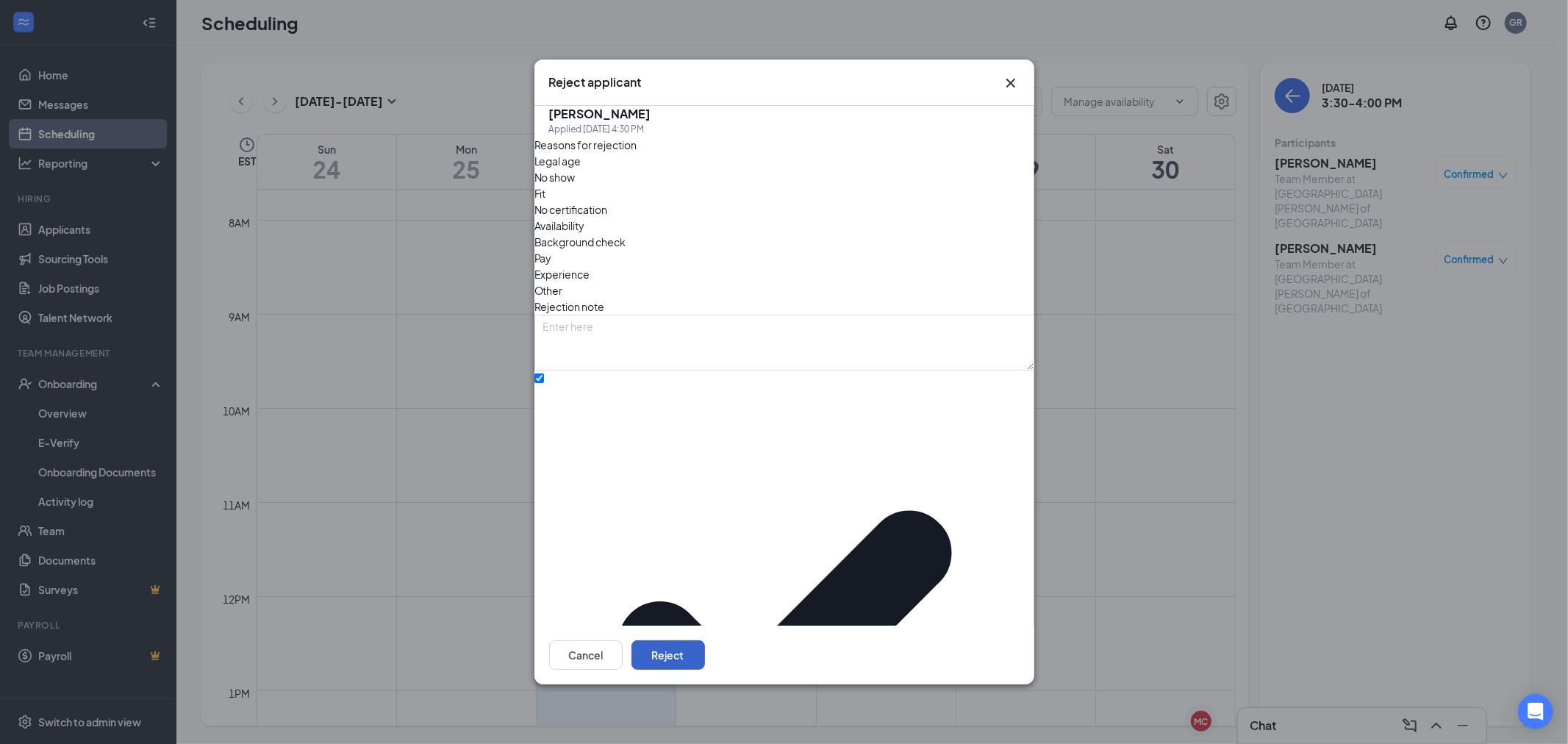
drag, startPoint x: 978, startPoint y: 607, endPoint x: 991, endPoint y: 570, distance: 39.2
click at [705, 640] on button "Reject" at bounding box center [668, 655] width 73 height 30
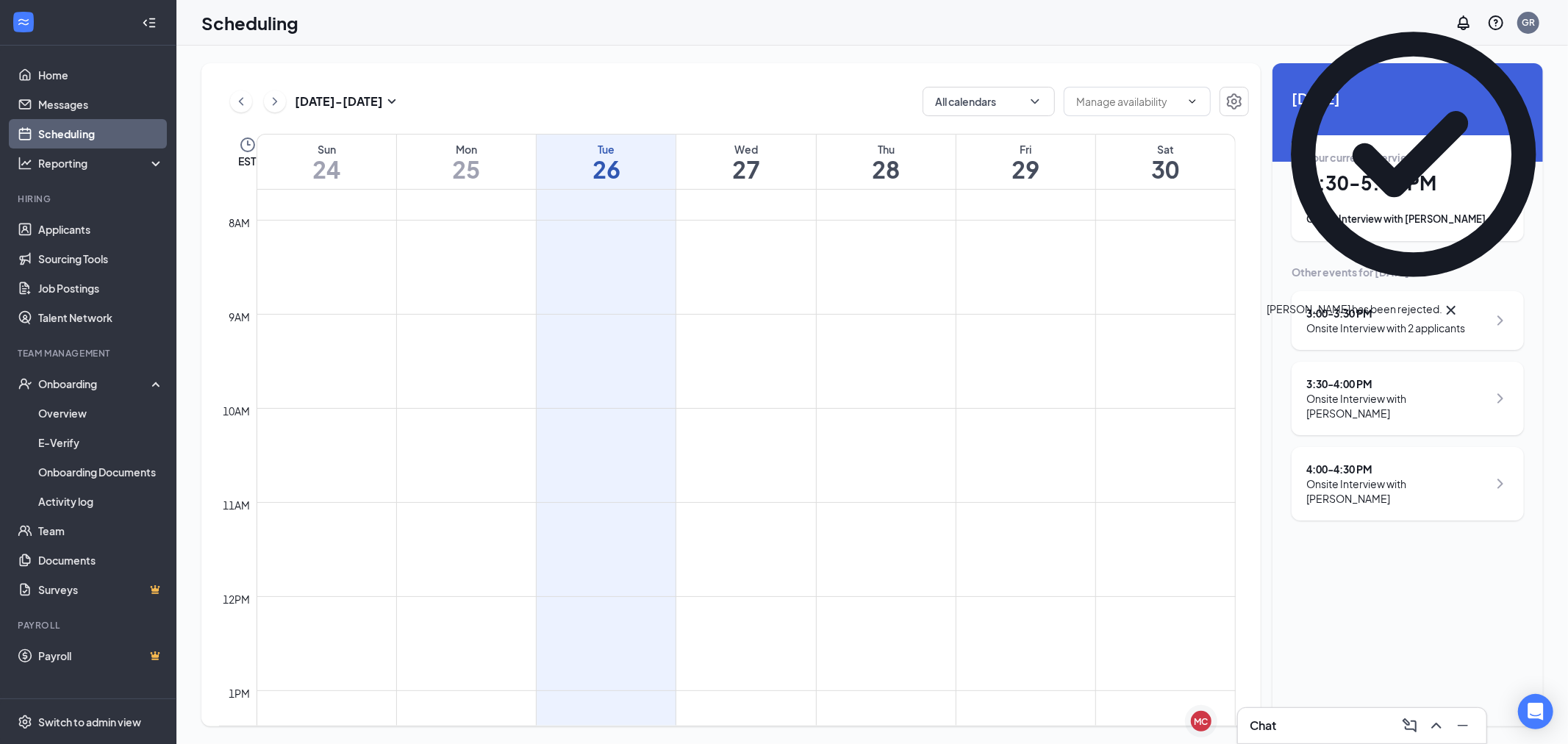
drag, startPoint x: 1439, startPoint y: 390, endPoint x: 1434, endPoint y: 383, distance: 8.6
click at [1439, 388] on div "3:30 - 4:00 PM" at bounding box center [1397, 383] width 181 height 14
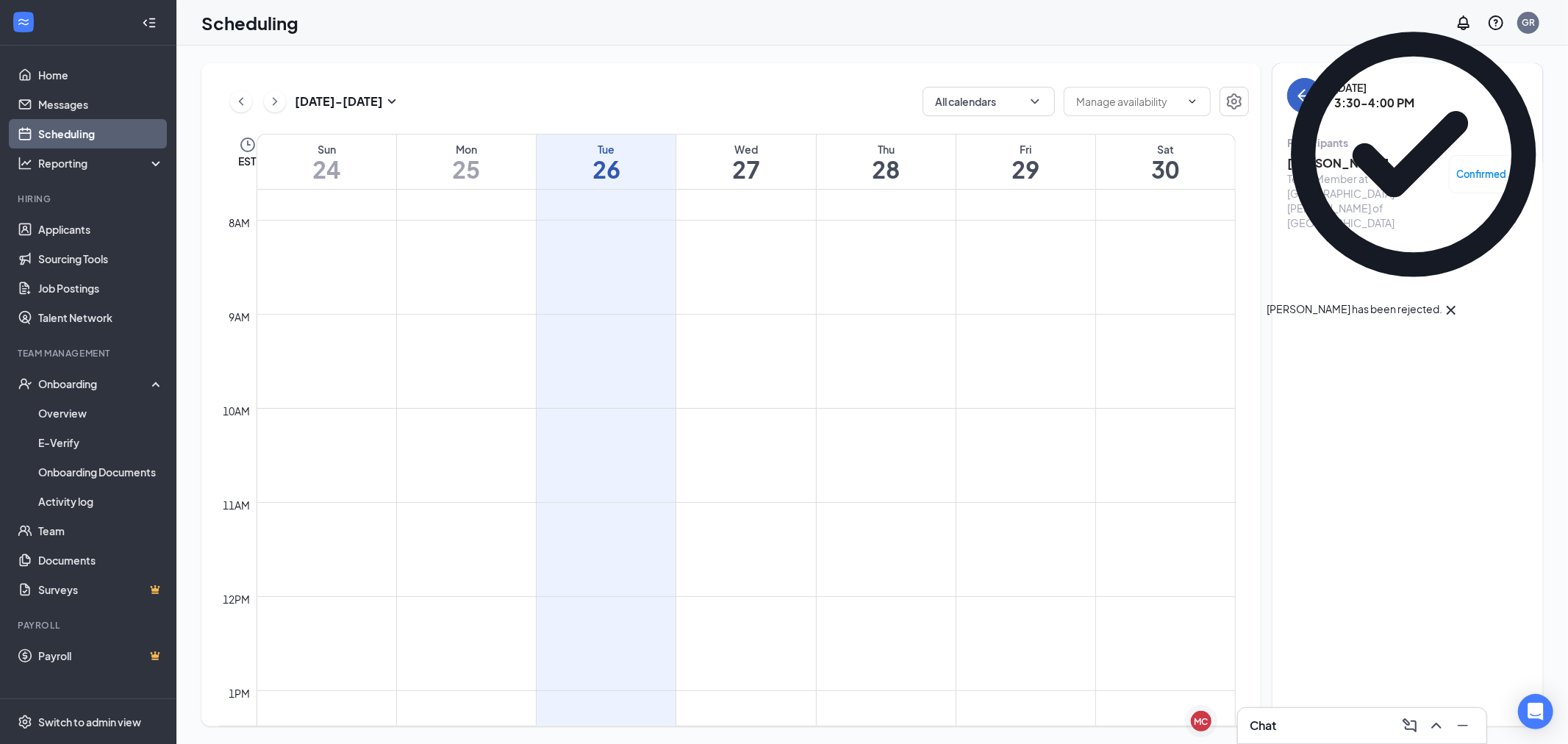
click at [1297, 101] on icon "ArrowLeft" at bounding box center [1305, 95] width 18 height 18
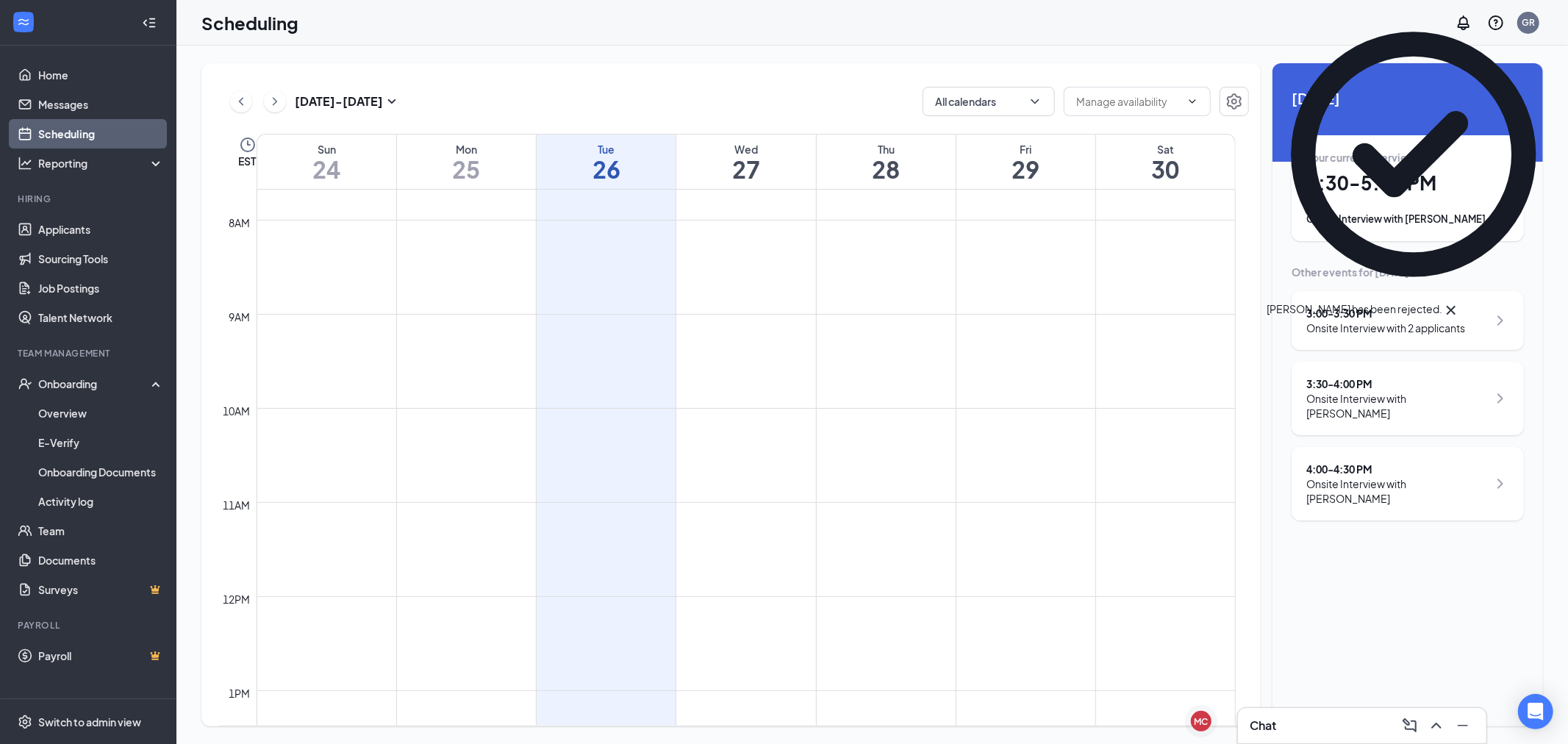
click at [1316, 461] on div "4:00 - 4:30 PM" at bounding box center [1397, 468] width 181 height 14
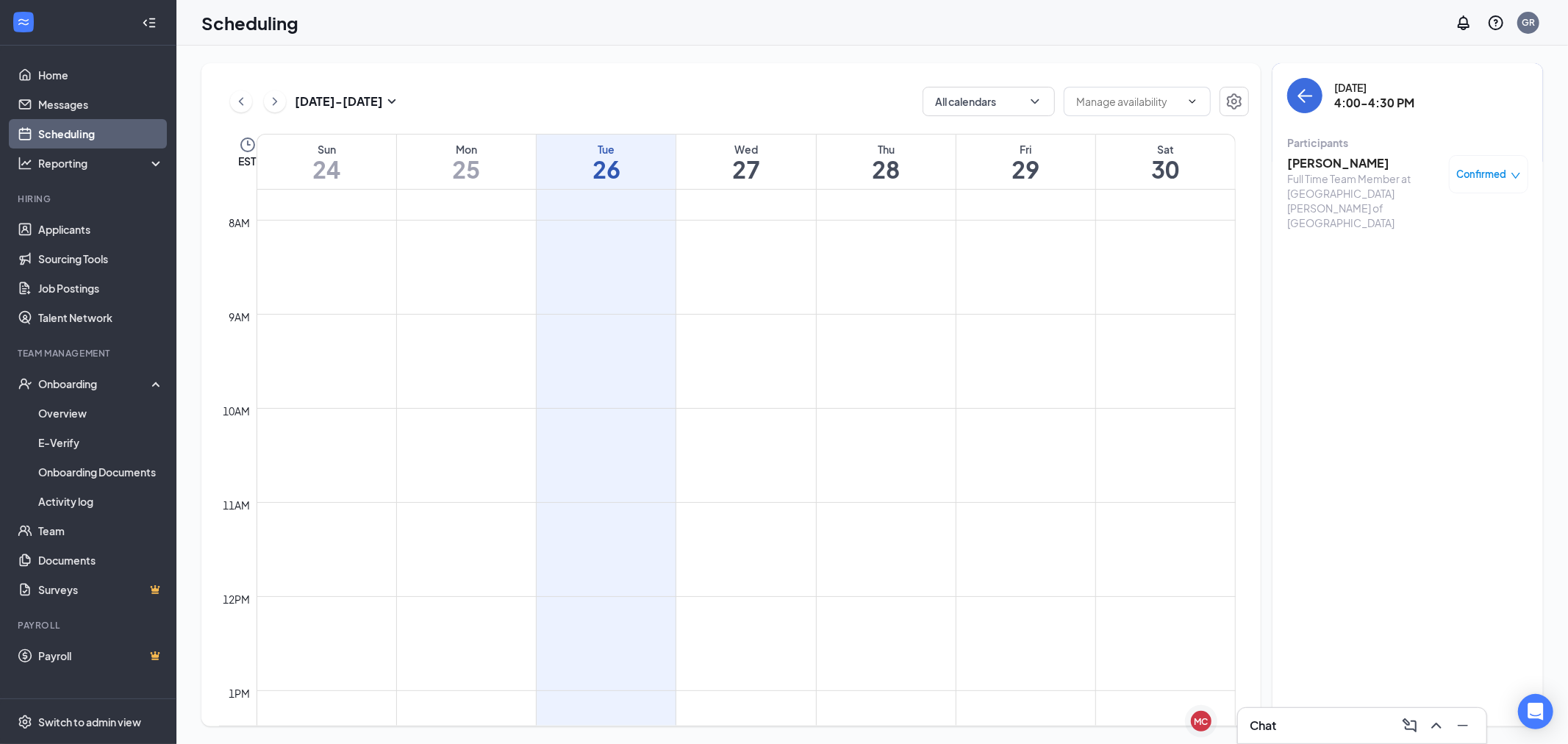
click at [1491, 178] on span "Confirmed" at bounding box center [1482, 174] width 50 height 14
click at [1449, 286] on span "Mark as no-show" at bounding box center [1434, 294] width 100 height 16
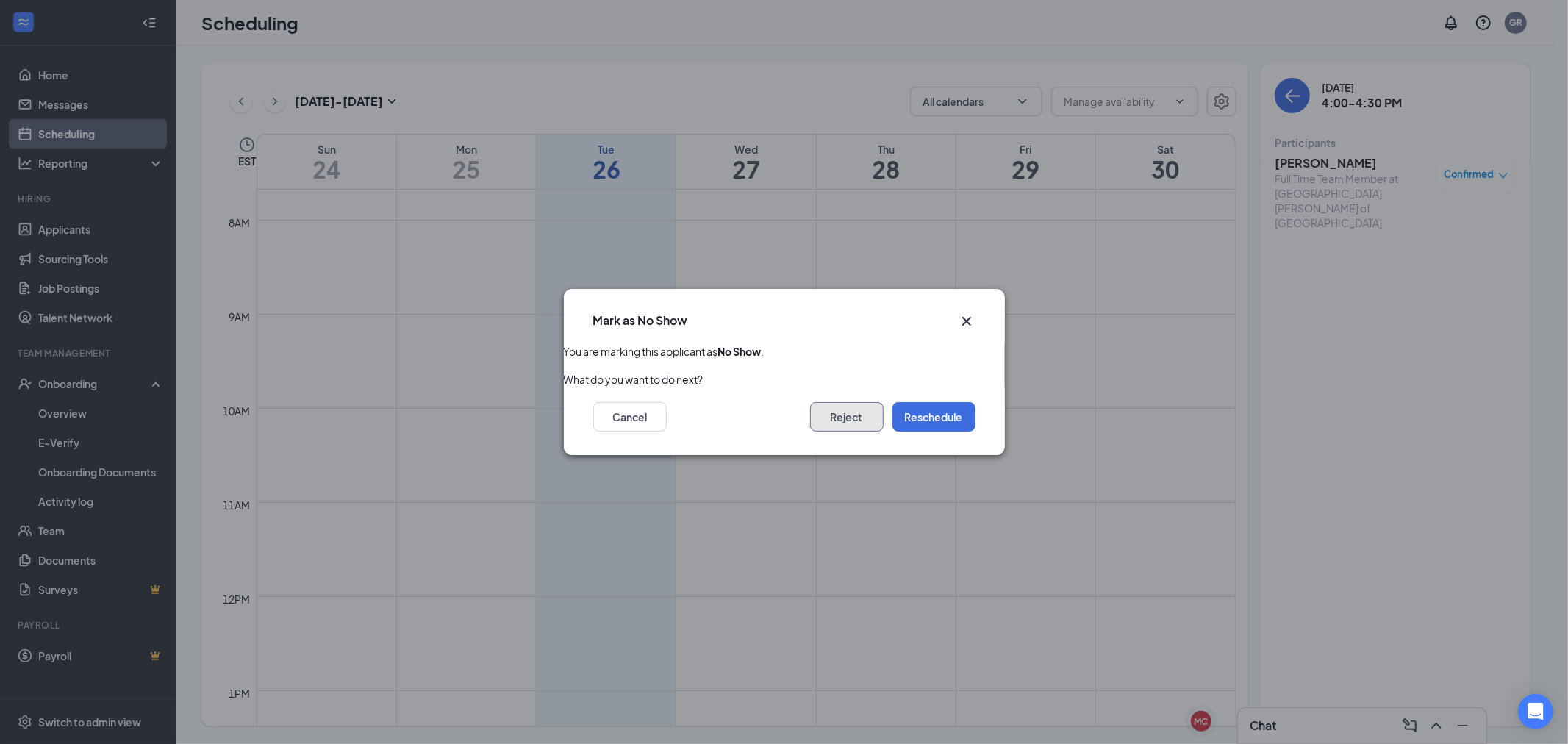
click at [856, 417] on button "Reject" at bounding box center [847, 417] width 73 height 30
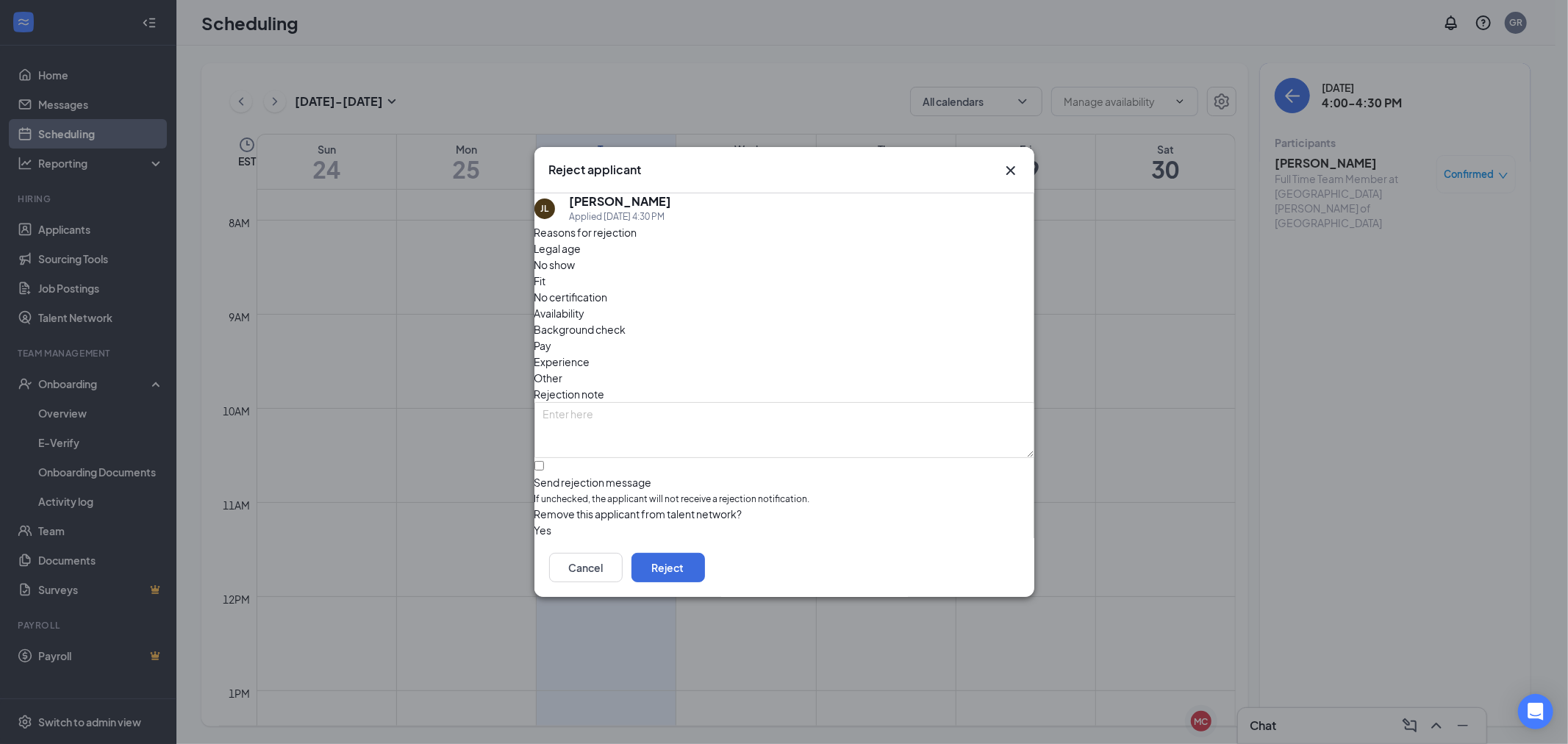
click at [575, 272] on span "No show" at bounding box center [555, 264] width 41 height 16
click at [544, 461] on input "Send rejection message If unchecked, the applicant will not receive a rejection…" at bounding box center [539, 466] width 9 height 9
checkbox input "true"
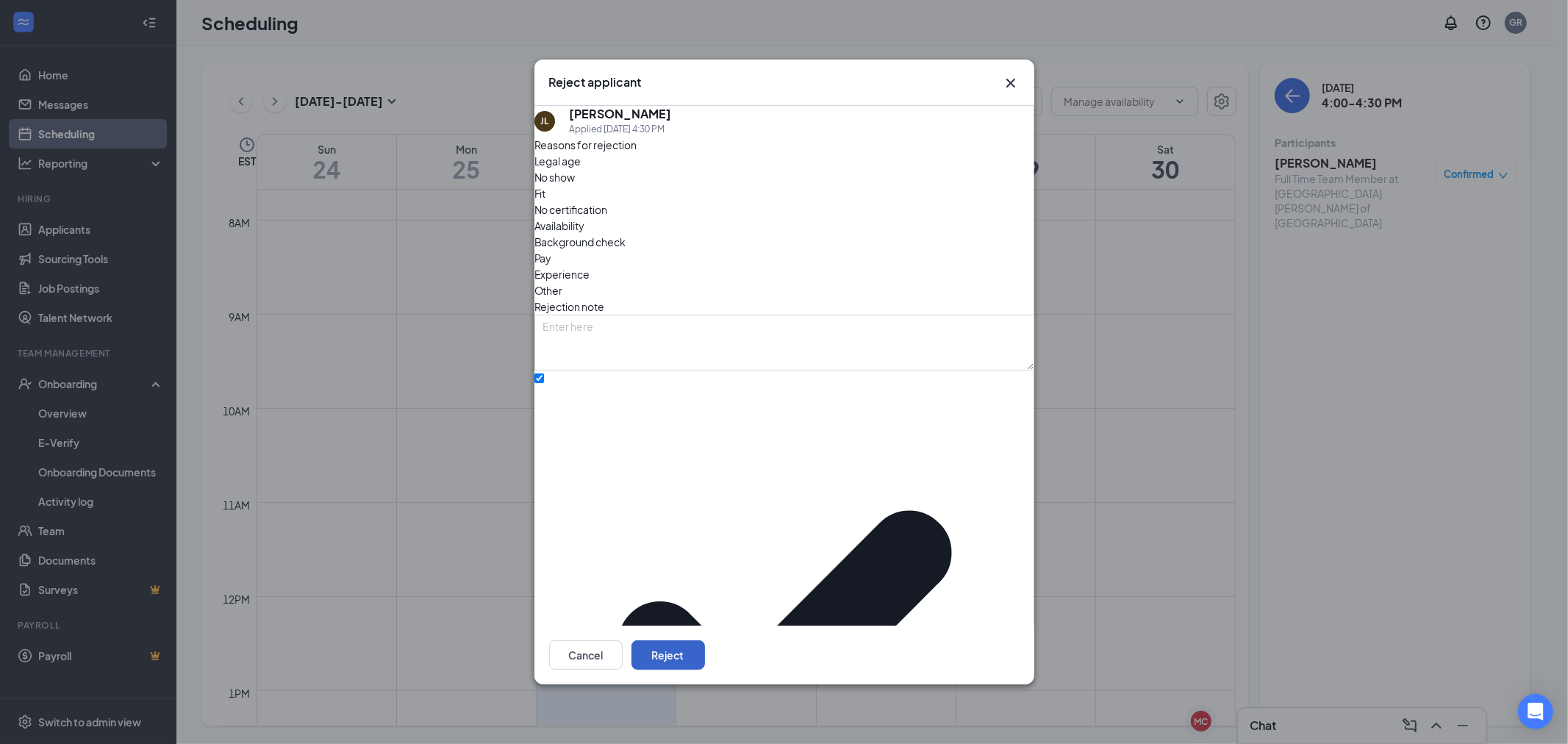
click at [705, 640] on button "Reject" at bounding box center [668, 655] width 73 height 30
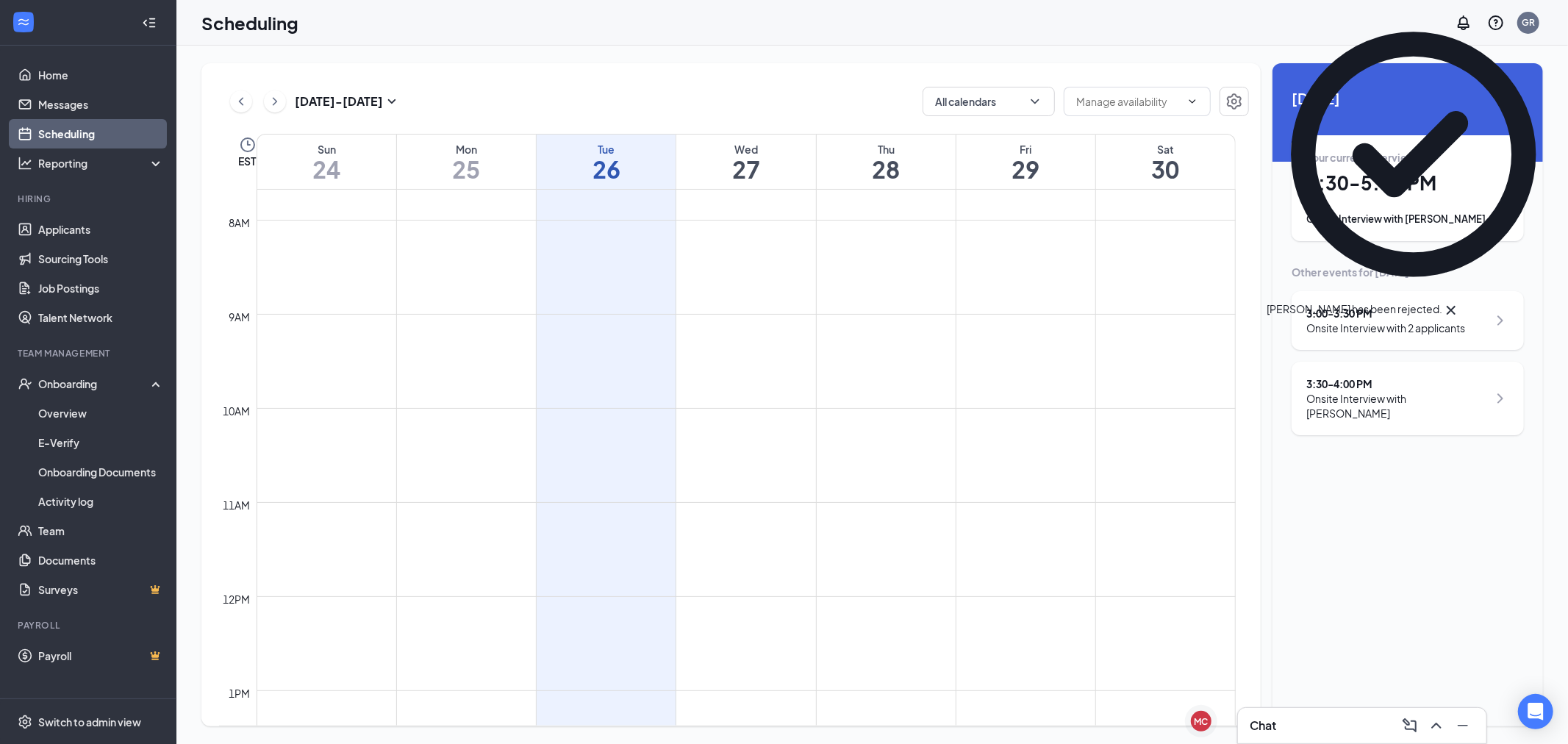
click at [1439, 302] on div "3:00 - 3:30 PM Onsite Interview with 2 applicants" at bounding box center [1408, 320] width 232 height 59
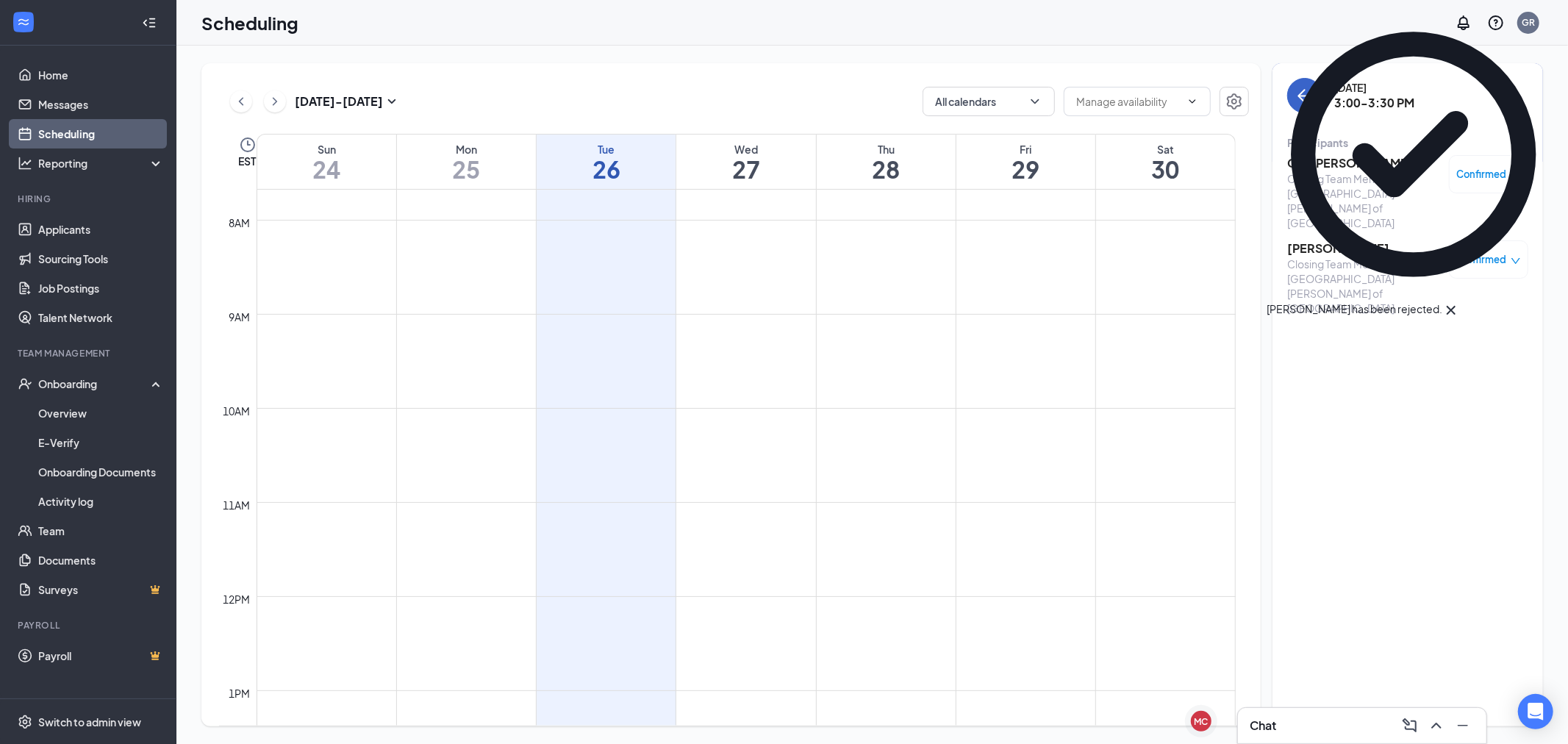
click at [1300, 87] on icon "ArrowLeft" at bounding box center [1305, 95] width 18 height 18
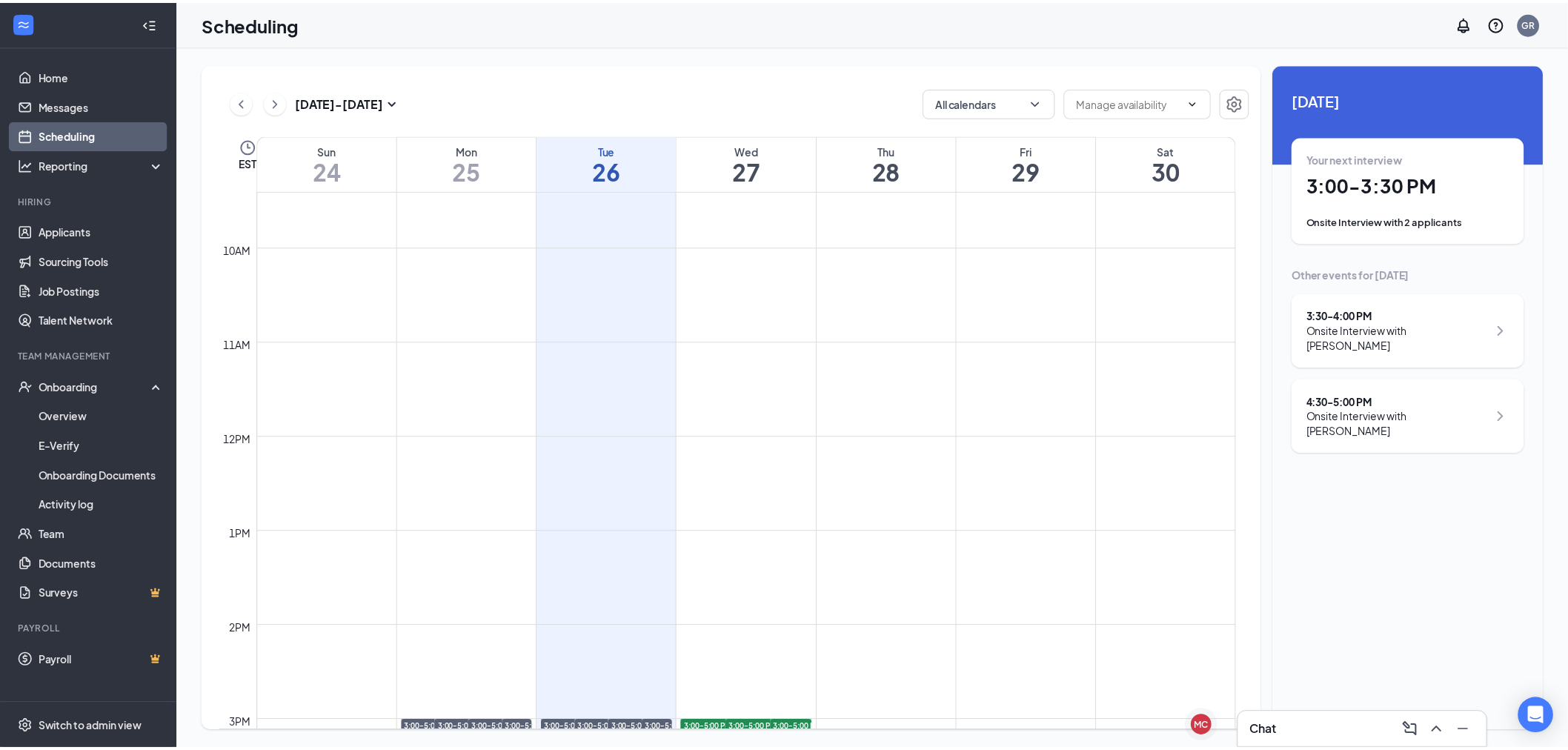
scroll to position [399, 0]
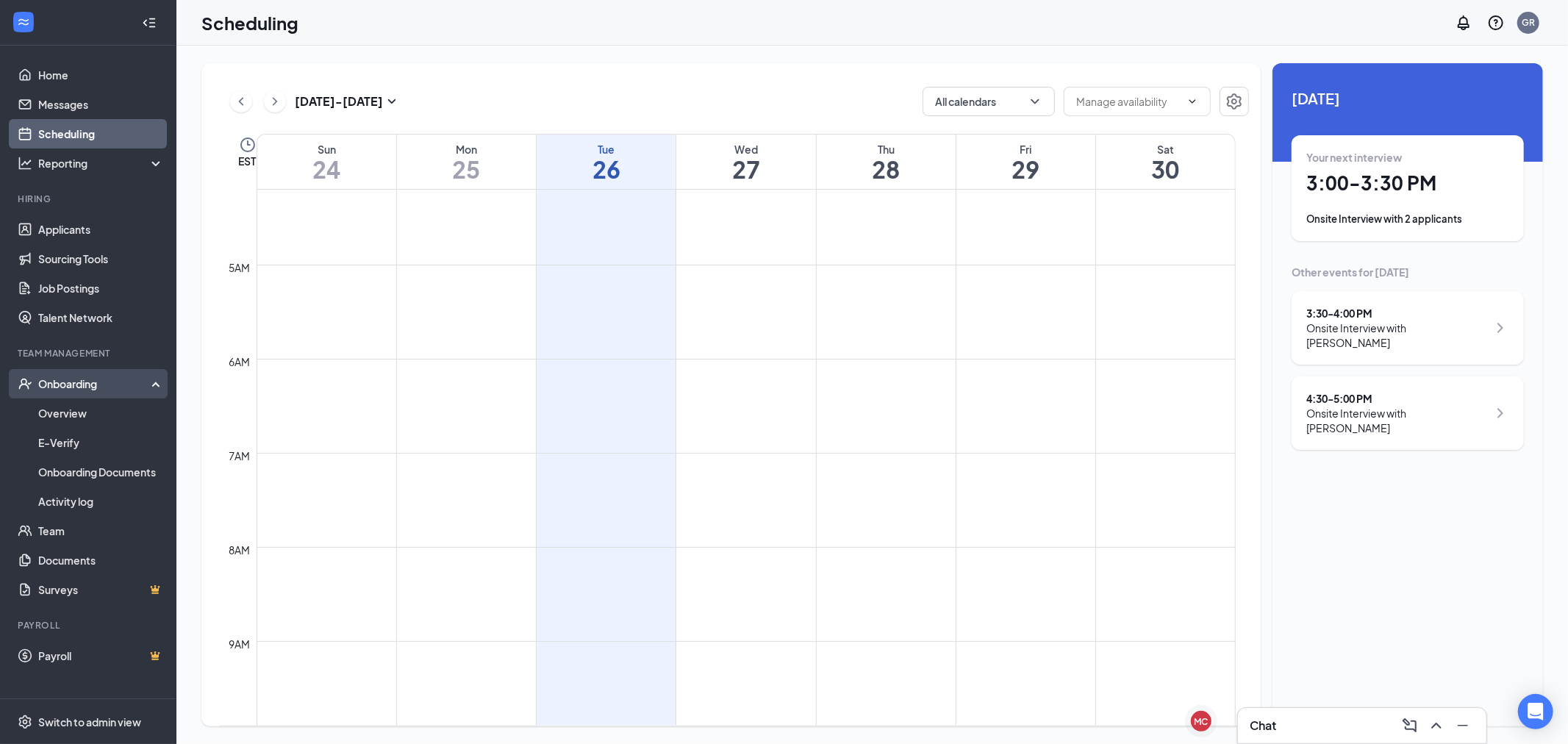
click at [77, 385] on div "Onboarding" at bounding box center [94, 383] width 113 height 14
click at [72, 392] on div "Onboarding" at bounding box center [88, 384] width 176 height 30
click at [65, 415] on link "Overview" at bounding box center [101, 413] width 126 height 30
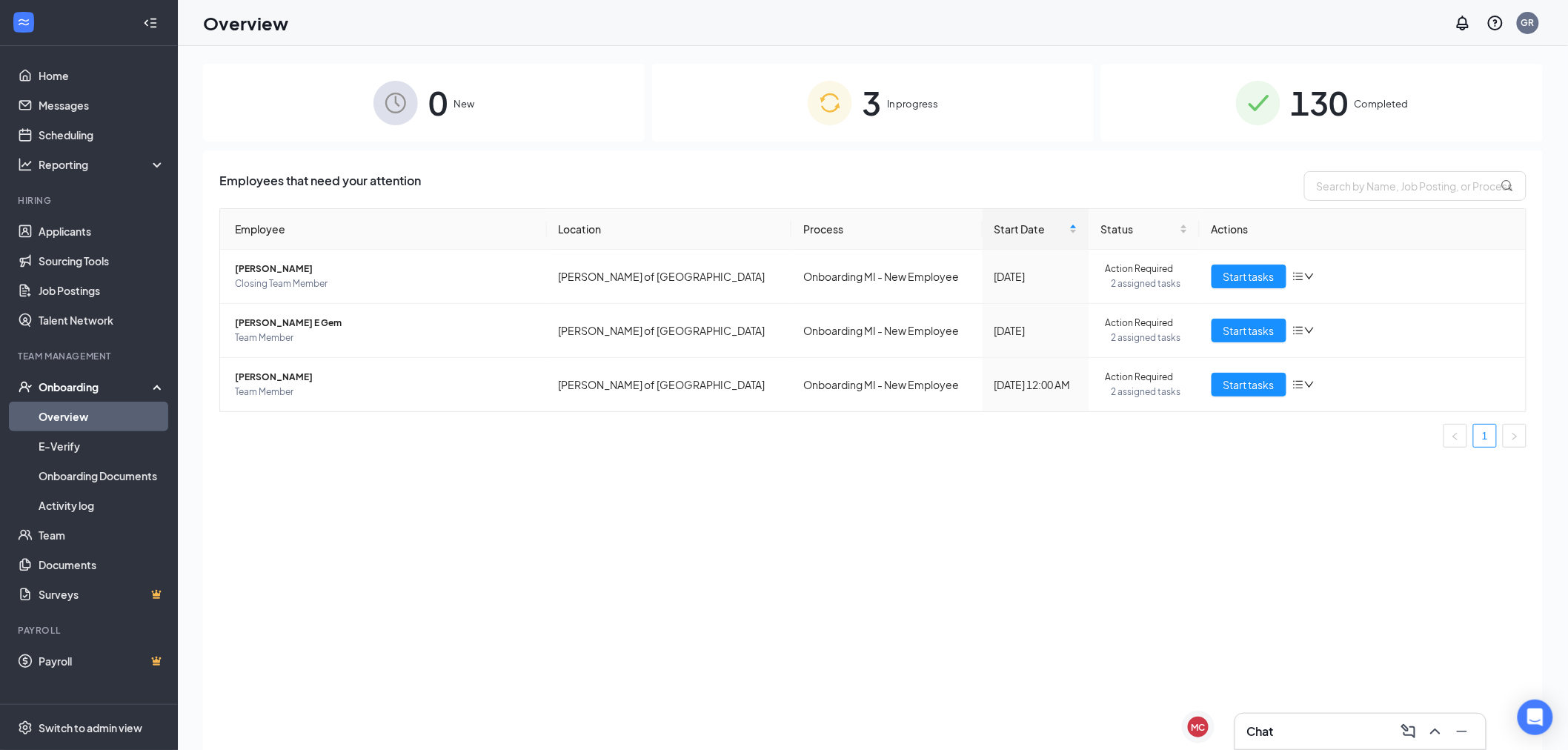
click at [891, 112] on div "3 In progress" at bounding box center [872, 102] width 442 height 78
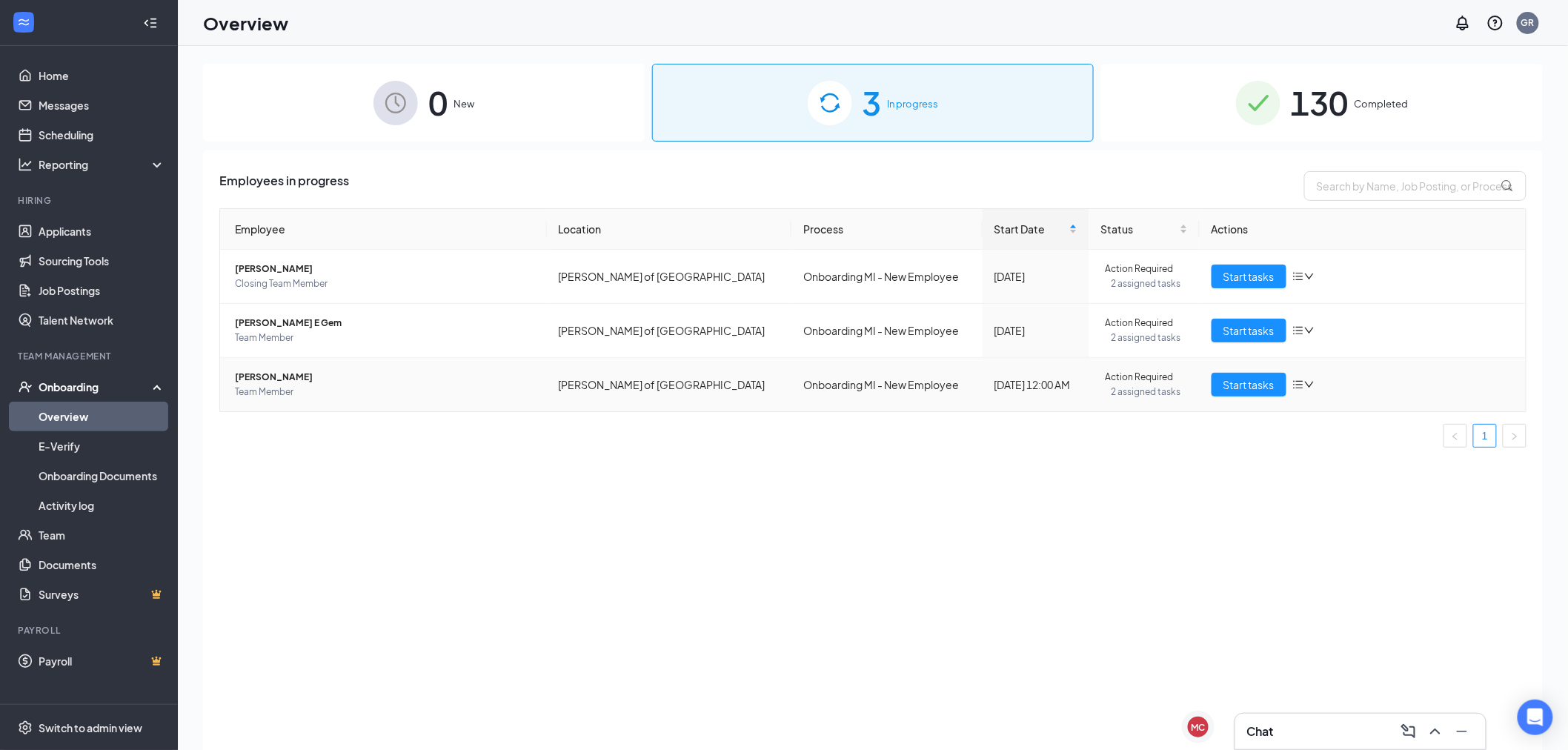
click at [282, 381] on span "[PERSON_NAME]" at bounding box center [385, 377] width 300 height 15
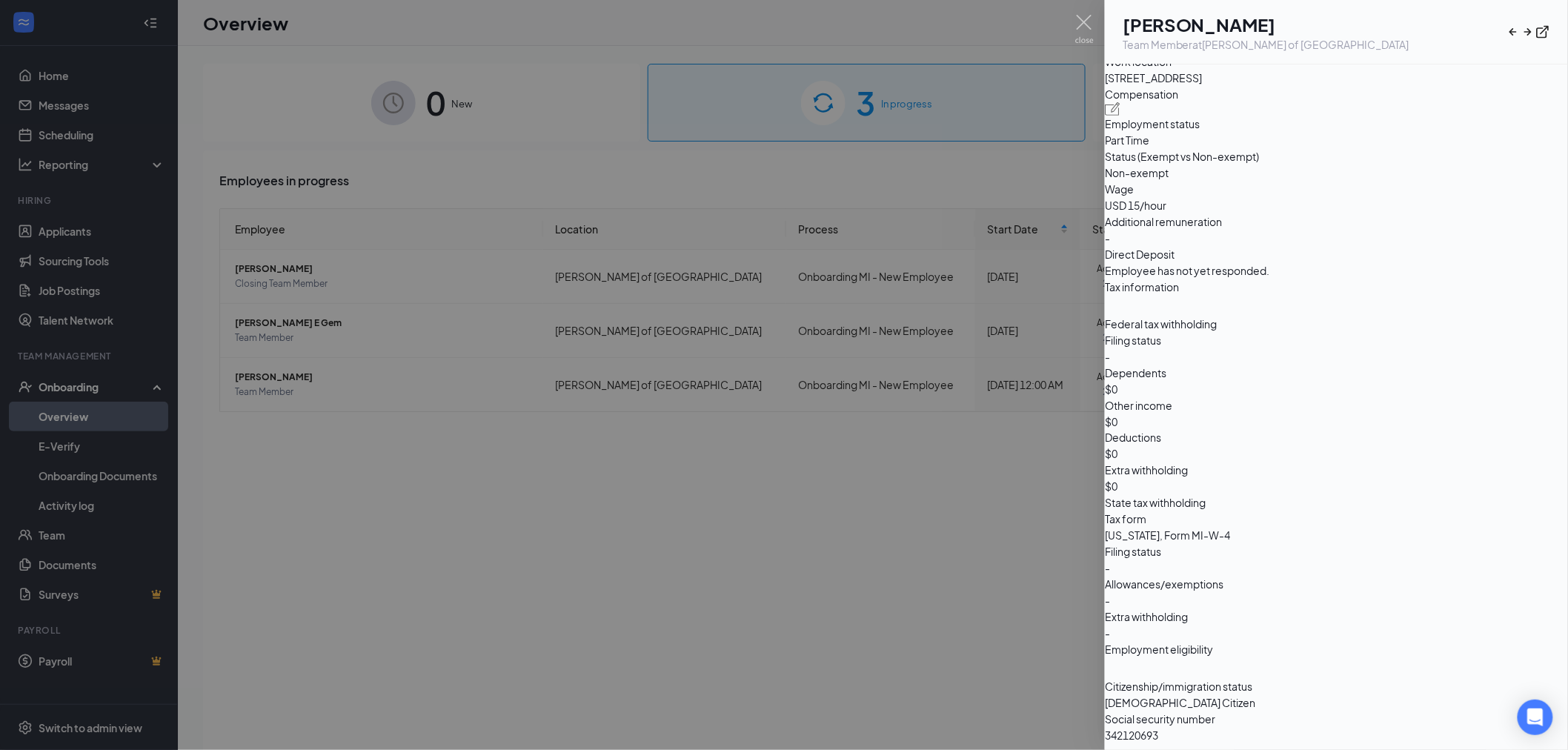
scroll to position [1167, 0]
click at [1076, 19] on img at bounding box center [1084, 29] width 19 height 29
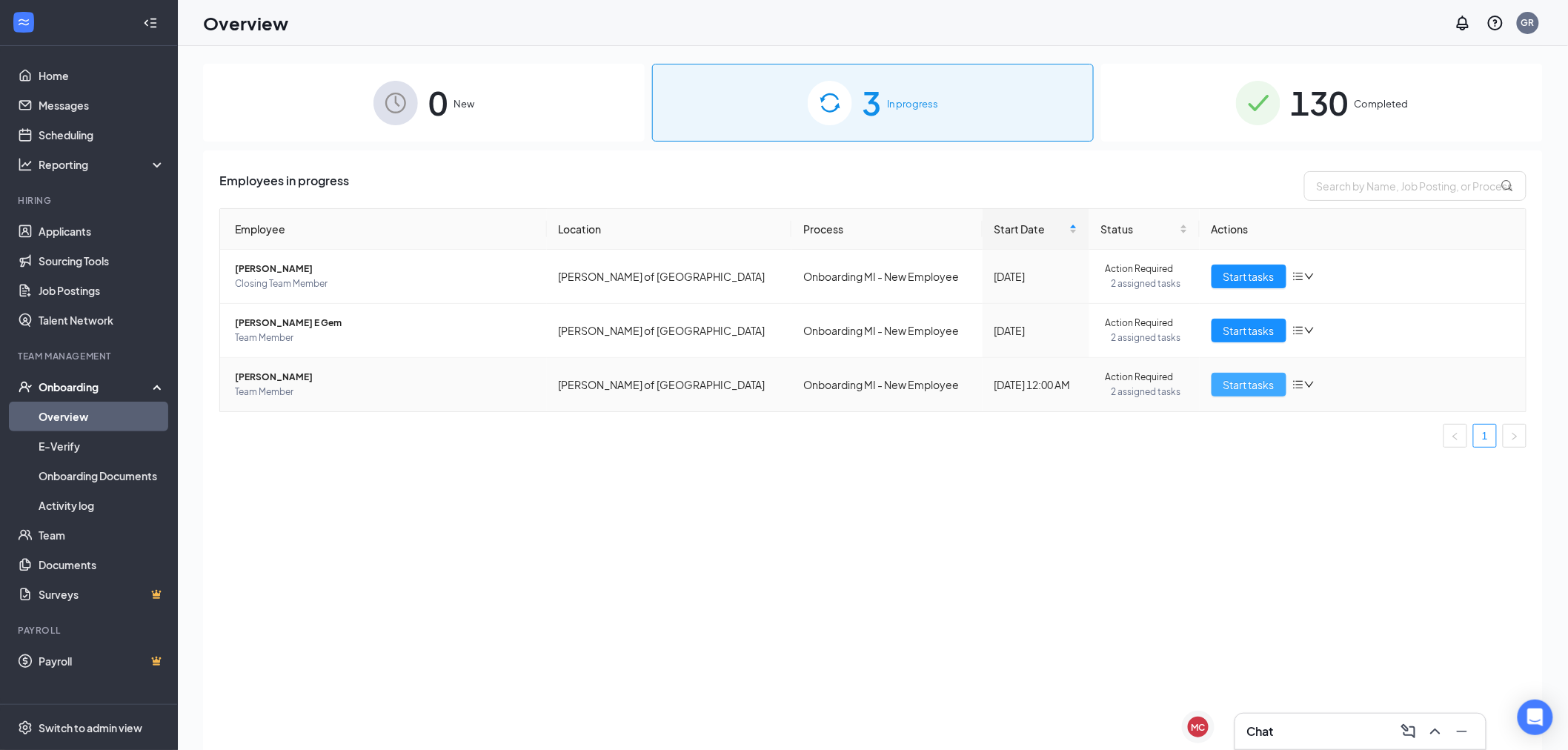
click at [1249, 379] on span "Start tasks" at bounding box center [1249, 384] width 51 height 16
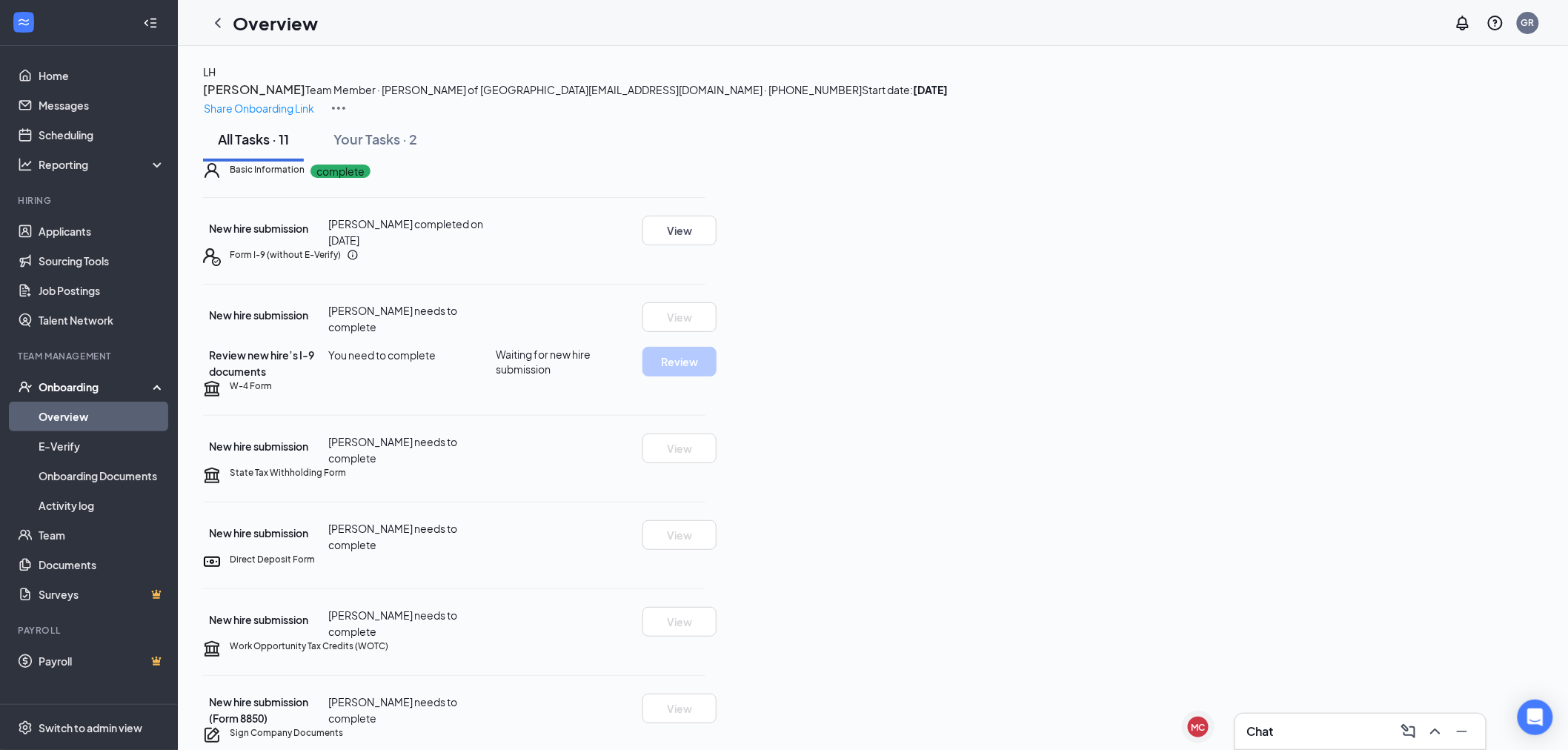
click at [458, 334] on span "[PERSON_NAME] needs to complete" at bounding box center [394, 318] width 129 height 30
click at [705, 335] on div "New hire submission [PERSON_NAME] needs to complete View" at bounding box center [455, 318] width 503 height 33
click at [497, 335] on div "[PERSON_NAME] needs to complete" at bounding box center [413, 318] width 167 height 33
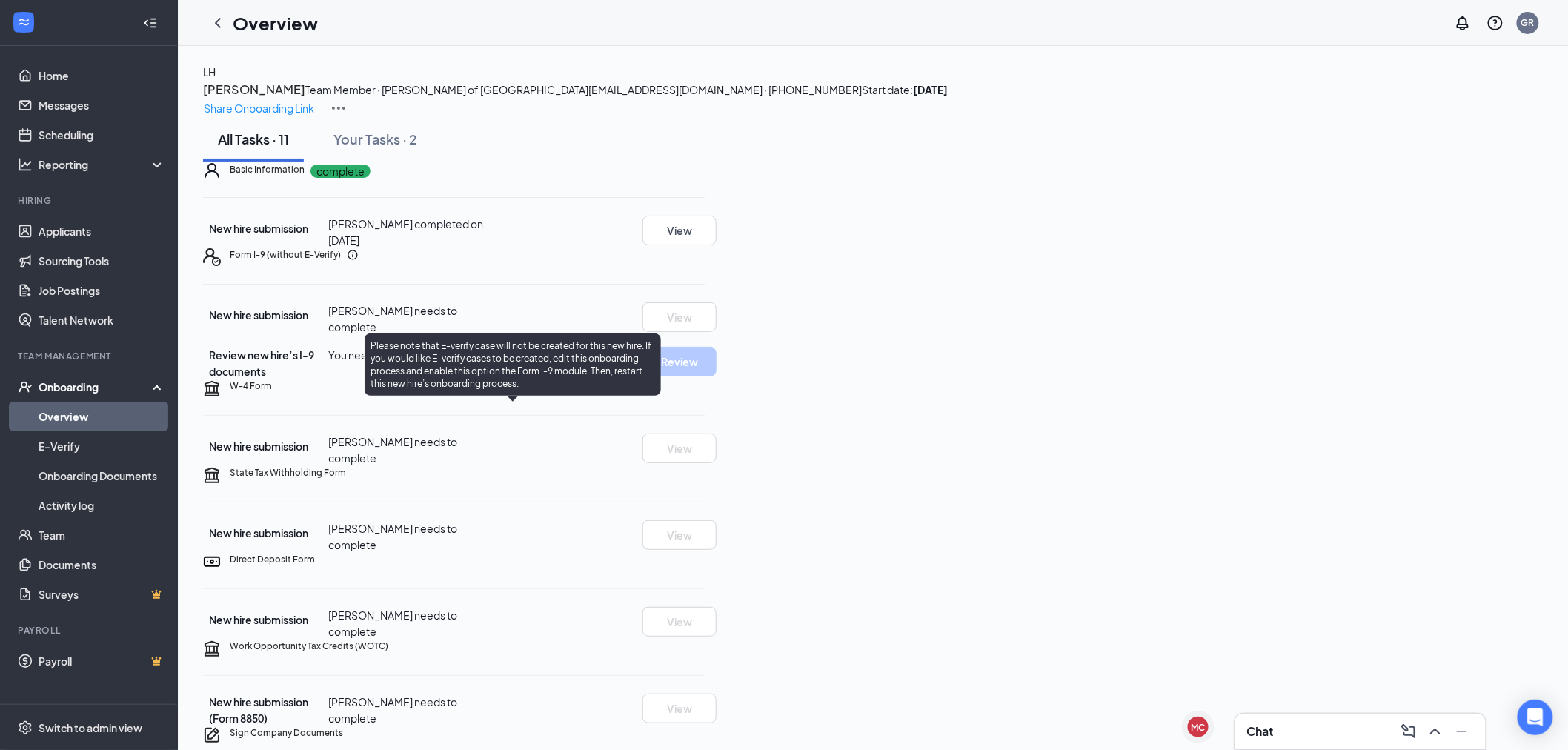
click at [357, 259] on icon "Info" at bounding box center [352, 254] width 9 height 9
click at [359, 261] on icon "Info" at bounding box center [353, 255] width 12 height 12
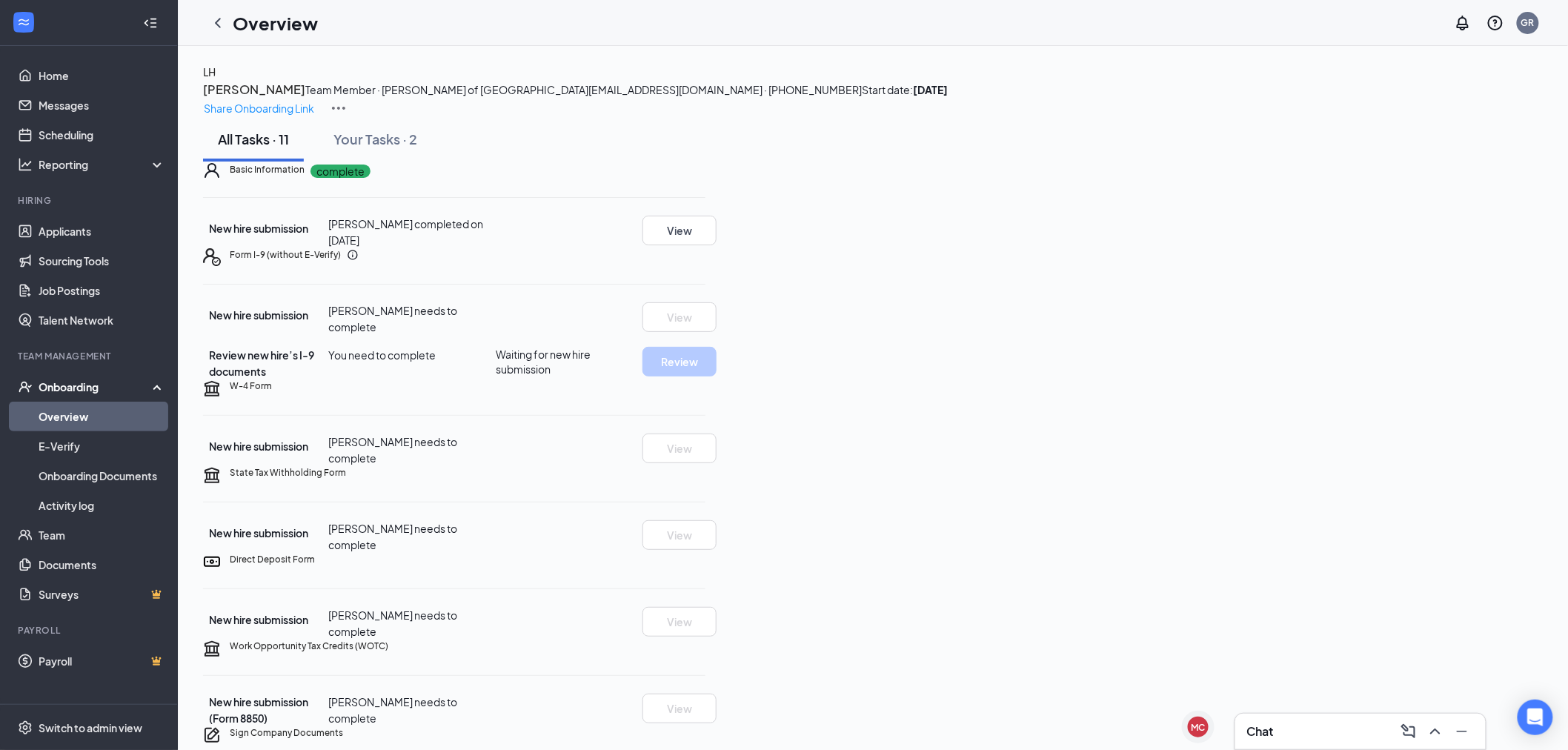
click at [587, 19] on div "Overview GR" at bounding box center [872, 23] width 1390 height 46
